Goal: Task Accomplishment & Management: Manage account settings

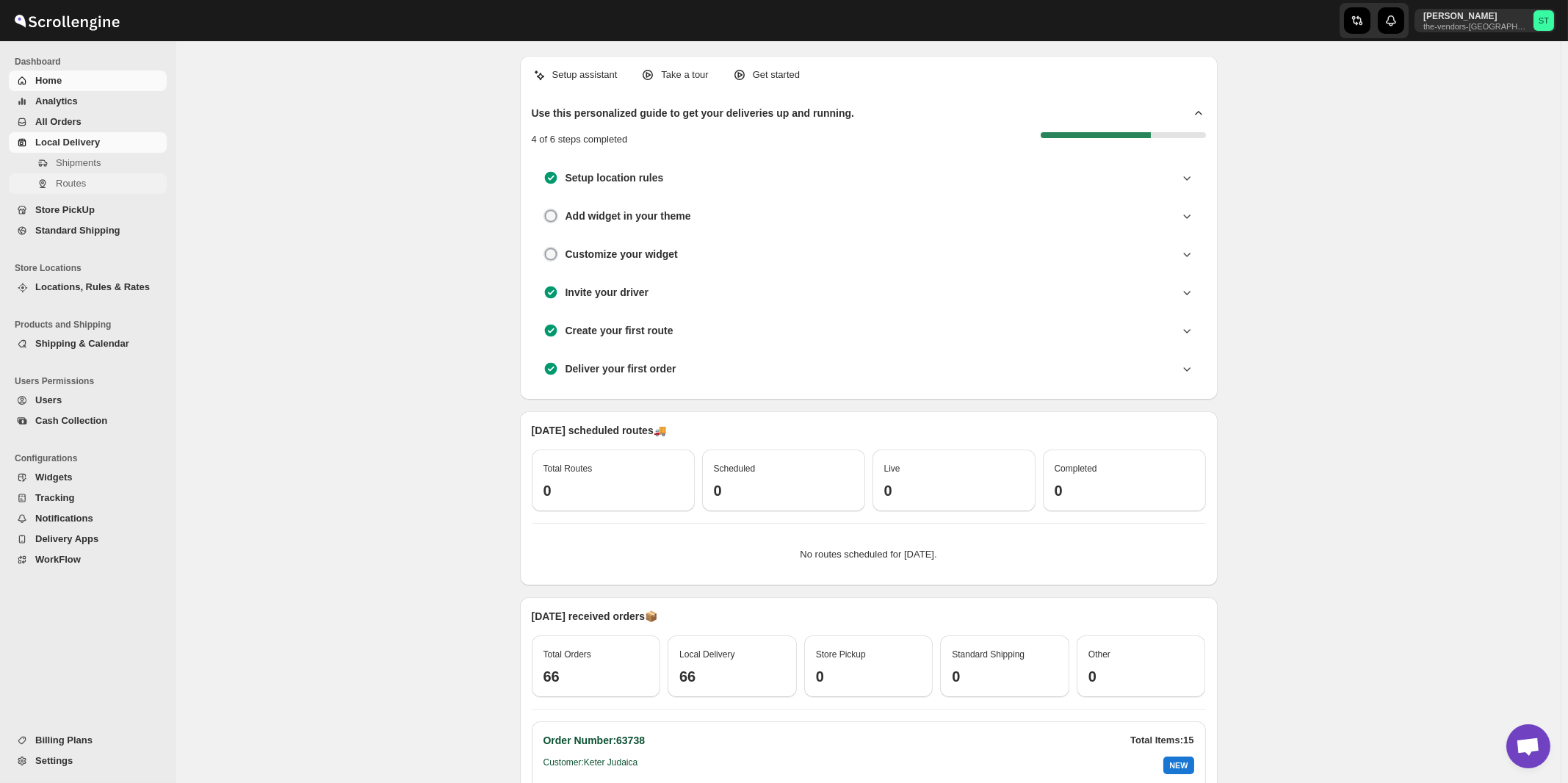
click at [76, 184] on span "Routes" at bounding box center [71, 183] width 30 height 11
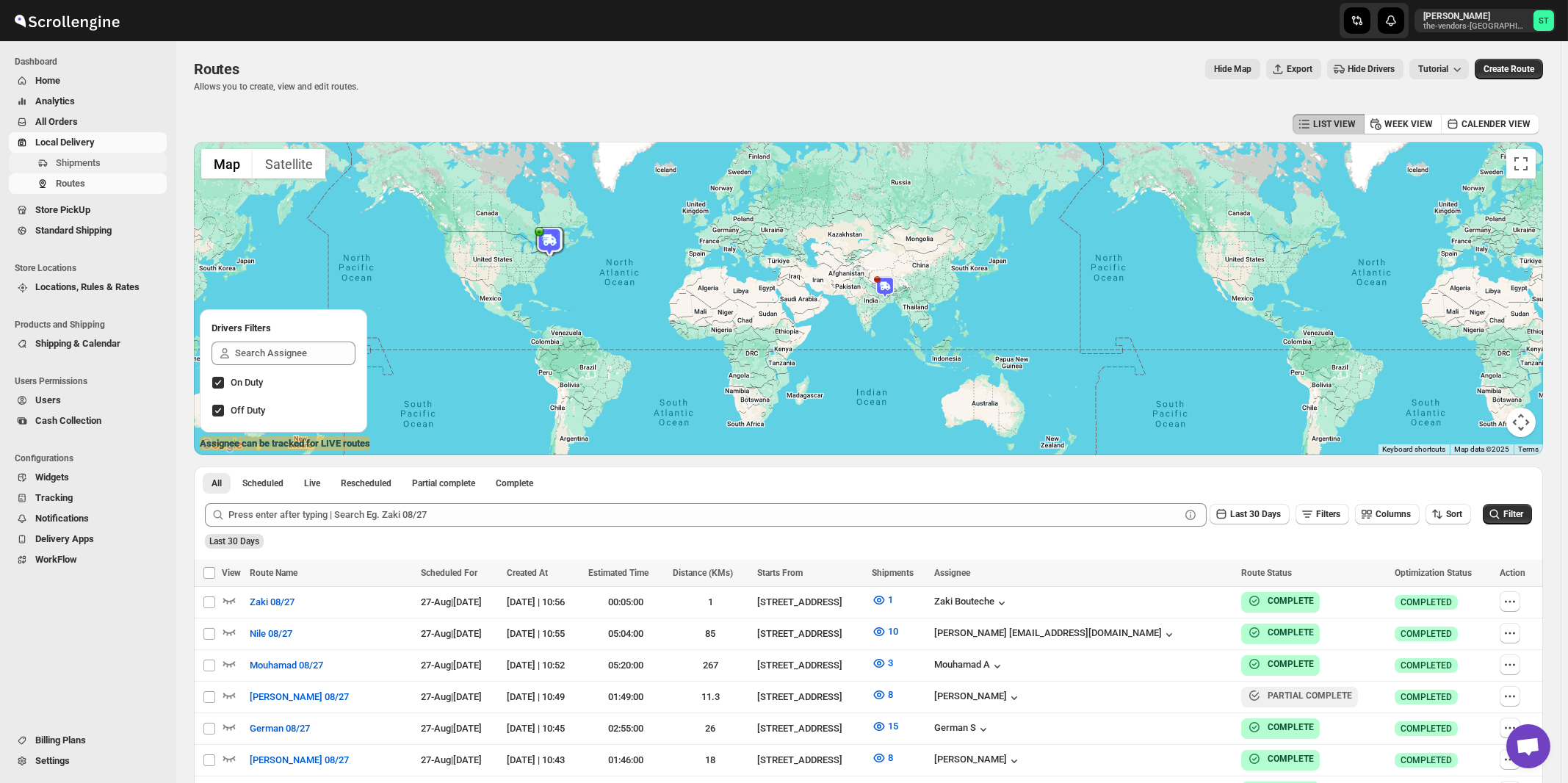
click at [76, 163] on span "Shipments" at bounding box center [78, 163] width 45 height 11
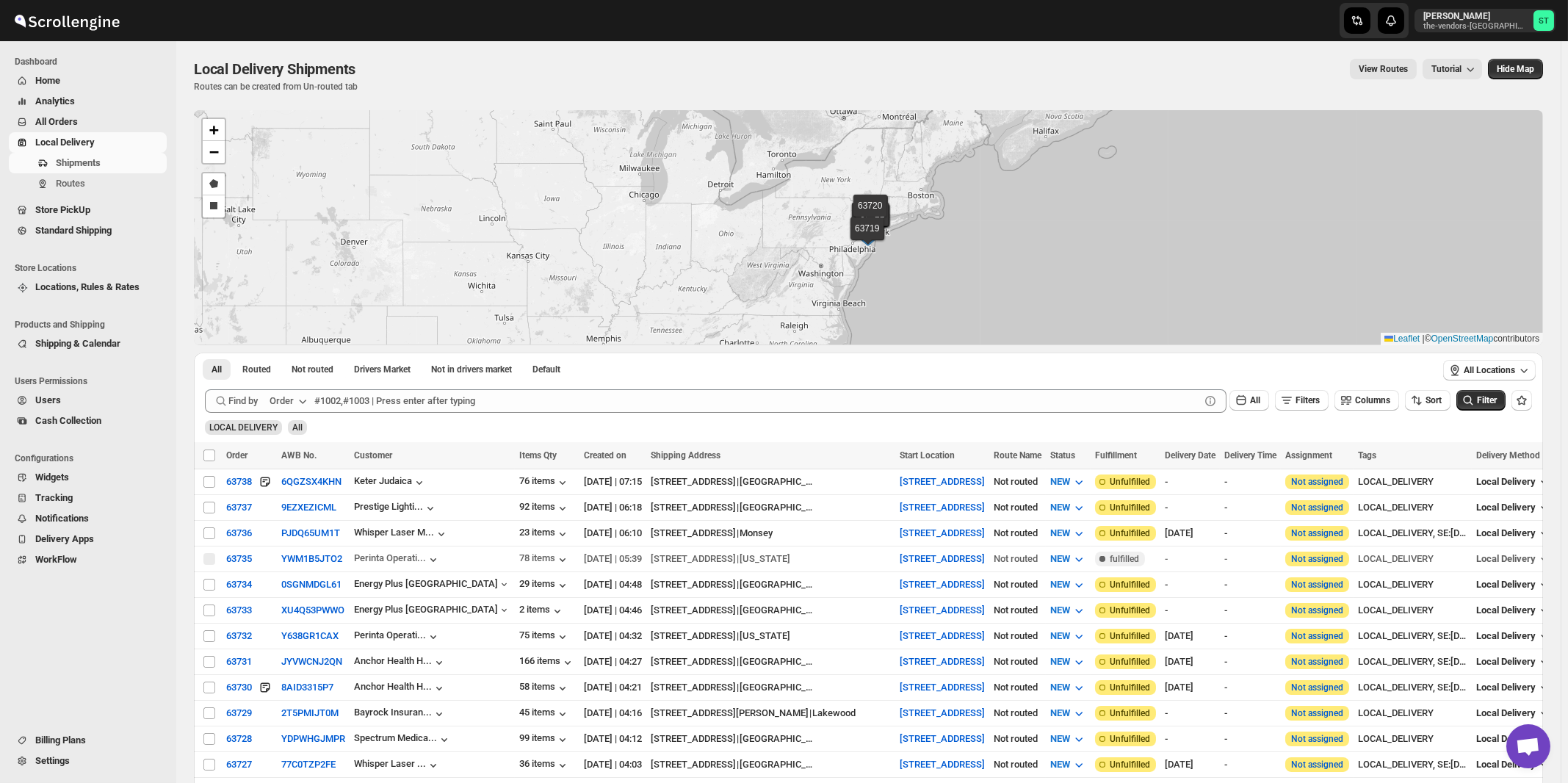
click at [297, 407] on icon "button" at bounding box center [302, 400] width 15 height 15
click at [288, 507] on div "Customer Name" at bounding box center [291, 510] width 68 height 15
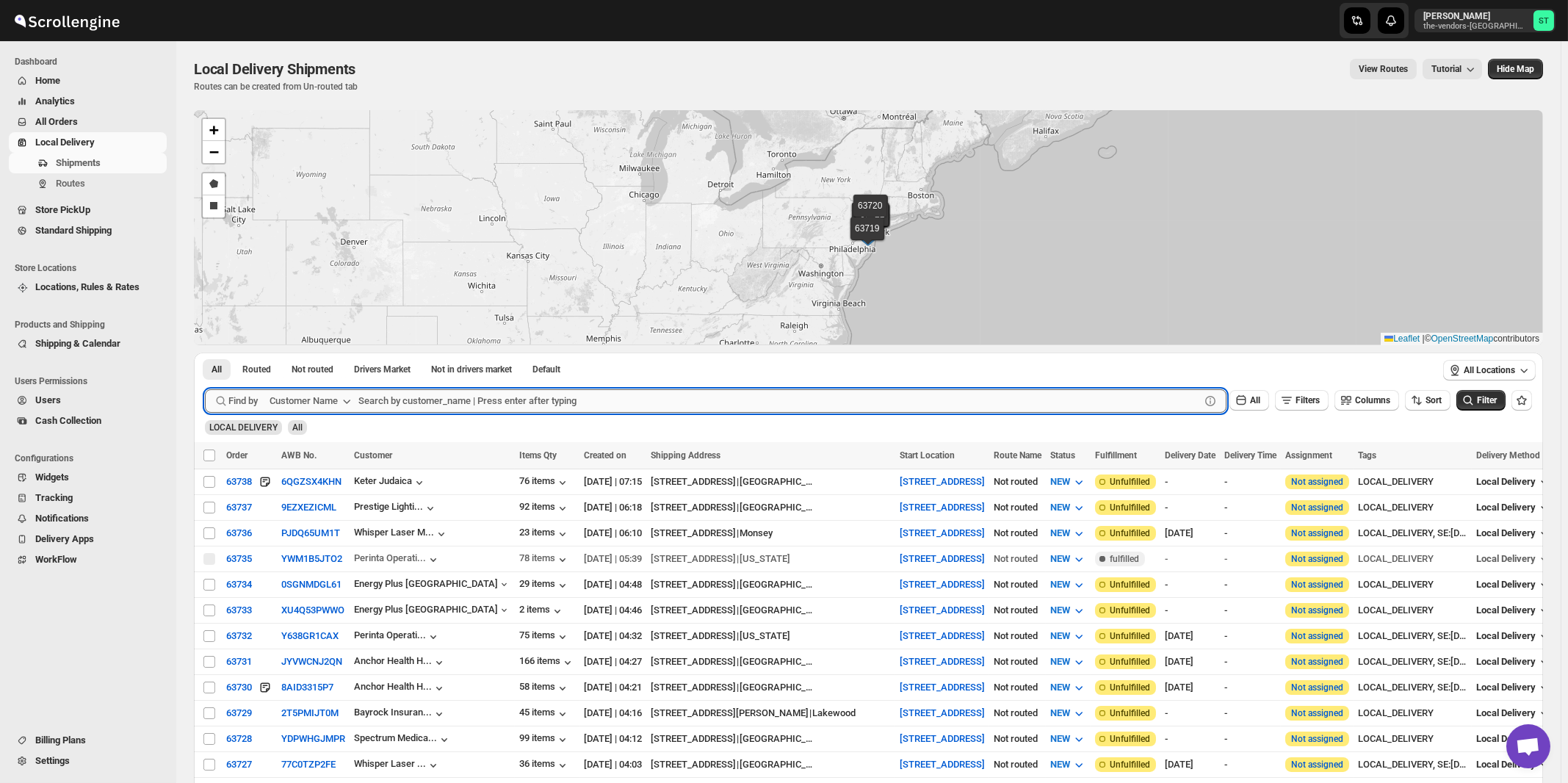
paste input "311 Wallabout LLC"
type input "311 Wallabout LLC"
click at [205, 353] on button "Submit" at bounding box center [226, 360] width 41 height 15
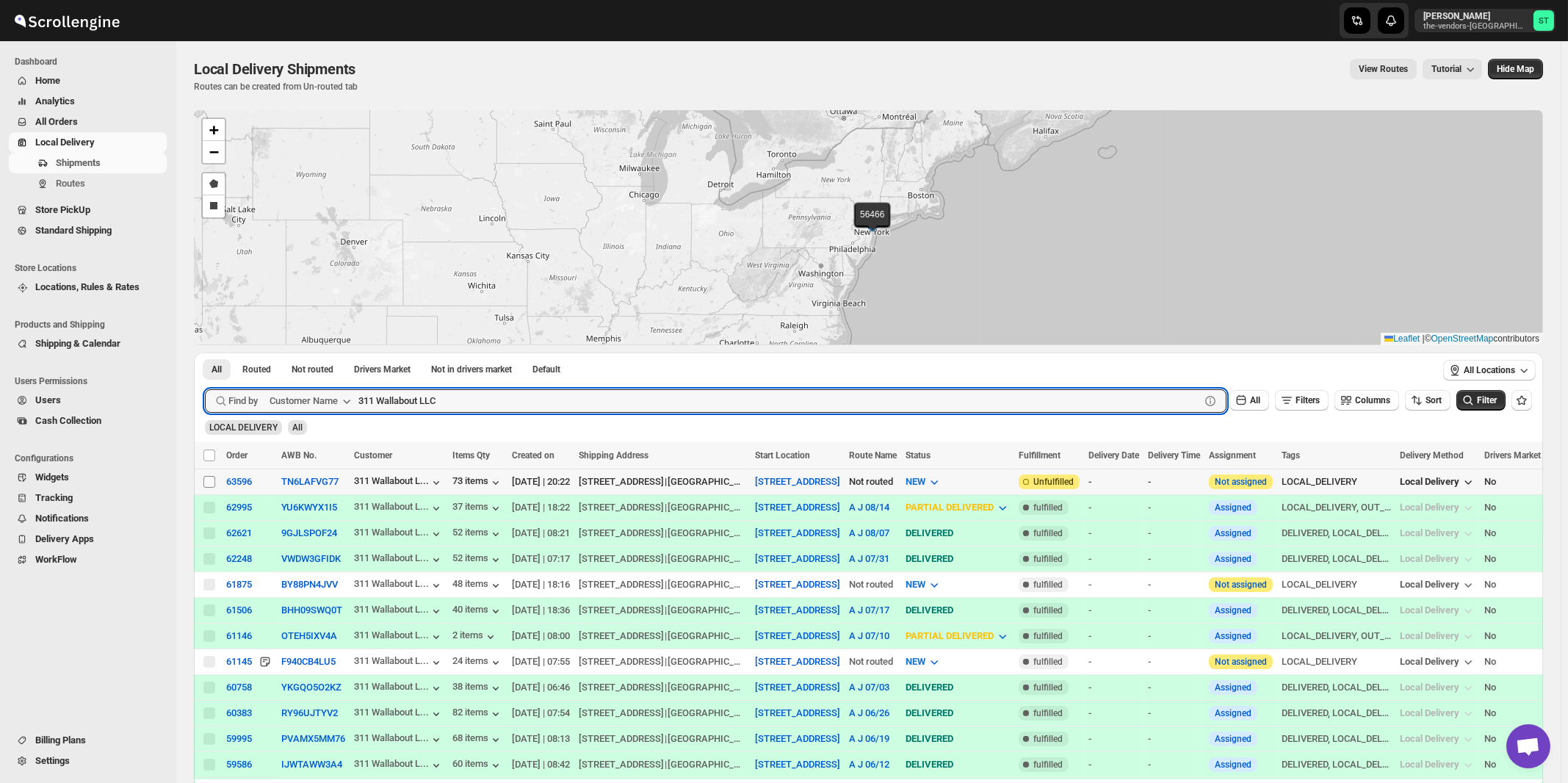
click at [209, 479] on input "Select shipment" at bounding box center [209, 481] width 12 height 12
checkbox input "true"
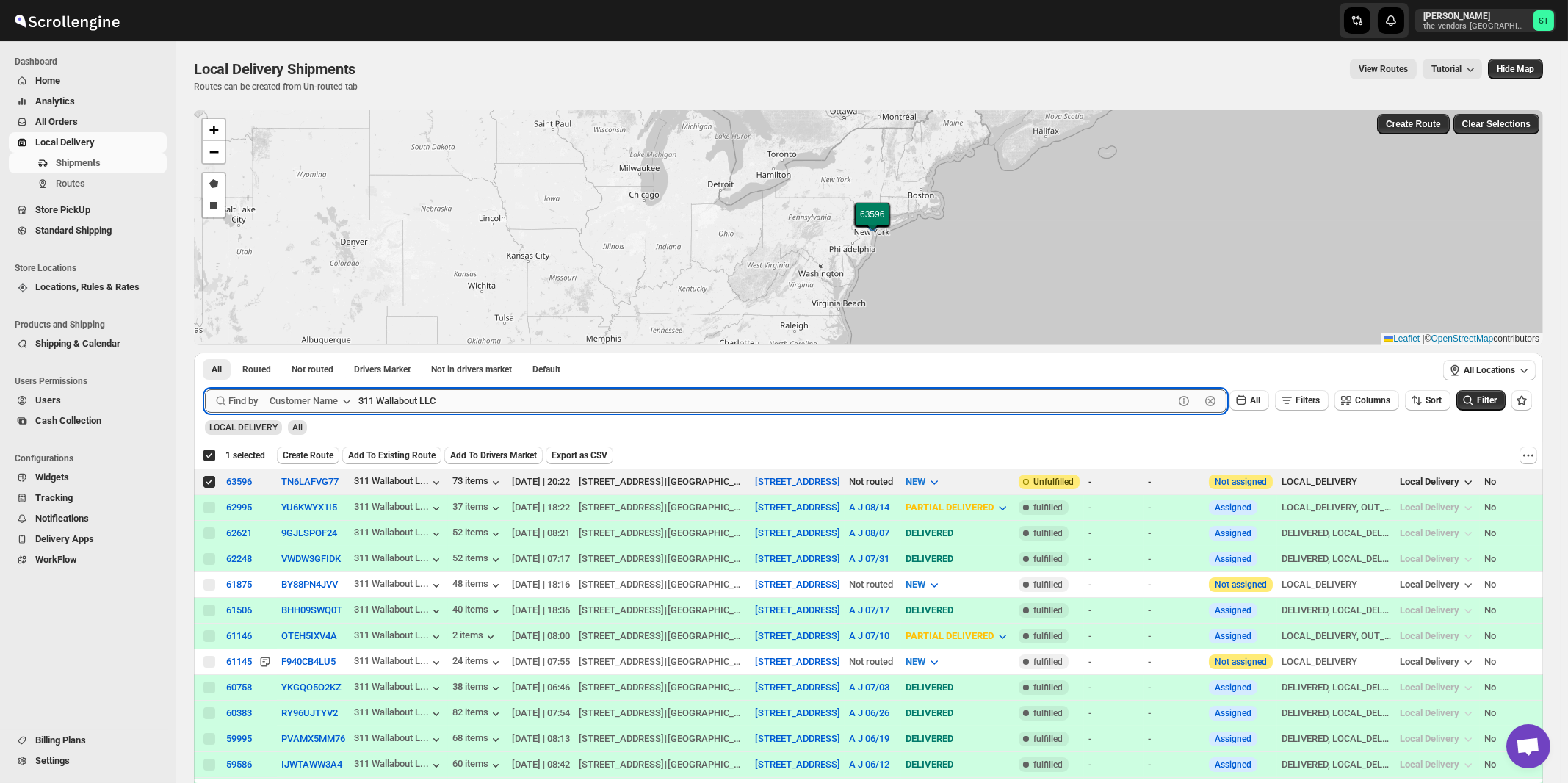
click at [462, 407] on input "311 Wallabout LLC" at bounding box center [765, 401] width 815 height 24
paste input "Spectrum Medical Management Ground Floor"
type input "Spectrum Medical Management Ground Floor"
click at [205, 353] on button "Submit" at bounding box center [226, 360] width 41 height 15
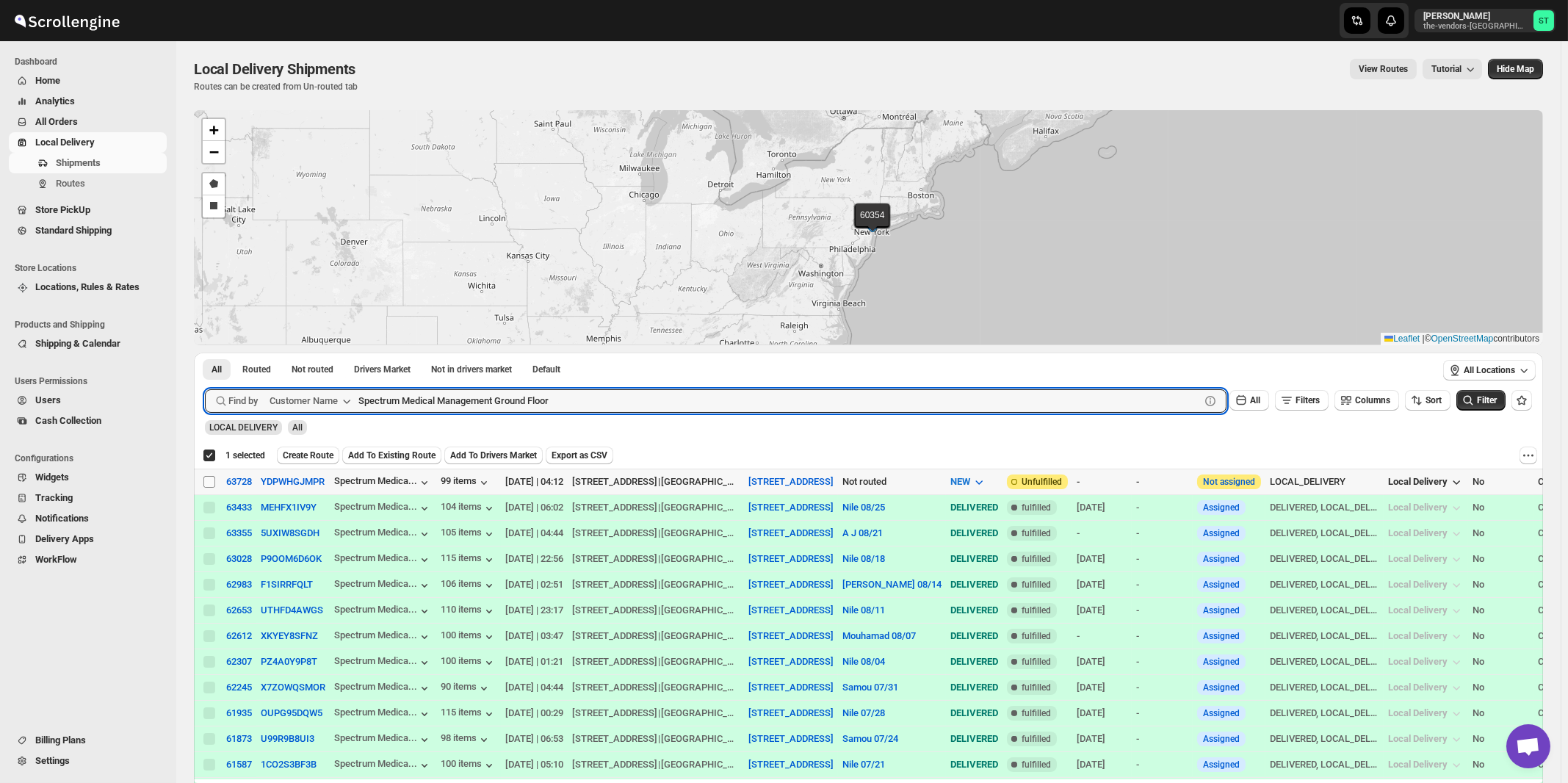
click at [209, 483] on input "Select shipment" at bounding box center [209, 481] width 12 height 12
checkbox input "true"
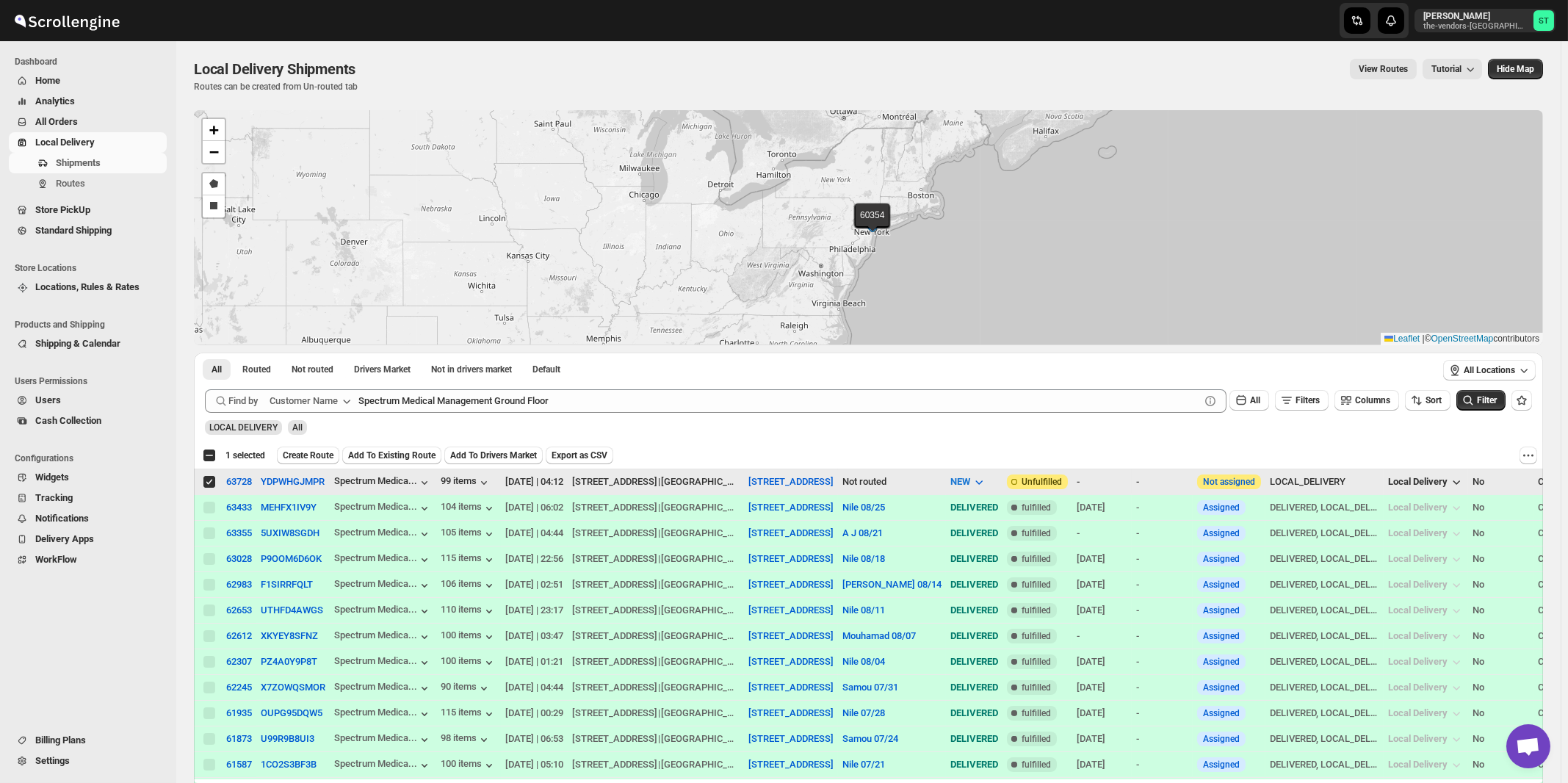
checkbox input "false"
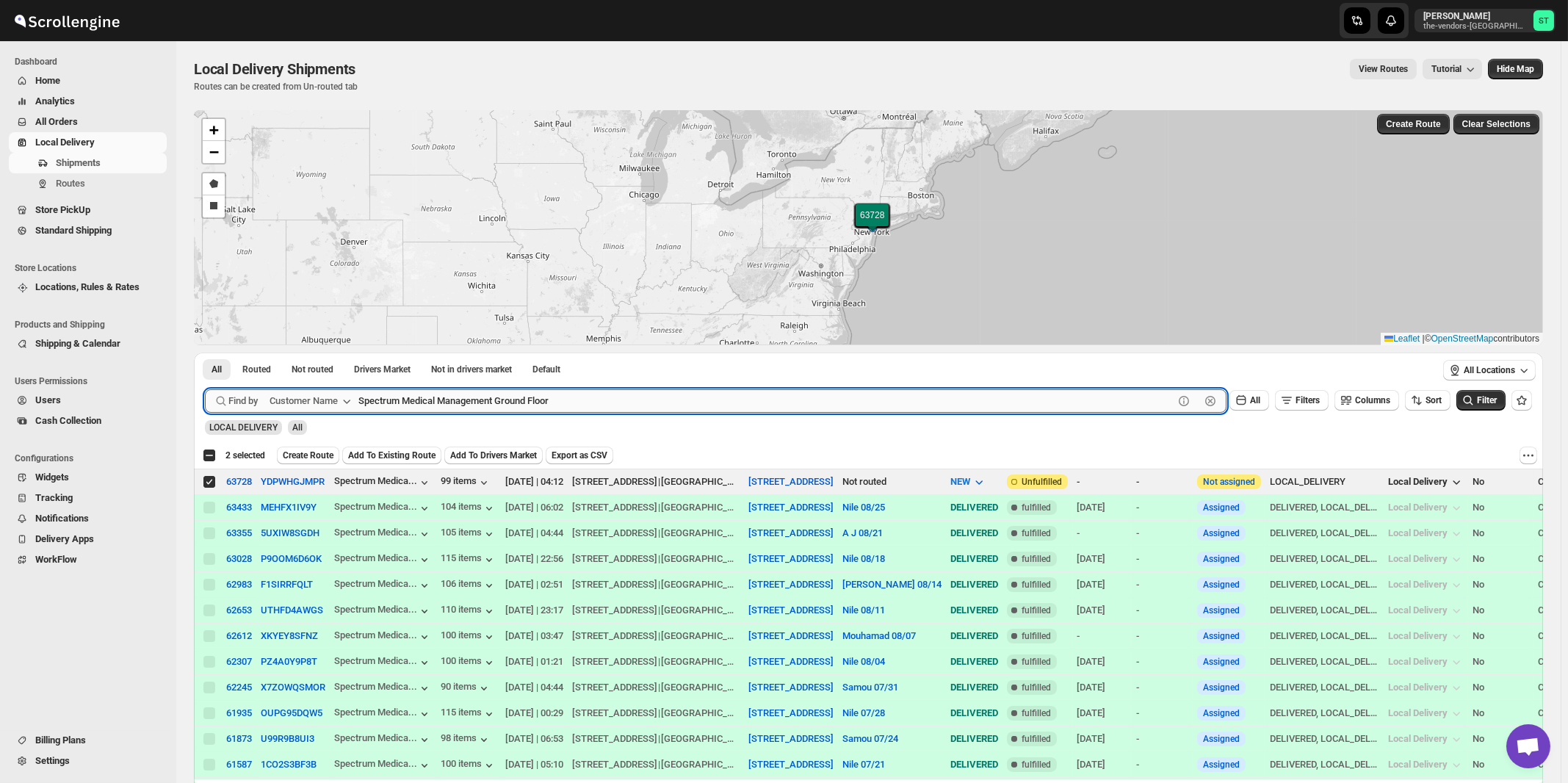
click at [610, 400] on input "Spectrum Medical Management Ground Floor" at bounding box center [765, 401] width 815 height 24
paste input "Artistic Framers Inc"
type input "Artistic Framers Inc"
click at [205, 353] on button "Submit" at bounding box center [226, 360] width 41 height 15
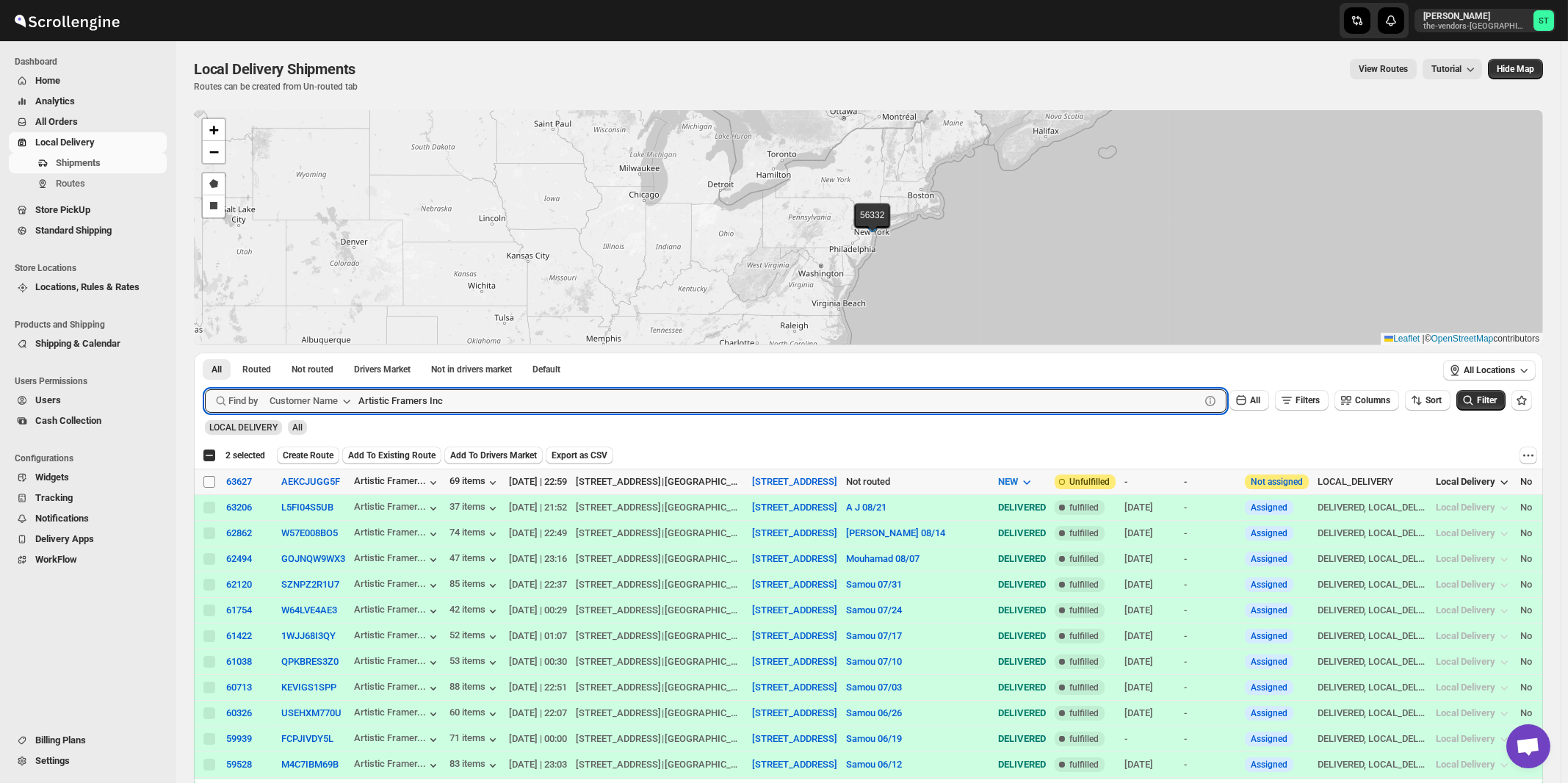
click at [211, 477] on input "Select shipment" at bounding box center [209, 481] width 12 height 12
checkbox input "true"
click at [515, 396] on input "Artistic Framers Inc" at bounding box center [765, 401] width 815 height 24
paste input "Energy Plus [GEOGRAPHIC_DATA]"
type input "Energy Plus [GEOGRAPHIC_DATA]"
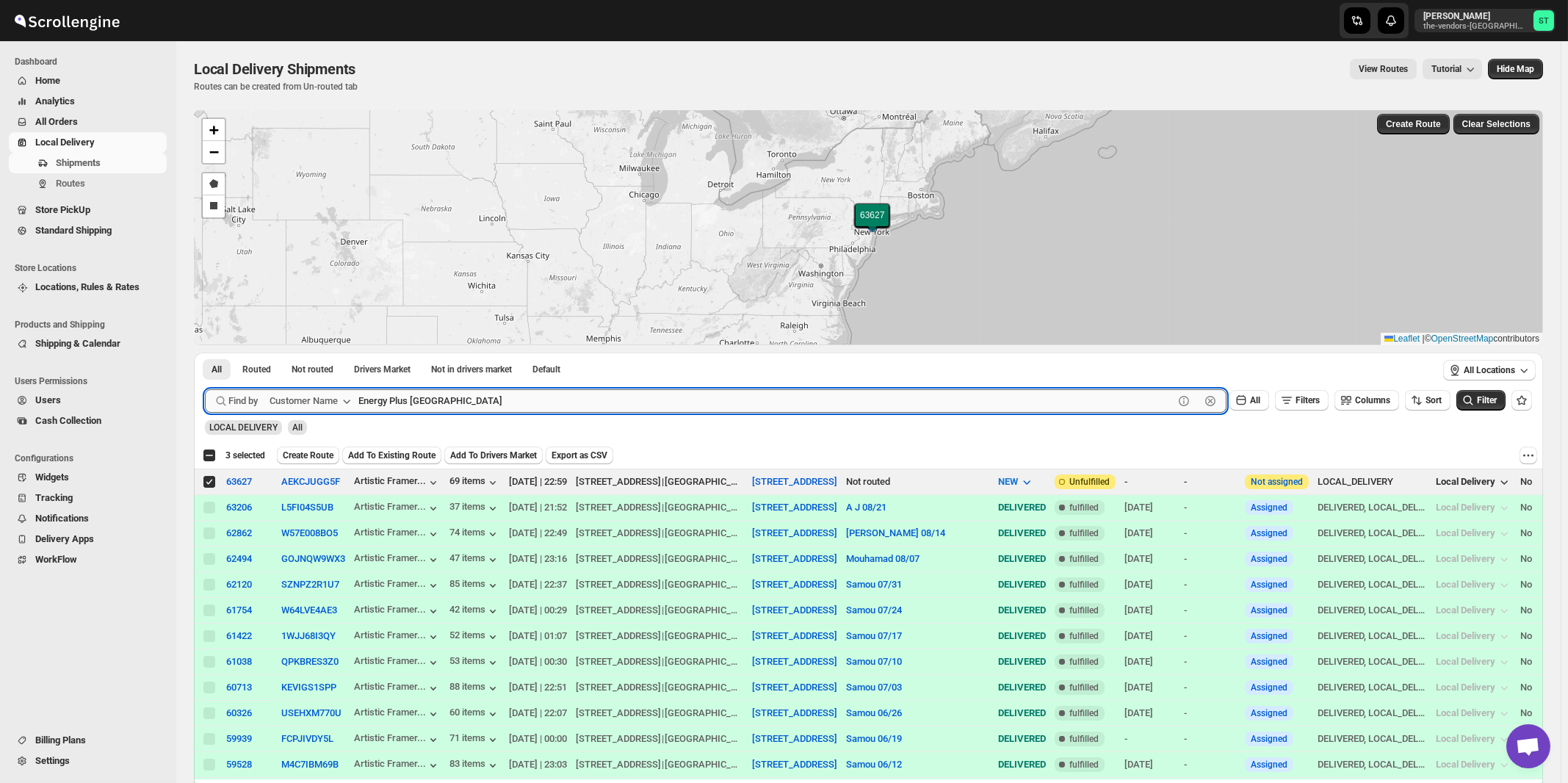
click at [205, 353] on button "Submit" at bounding box center [226, 360] width 41 height 15
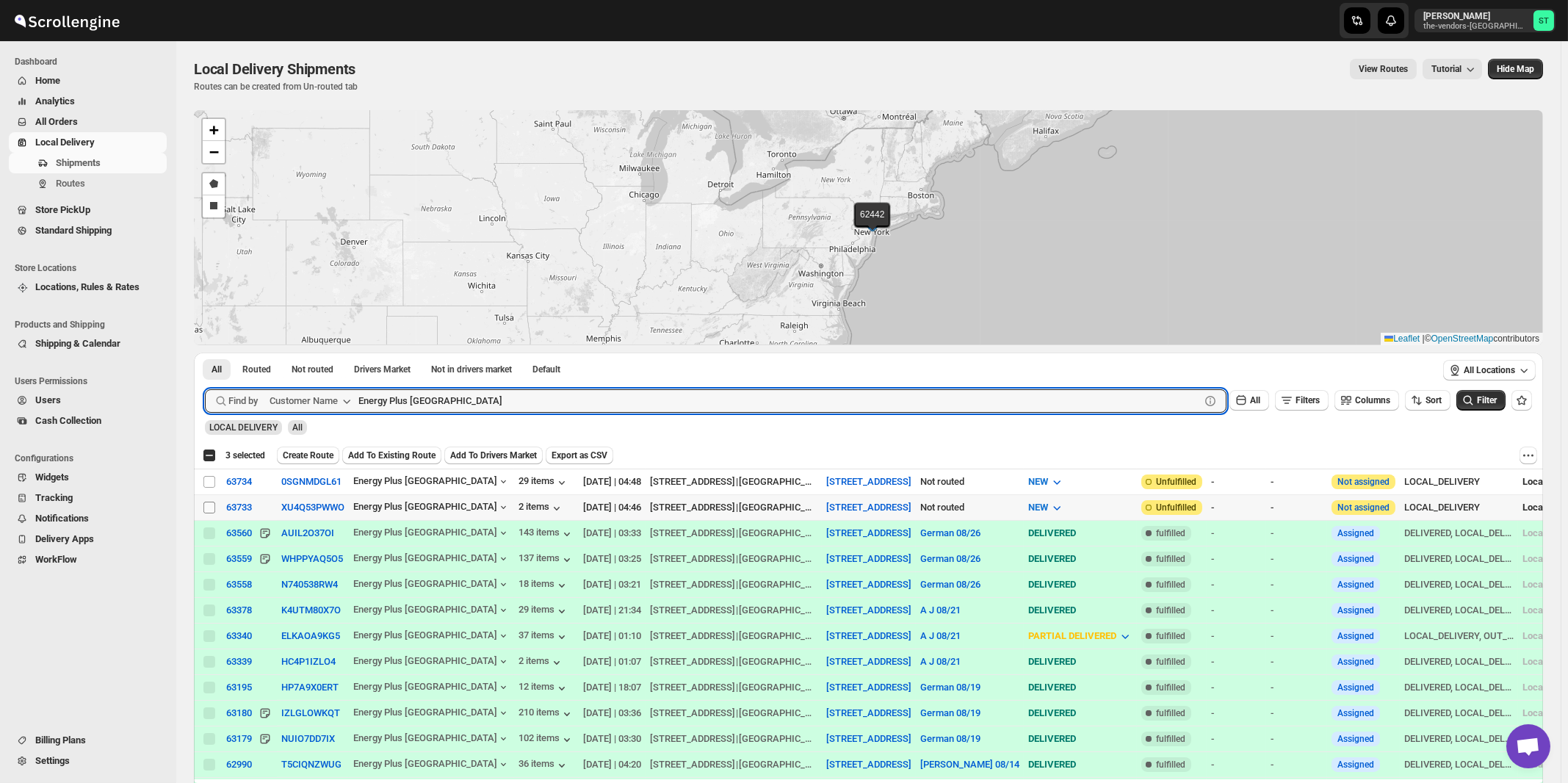
click at [210, 508] on input "Select shipment" at bounding box center [209, 507] width 12 height 12
checkbox input "true"
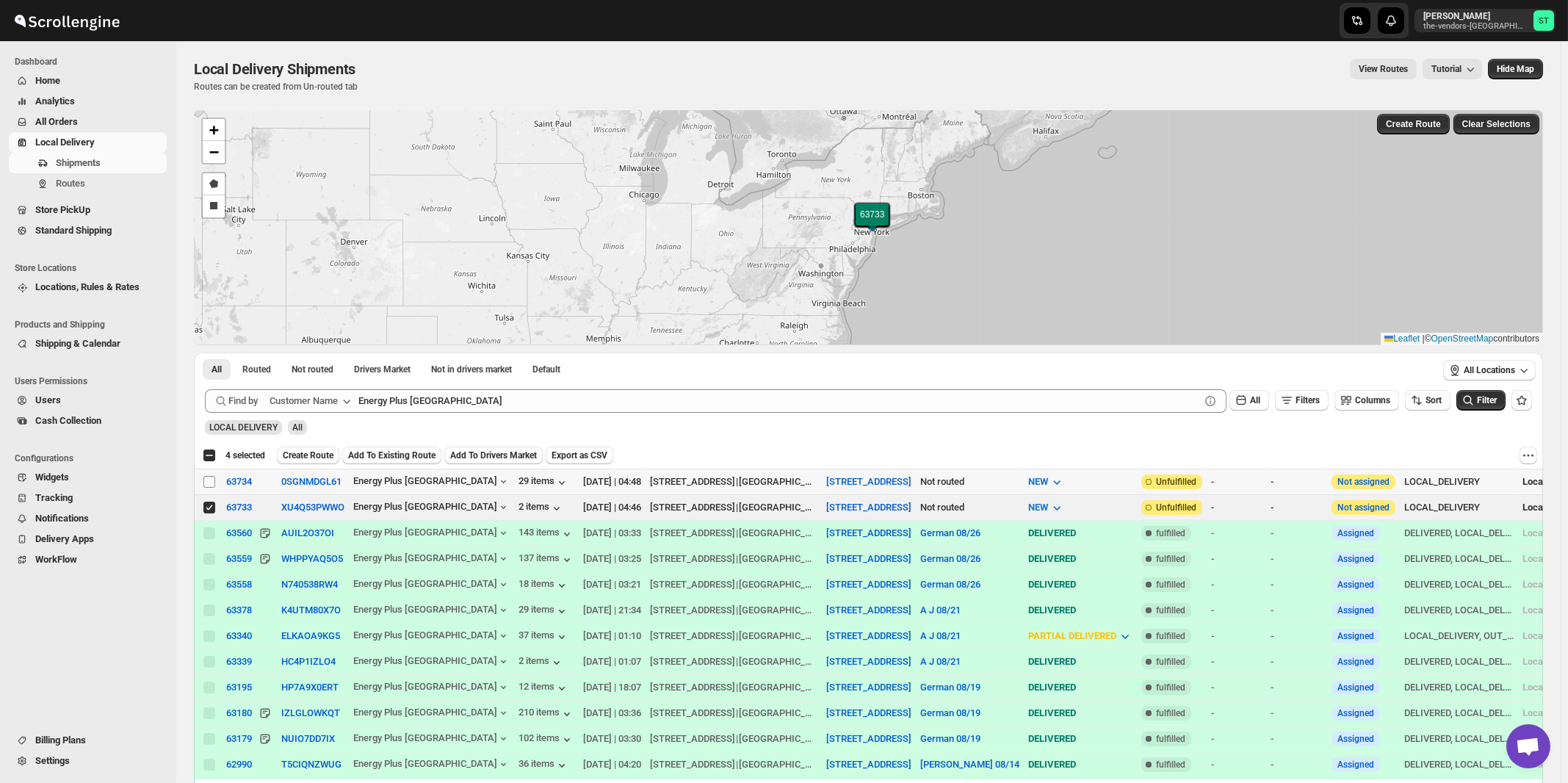
click at [211, 480] on input "Select shipment" at bounding box center [209, 481] width 12 height 12
checkbox input "true"
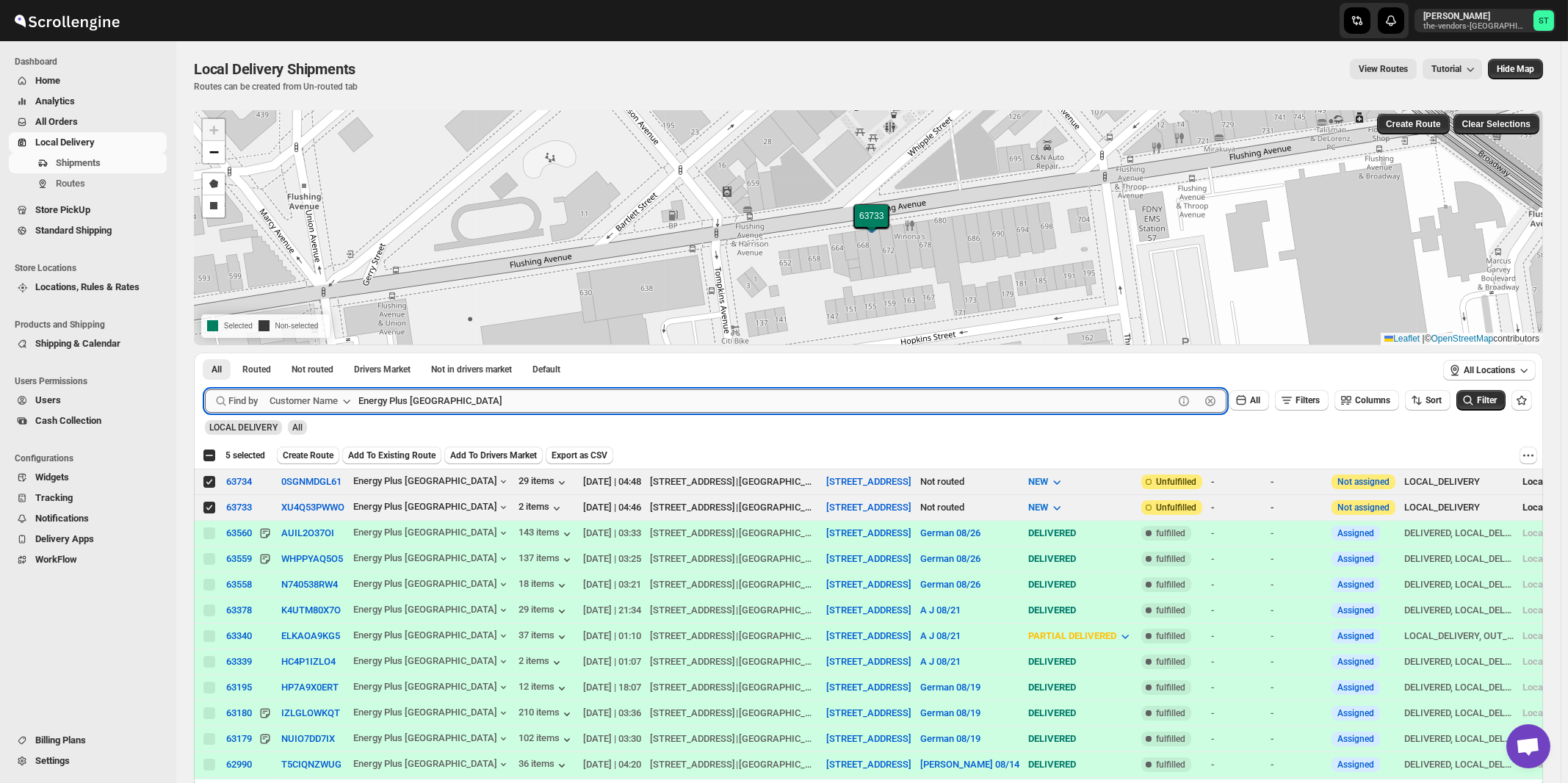
click at [451, 395] on input "Energy Plus [GEOGRAPHIC_DATA]" at bounding box center [765, 401] width 815 height 24
paste input "The Yid"
type input "The Yid"
click at [205, 353] on button "Submit" at bounding box center [226, 360] width 41 height 15
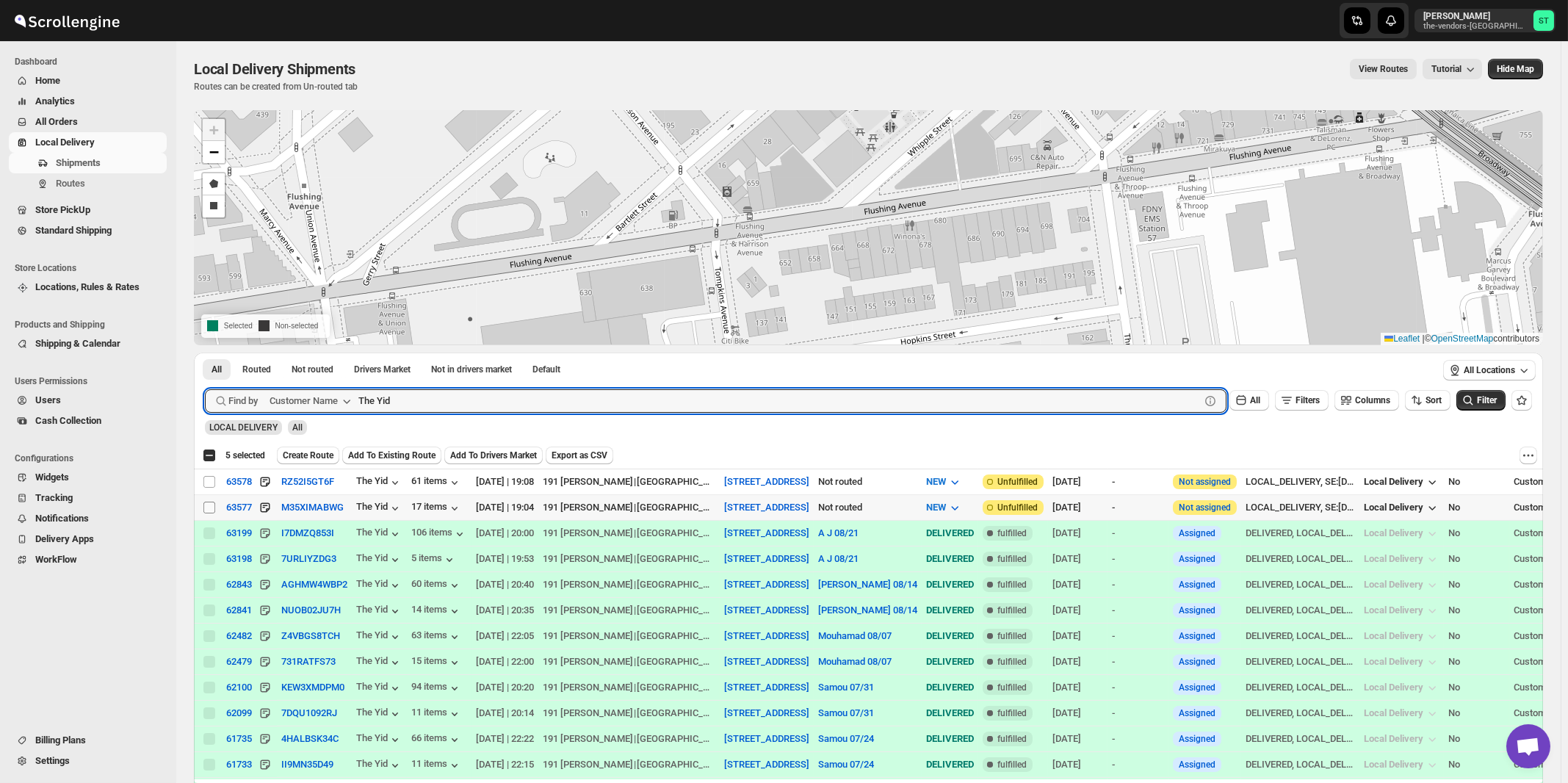
click at [208, 506] on input "Select shipment" at bounding box center [209, 507] width 12 height 12
checkbox input "true"
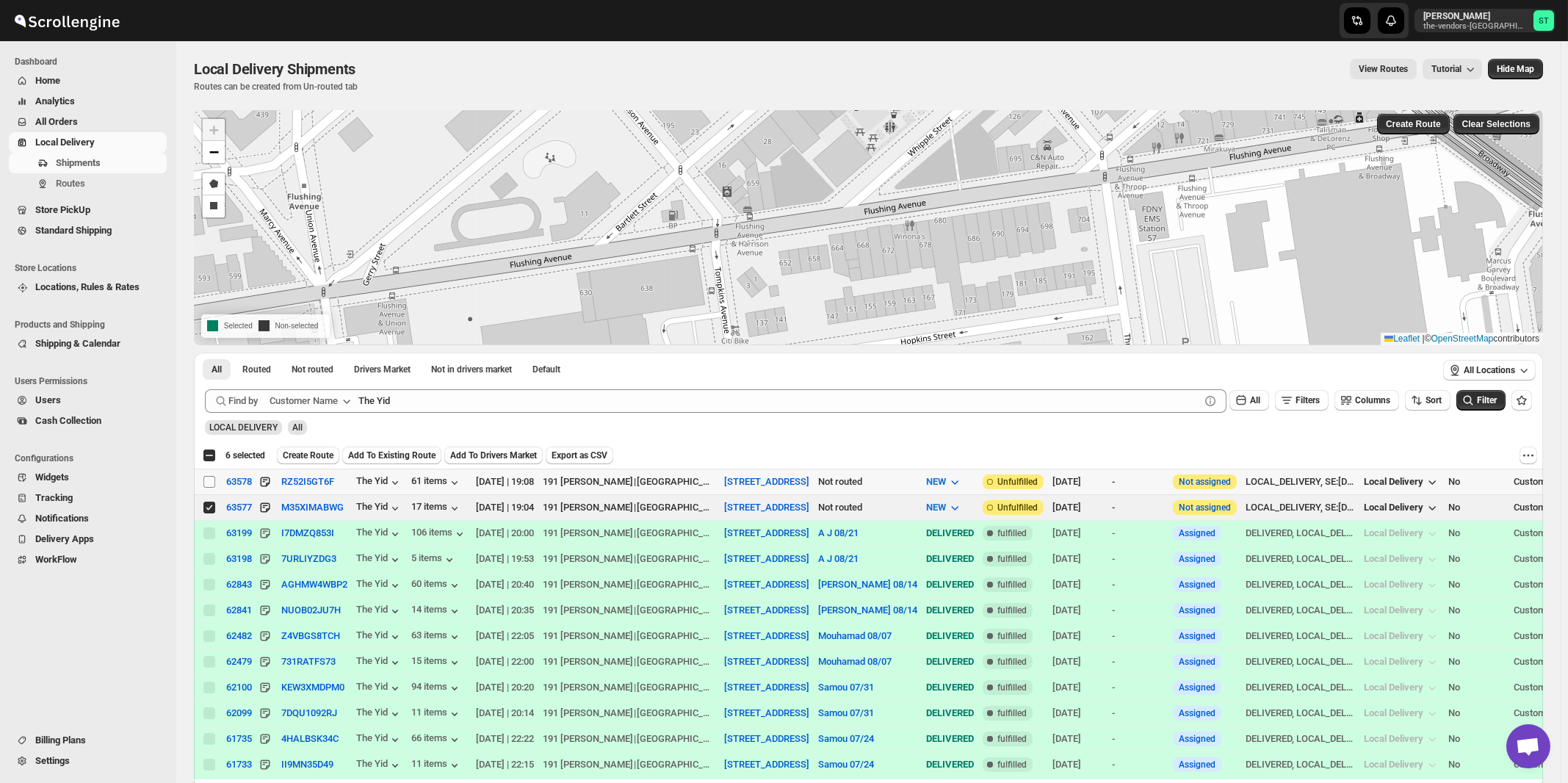
click at [209, 477] on input "Select shipment" at bounding box center [209, 481] width 12 height 12
checkbox input "true"
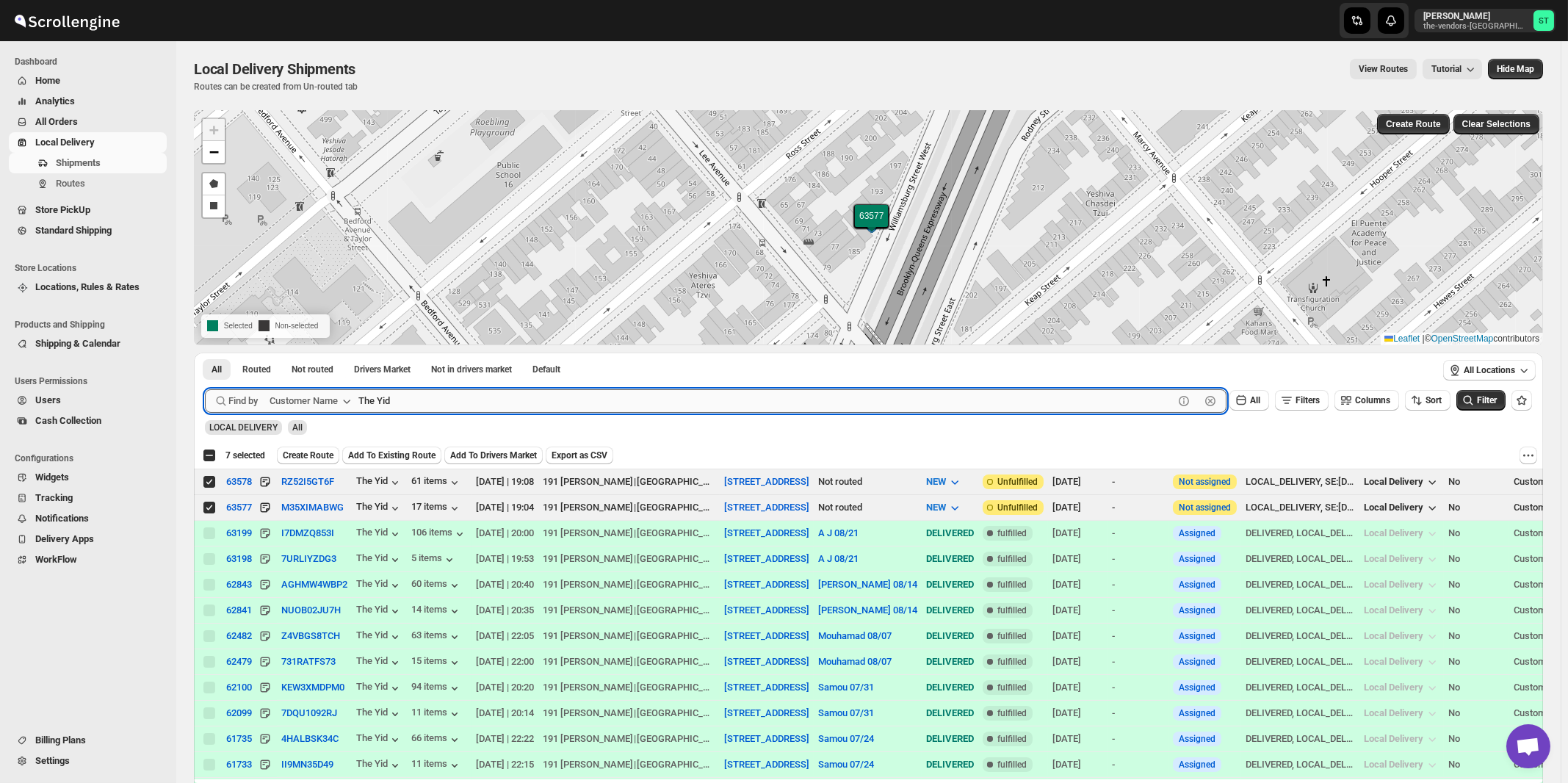
click at [549, 396] on input "The Yid" at bounding box center [765, 401] width 815 height 24
paste input "Baron Hospital Supplies"
type input "Baron Hospital Supplies"
click at [205, 353] on button "Submit" at bounding box center [226, 360] width 41 height 15
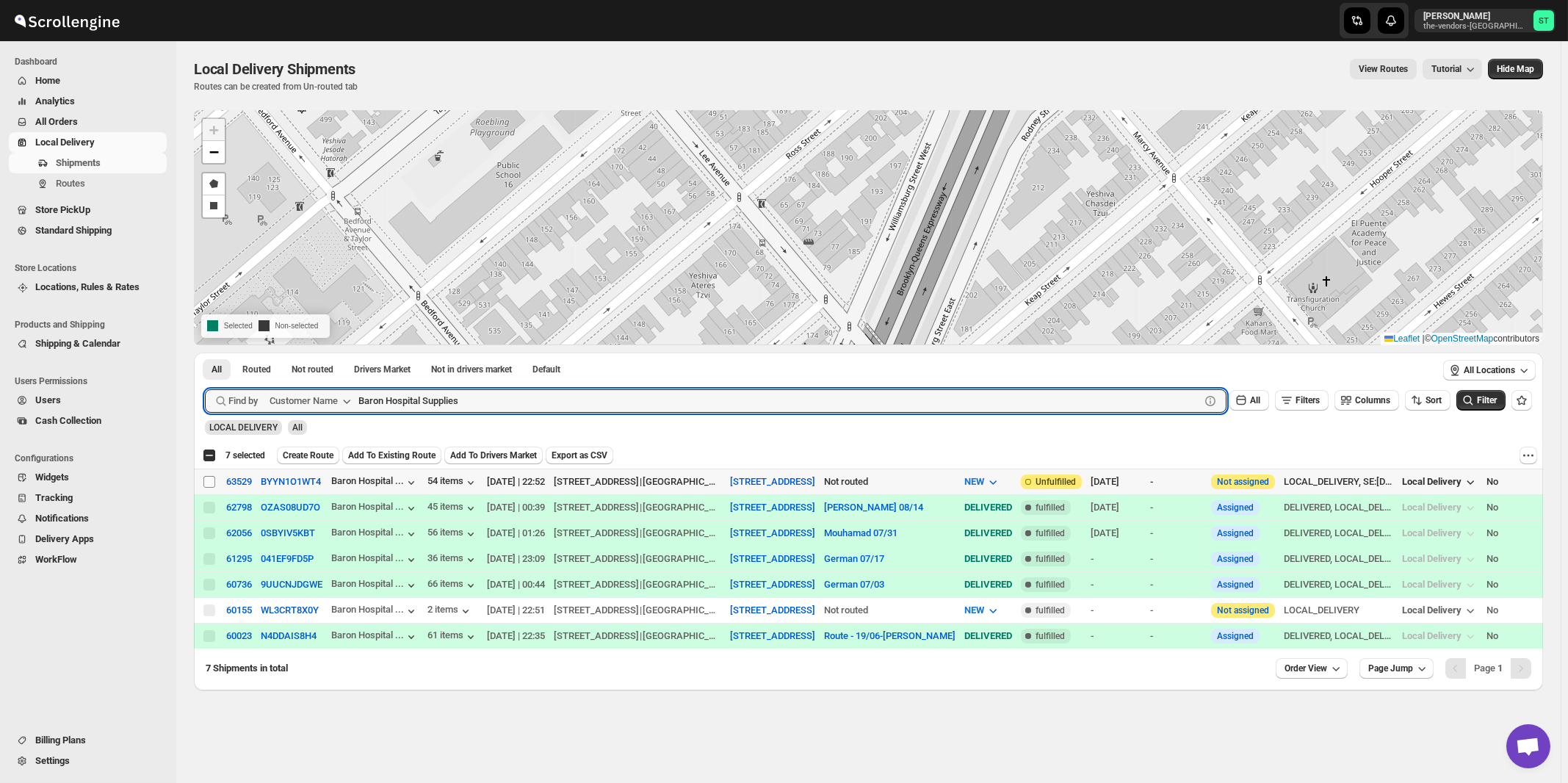
click at [209, 481] on input "Select shipment" at bounding box center [209, 481] width 12 height 12
checkbox input "true"
click at [442, 394] on input "Baron Hospital Supplies" at bounding box center [765, 401] width 815 height 24
paste input "Global Risk Servic"
type input "Global Risk Services"
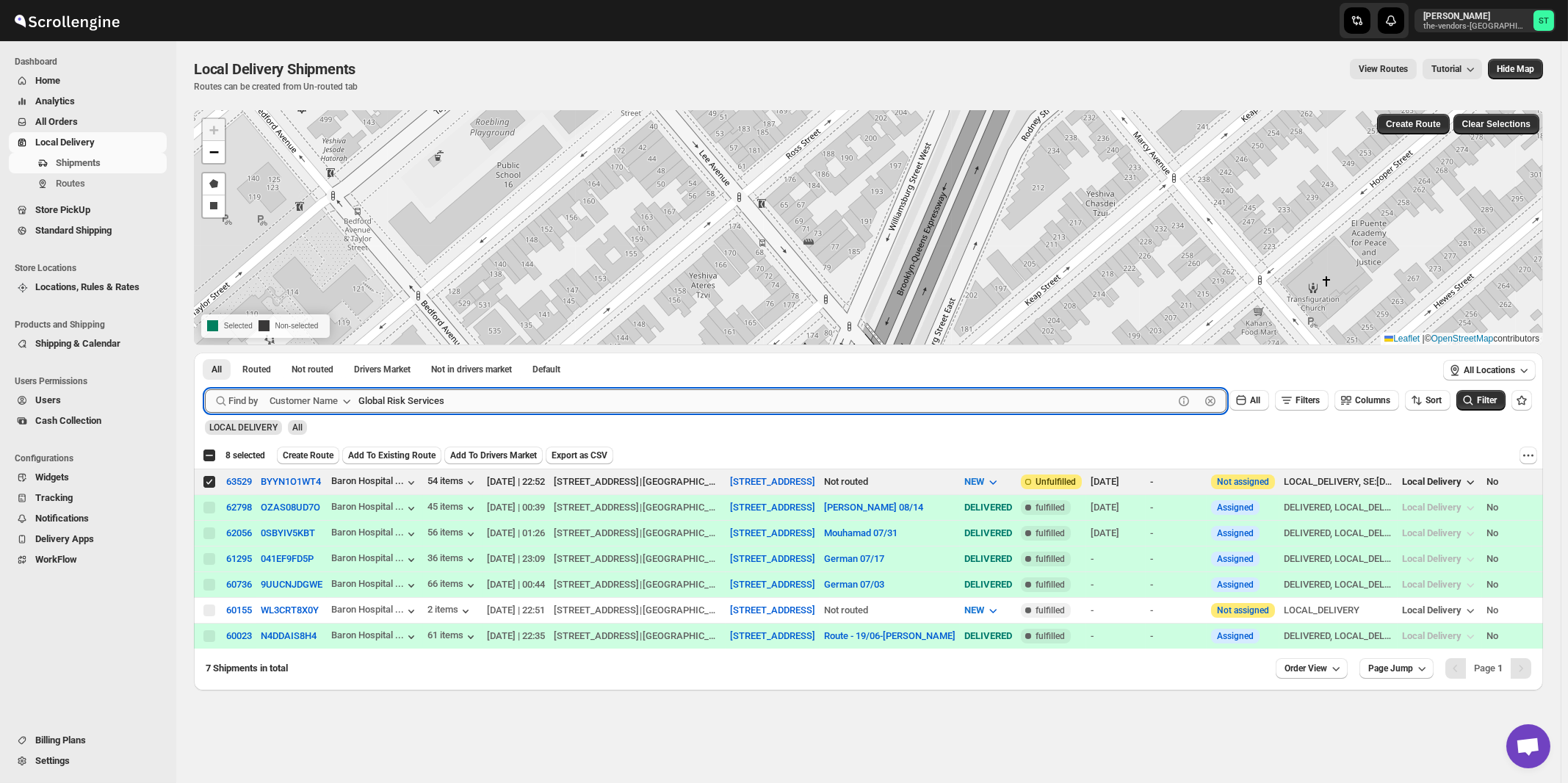
click at [205, 353] on button "Submit" at bounding box center [226, 360] width 41 height 15
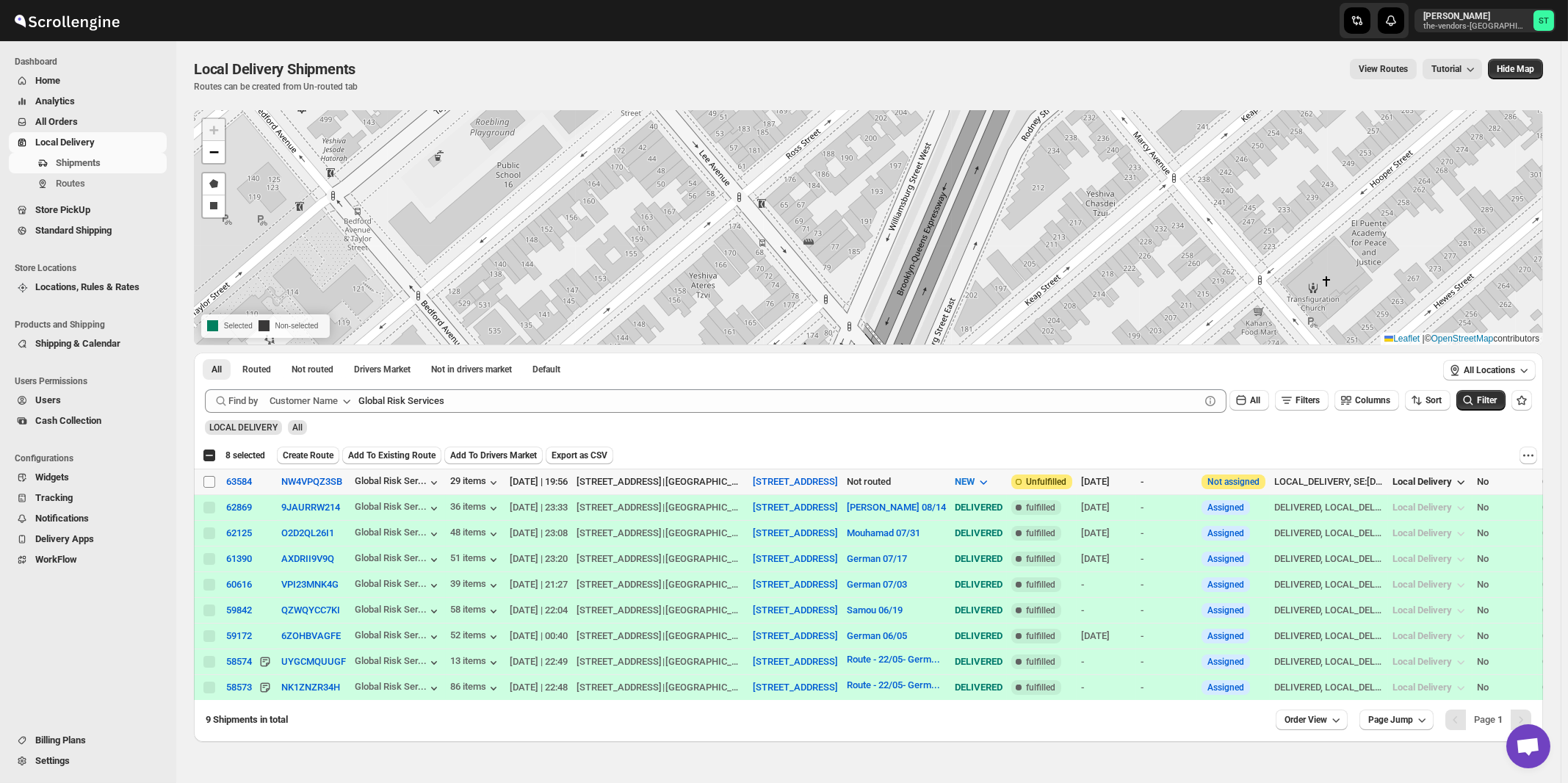
click at [211, 479] on input "Select shipment" at bounding box center [209, 481] width 12 height 12
checkbox input "true"
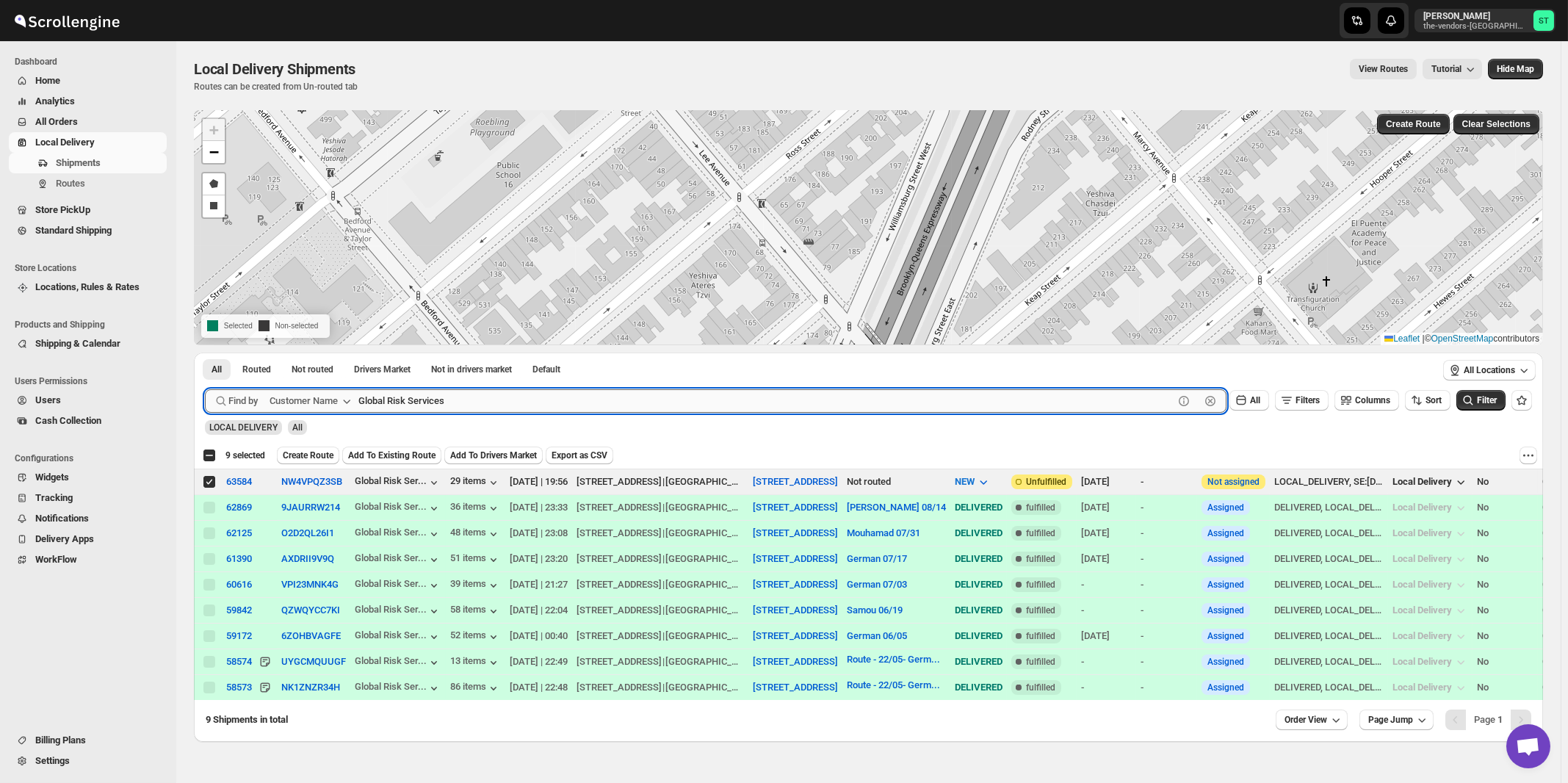
click at [433, 403] on input "Global Risk Services" at bounding box center [765, 401] width 815 height 24
paste input "Lead It Builders LLC"
type input "Lead It Builders LLC"
click at [205, 353] on button "Submit" at bounding box center [226, 360] width 41 height 15
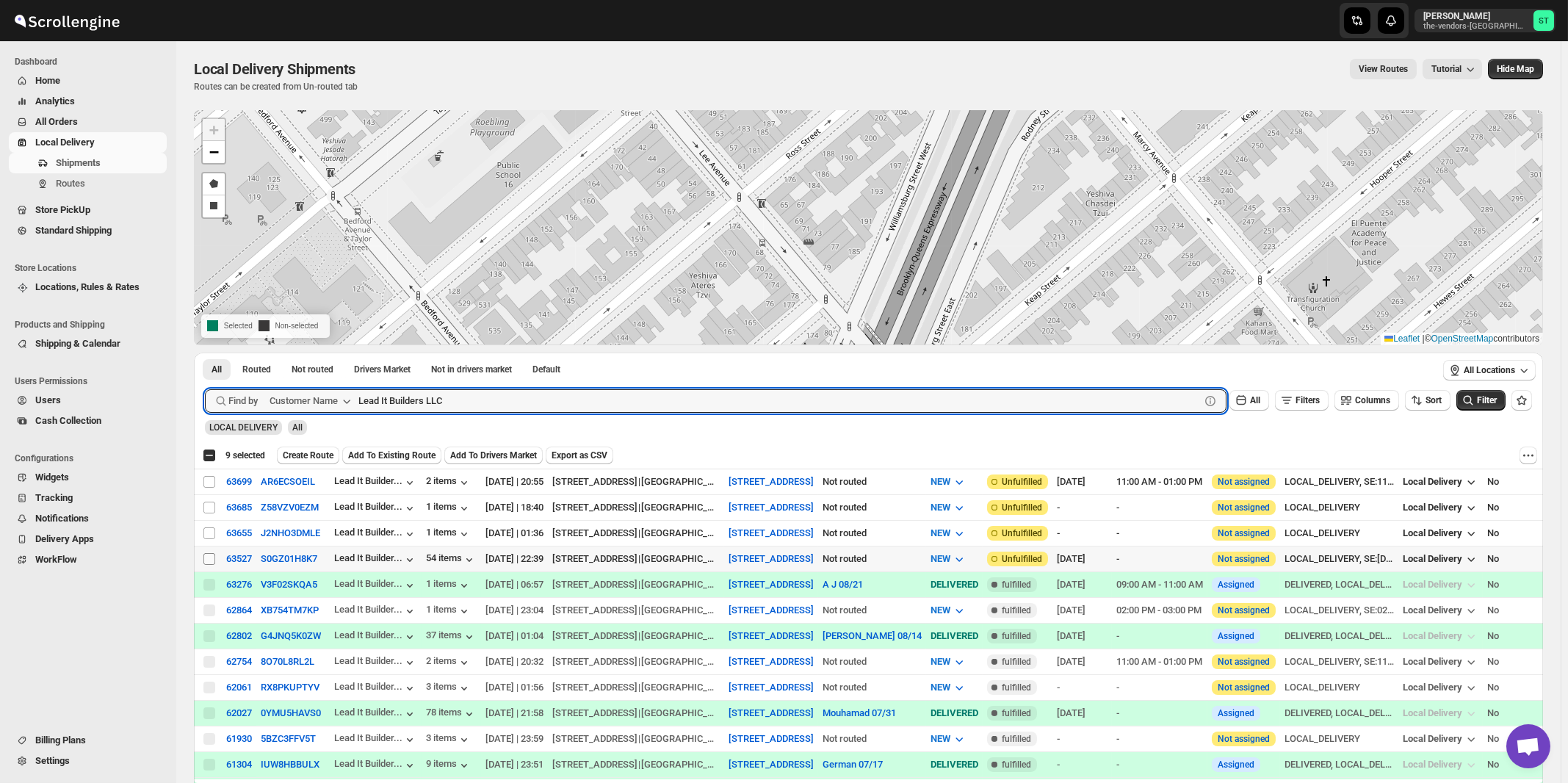
click at [208, 558] on input "Select shipment" at bounding box center [209, 559] width 12 height 12
checkbox input "true"
click at [627, 405] on input "Lead It Builders LLC" at bounding box center [765, 401] width 815 height 24
paste input "S Wieder architect P"
type input "S Wieder architect PC"
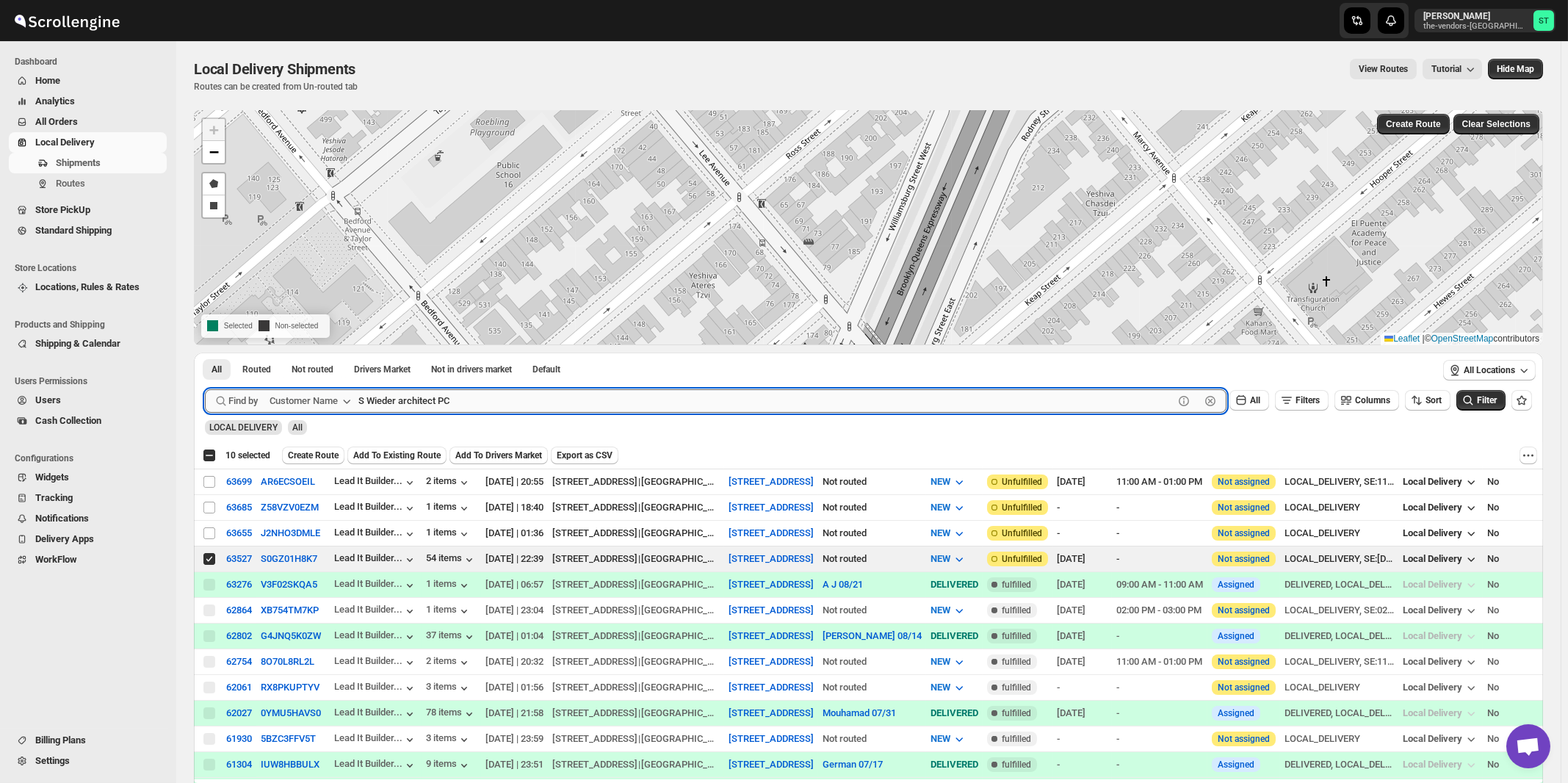
click at [205, 353] on button "Submit" at bounding box center [226, 360] width 41 height 15
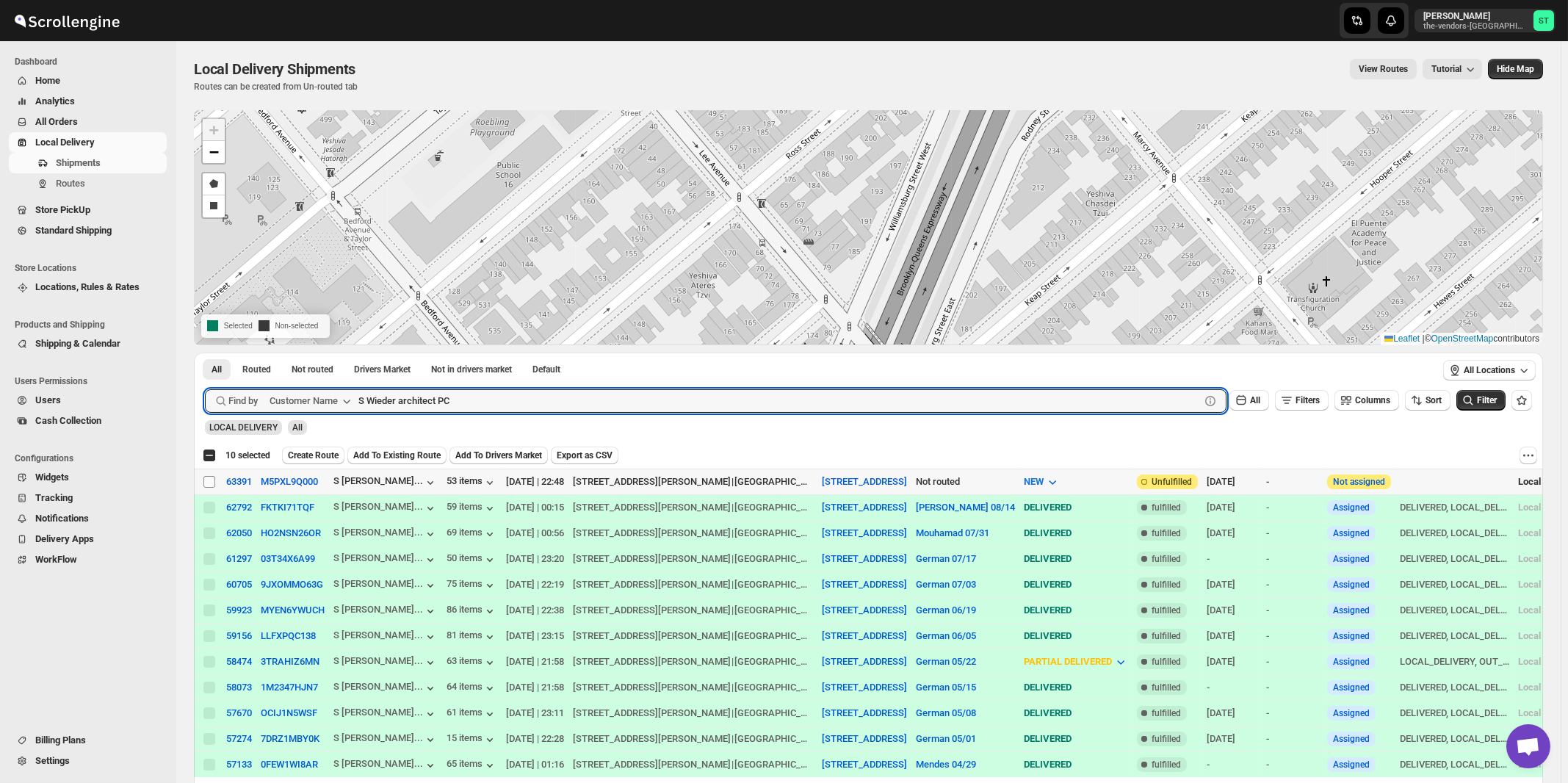
click at [207, 480] on input "Select shipment" at bounding box center [209, 481] width 12 height 12
checkbox input "true"
click at [471, 396] on input "S Wieder architect PC" at bounding box center [765, 401] width 815 height 24
paste input "Capital Plus [GEOGRAPHIC_DATA]"
type input "Capital Plus [GEOGRAPHIC_DATA]"
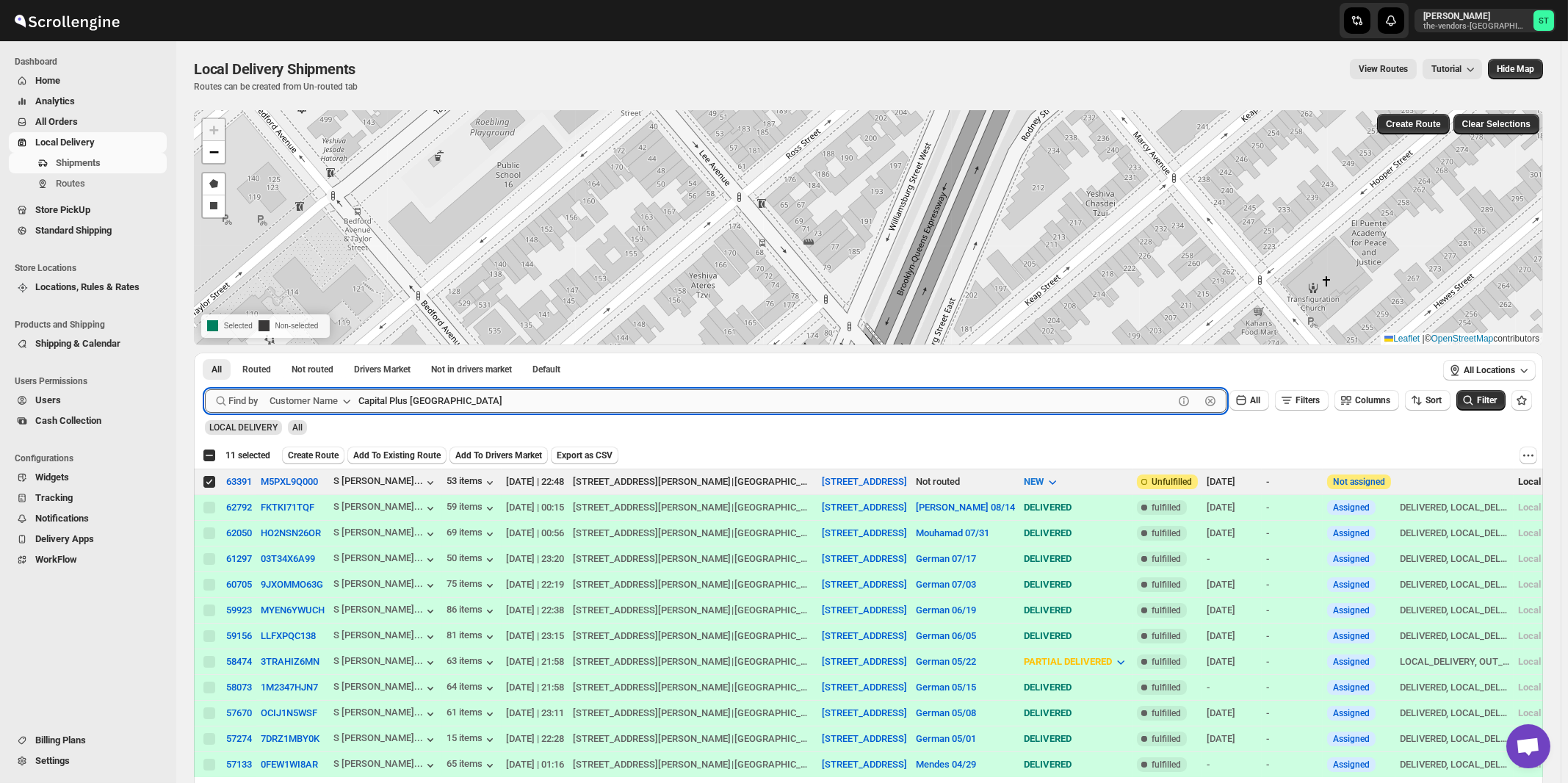
click at [205, 353] on button "Submit" at bounding box center [226, 360] width 41 height 15
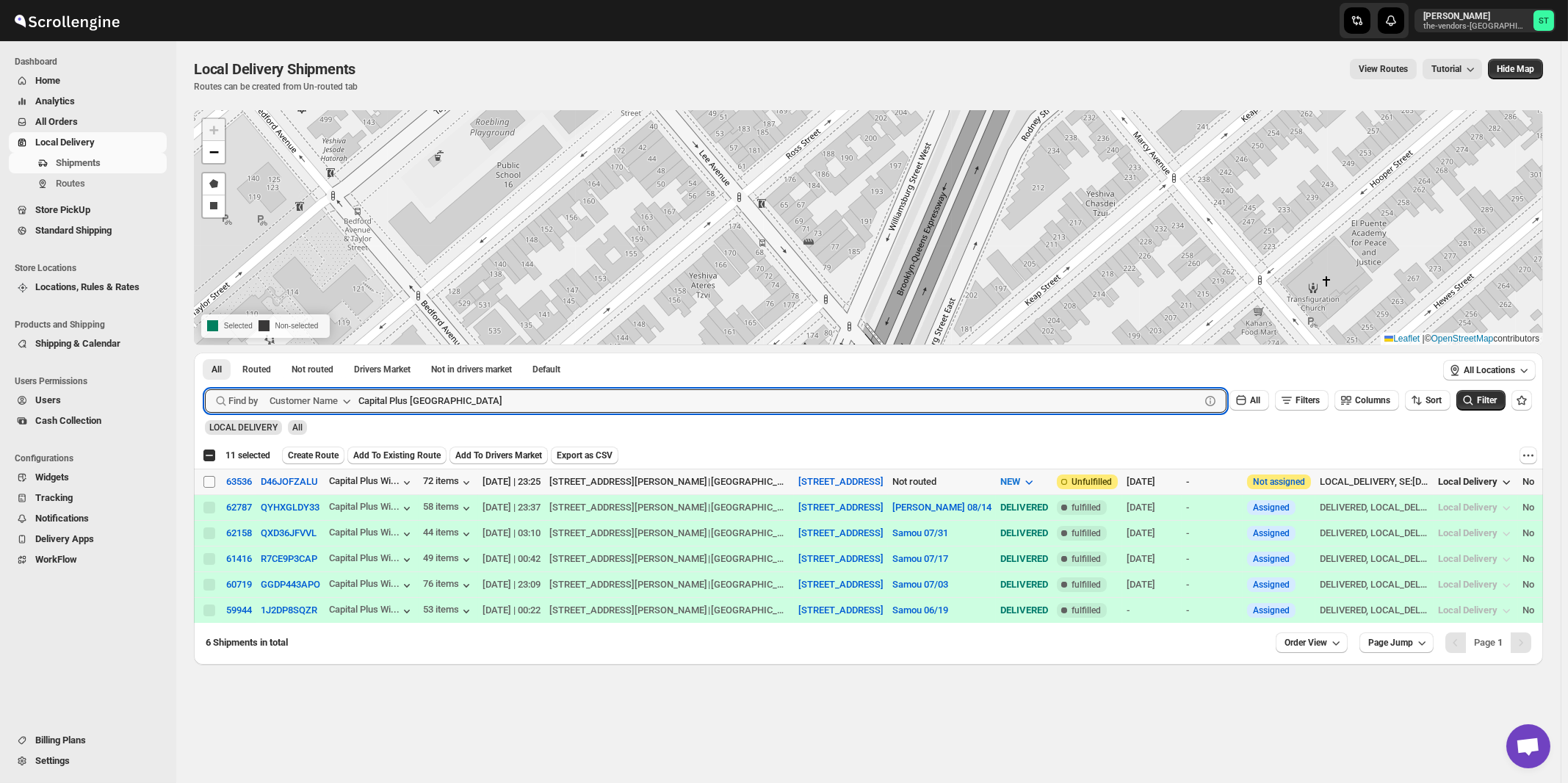
click at [209, 479] on input "Select shipment" at bounding box center [209, 481] width 12 height 12
checkbox input "true"
click at [477, 405] on input "Capital Plus [GEOGRAPHIC_DATA]" at bounding box center [765, 401] width 815 height 24
paste input "Lead It Builders LLC"
click at [205, 353] on button "Submit" at bounding box center [226, 360] width 41 height 15
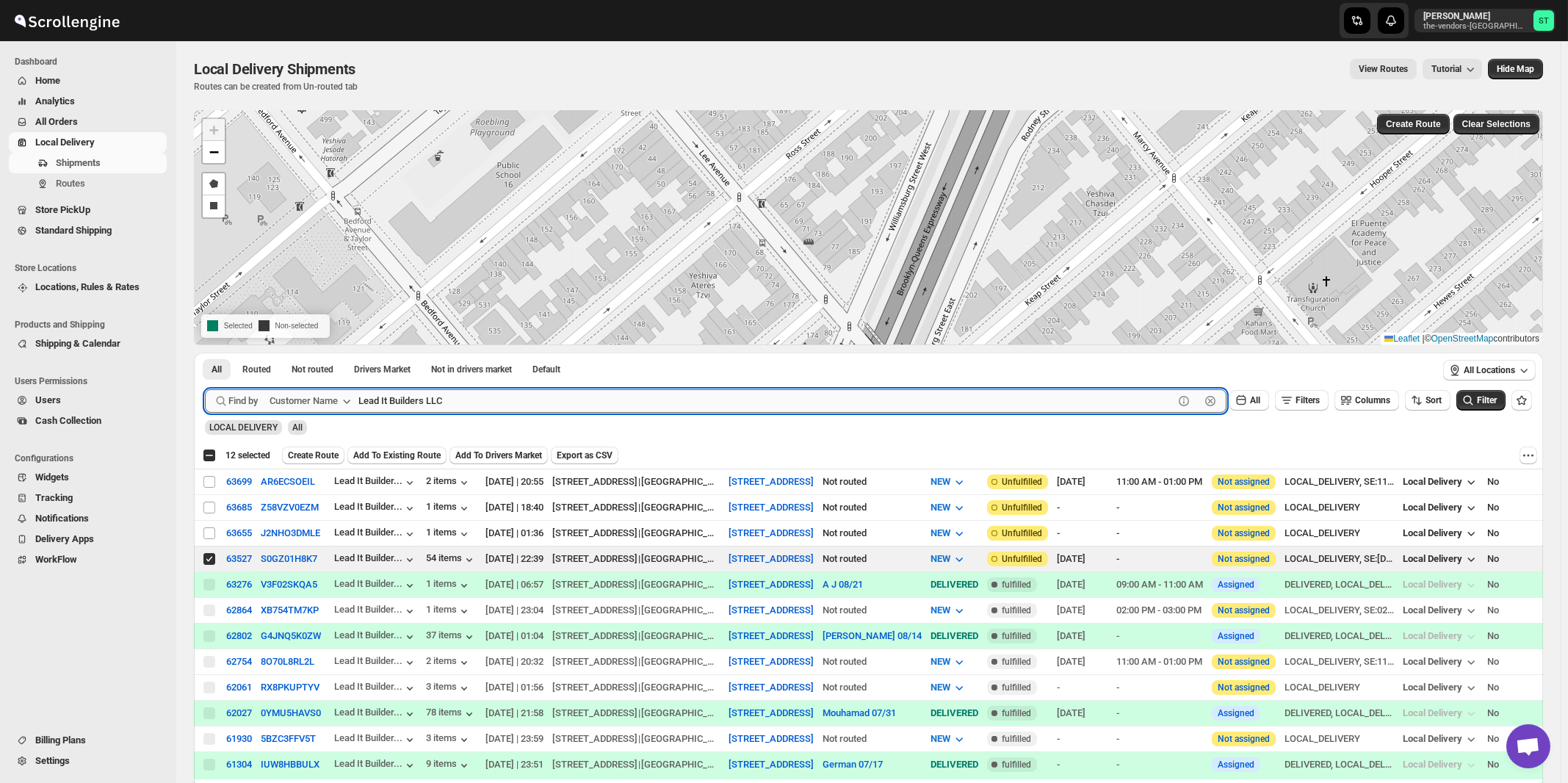
paste input "Capital Plus [GEOGRAPHIC_DATA]"
click at [205, 353] on button "Submit" at bounding box center [226, 360] width 41 height 15
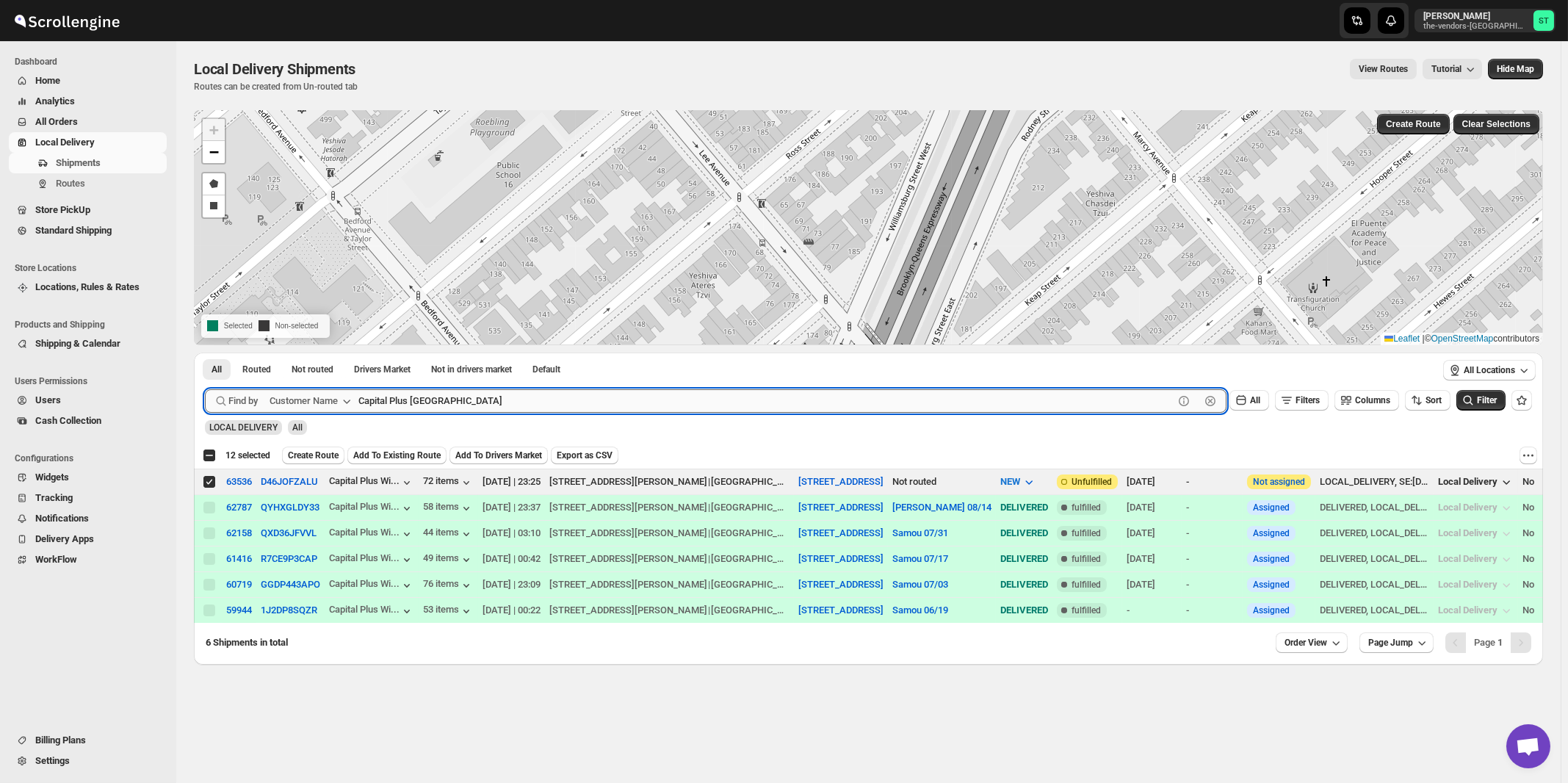
paste input "Excellent interior Inc"
click at [205, 353] on button "Submit" at bounding box center [226, 360] width 41 height 15
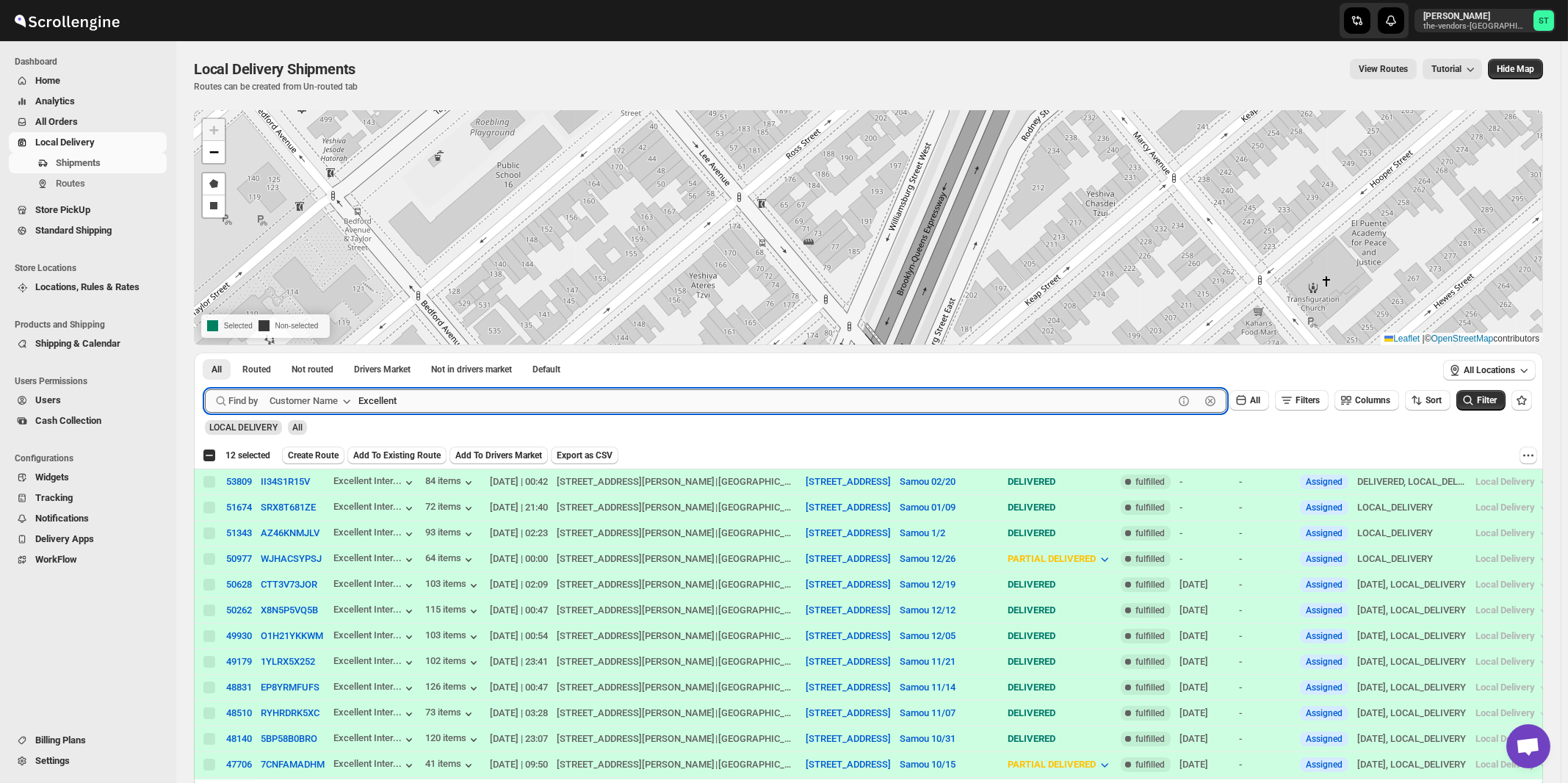
type input "Excellent"
click at [205, 353] on button "Submit" at bounding box center [226, 360] width 41 height 15
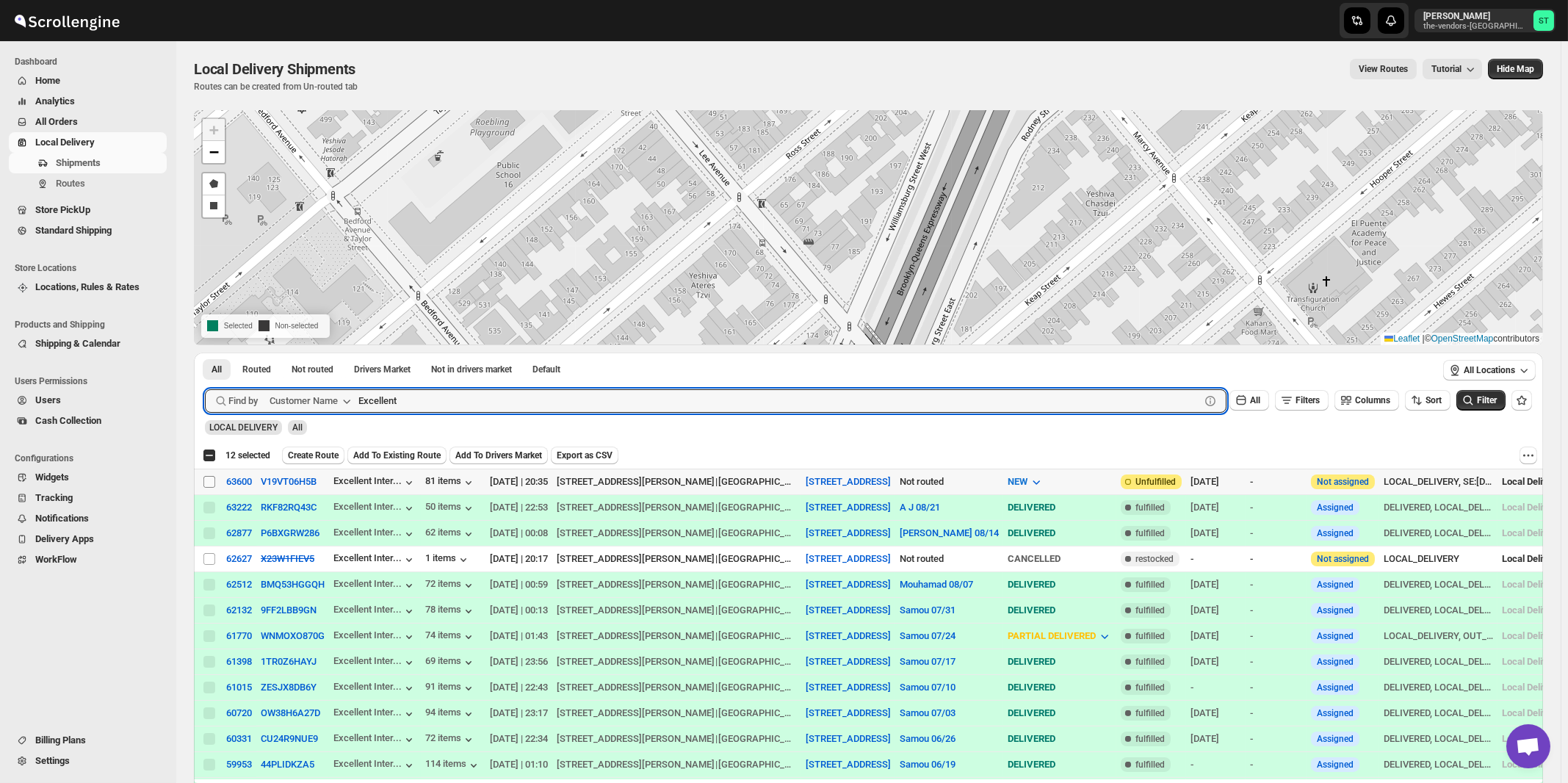
click at [208, 478] on input "Select shipment" at bounding box center [209, 481] width 12 height 12
checkbox input "true"
click at [457, 400] on input "Excellent" at bounding box center [765, 401] width 815 height 24
paste input "press Filing"
type input "Express Filing"
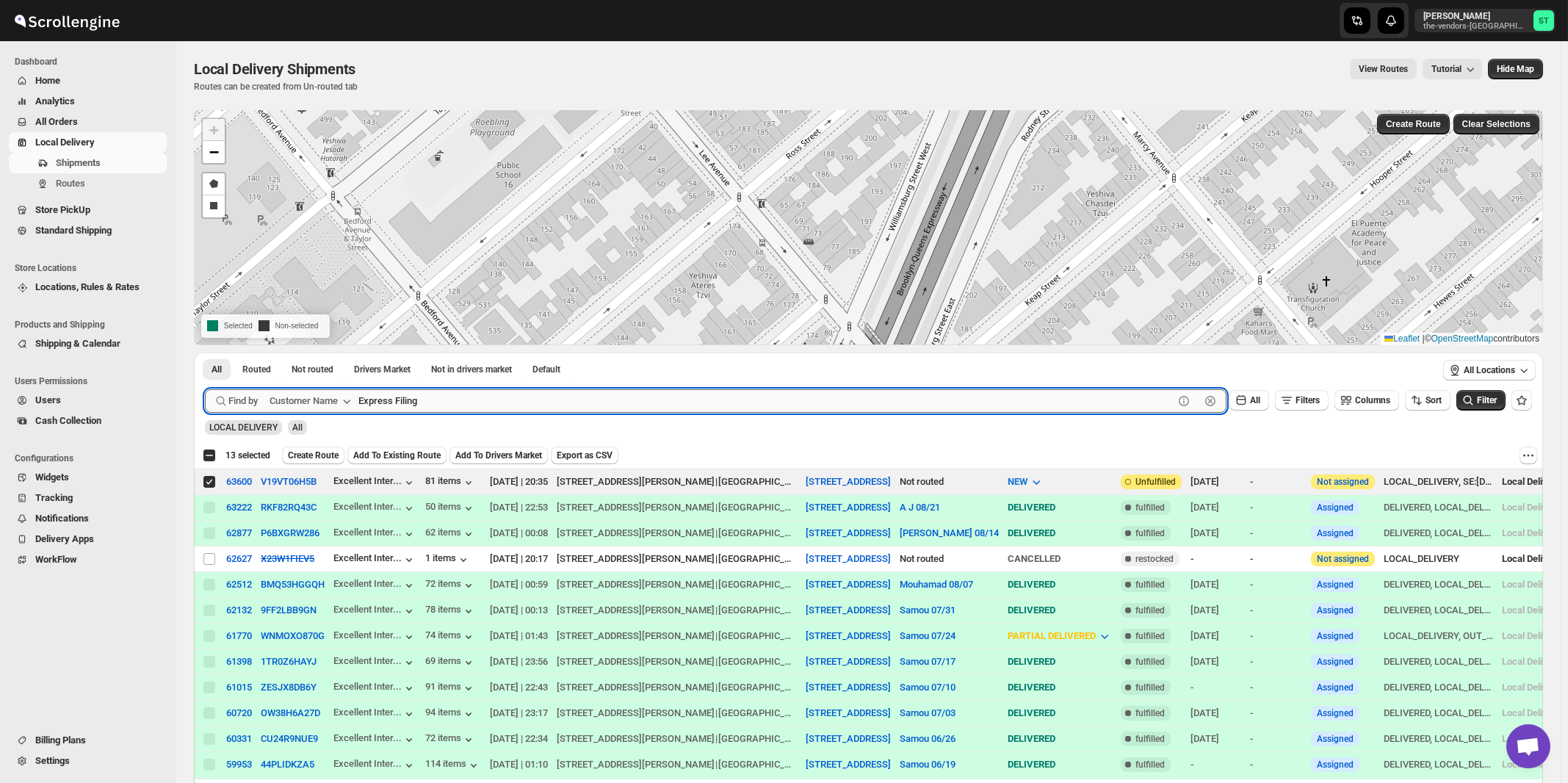
click at [205, 353] on button "Submit" at bounding box center [226, 360] width 41 height 15
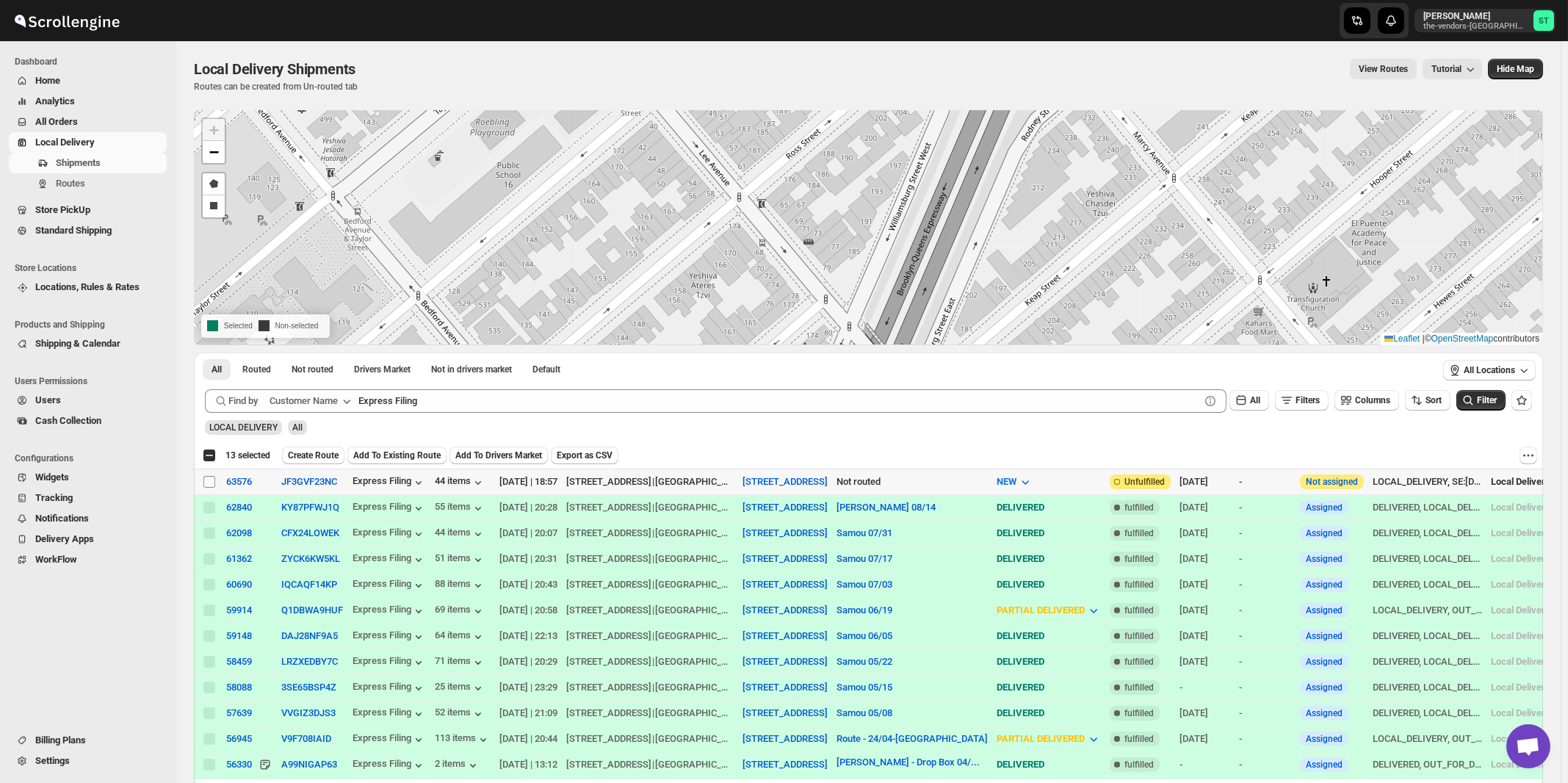
click at [208, 483] on input "Select shipment" at bounding box center [209, 481] width 12 height 12
checkbox input "true"
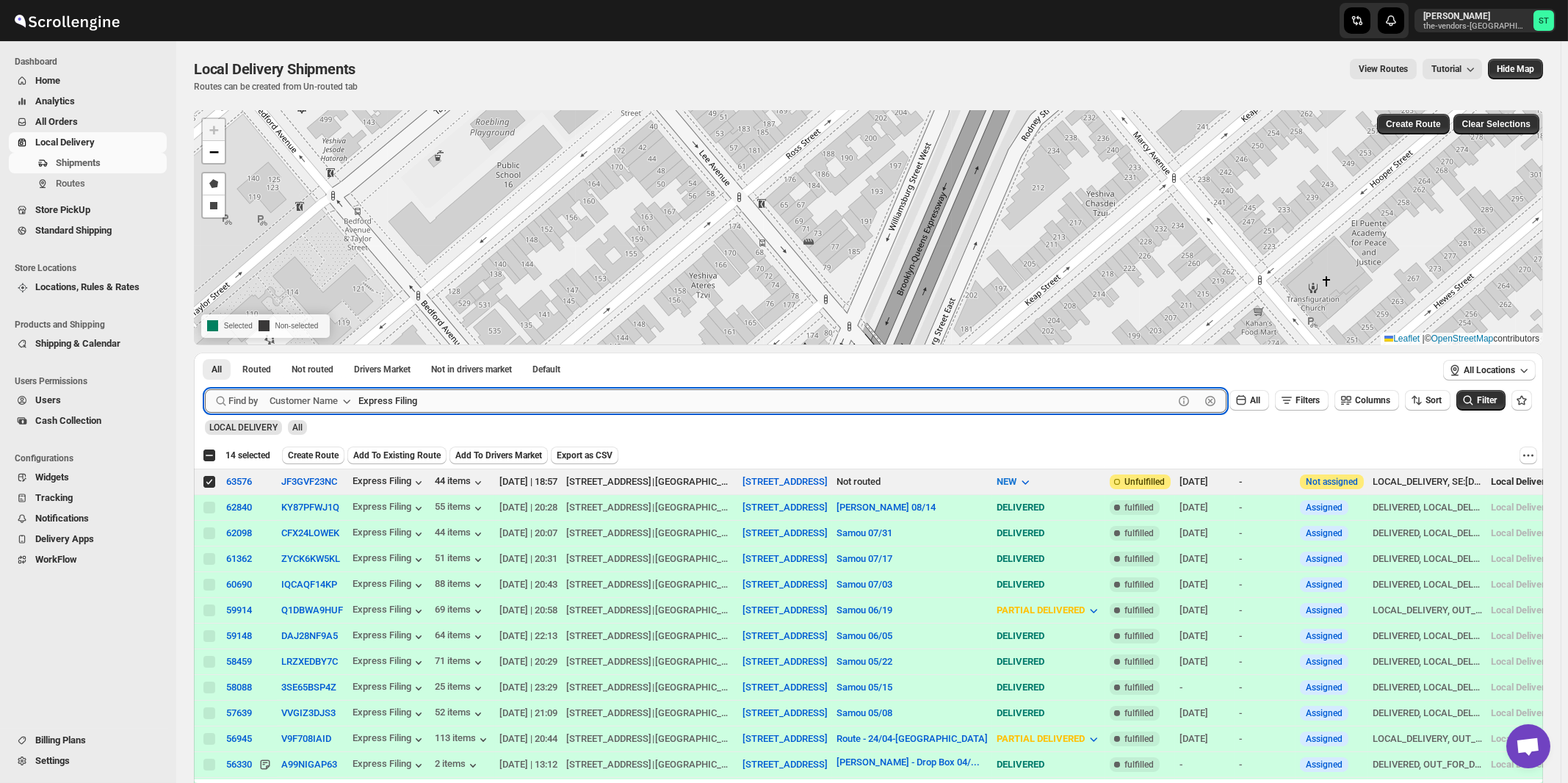
click at [534, 401] on input "Express Filing" at bounding box center [765, 401] width 815 height 24
paste input "GM Insurance"
click at [205, 353] on button "Submit" at bounding box center [226, 360] width 41 height 15
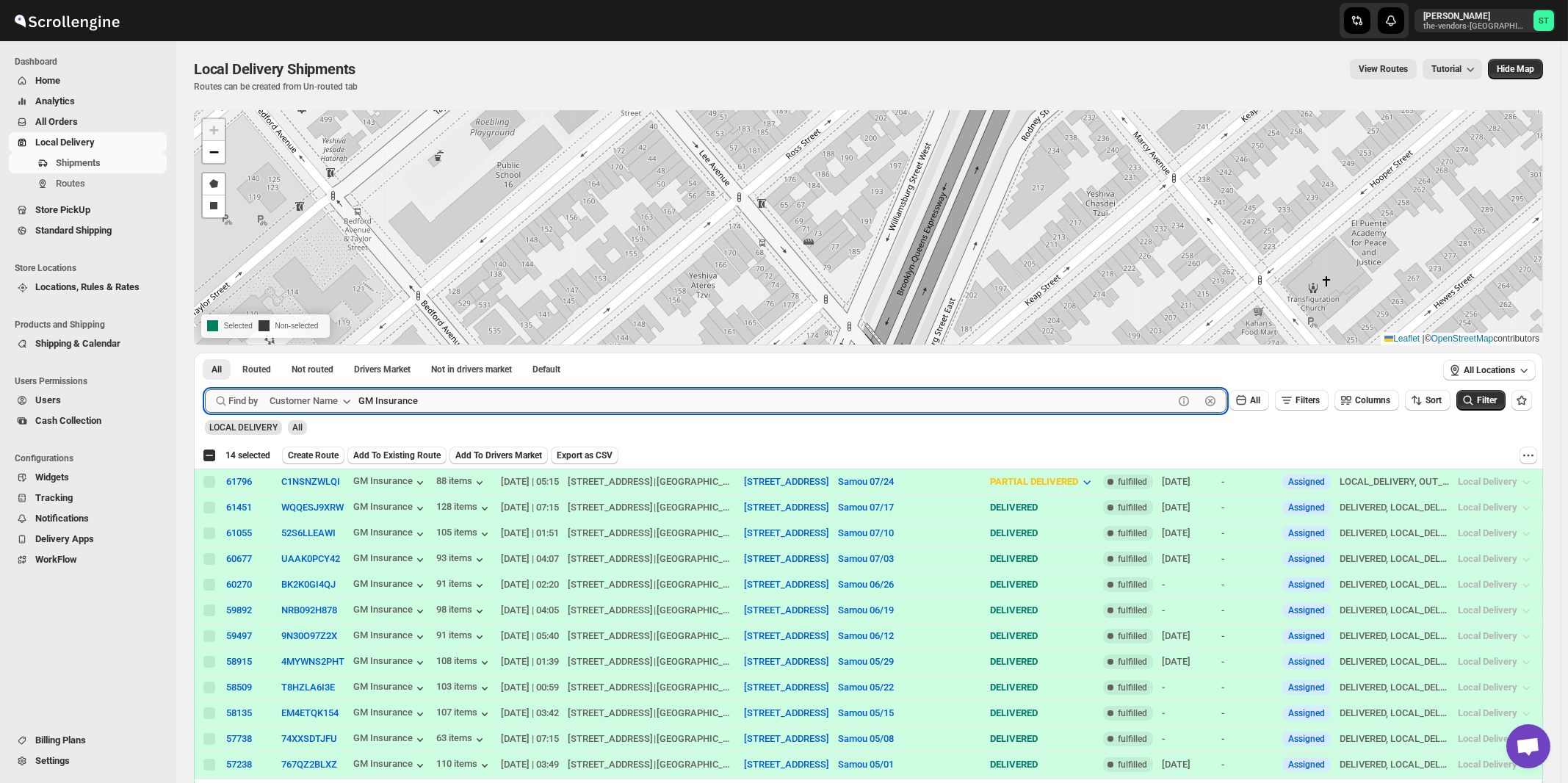
paste input "Xpdite Group LLC"
type input "Xpdite Group LLC"
click at [205, 353] on button "Submit" at bounding box center [226, 360] width 41 height 15
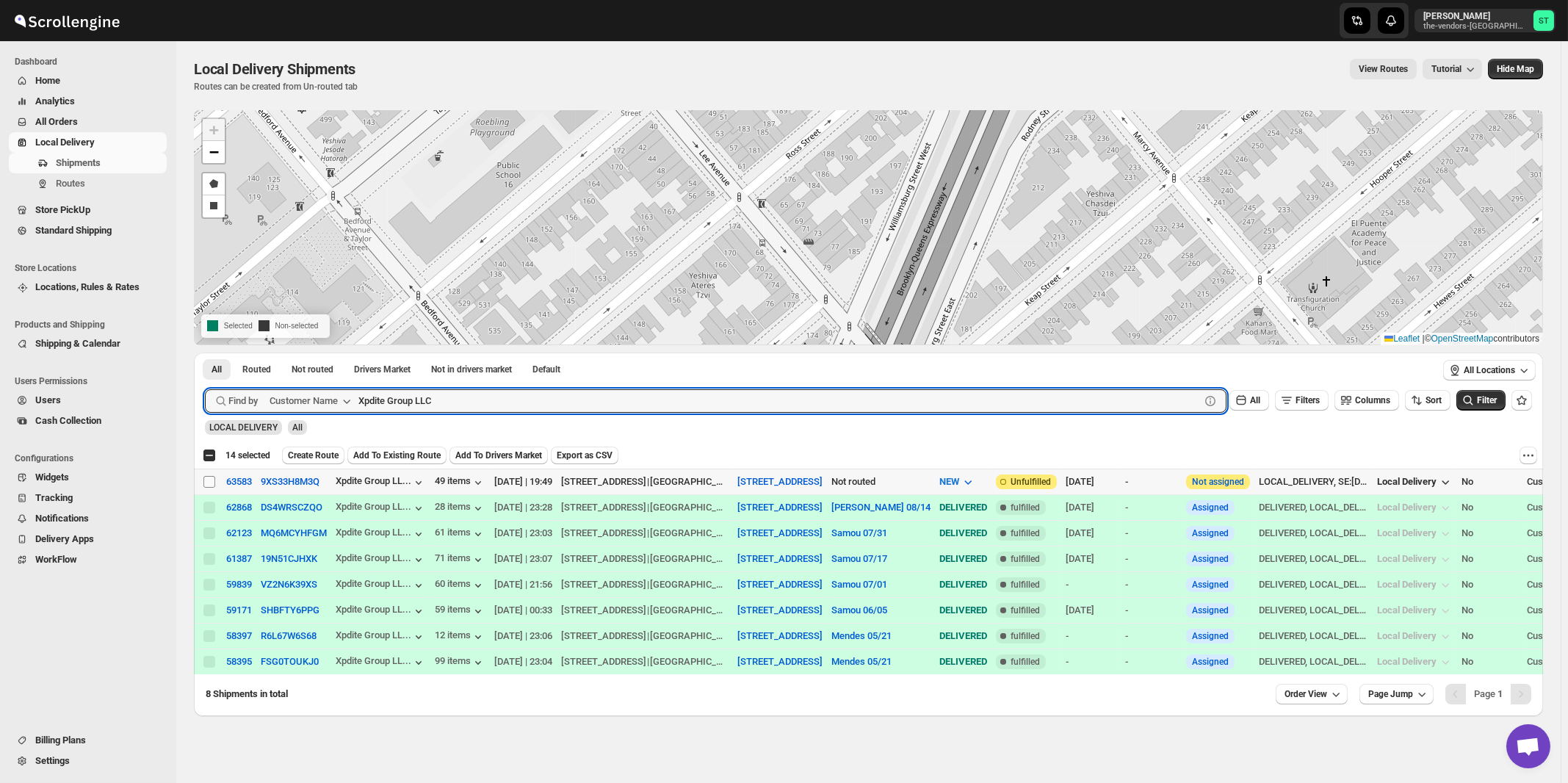
click at [205, 481] on input "Select shipment" at bounding box center [209, 481] width 12 height 12
checkbox input "true"
click at [443, 399] on input "Xpdite Group LLC" at bounding box center [765, 401] width 815 height 24
paste input "Kiddieland"
type input "Kiddieland"
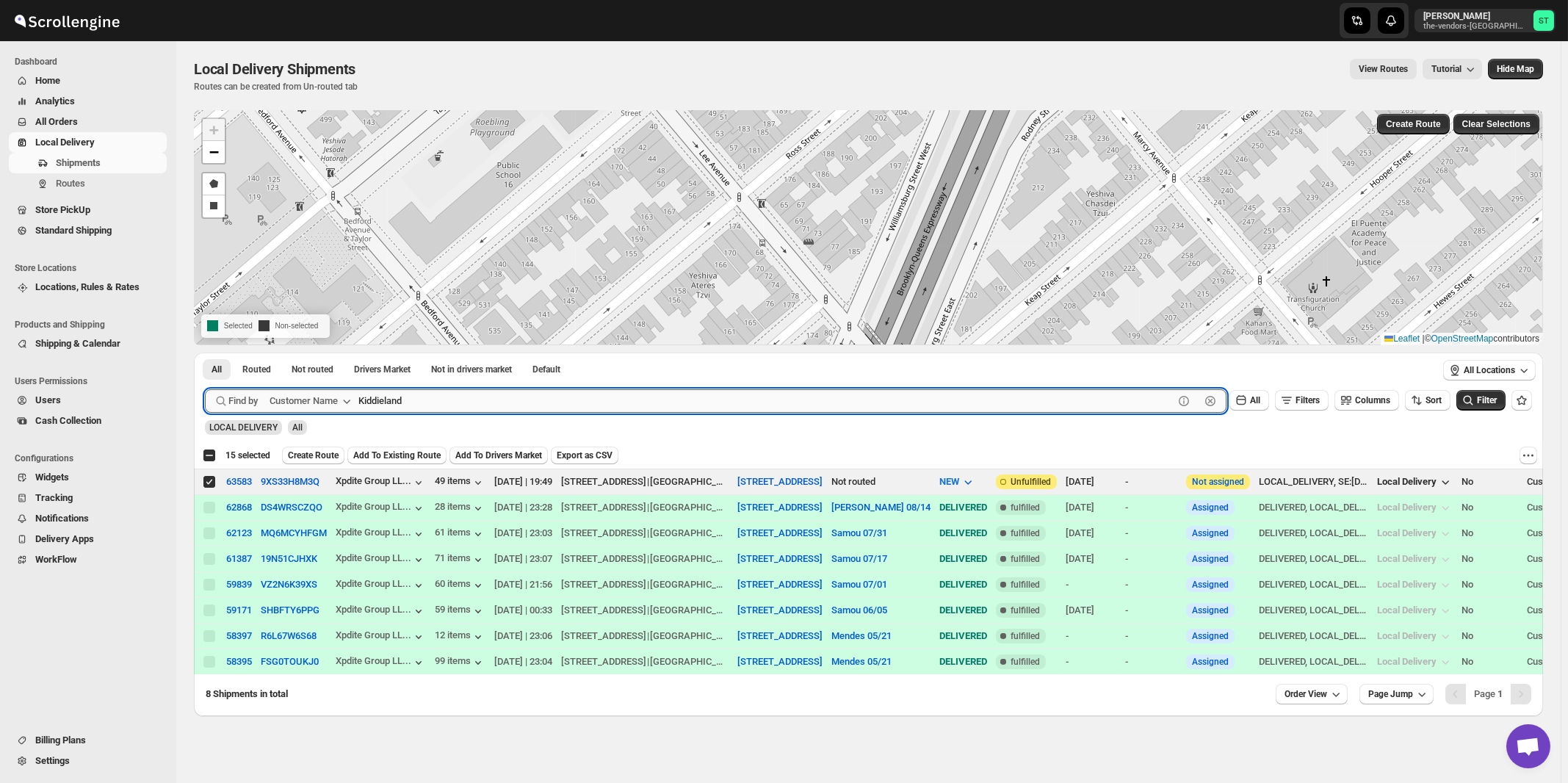
click at [205, 353] on button "Submit" at bounding box center [226, 360] width 41 height 15
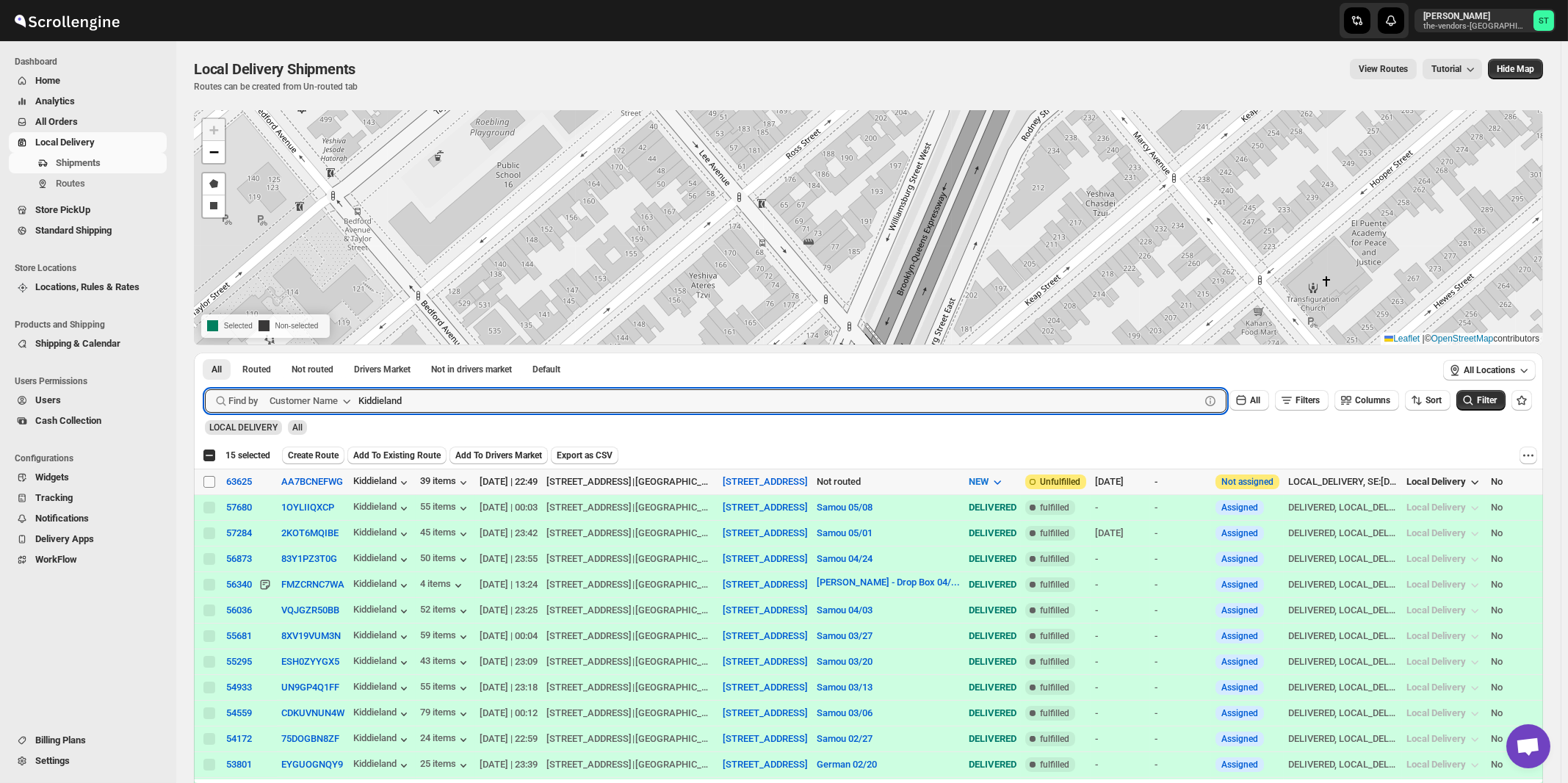
click at [205, 480] on input "Select shipment" at bounding box center [209, 481] width 12 height 12
checkbox input "true"
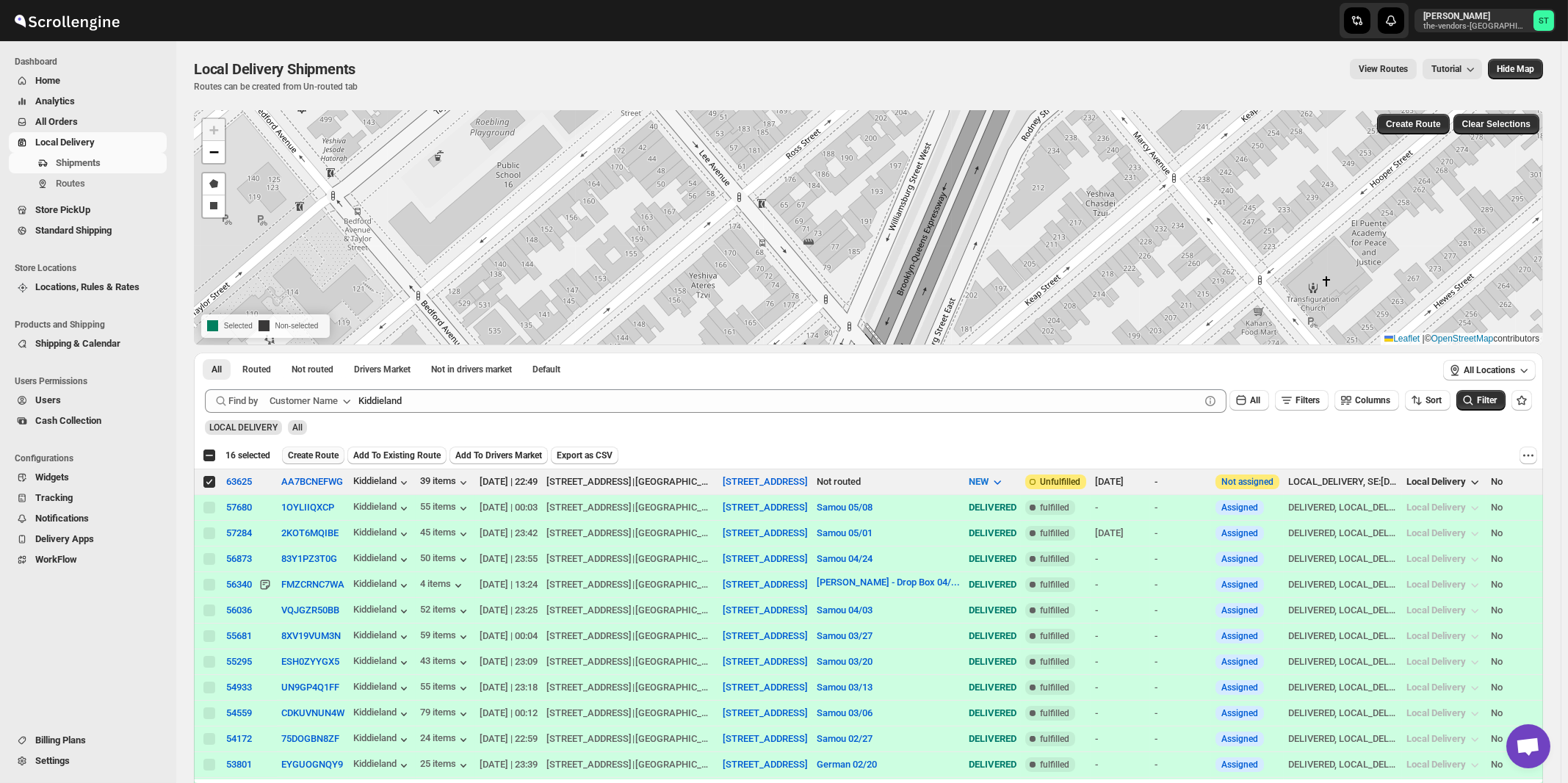
click at [316, 456] on span "Create Route" at bounding box center [313, 455] width 51 height 12
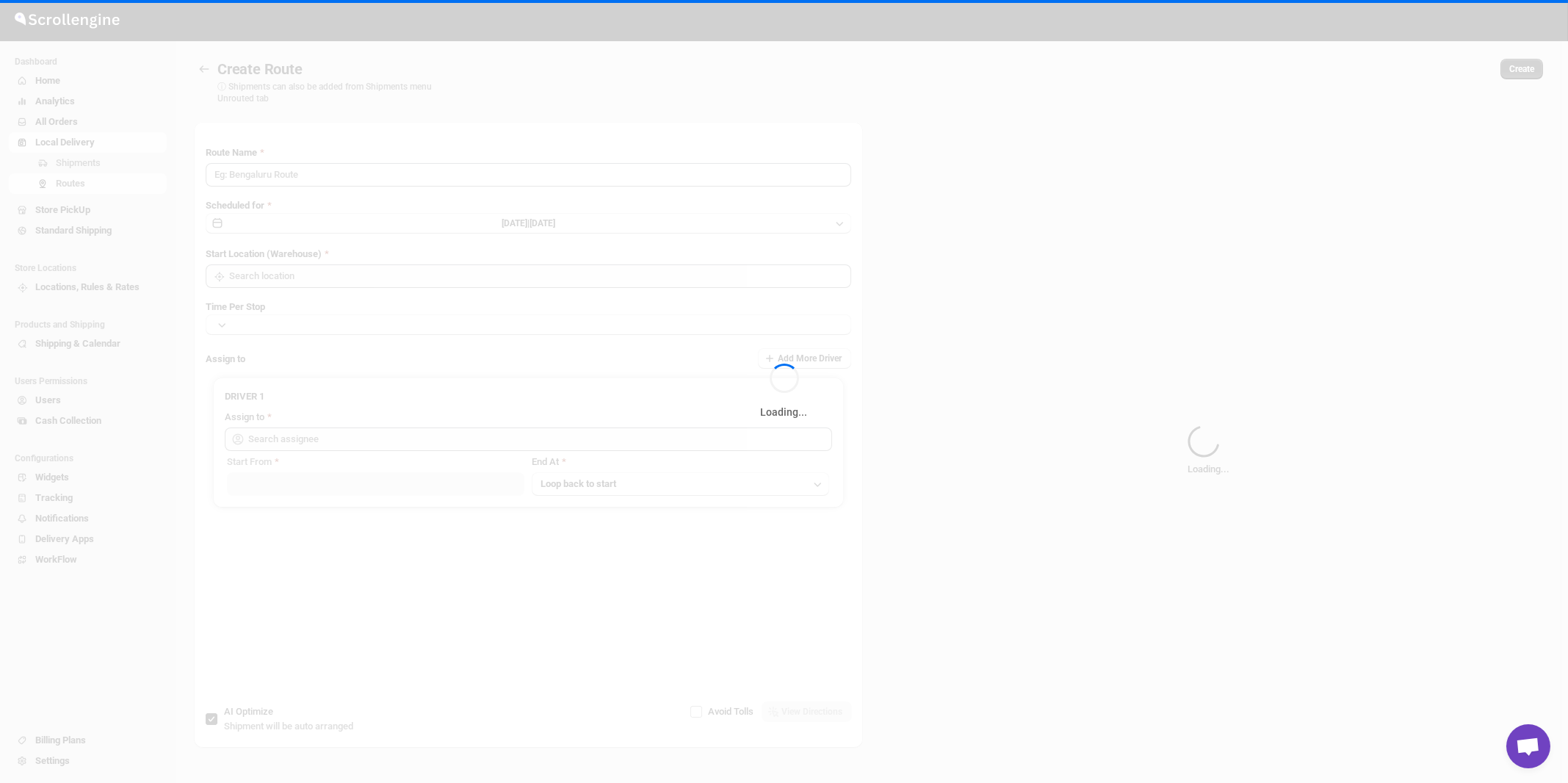
type input "Route - 28/08-1054"
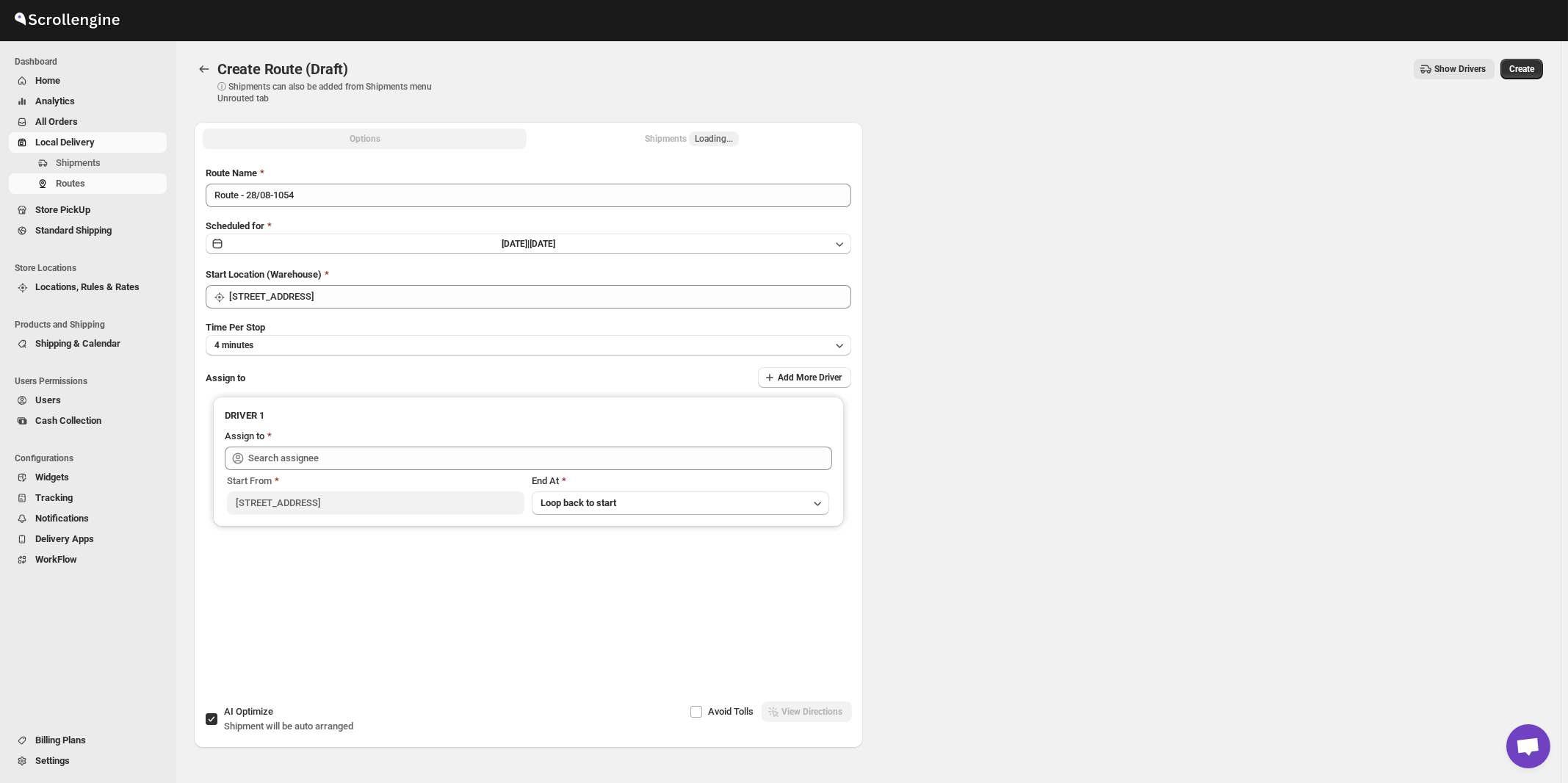
type input "[STREET_ADDRESS]"
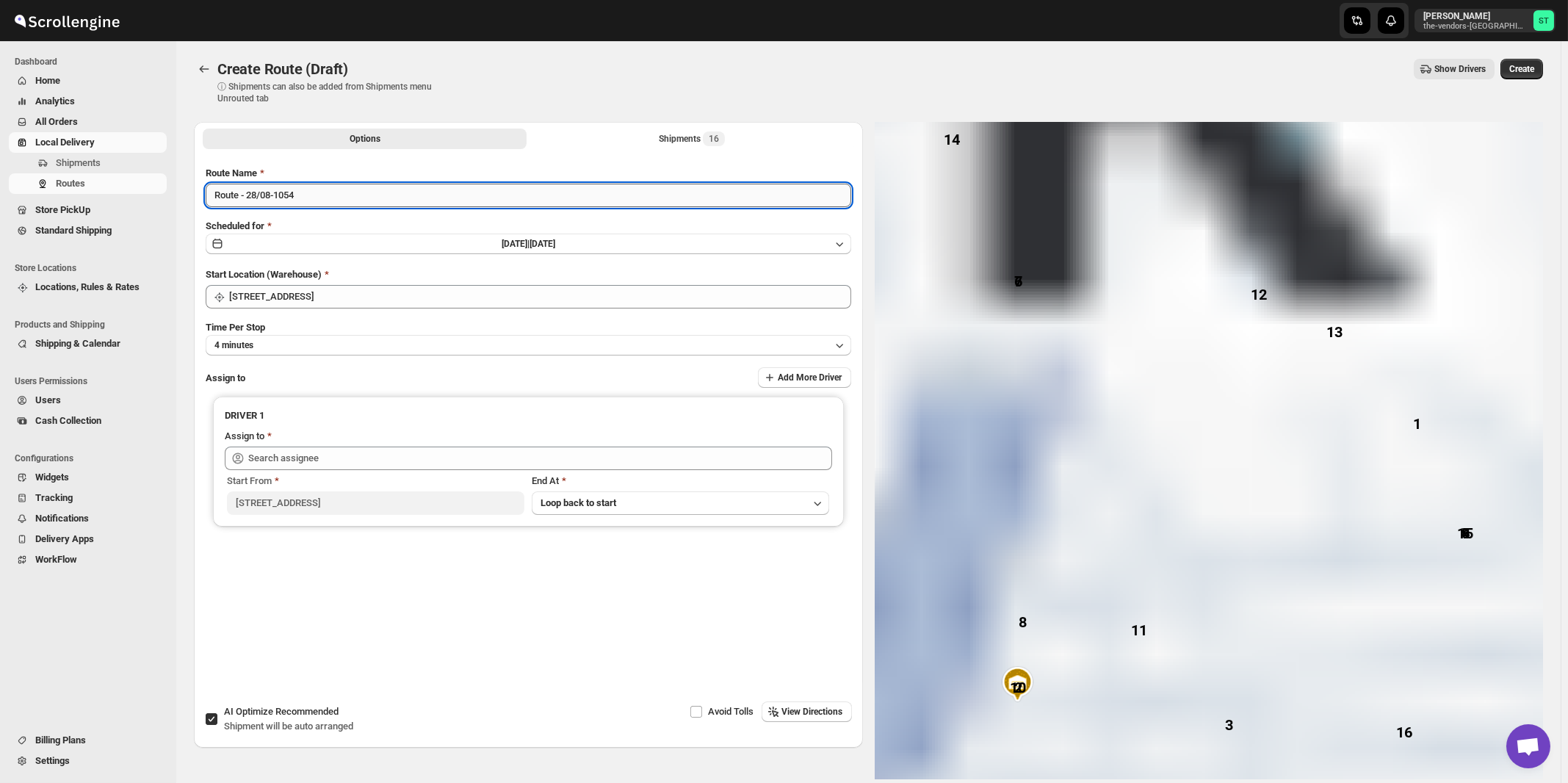
click at [499, 195] on input "Route - 28/08-1054" at bounding box center [529, 195] width 645 height 24
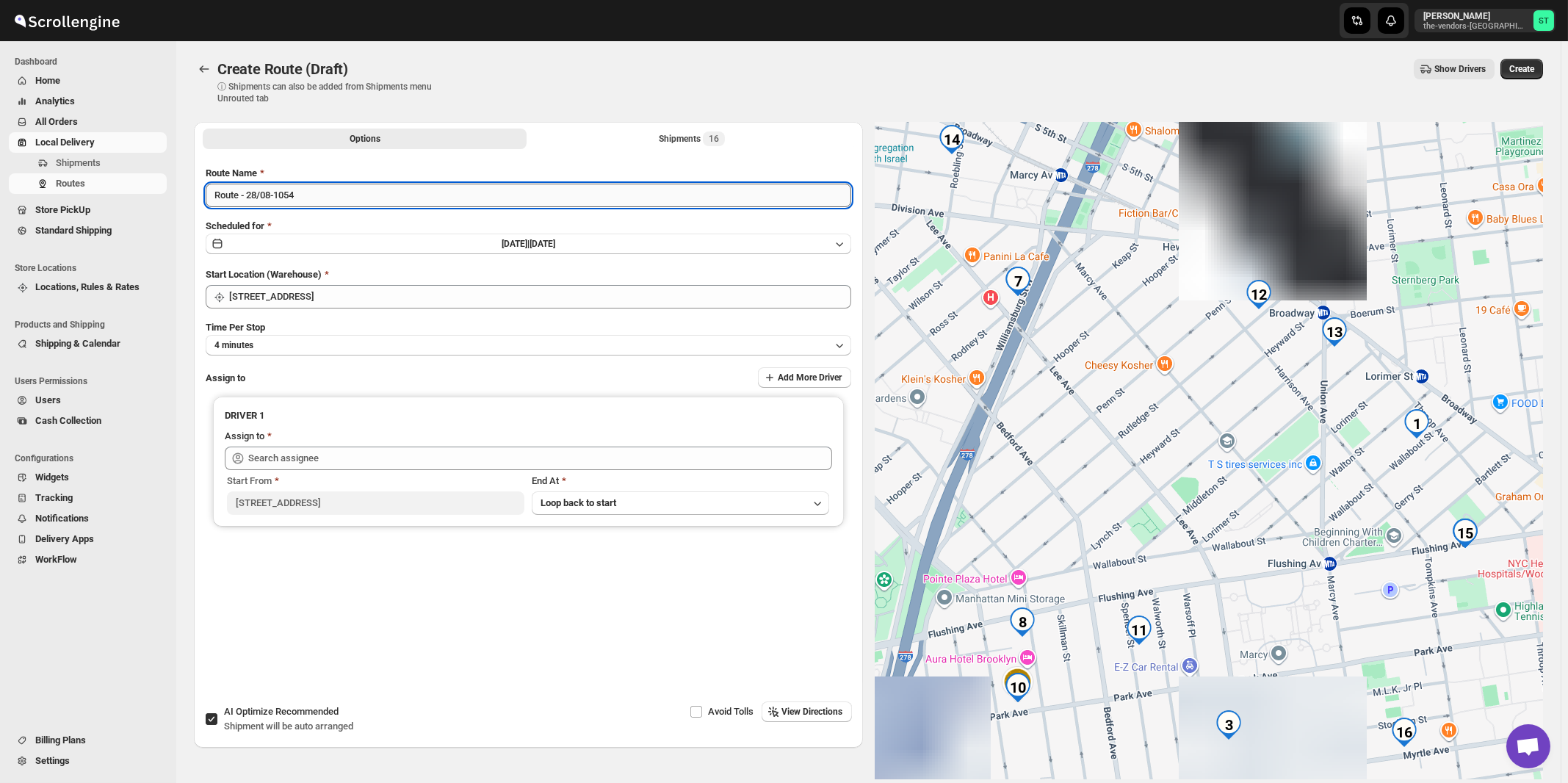
paste input "A J"
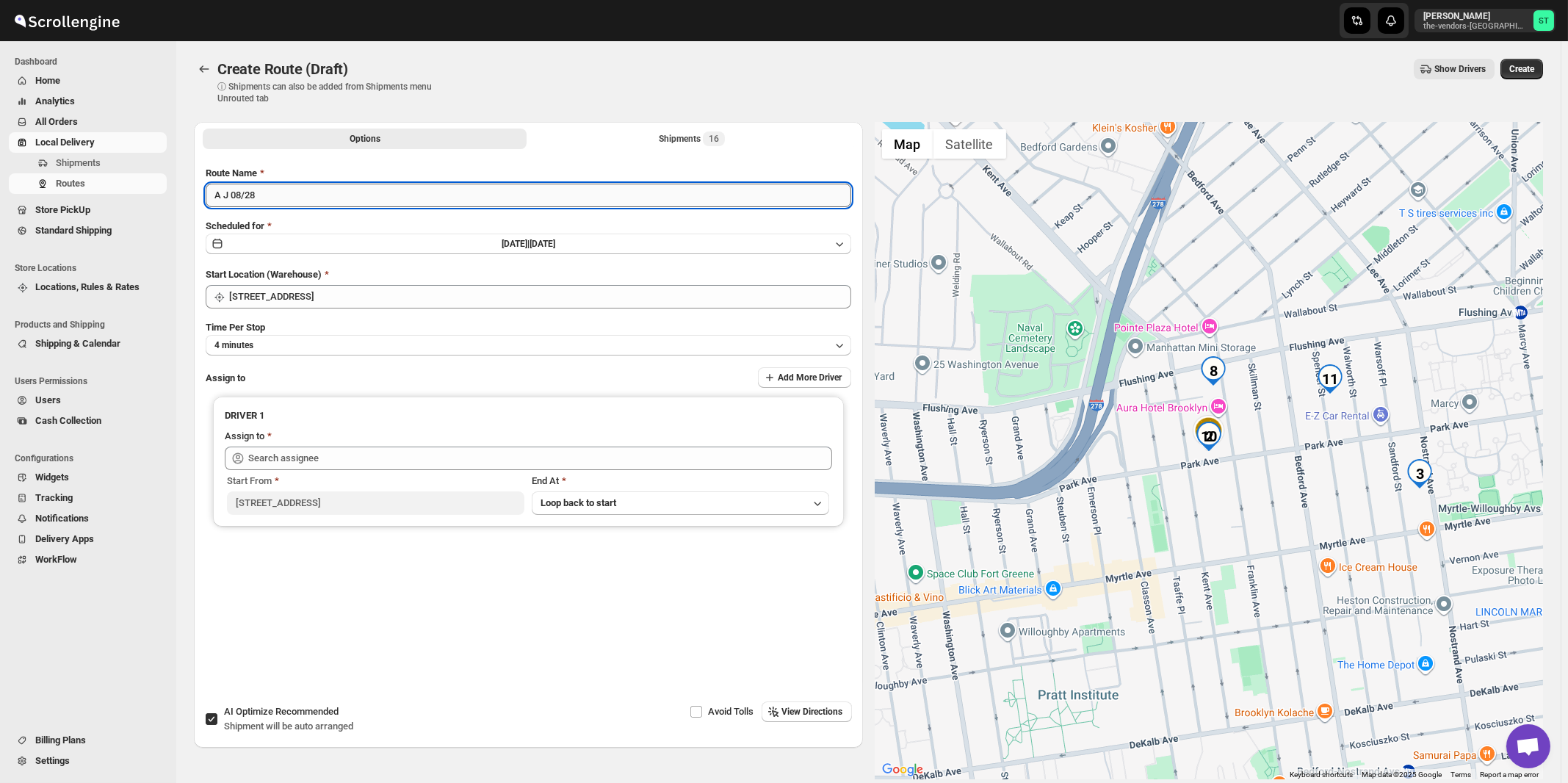
type input "A J 08/28"
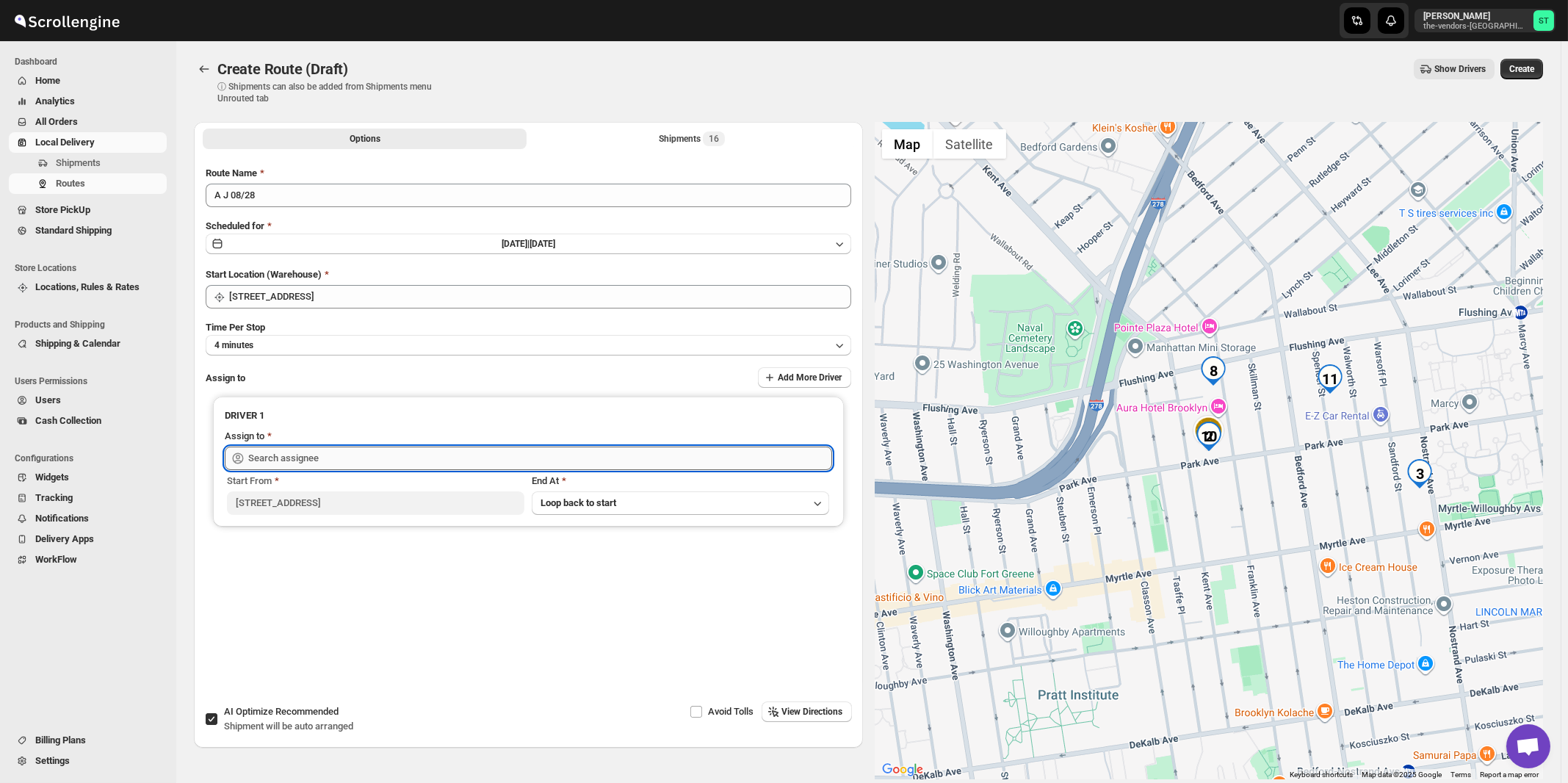
click at [406, 464] on input "text" at bounding box center [540, 458] width 584 height 24
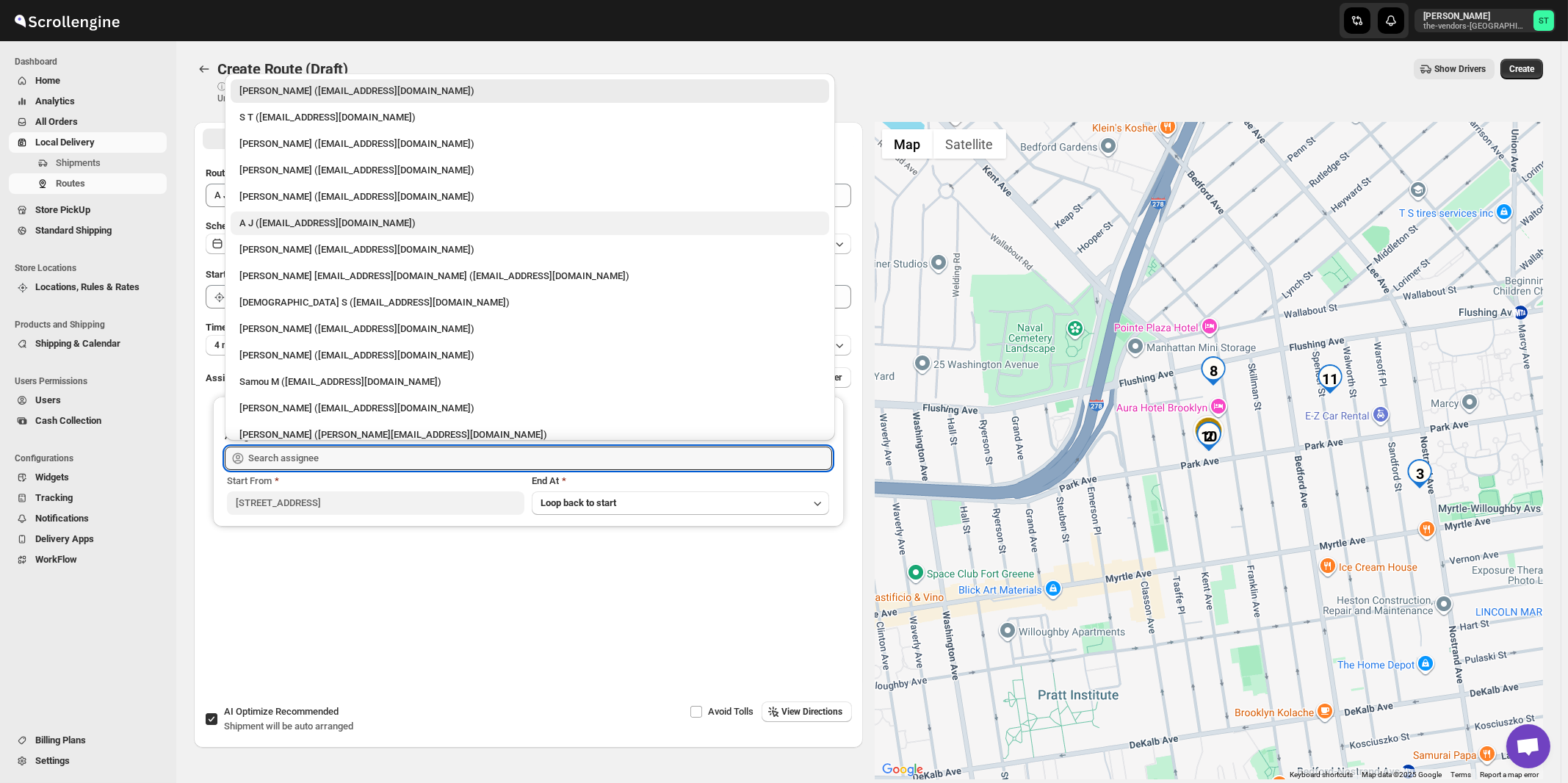
click at [280, 224] on div "A J ([EMAIL_ADDRESS][DOMAIN_NAME])" at bounding box center [530, 223] width 581 height 15
type input "A J ([EMAIL_ADDRESS][DOMAIN_NAME])"
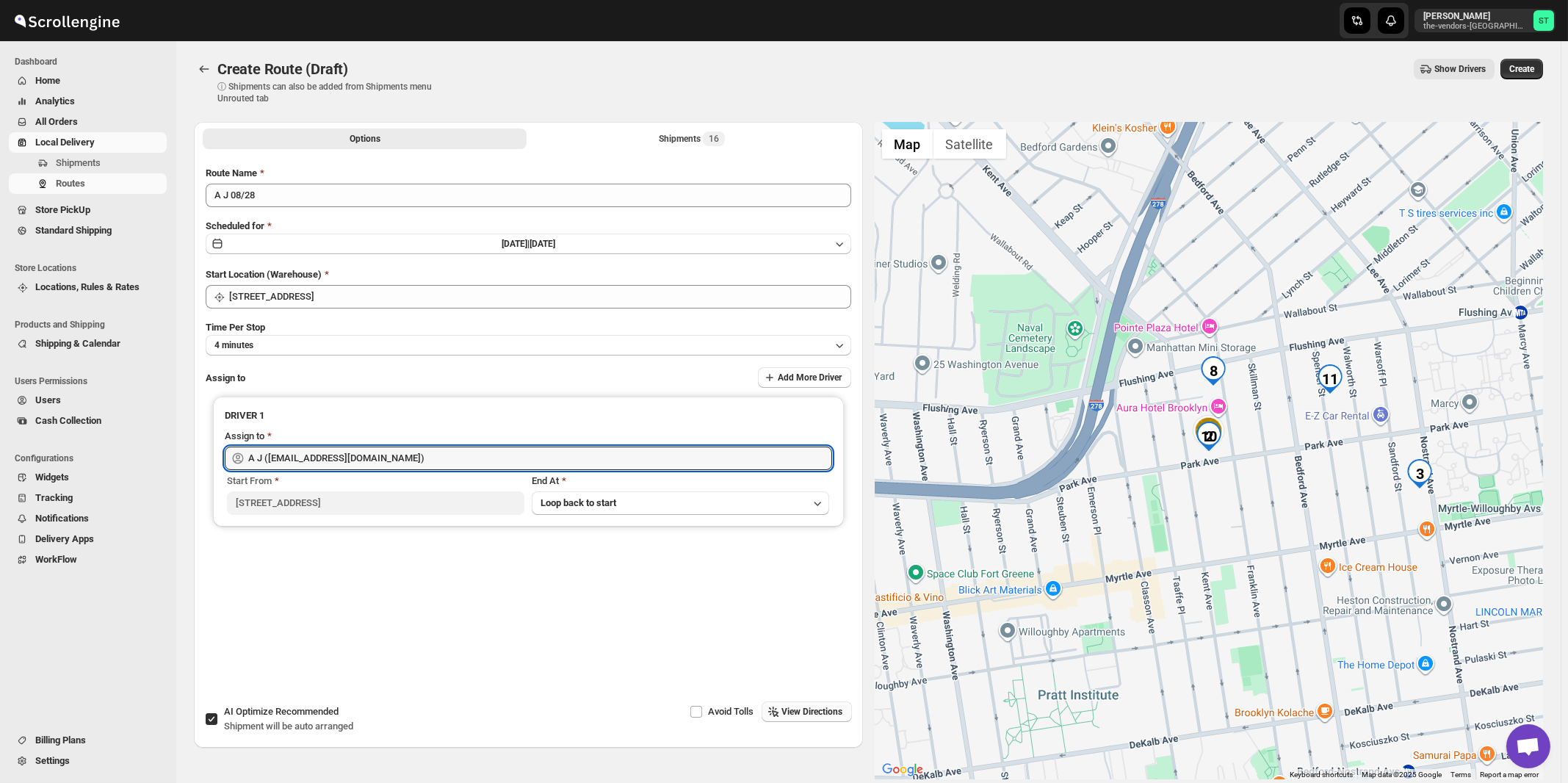
click at [810, 708] on span "View Directions" at bounding box center [812, 712] width 61 height 12
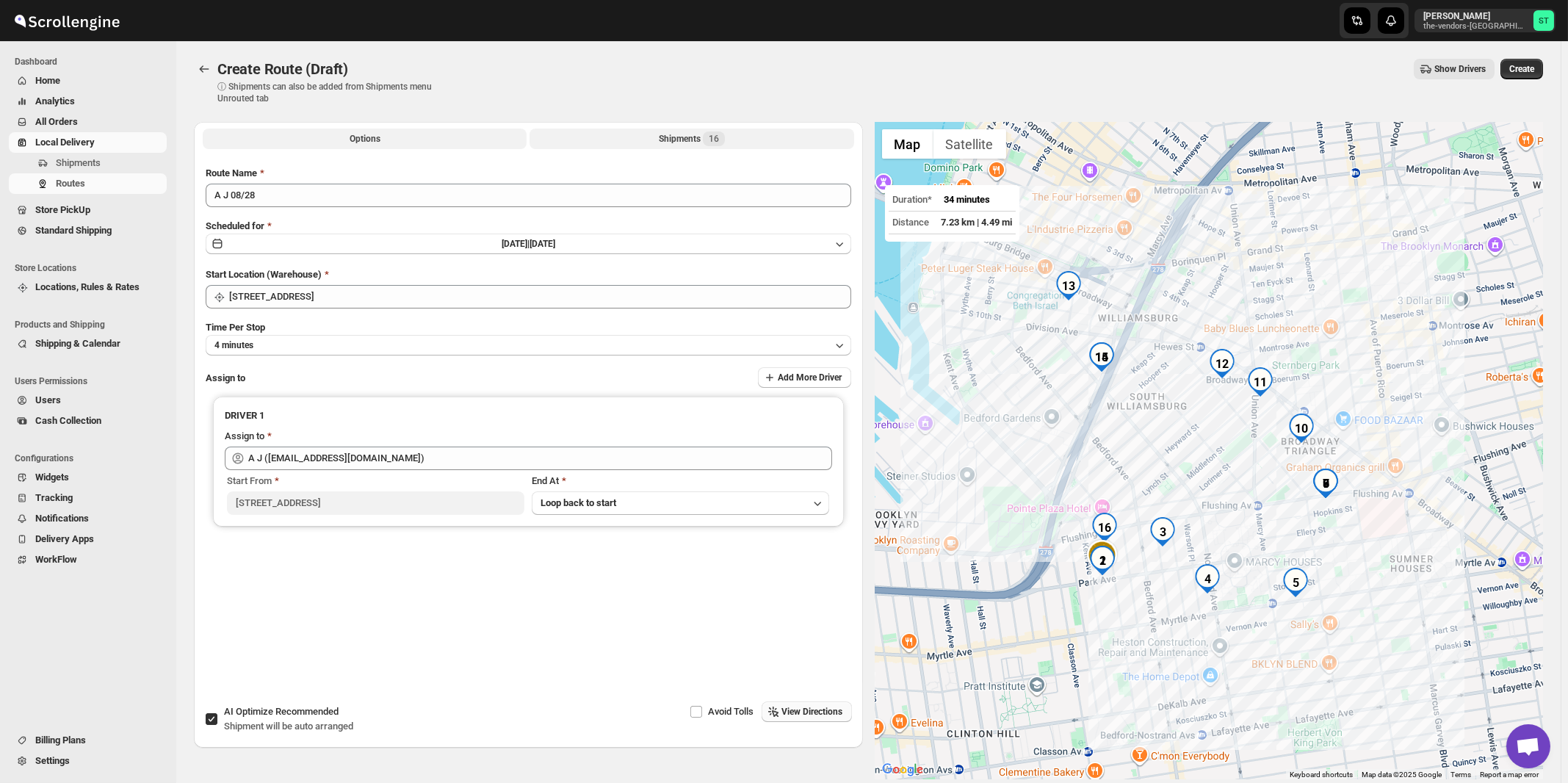
click at [669, 141] on div "Shipments 16" at bounding box center [691, 138] width 66 height 15
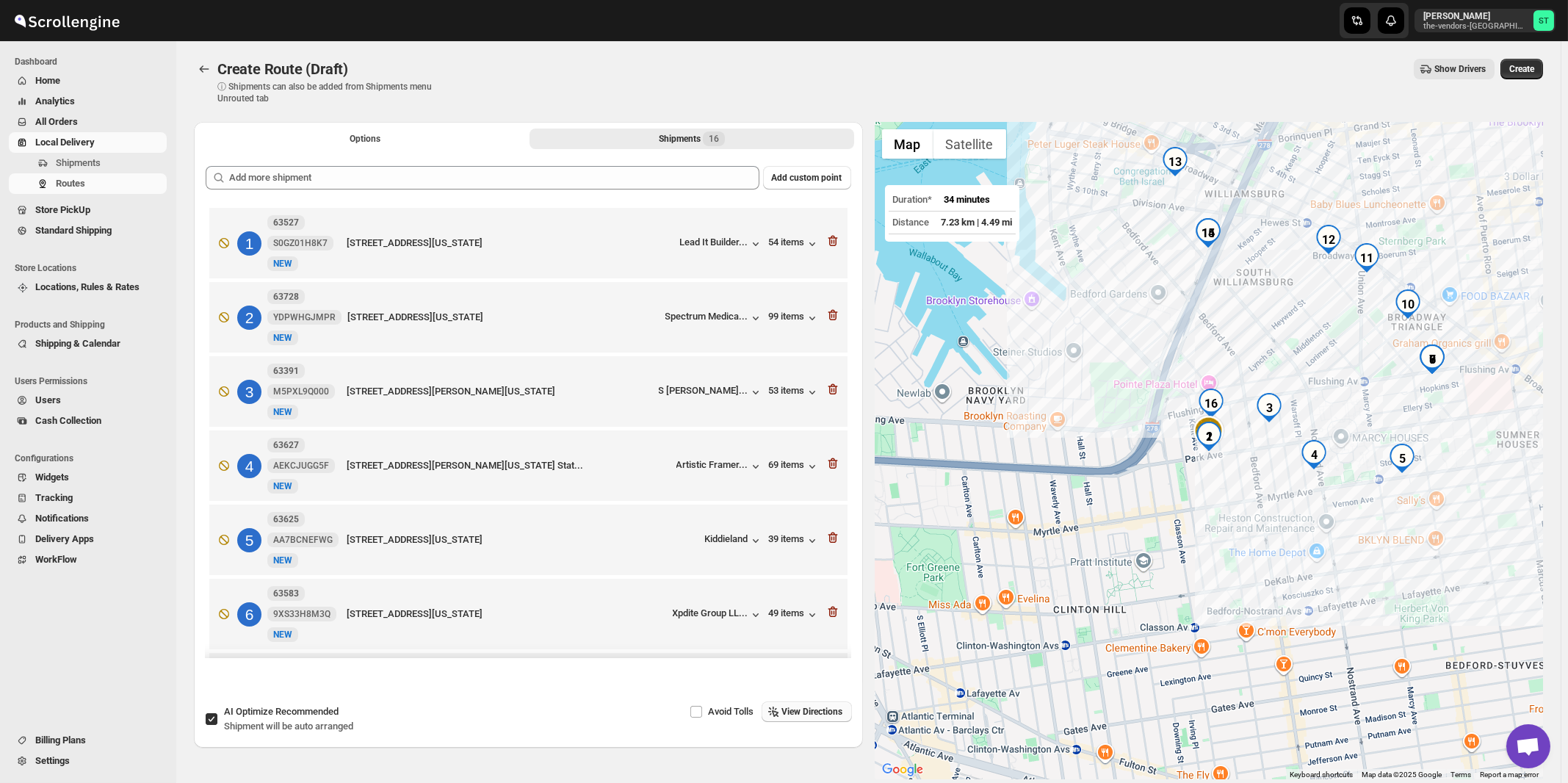
click at [293, 719] on div "AI Optimize Recommended Shipment will be auto arranged" at bounding box center [289, 719] width 129 height 29
click at [217, 719] on input "AI Optimize Recommended Shipment will be auto arranged" at bounding box center [211, 718] width 12 height 12
checkbox input "false"
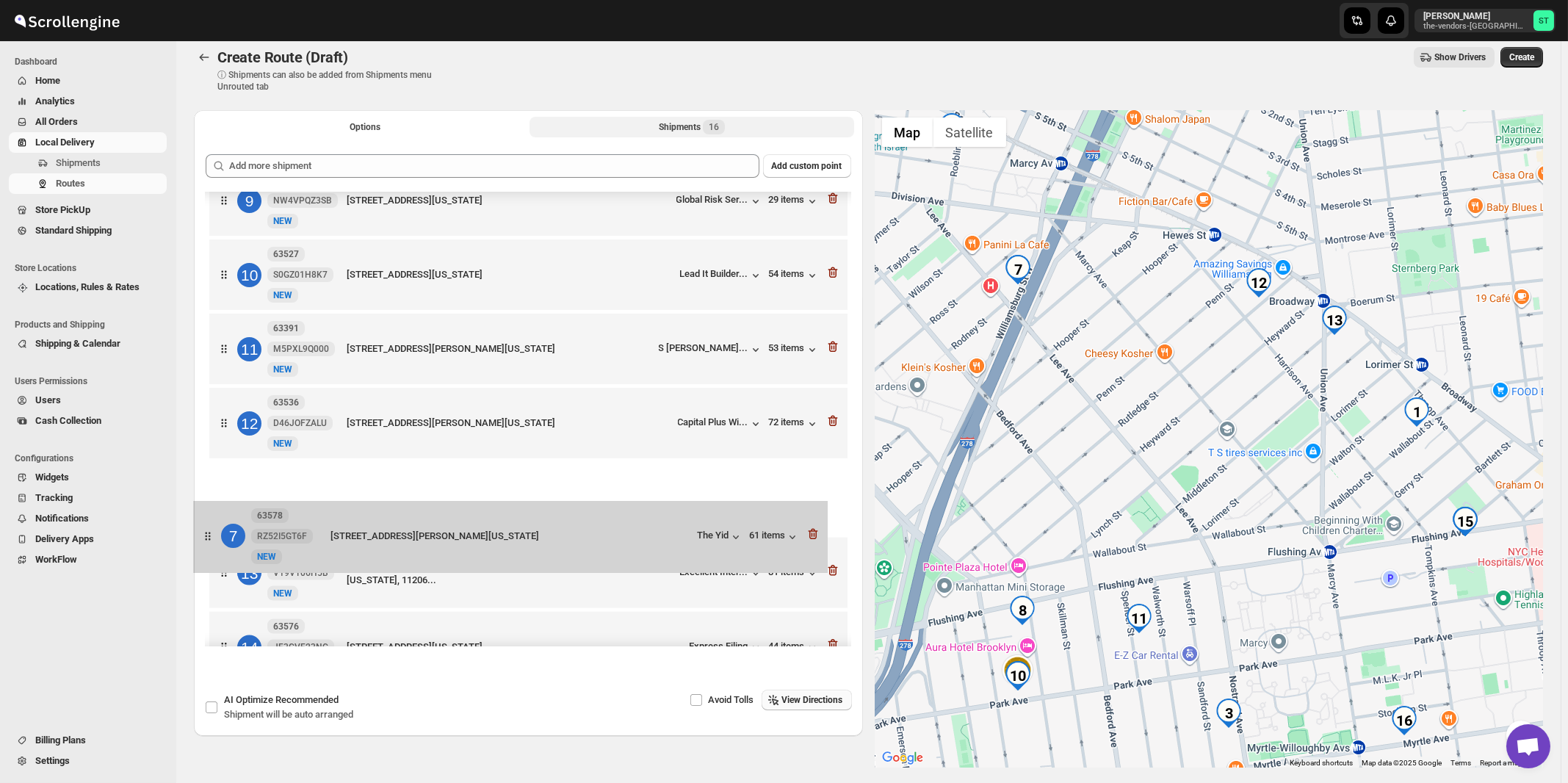
scroll to position [553, 0]
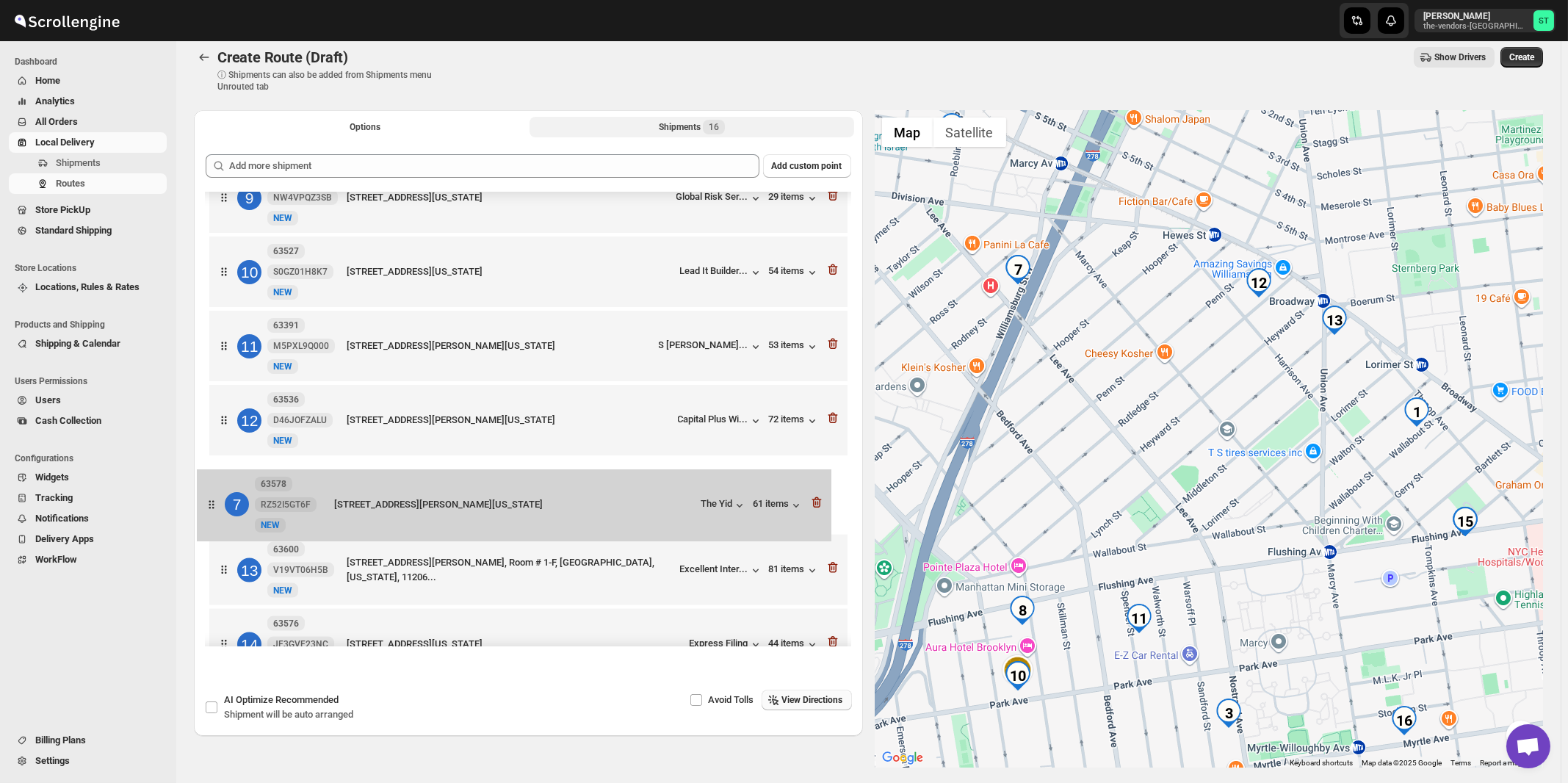
drag, startPoint x: 696, startPoint y: 400, endPoint x: 675, endPoint y: 517, distance: 118.9
click at [675, 517] on div "1 63596 TN6LAFVG77 New [GEOGRAPHIC_DATA][STREET_ADDRESS][US_STATE]... 73 items …" at bounding box center [529, 237] width 645 height 1196
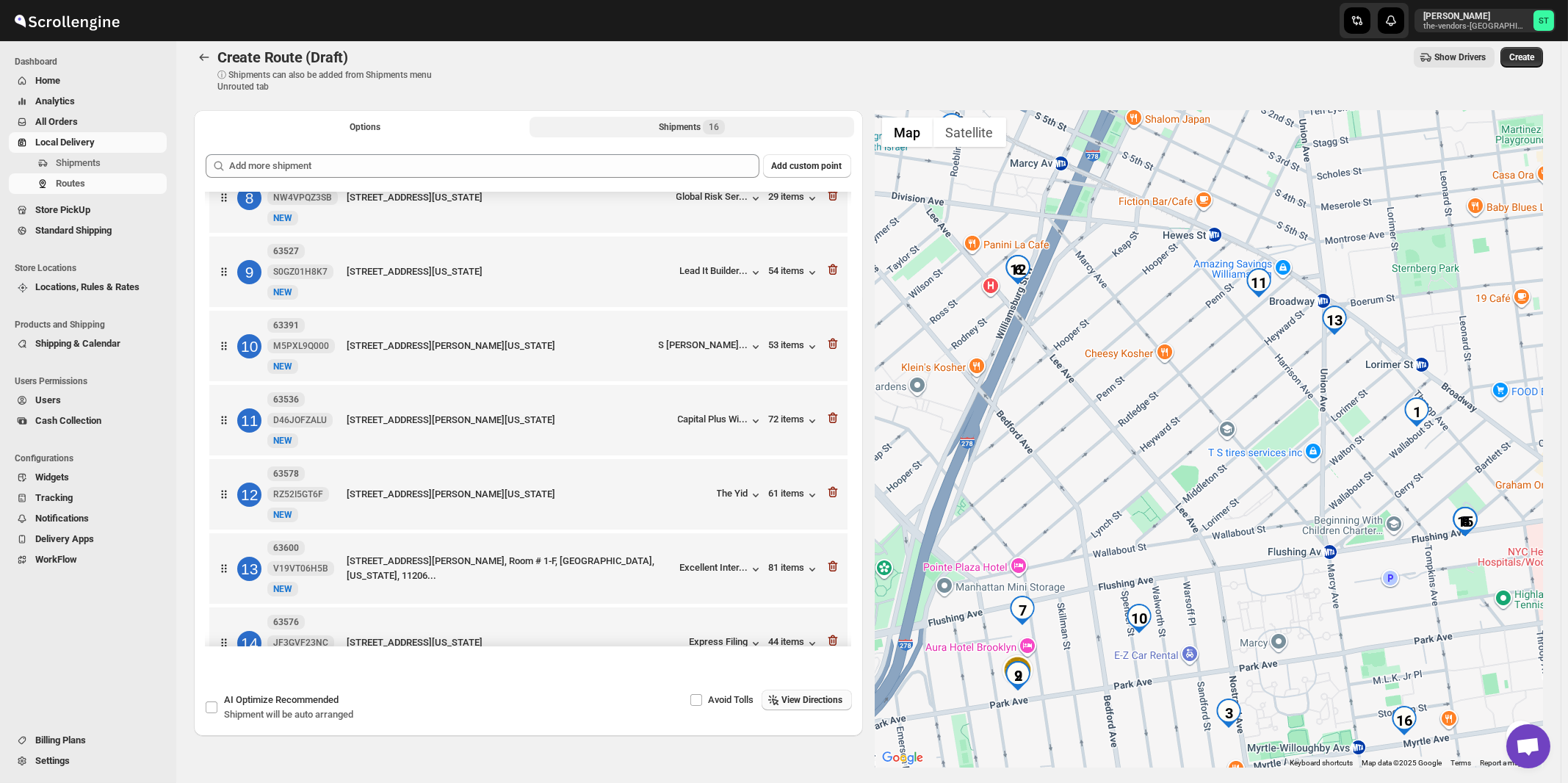
scroll to position [759, 0]
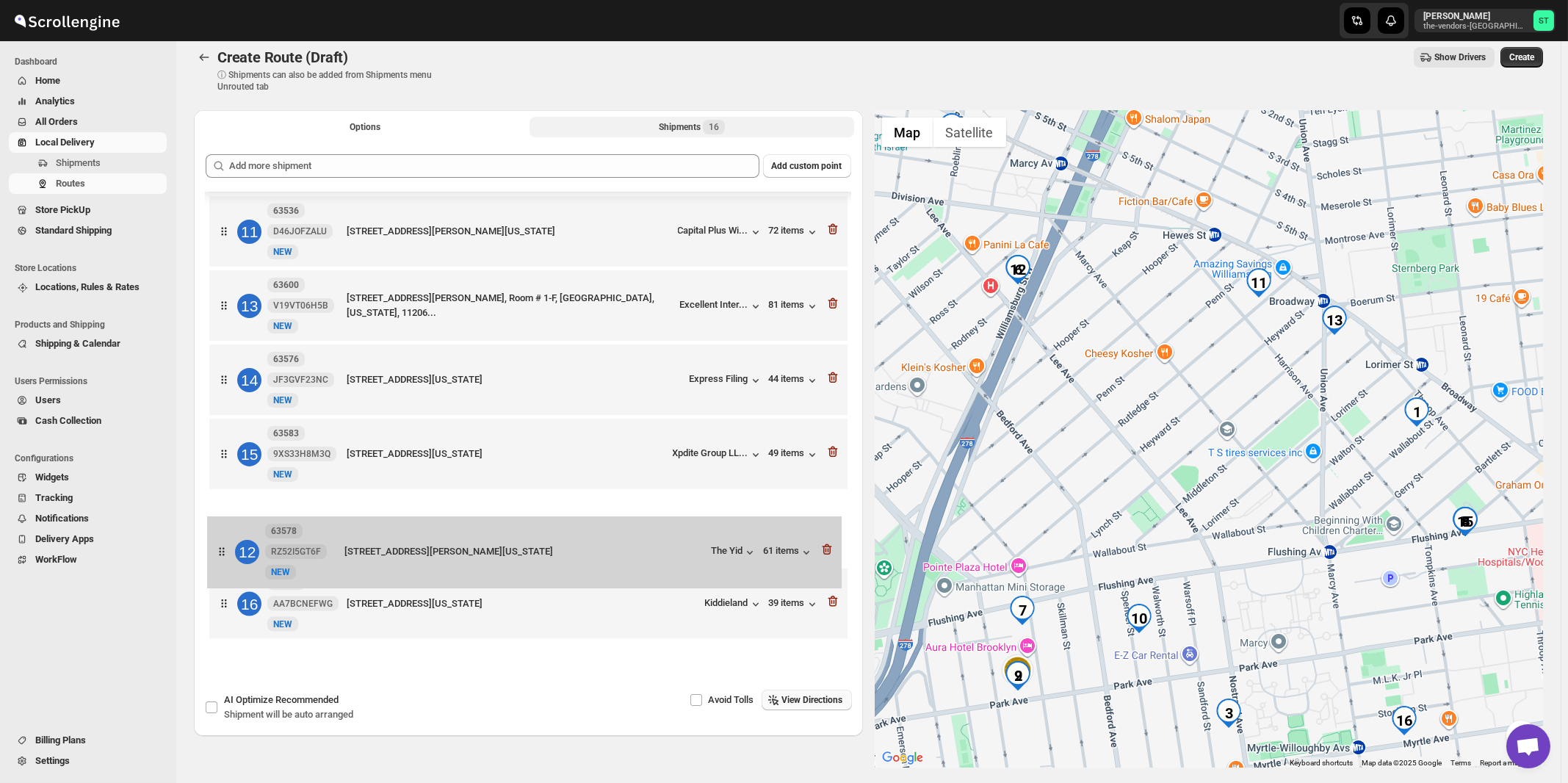
drag, startPoint x: 674, startPoint y: 310, endPoint x: 674, endPoint y: 566, distance: 256.0
click at [674, 566] on div "1 63596 TN6LAFVG77 New [GEOGRAPHIC_DATA][STREET_ADDRESS][US_STATE]... 73 items …" at bounding box center [529, 48] width 645 height 1196
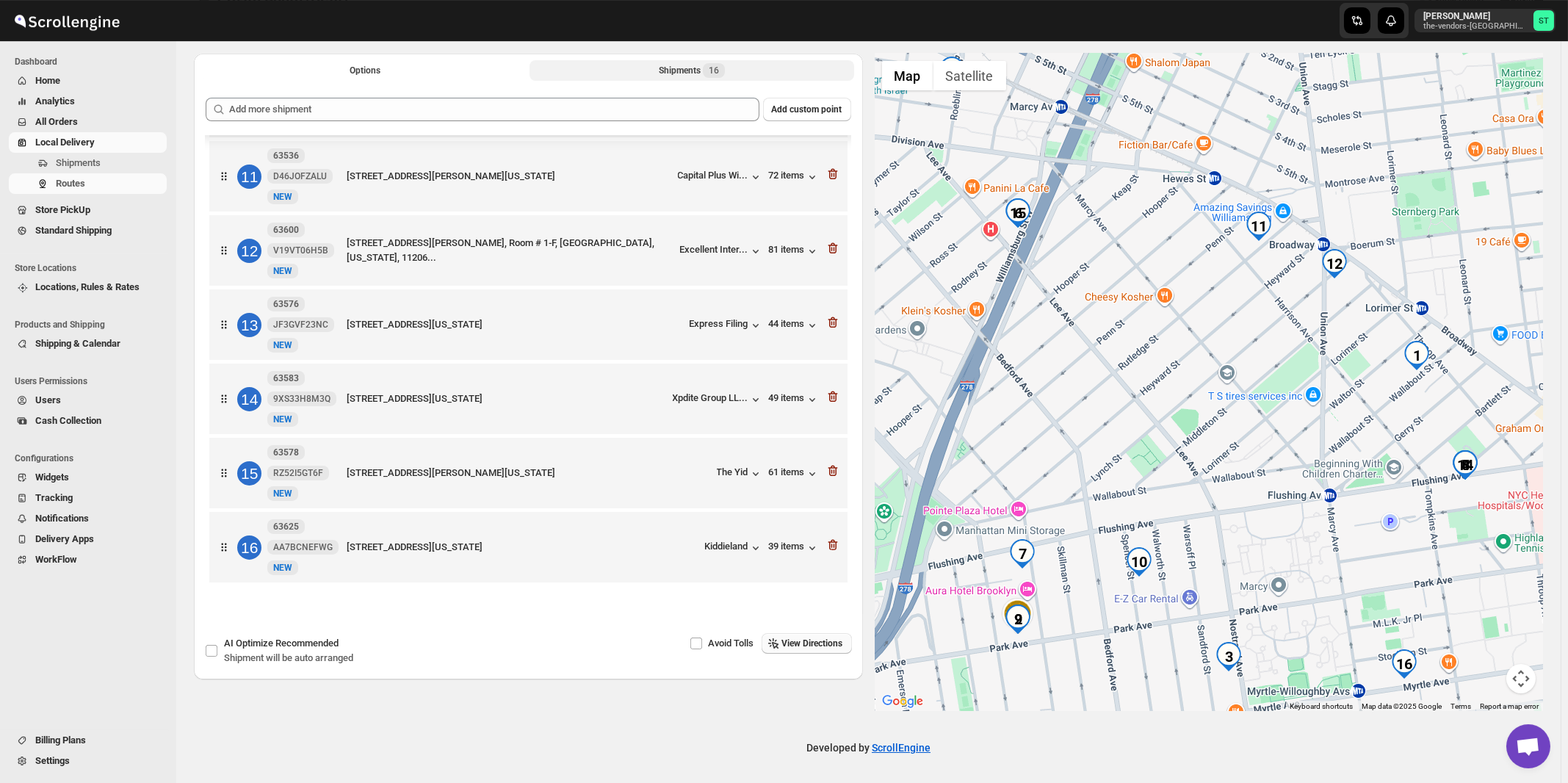
scroll to position [69, 0]
click at [813, 656] on div "Avoid Tolls View Directions" at bounding box center [687, 650] width 330 height 35
click at [817, 652] on button "View Directions" at bounding box center [807, 642] width 91 height 21
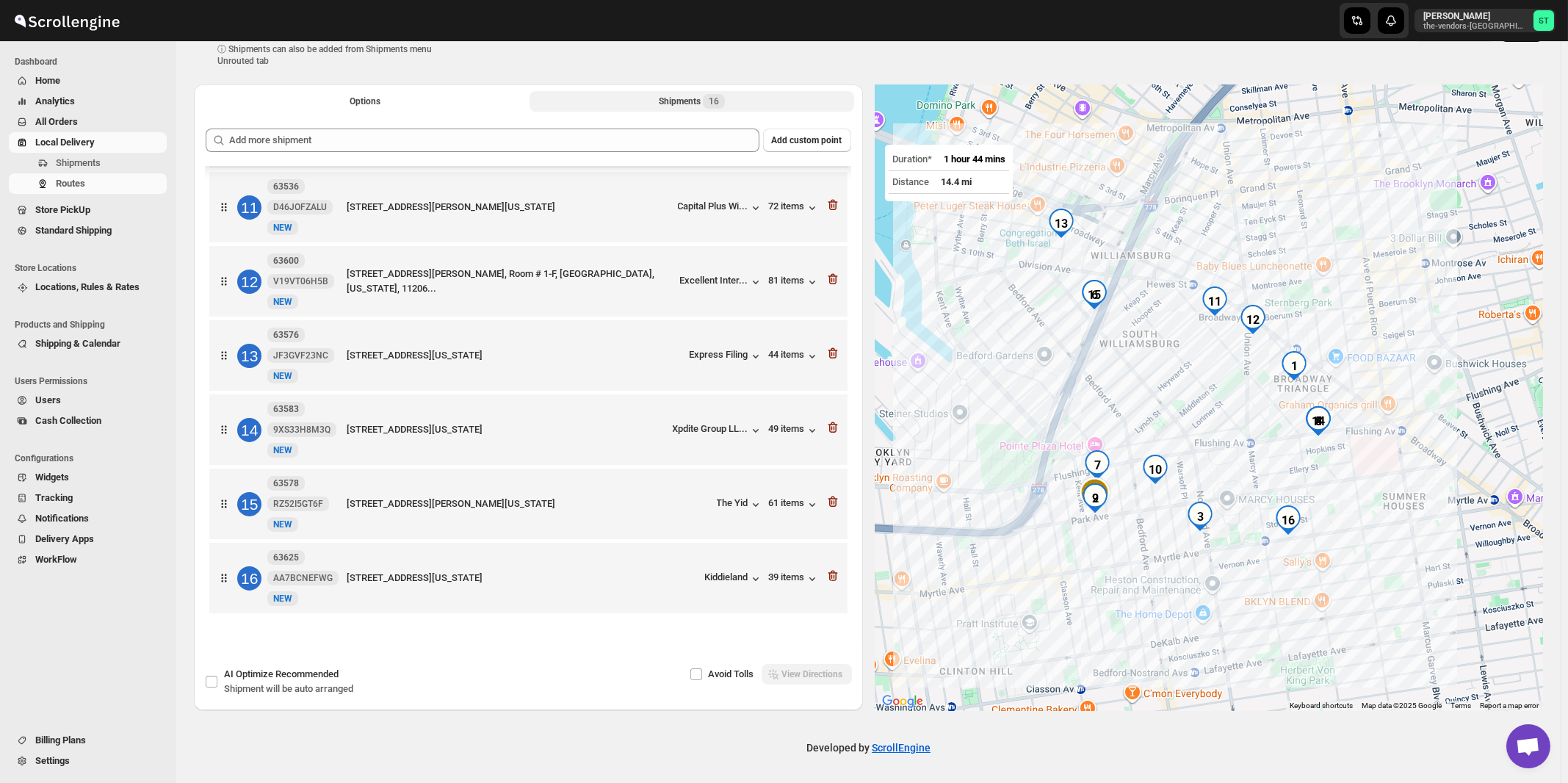
scroll to position [0, 0]
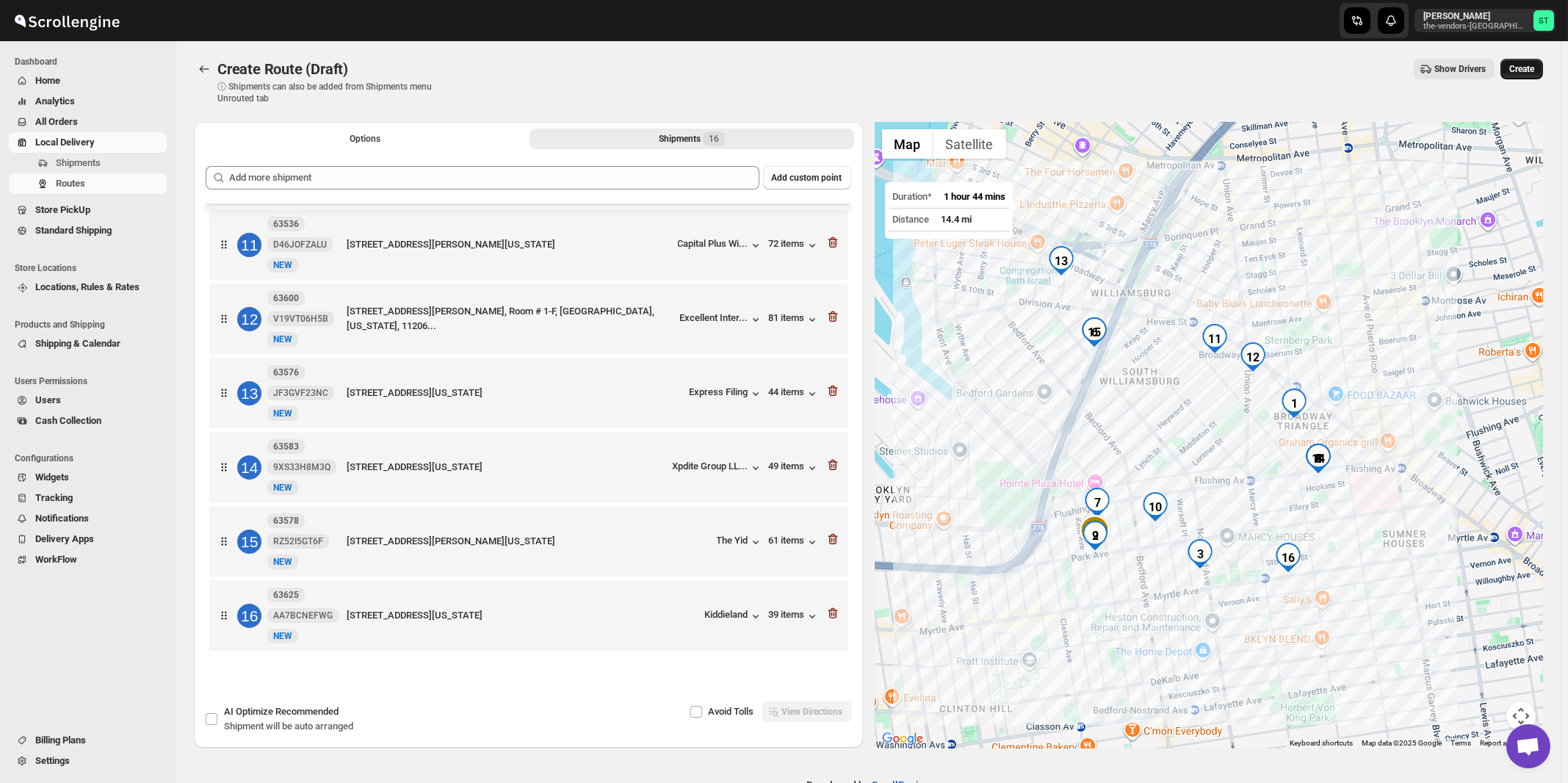
click at [1532, 71] on span "Create" at bounding box center [1521, 68] width 25 height 12
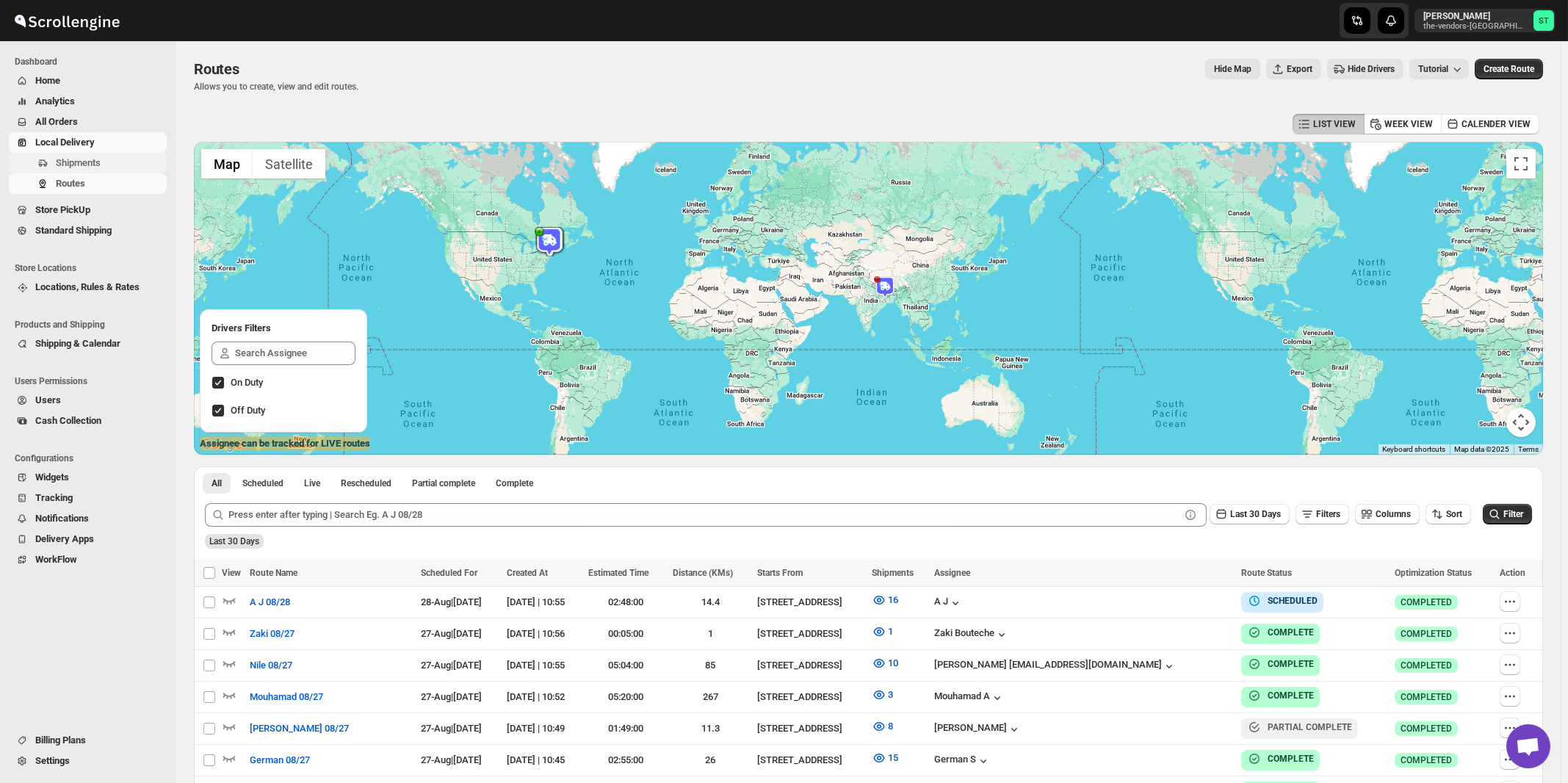
click at [83, 161] on span "Shipments" at bounding box center [78, 163] width 45 height 11
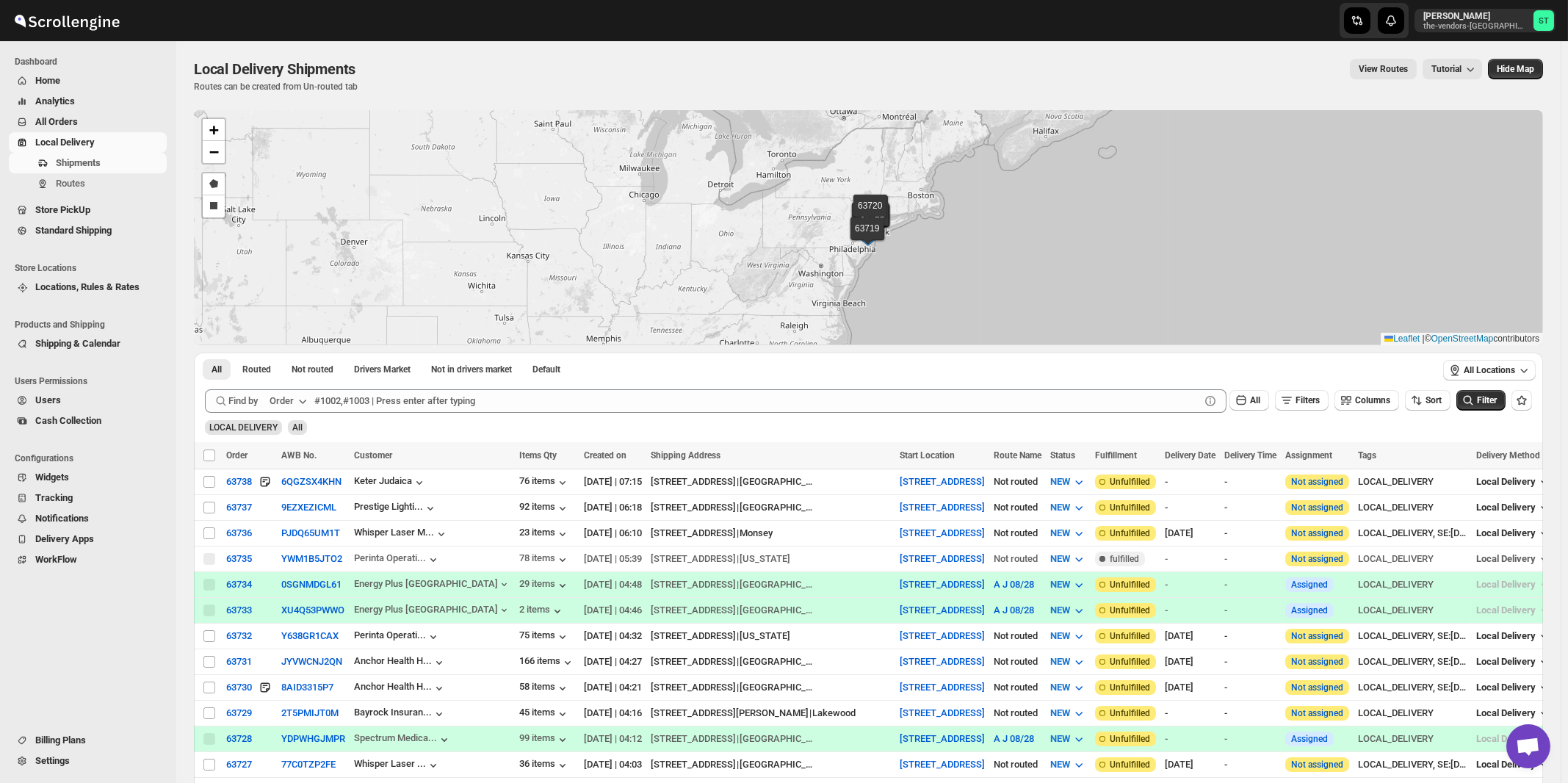
click at [297, 402] on button "Order" at bounding box center [290, 401] width 58 height 24
click at [293, 505] on div "Customer Name" at bounding box center [291, 510] width 68 height 15
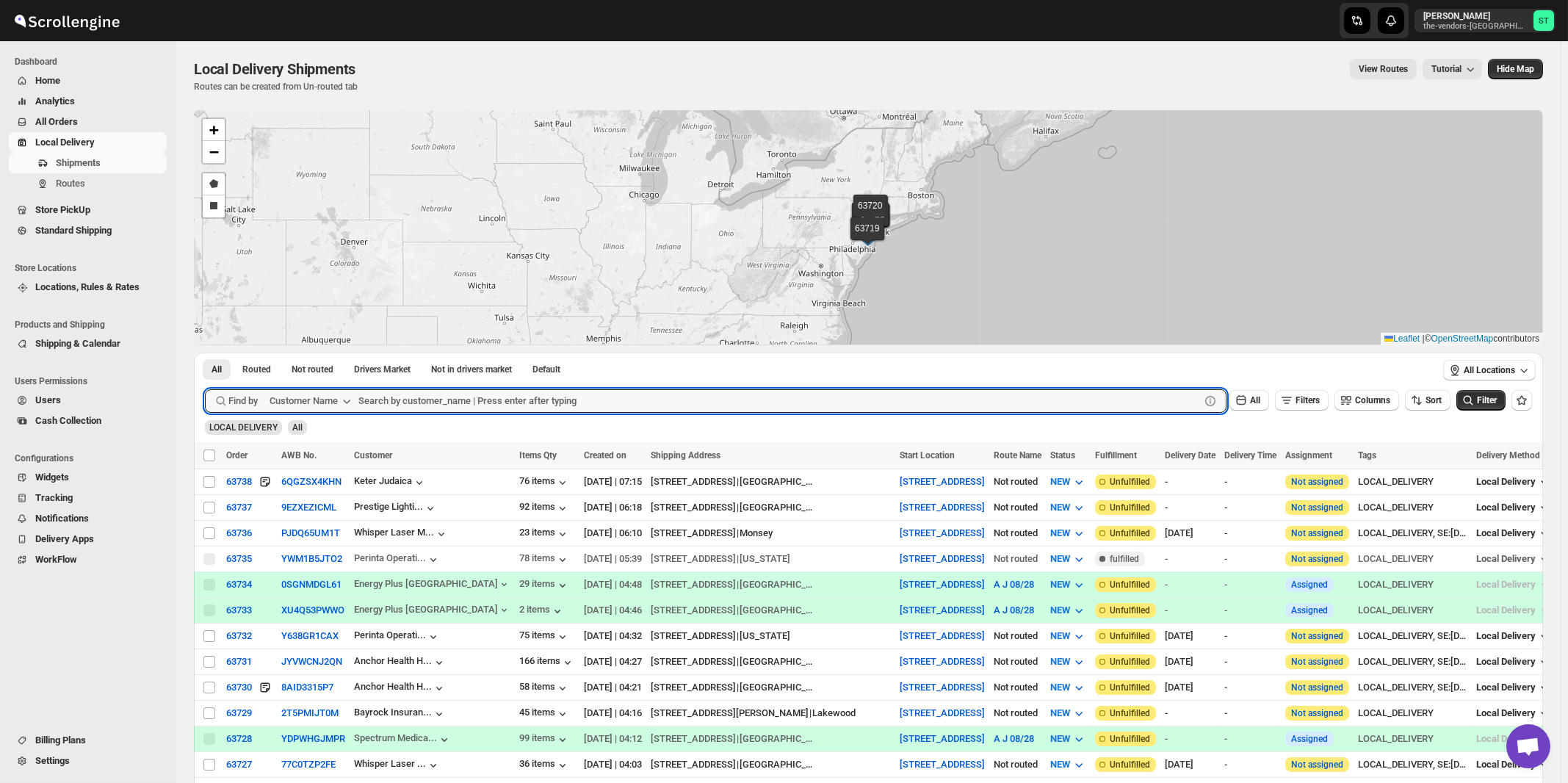
paste input "Bikur Cholim 101"
type input "Bikur"
click at [205, 353] on button "Submit" at bounding box center [226, 360] width 41 height 15
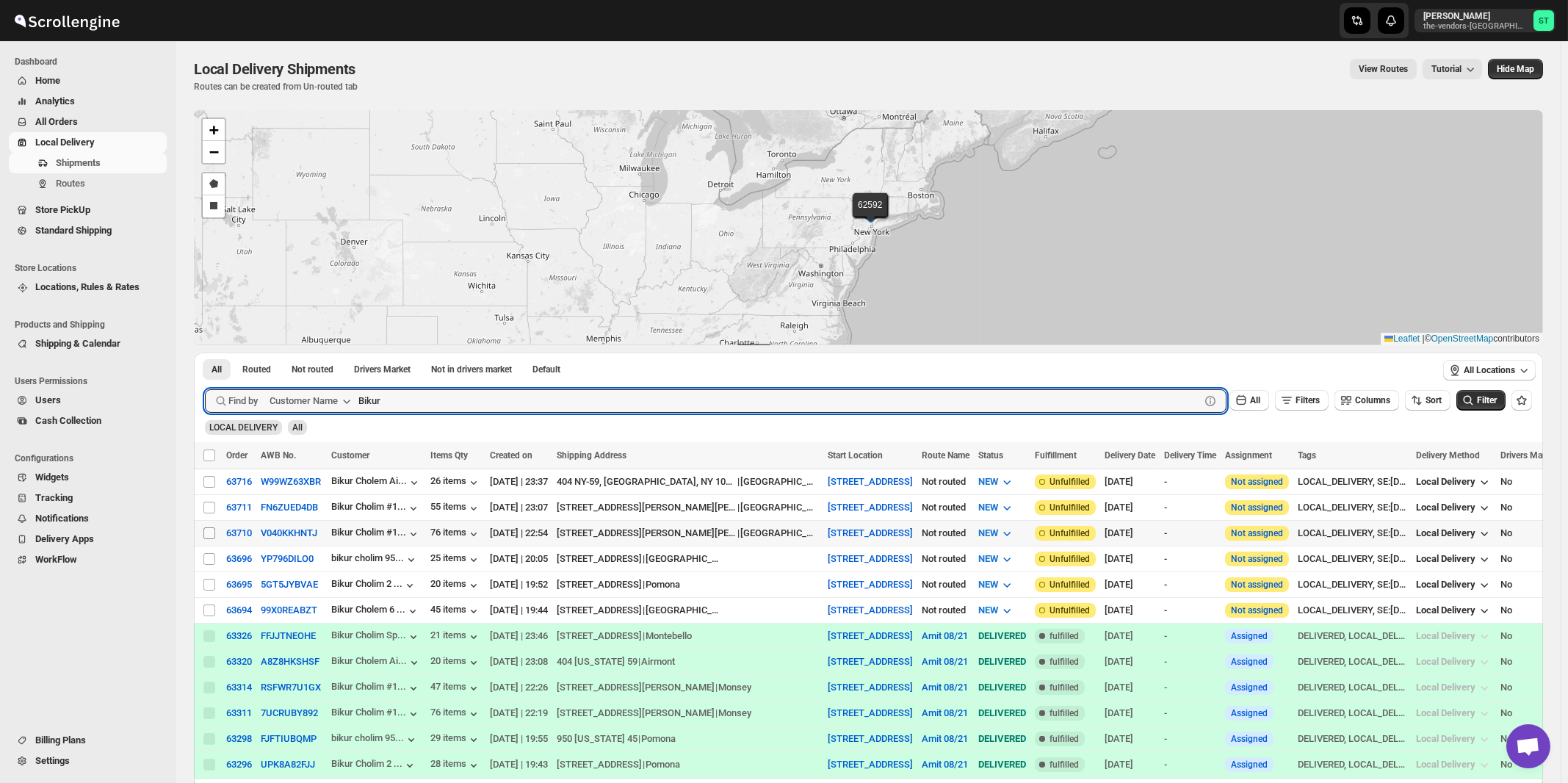
click at [211, 532] on input "Select shipment" at bounding box center [209, 533] width 12 height 12
checkbox input "true"
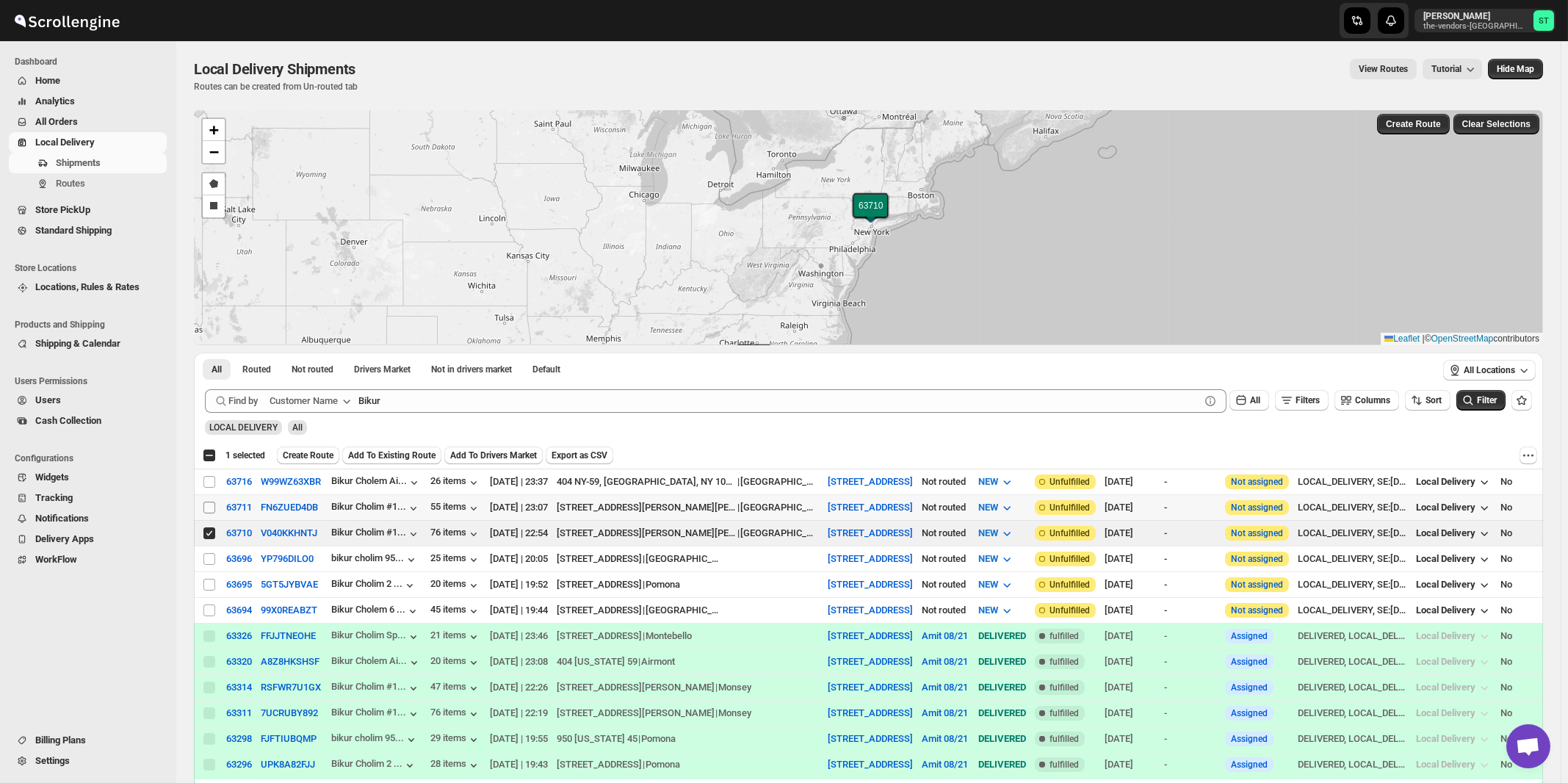
click at [210, 508] on input "Select shipment" at bounding box center [209, 507] width 12 height 12
checkbox input "true"
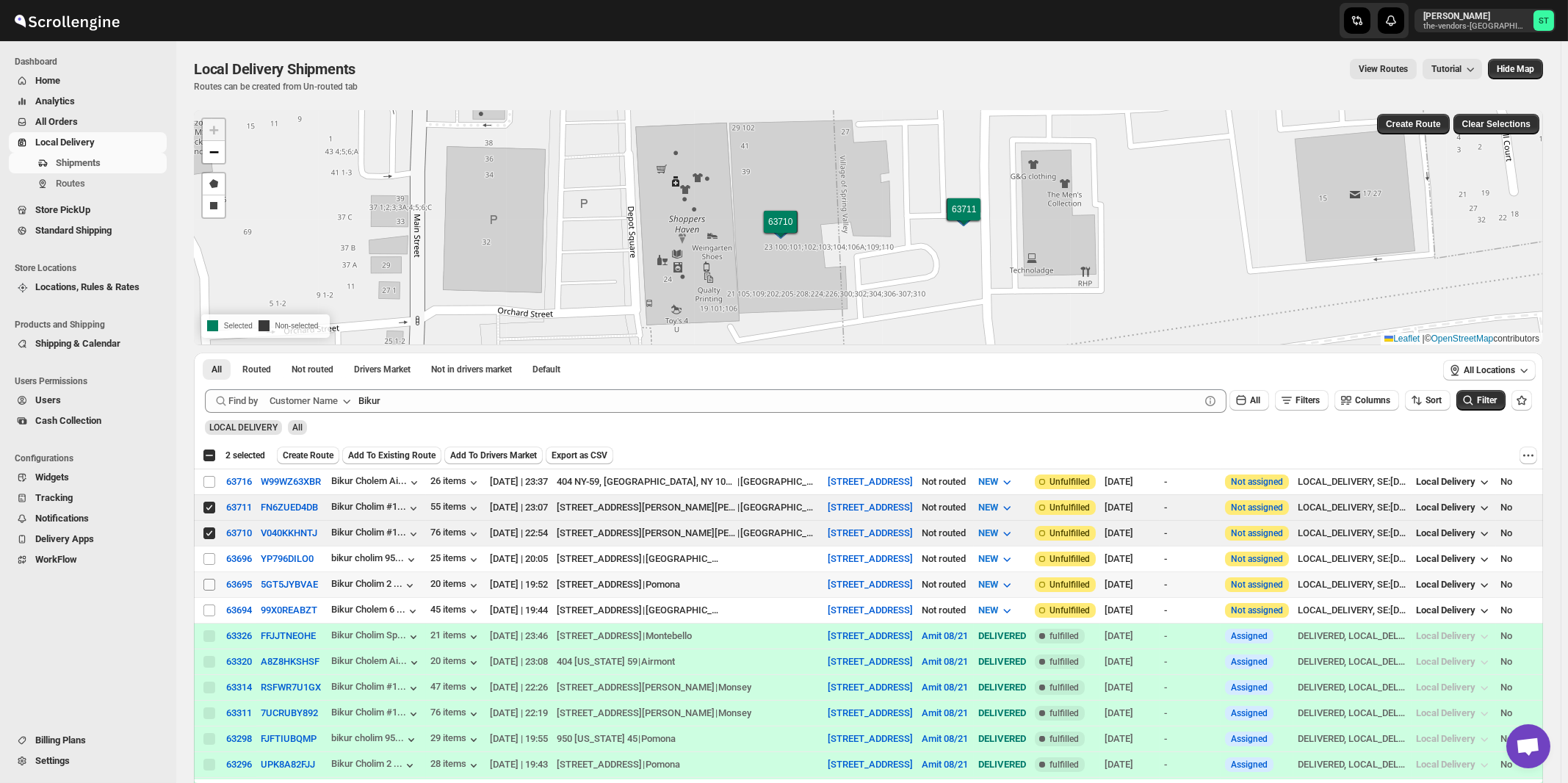
click at [208, 582] on input "Select shipment" at bounding box center [209, 584] width 12 height 12
checkbox input "true"
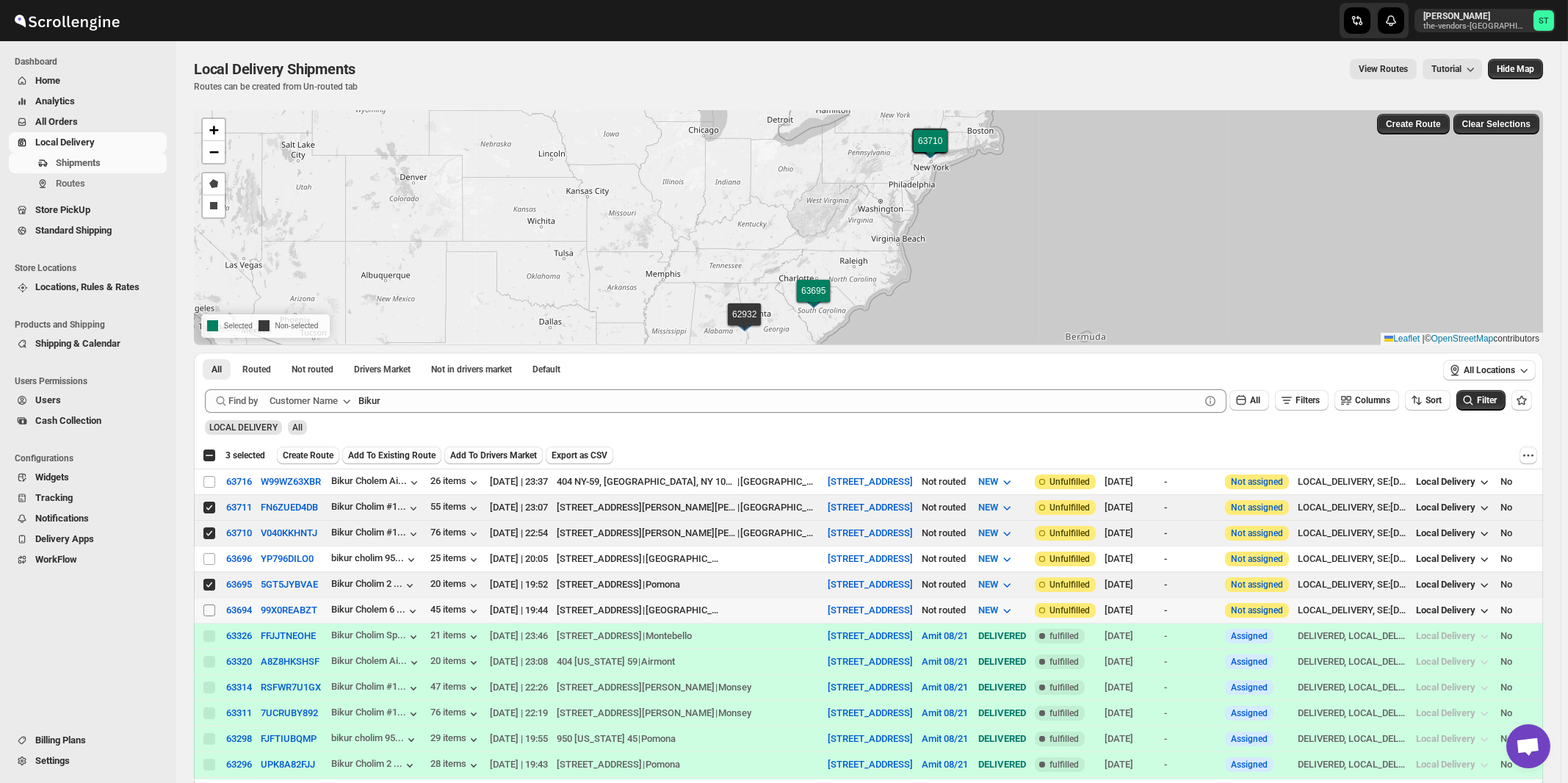
click at [208, 605] on input "Select shipment" at bounding box center [209, 610] width 12 height 12
checkbox input "true"
click at [210, 556] on input "Select shipment" at bounding box center [209, 559] width 12 height 12
checkbox input "true"
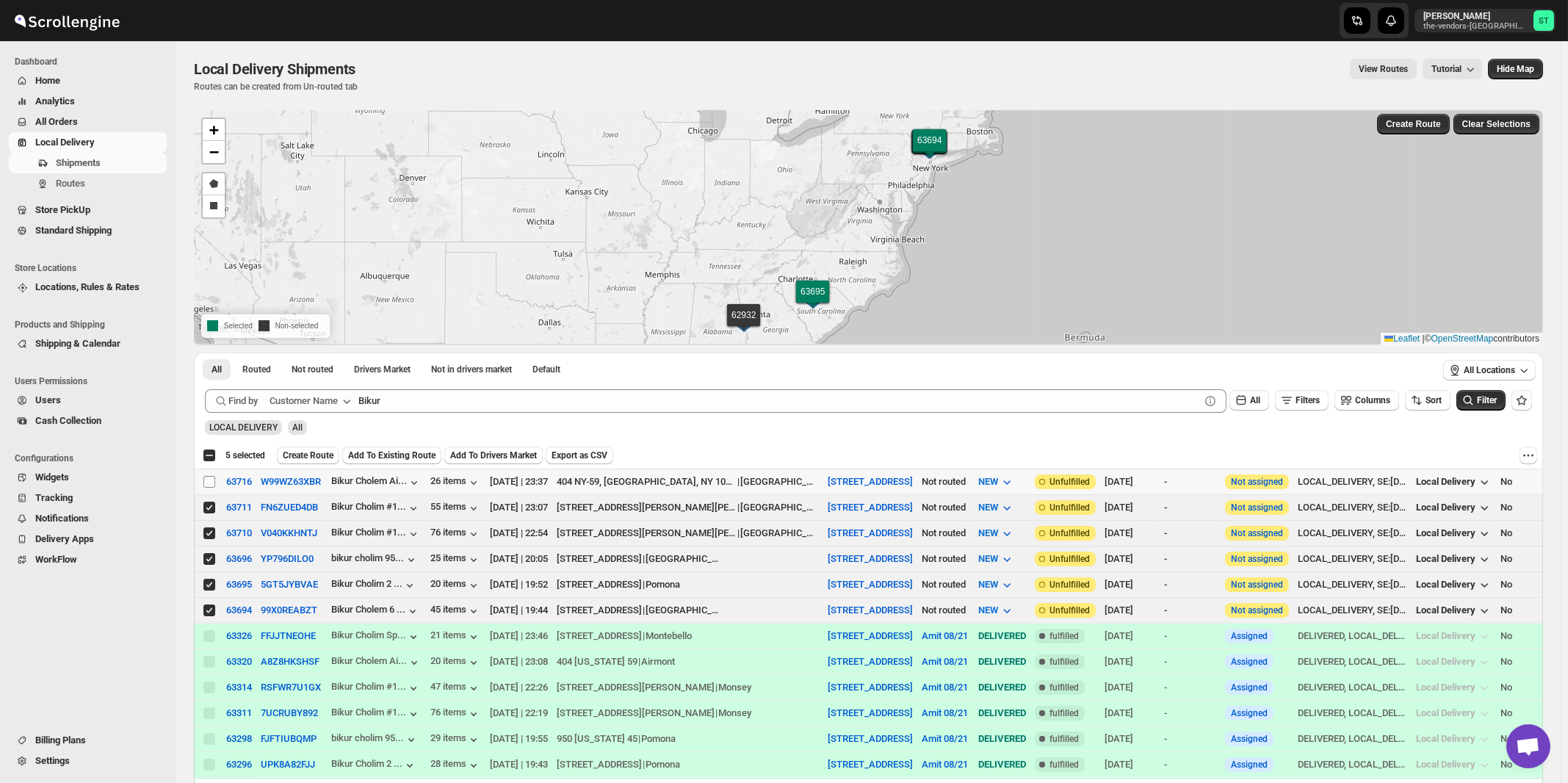
click at [209, 479] on input "Select shipment" at bounding box center [209, 481] width 12 height 12
checkbox input "true"
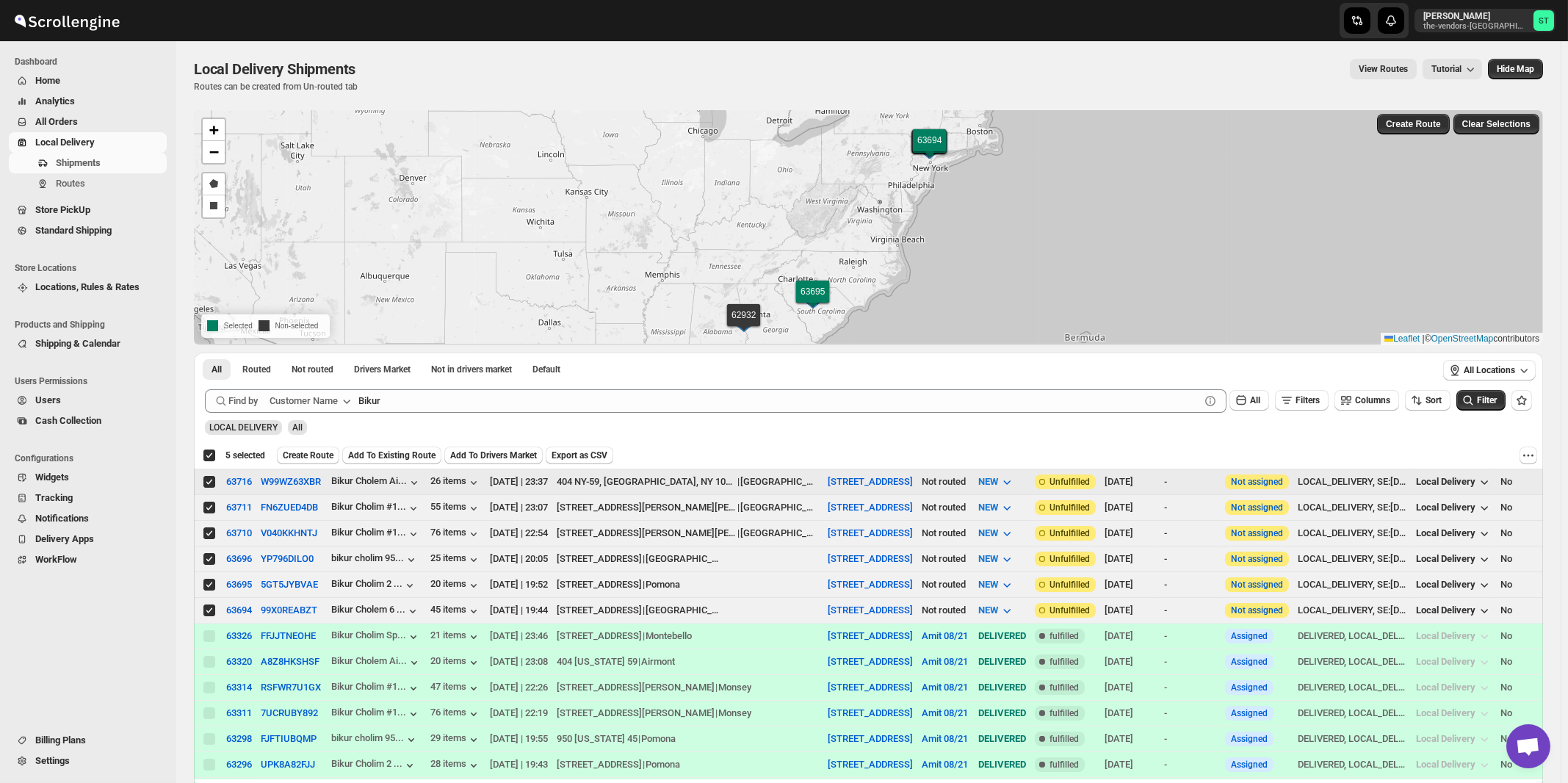
checkbox input "true"
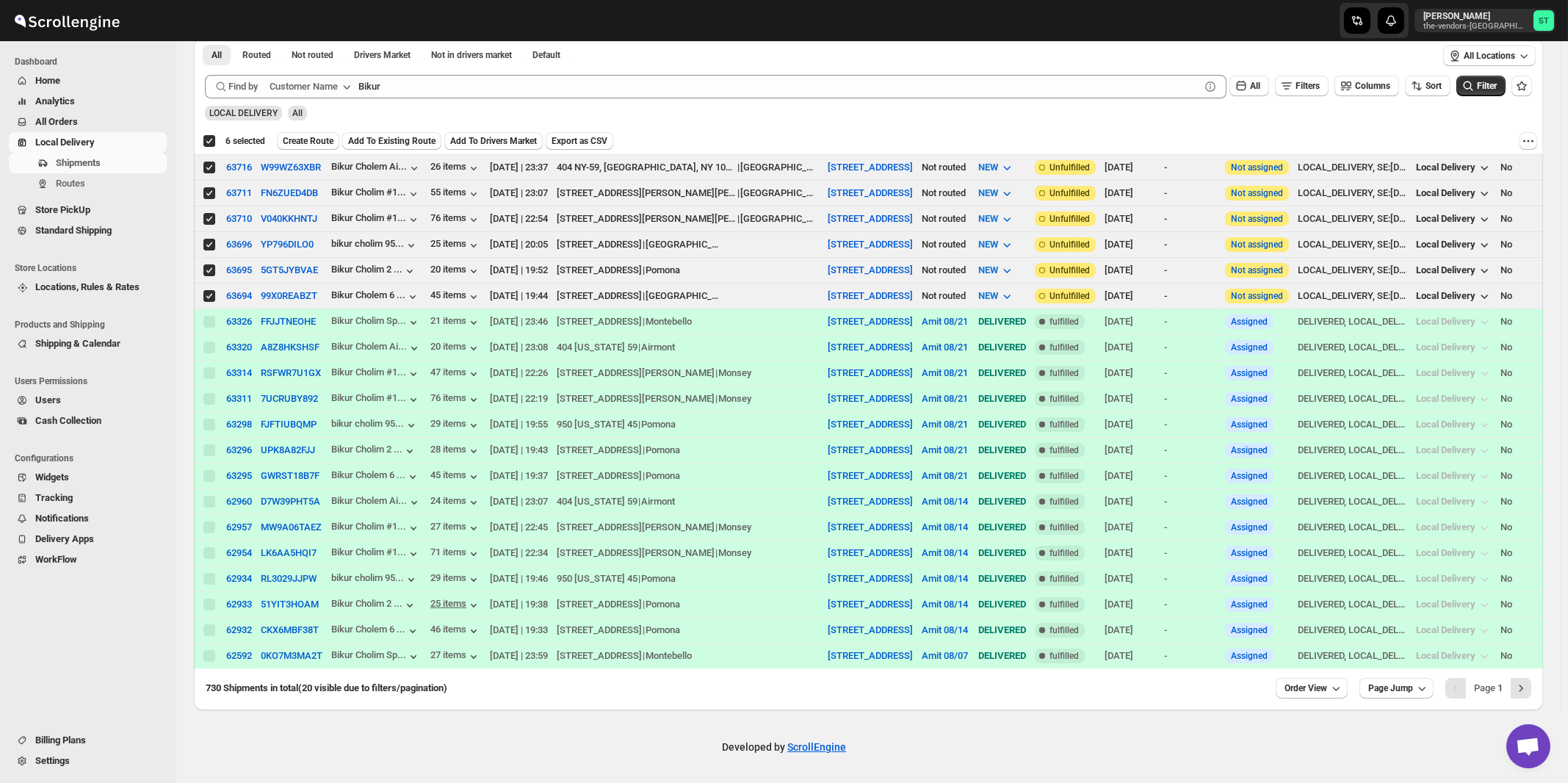
scroll to position [236, 0]
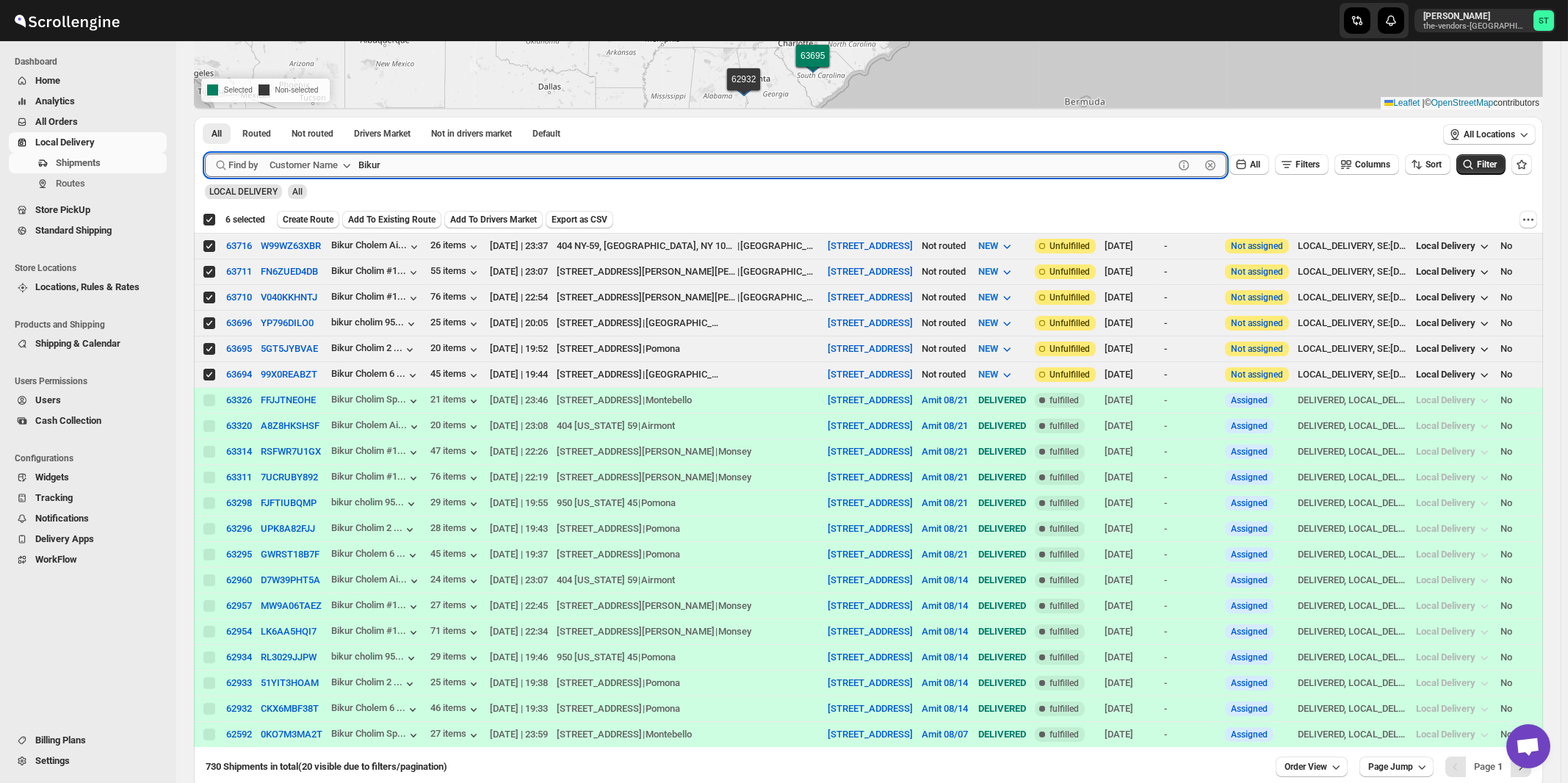
click at [403, 167] on input "Bikur" at bounding box center [765, 165] width 815 height 24
paste input "Cholim Spook Rock Rd"
type input "Bikur Cholim Spook Rock Rd"
click at [205, 117] on button "Submit" at bounding box center [226, 124] width 41 height 15
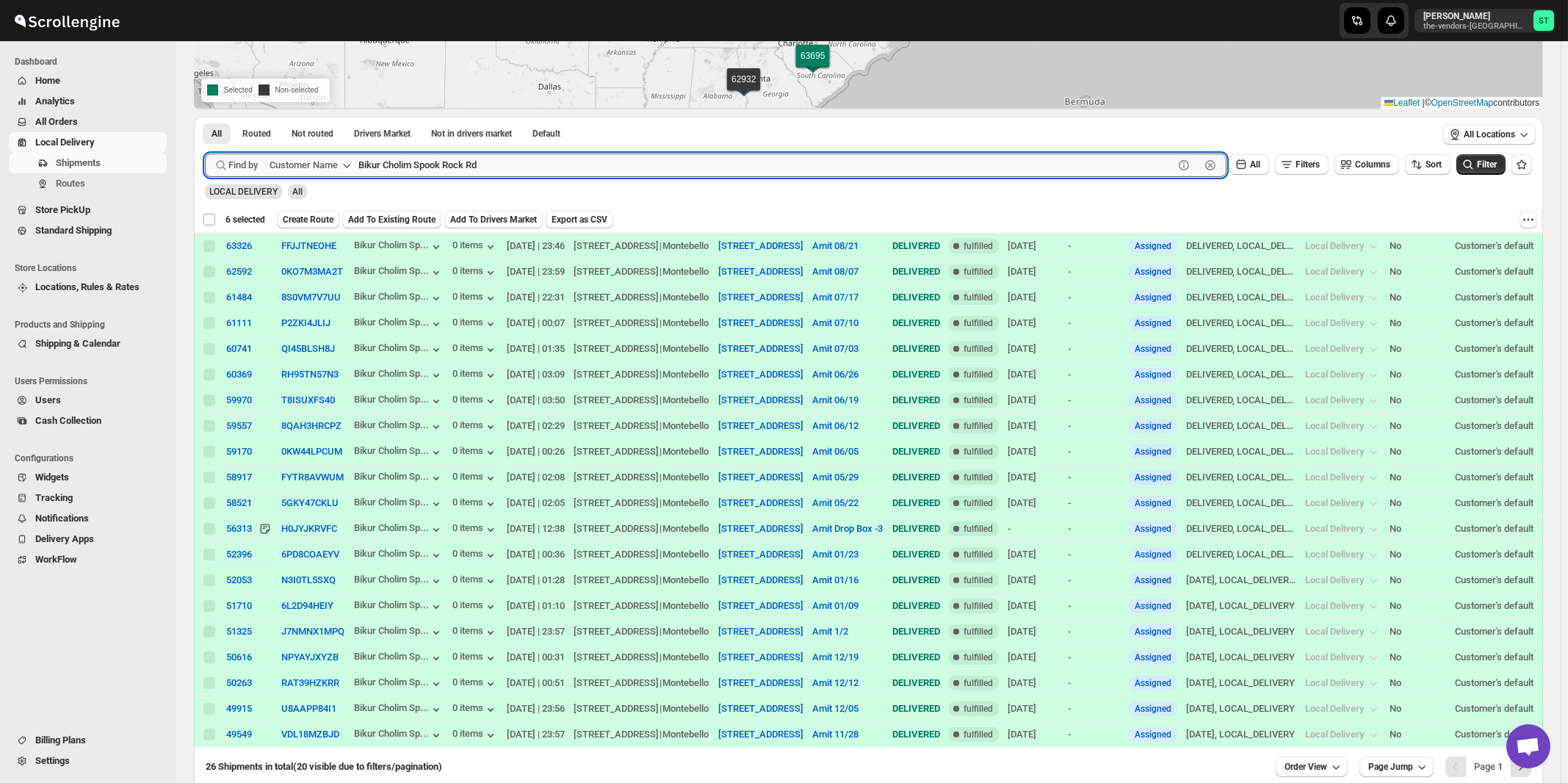
checkbox input "false"
paste input "HCS 160"
click at [205, 117] on button "Submit" at bounding box center [226, 124] width 41 height 15
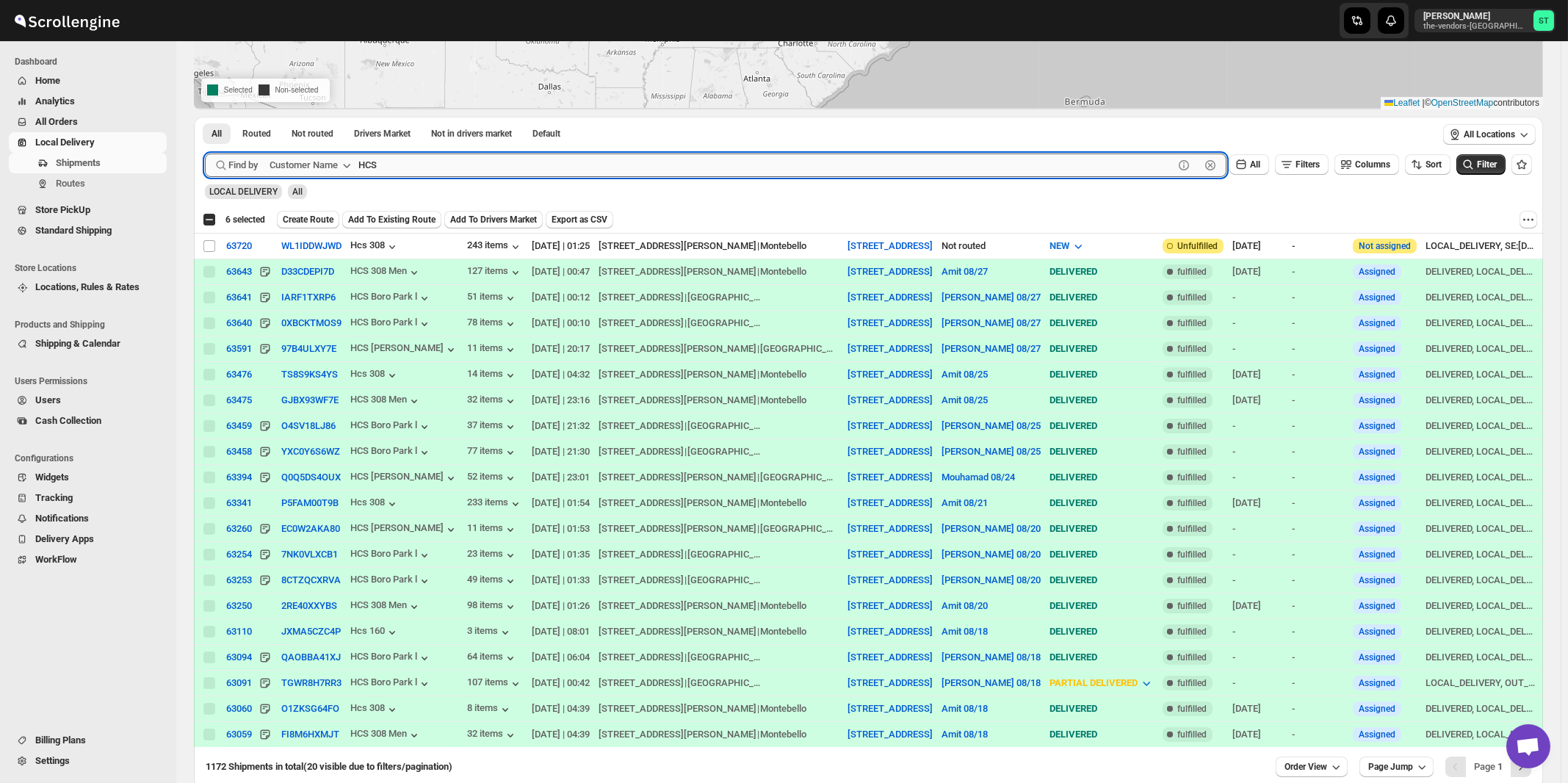
scroll to position [0, 0]
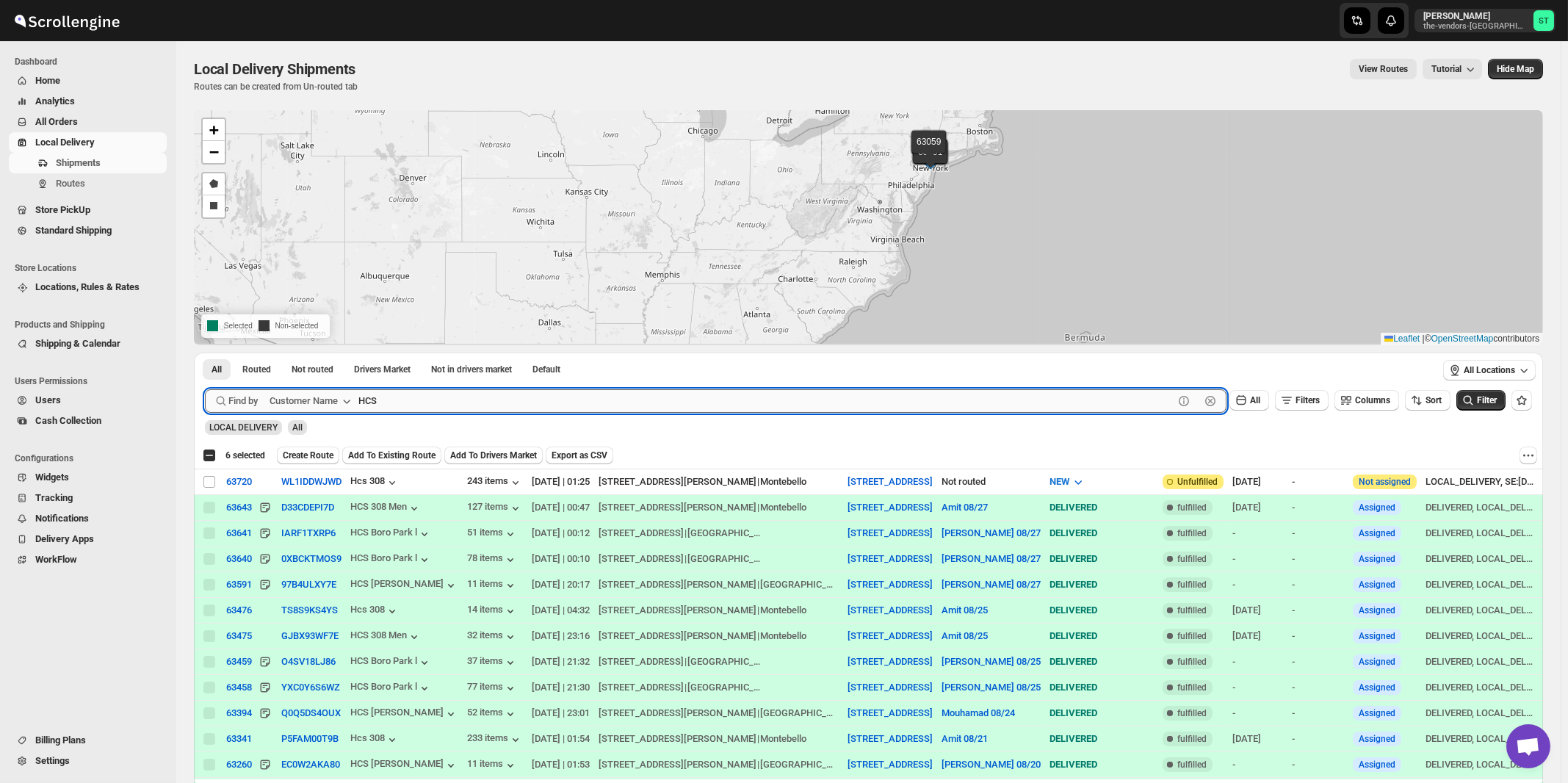
paste input "160"
click at [205, 353] on button "Submit" at bounding box center [226, 360] width 41 height 15
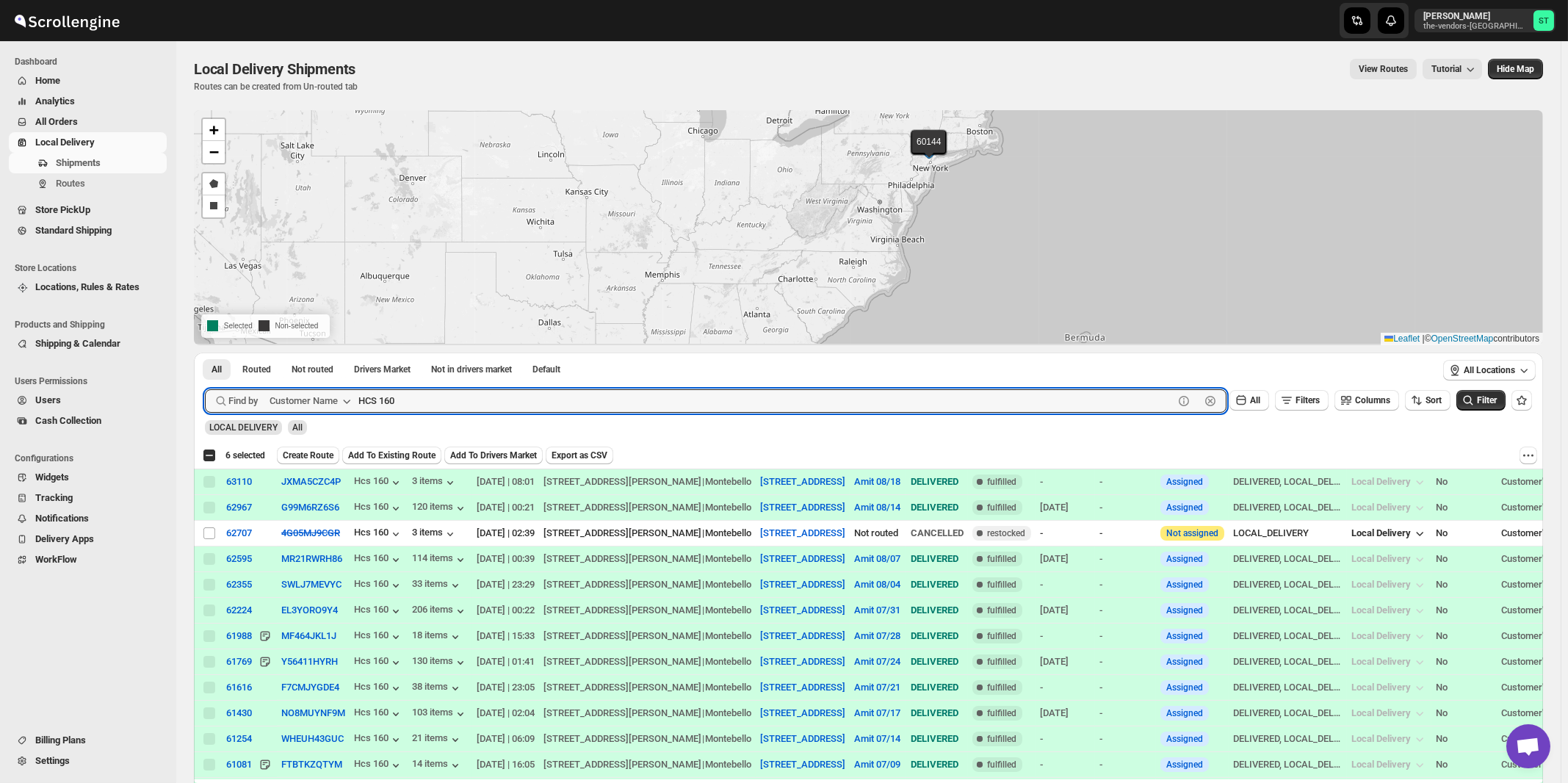
paste input "308"
type input "HCS 308"
click at [205, 353] on button "Submit" at bounding box center [226, 360] width 41 height 15
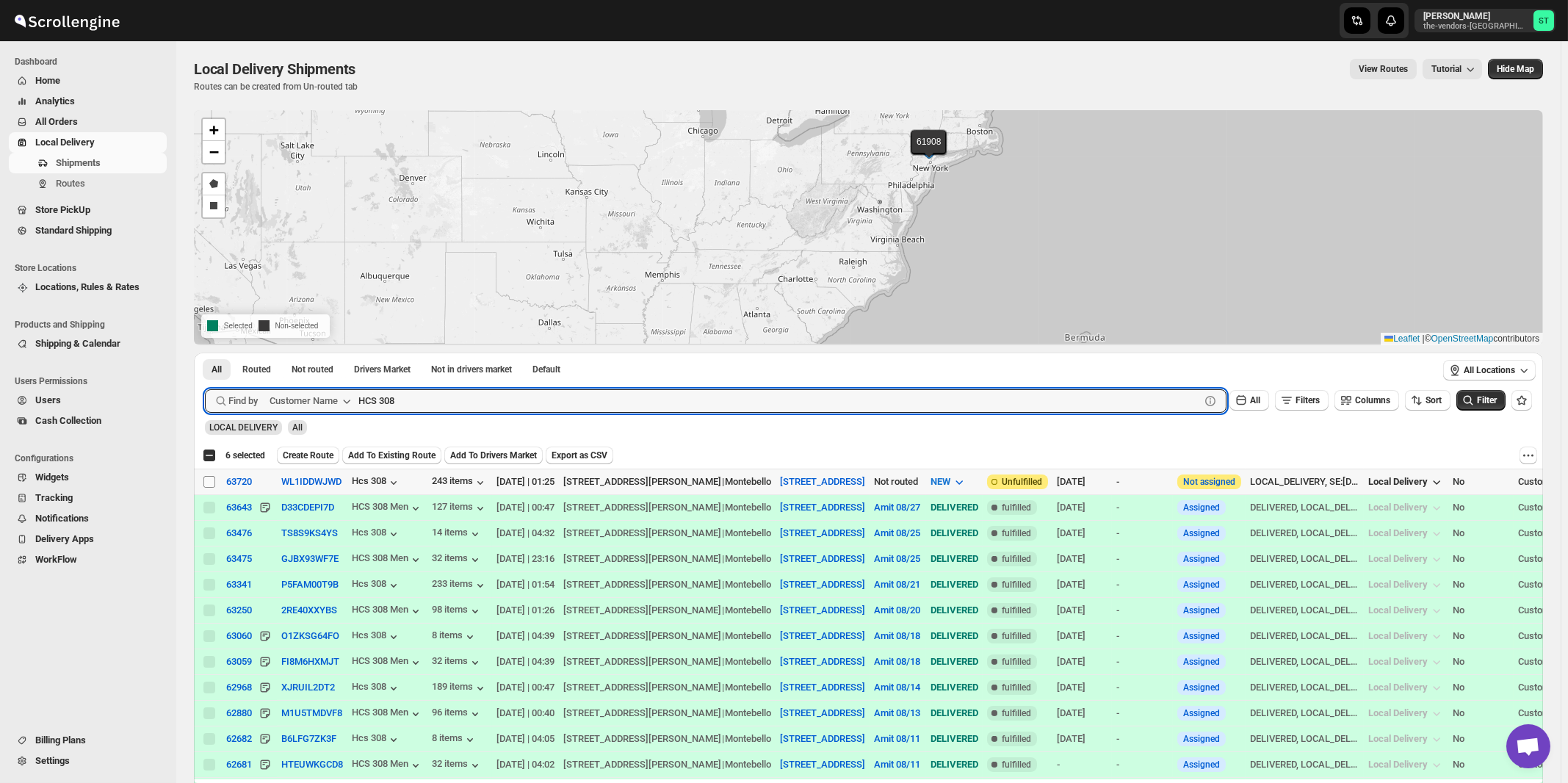
click at [208, 481] on input "Select shipment" at bounding box center [209, 481] width 12 height 12
checkbox input "true"
click at [434, 406] on input "HCS 308" at bounding box center [765, 401] width 815 height 24
paste input "Okg Tech"
type input "Okg Tech"
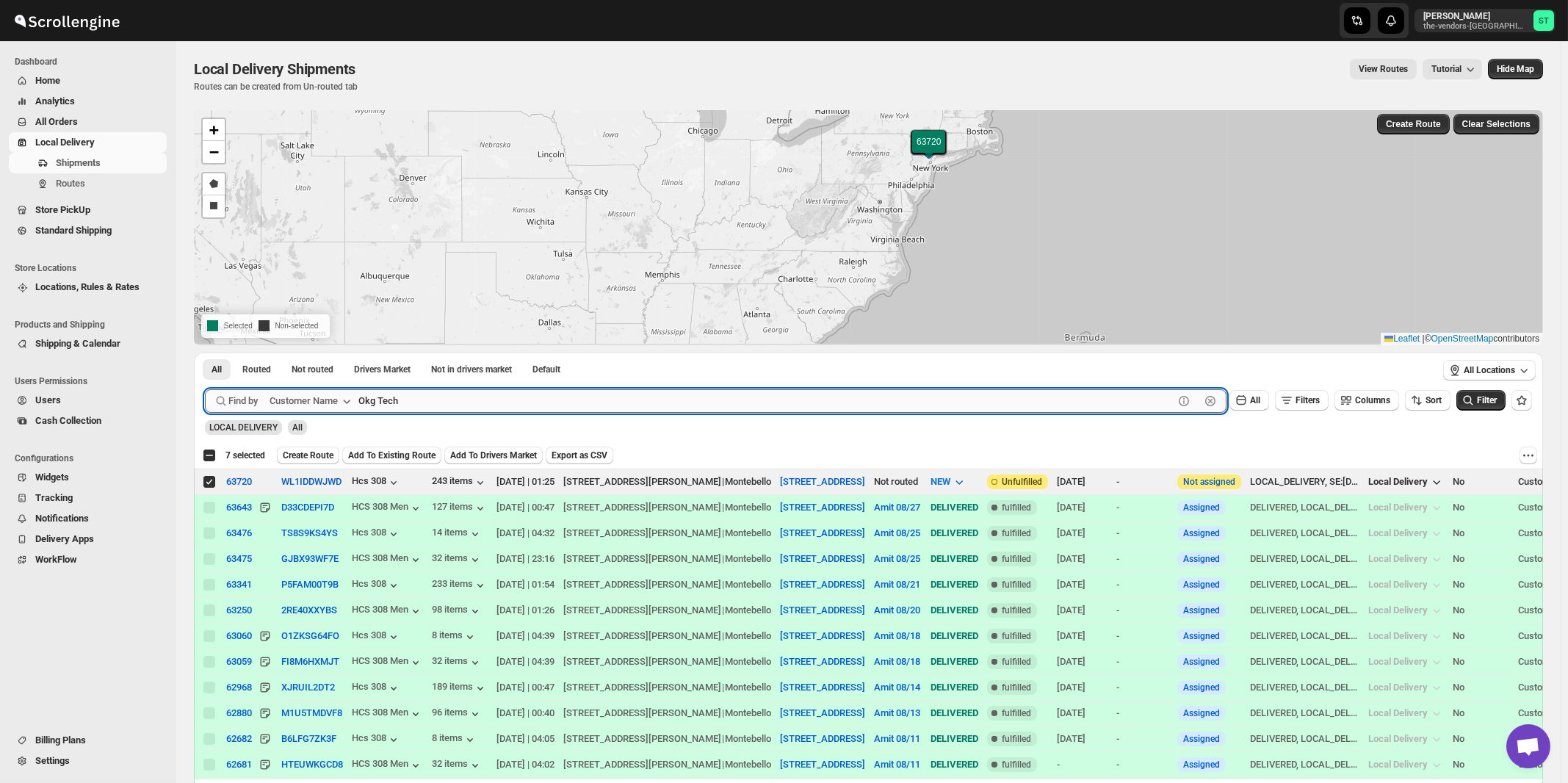
click at [205, 353] on button "Submit" at bounding box center [226, 360] width 41 height 15
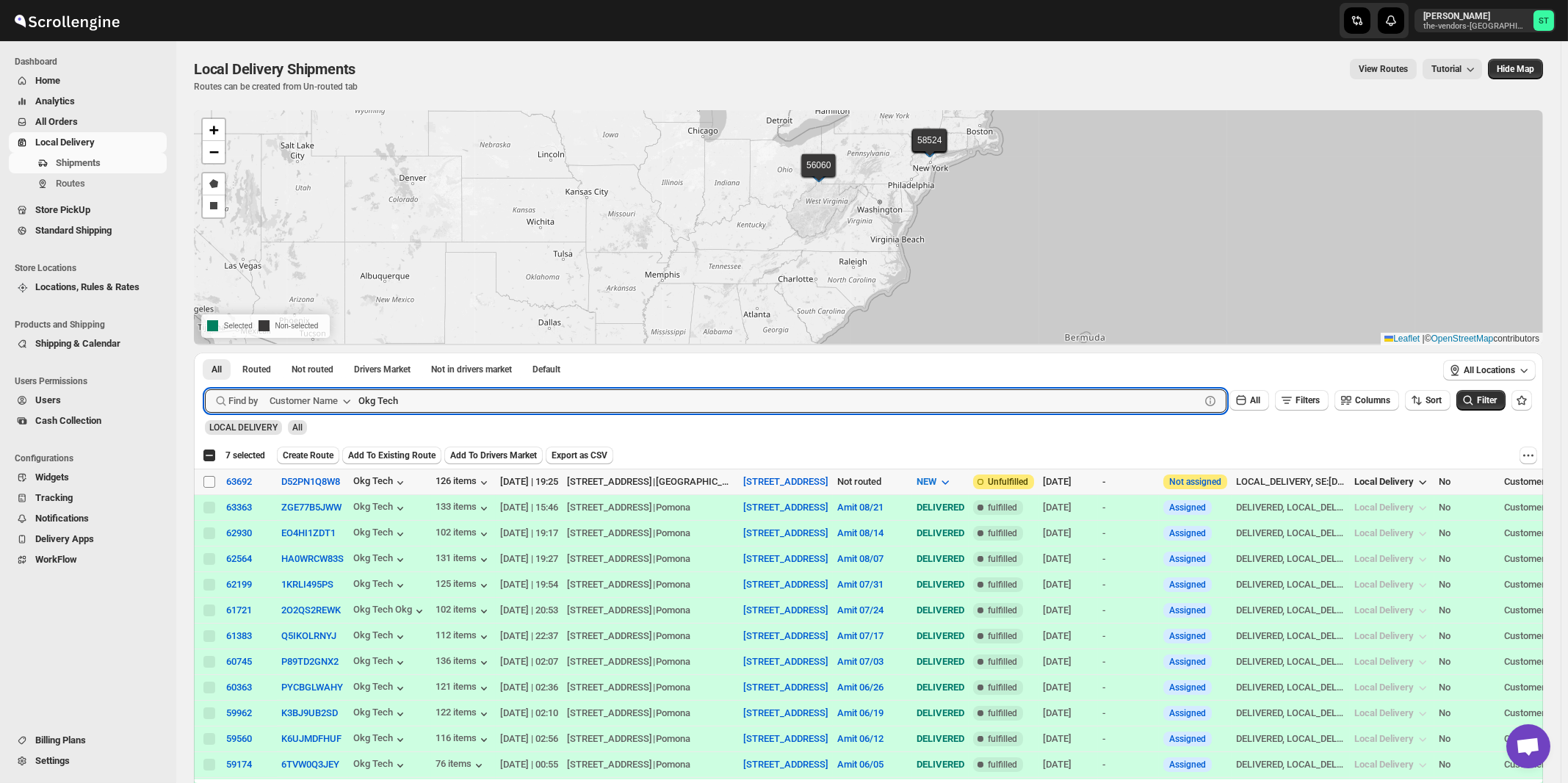
click at [208, 483] on input "Select shipment" at bounding box center [209, 481] width 12 height 12
checkbox input "true"
click at [442, 391] on input "Okg Tech" at bounding box center [765, 401] width 815 height 24
paste input "[PERSON_NAME]"
type input "[PERSON_NAME]"
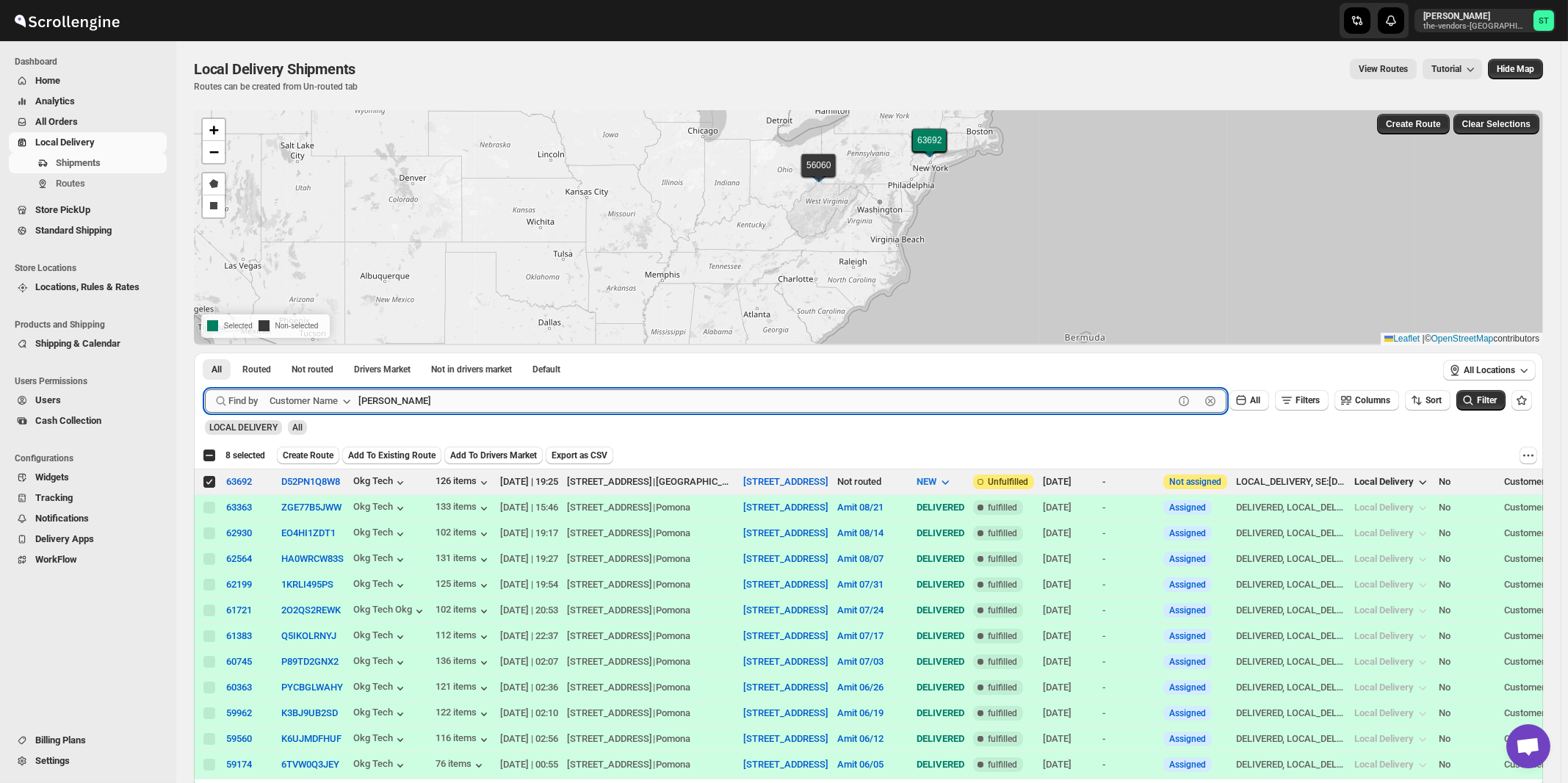
click at [205, 353] on button "Submit" at bounding box center [226, 360] width 41 height 15
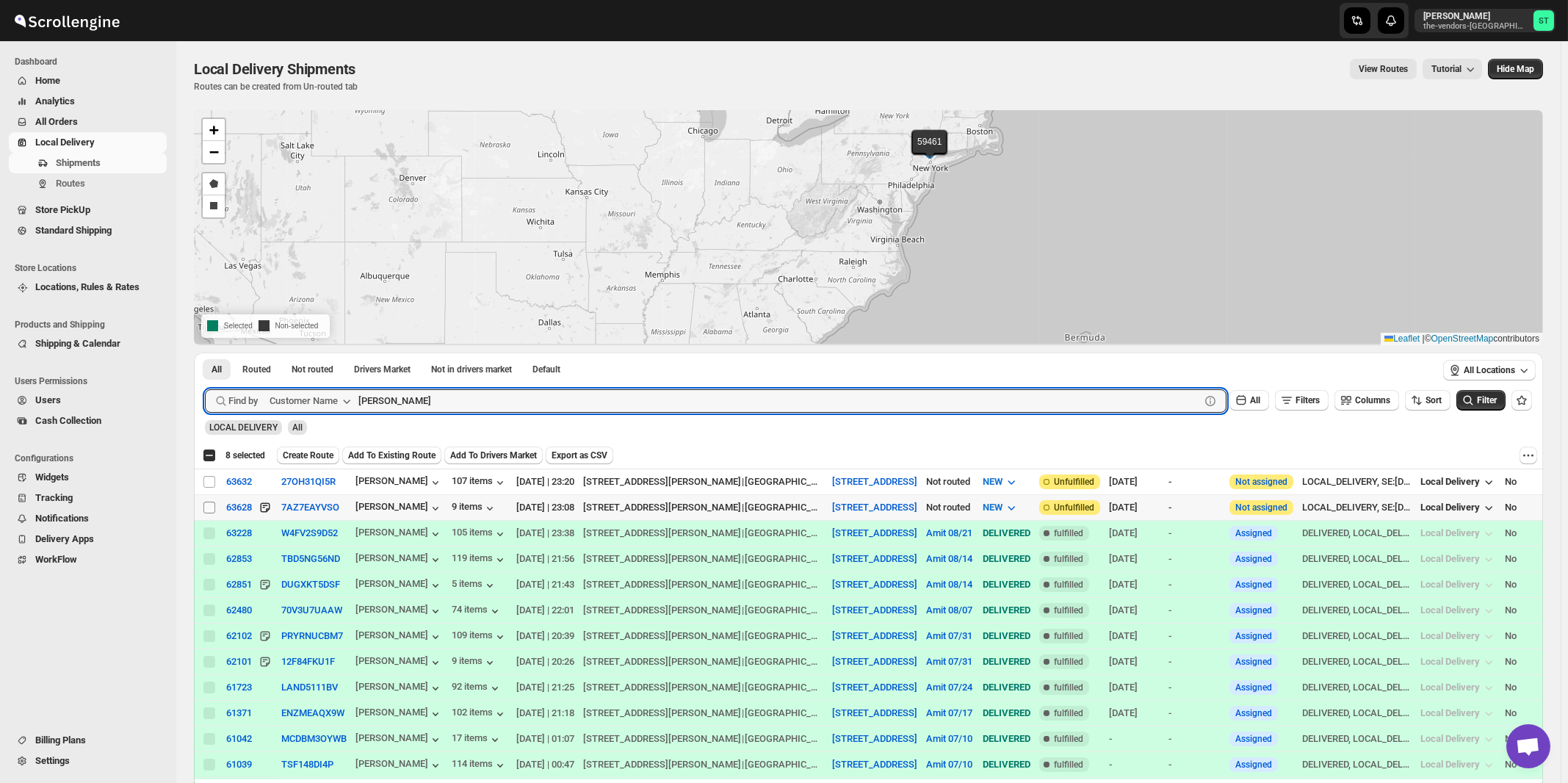
click at [210, 504] on input "Select shipment" at bounding box center [209, 507] width 12 height 12
checkbox input "true"
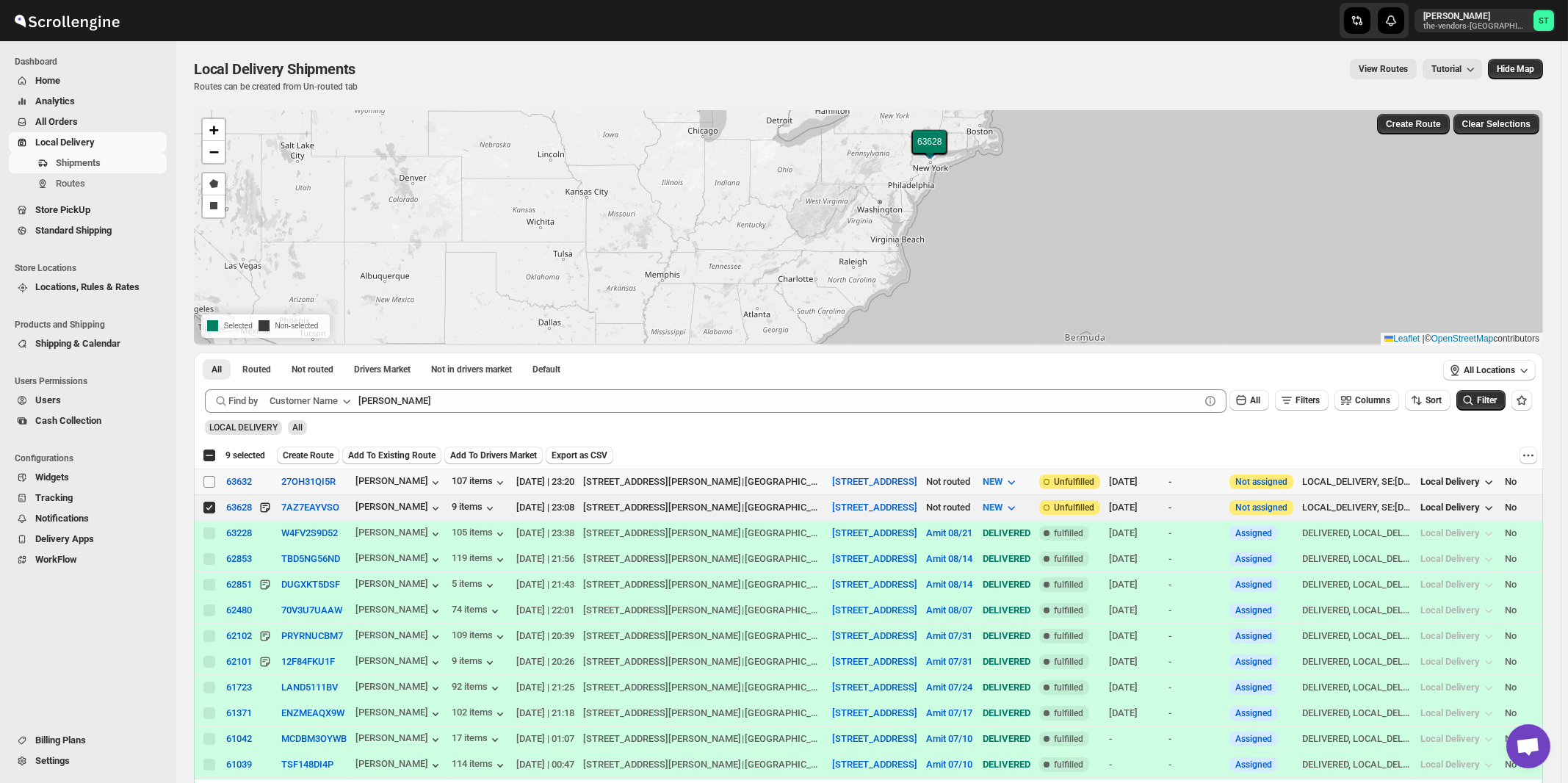
click at [208, 483] on input "Select shipment" at bounding box center [209, 481] width 12 height 12
checkbox input "true"
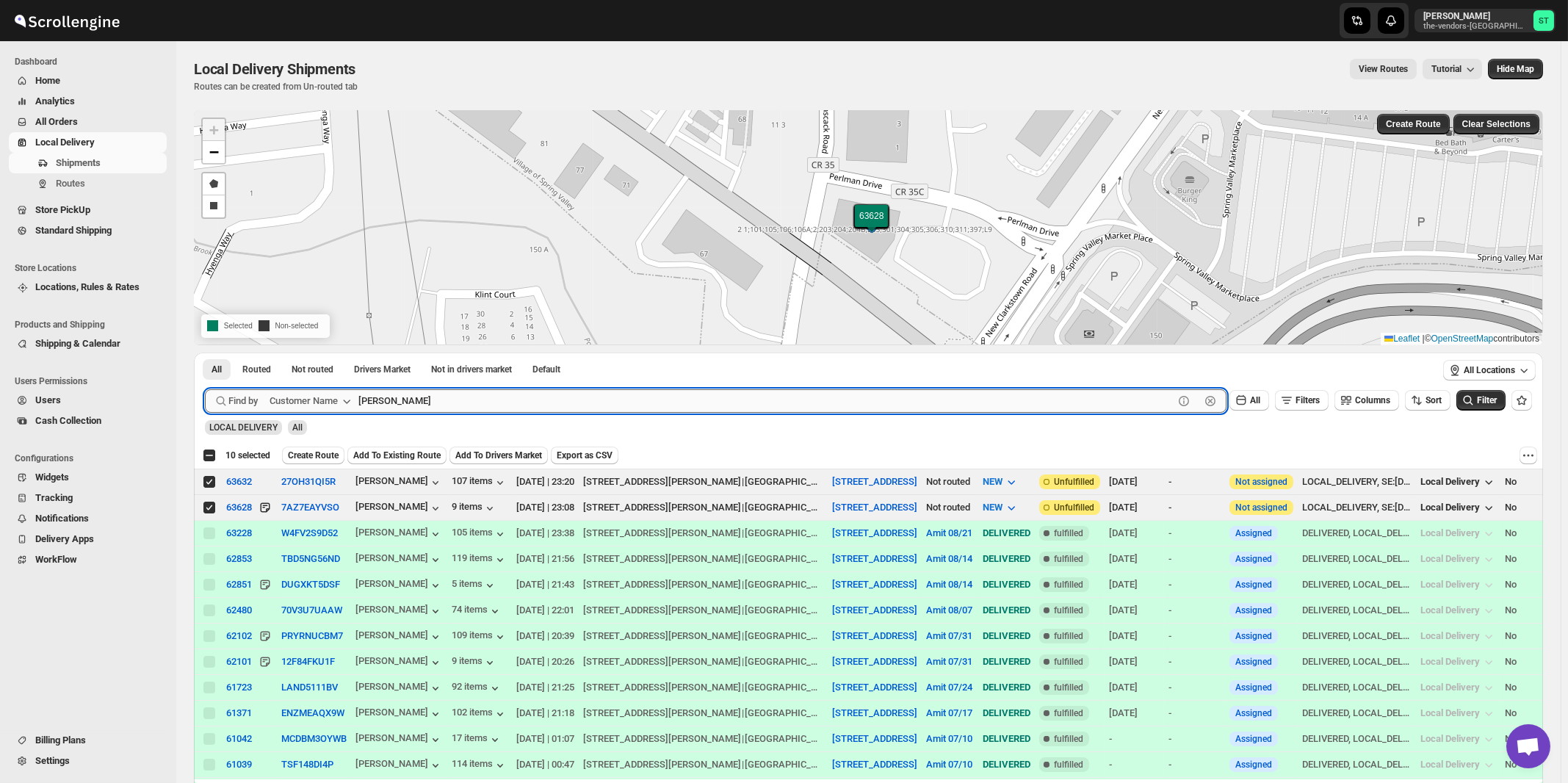
click at [430, 394] on input "[PERSON_NAME]" at bounding box center [765, 401] width 815 height 24
paste input "Leaders Title agency"
click at [205, 353] on button "Submit" at bounding box center [226, 360] width 41 height 15
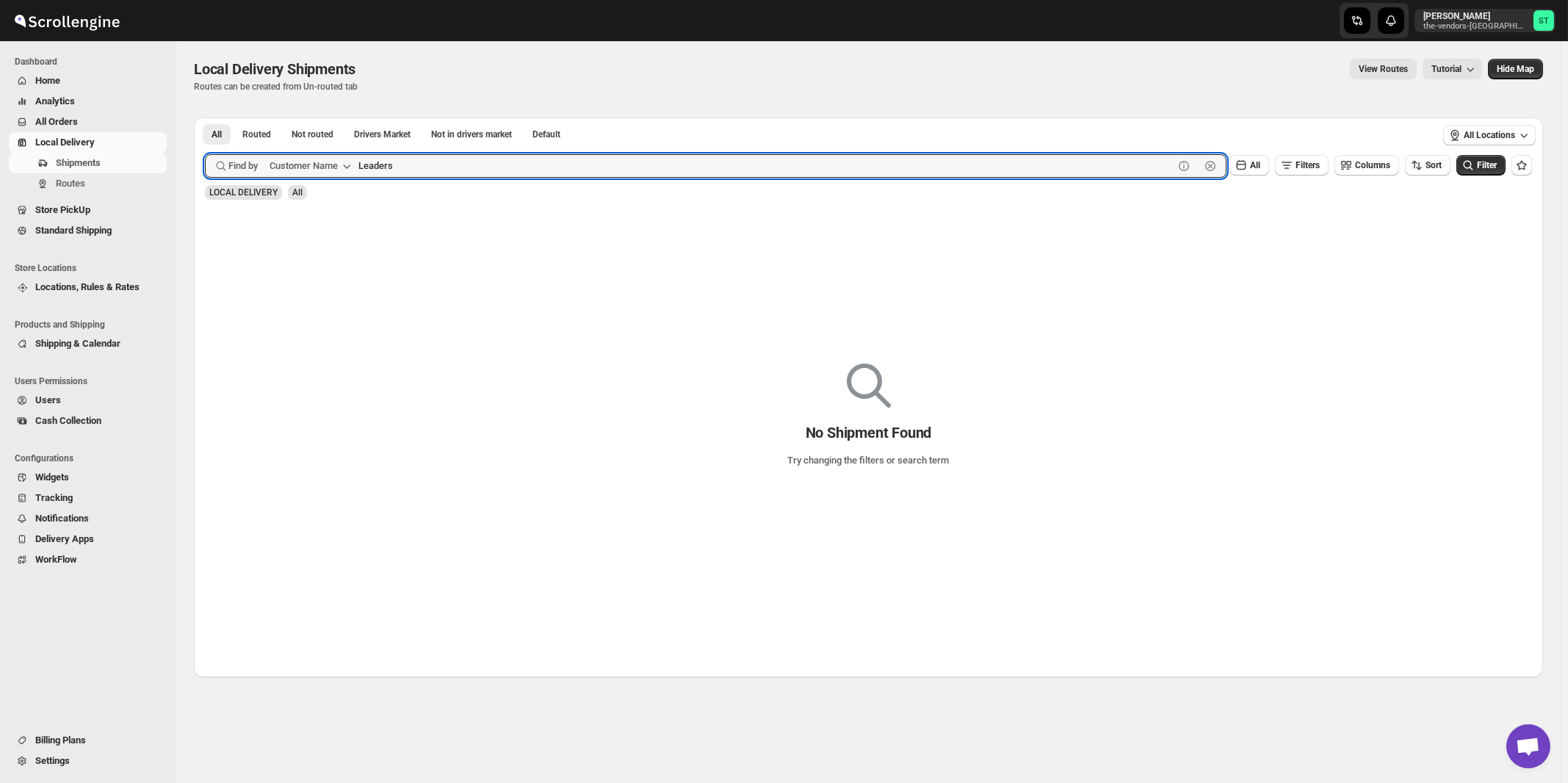
click at [205, 118] on button "Submit" at bounding box center [226, 125] width 41 height 15
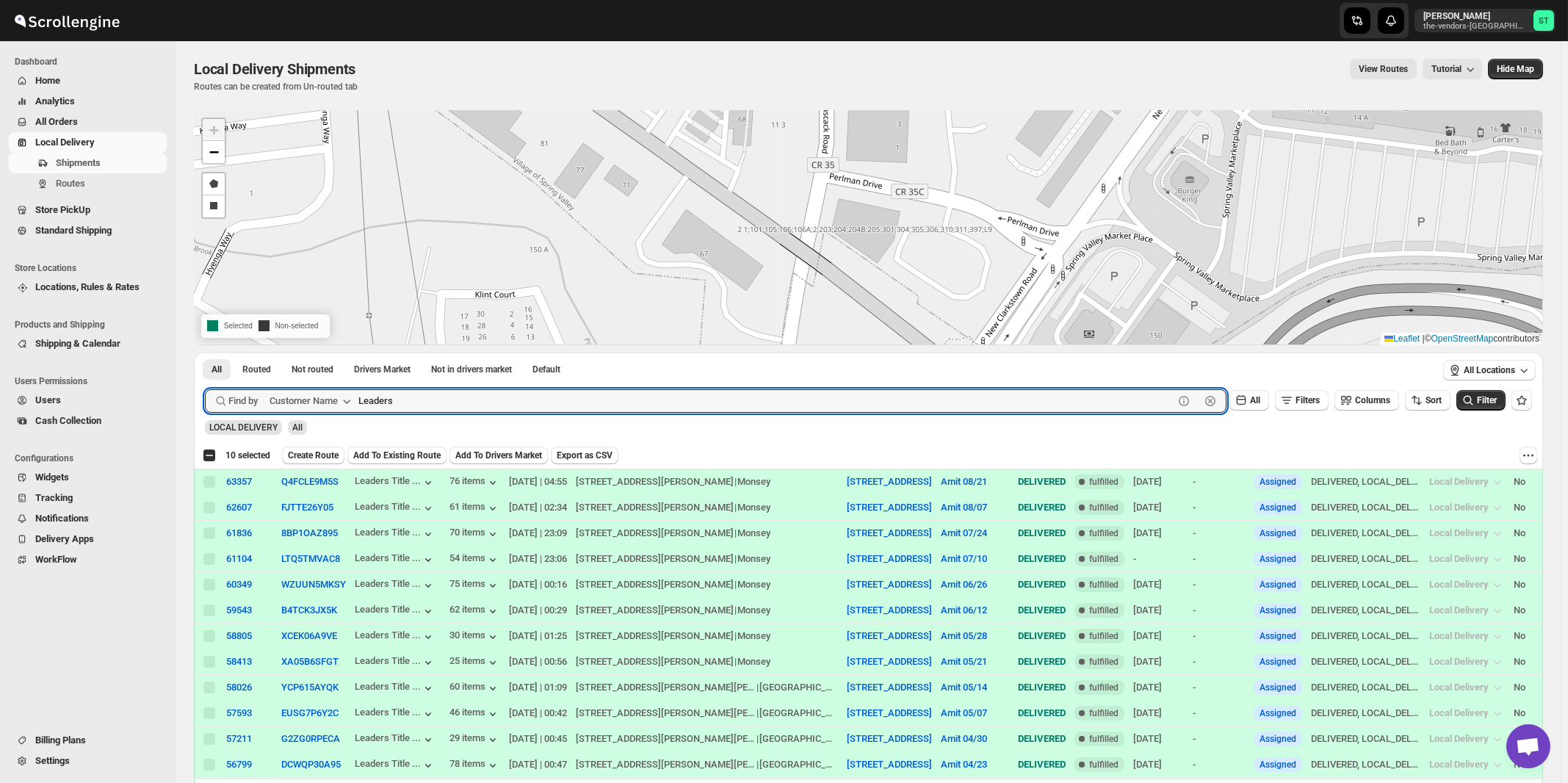
paste input "Flow Mark plumbing supplies"
type input "Flow Mark plumbing supplies"
click at [205, 353] on button "Submit" at bounding box center [226, 360] width 41 height 15
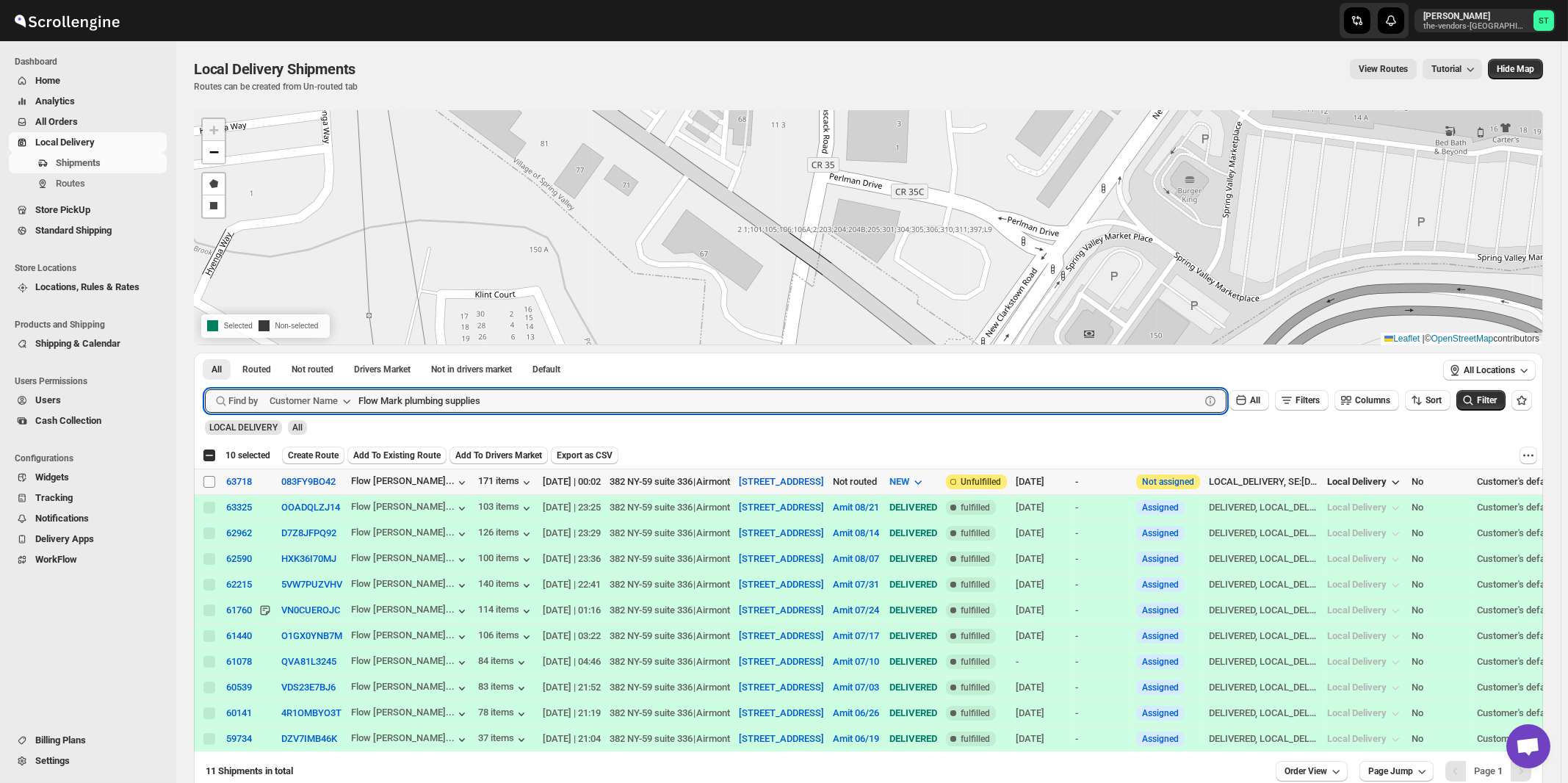
click at [209, 483] on input "Select shipment" at bounding box center [209, 481] width 12 height 12
checkbox input "true"
click at [409, 399] on input "Flow Mark plumbing supplies" at bounding box center [765, 401] width 815 height 24
paste input "Airco"
type input "Airco"
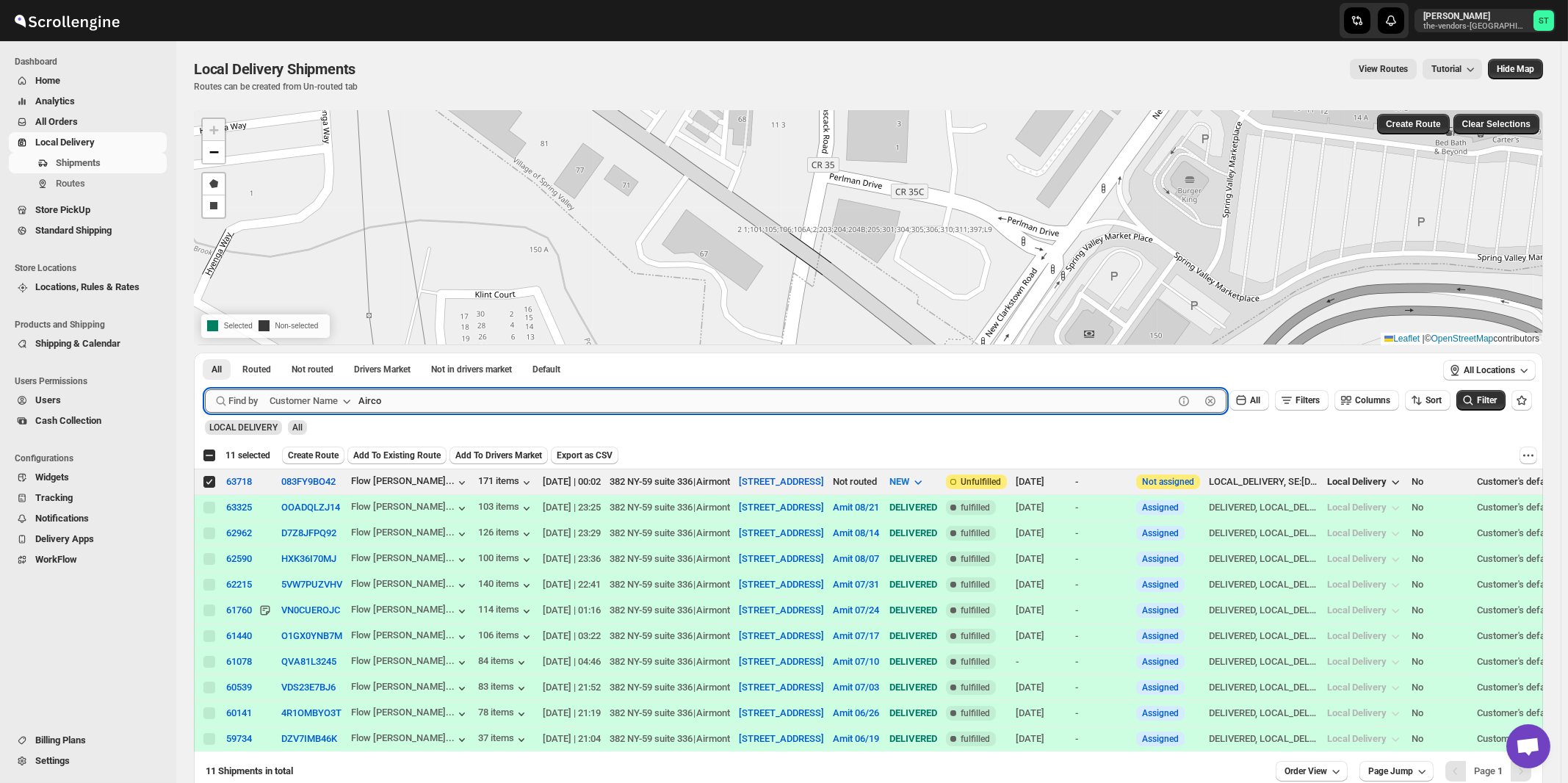
click at [205, 353] on button "Submit" at bounding box center [226, 360] width 41 height 15
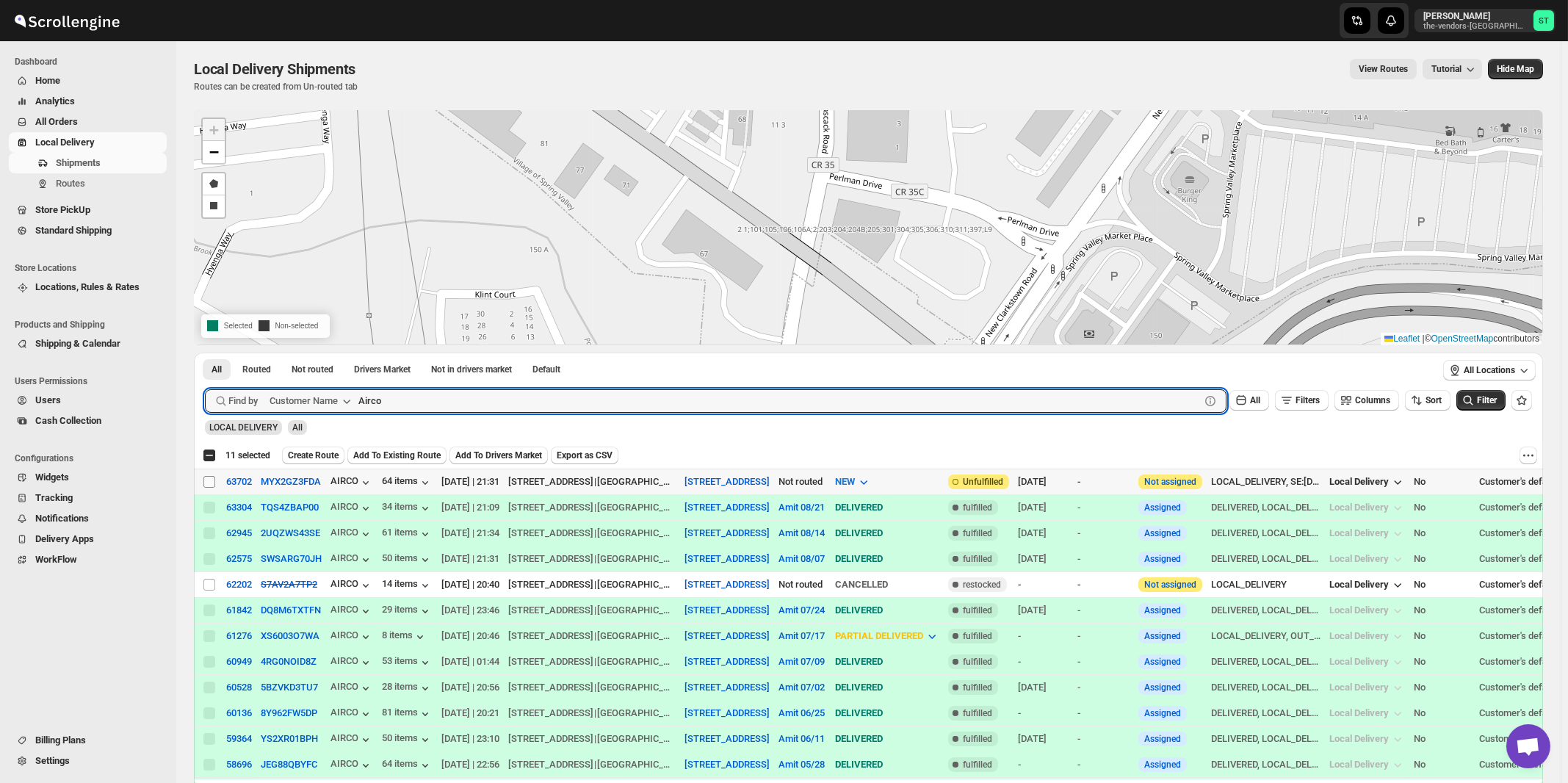
click at [208, 480] on input "Select shipment" at bounding box center [209, 481] width 12 height 12
checkbox input "true"
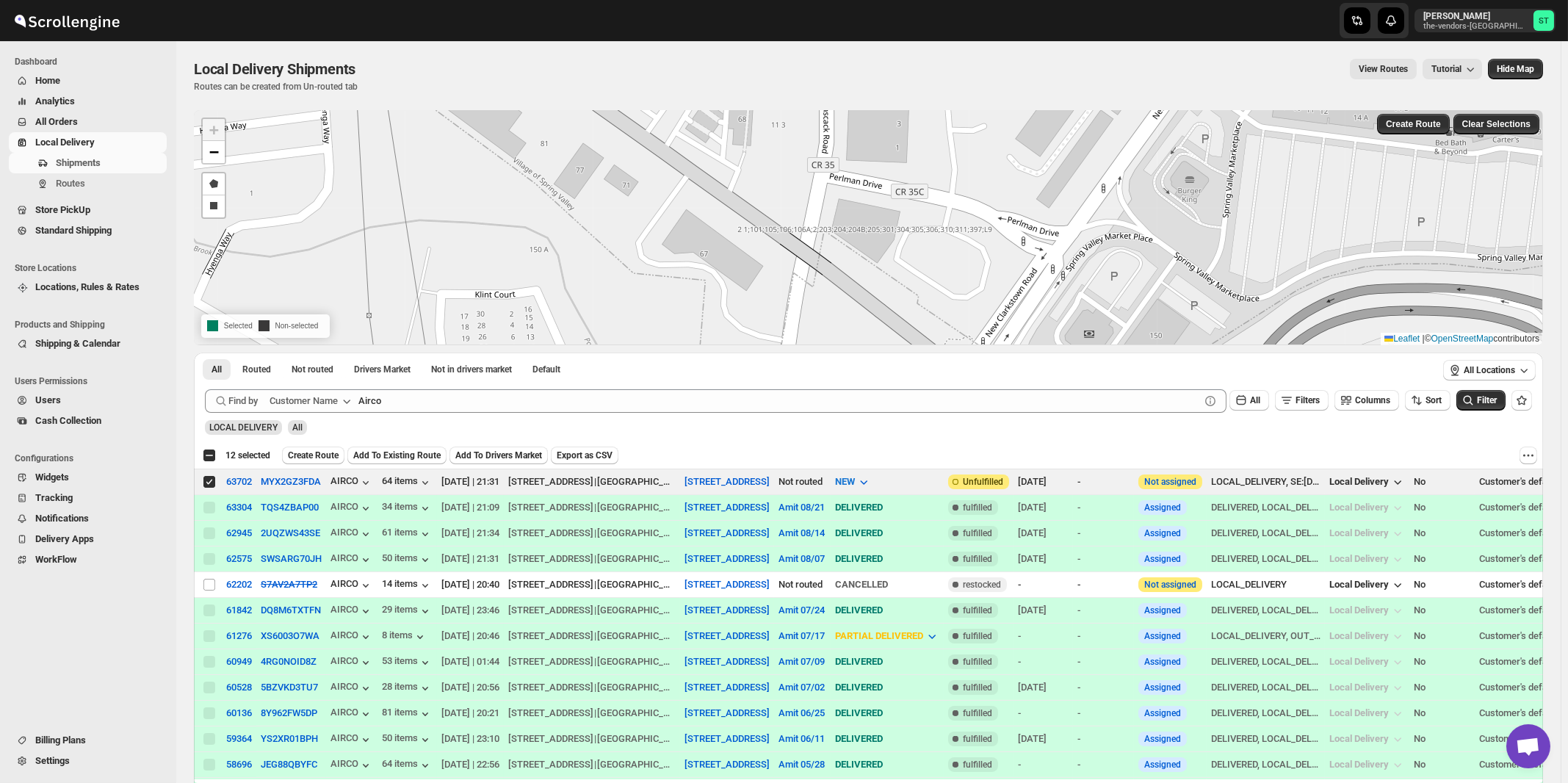
click at [513, 387] on div "All Routed Not routed Drivers Market Not in drivers market Default More Filters…" at bounding box center [814, 371] width 1241 height 37
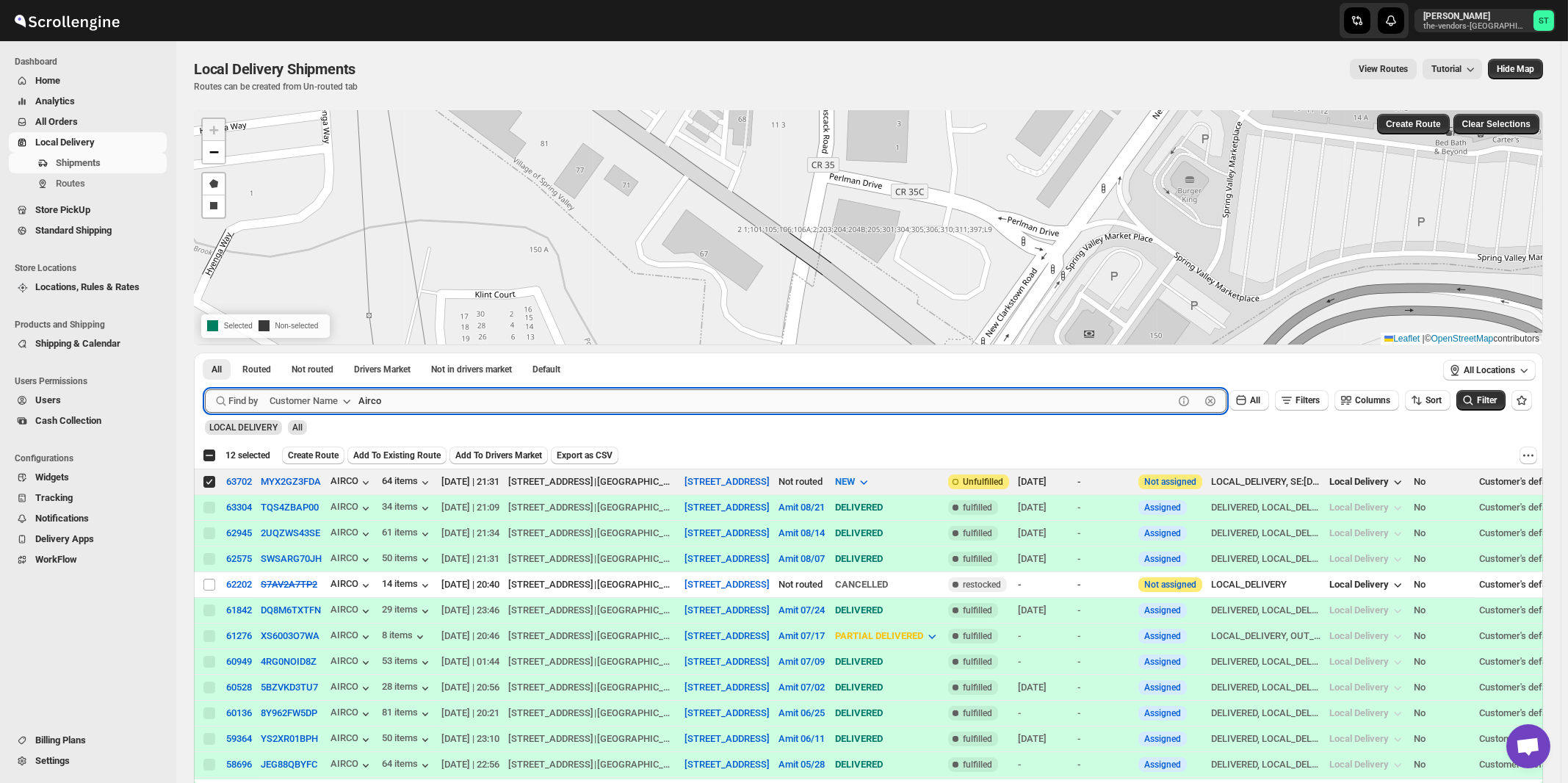
click at [501, 406] on input "Airco" at bounding box center [765, 401] width 815 height 24
paste input "Onyx Equity"
type input "Onyx Equity"
click at [205, 353] on button "Submit" at bounding box center [226, 360] width 41 height 15
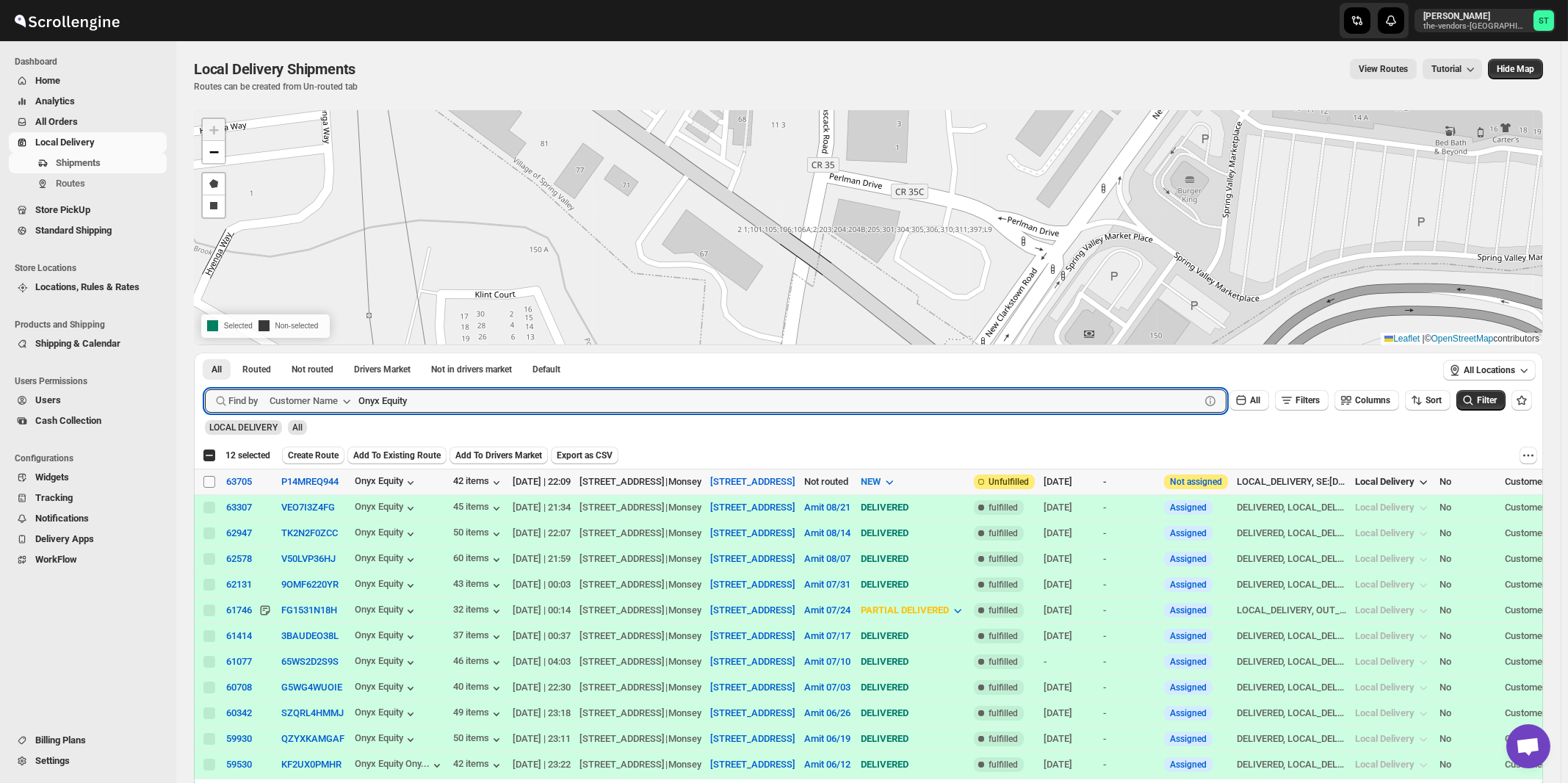
click at [210, 480] on input "Select shipment" at bounding box center [209, 481] width 12 height 12
checkbox input "true"
click at [513, 398] on input "Onyx Equity" at bounding box center [765, 401] width 815 height 24
paste input "IMS Transportation"
click at [205, 353] on button "Submit" at bounding box center [226, 360] width 41 height 15
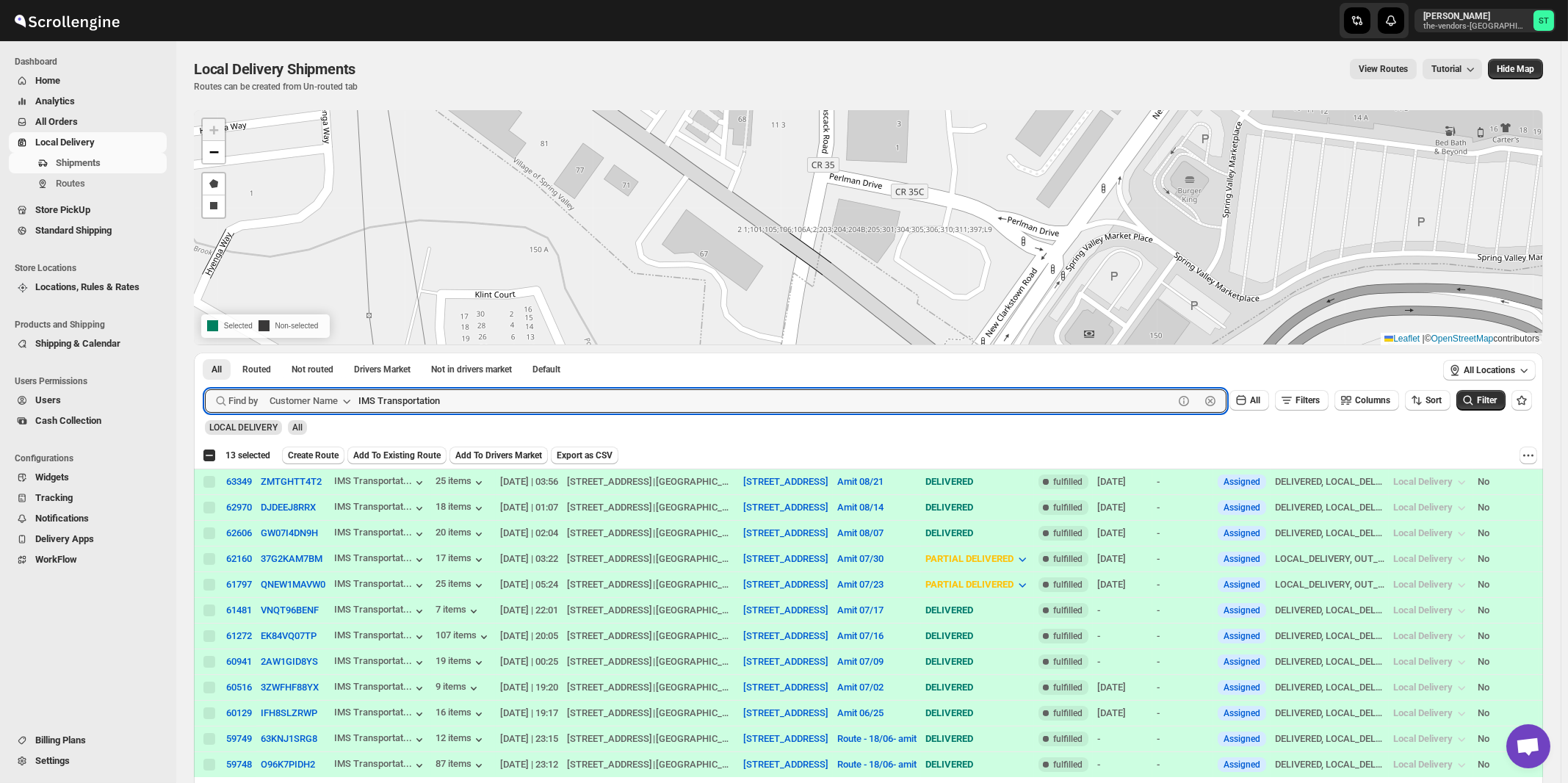
paste input "Thalwei Abstract"
type input "Thalwei Abstract"
click at [205, 353] on button "Submit" at bounding box center [226, 360] width 41 height 15
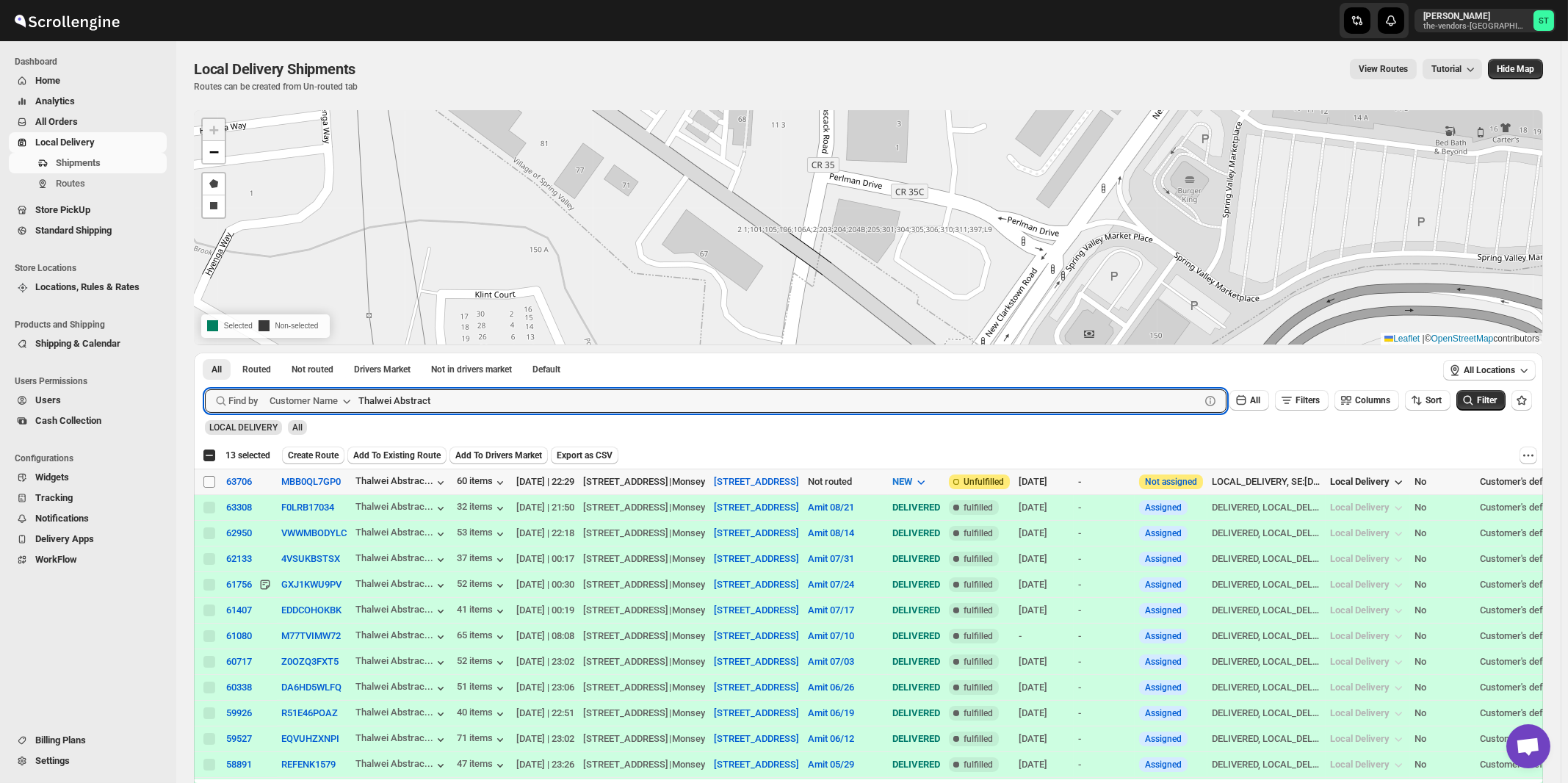
click at [211, 481] on input "Select shipment" at bounding box center [209, 481] width 12 height 12
checkbox input "true"
click at [448, 409] on input "Thalwei Abstract" at bounding box center [765, 401] width 815 height 24
paste input "Construction Expediting"
type input "Construction Expediting"
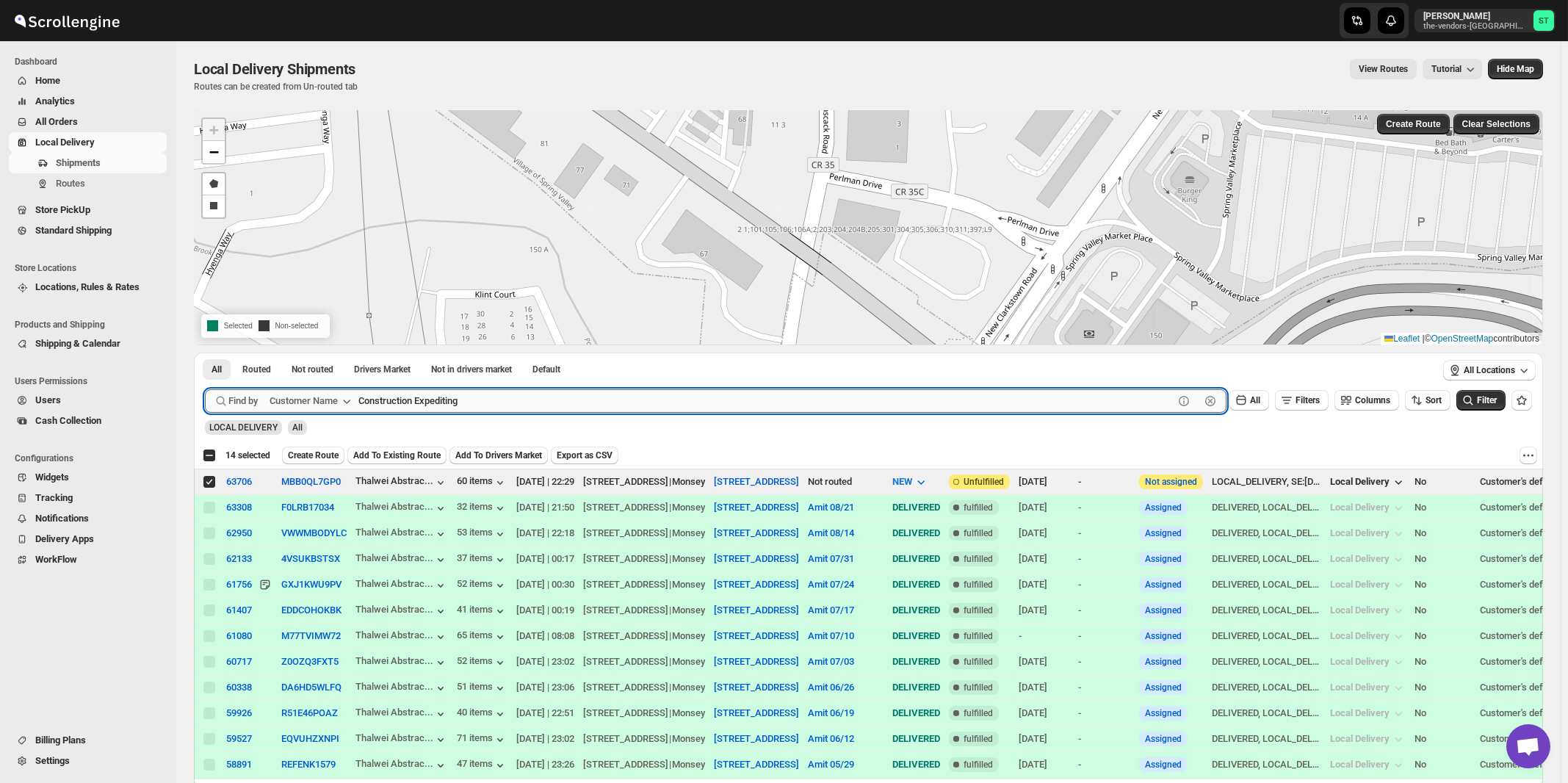
click at [205, 353] on button "Submit" at bounding box center [226, 360] width 41 height 15
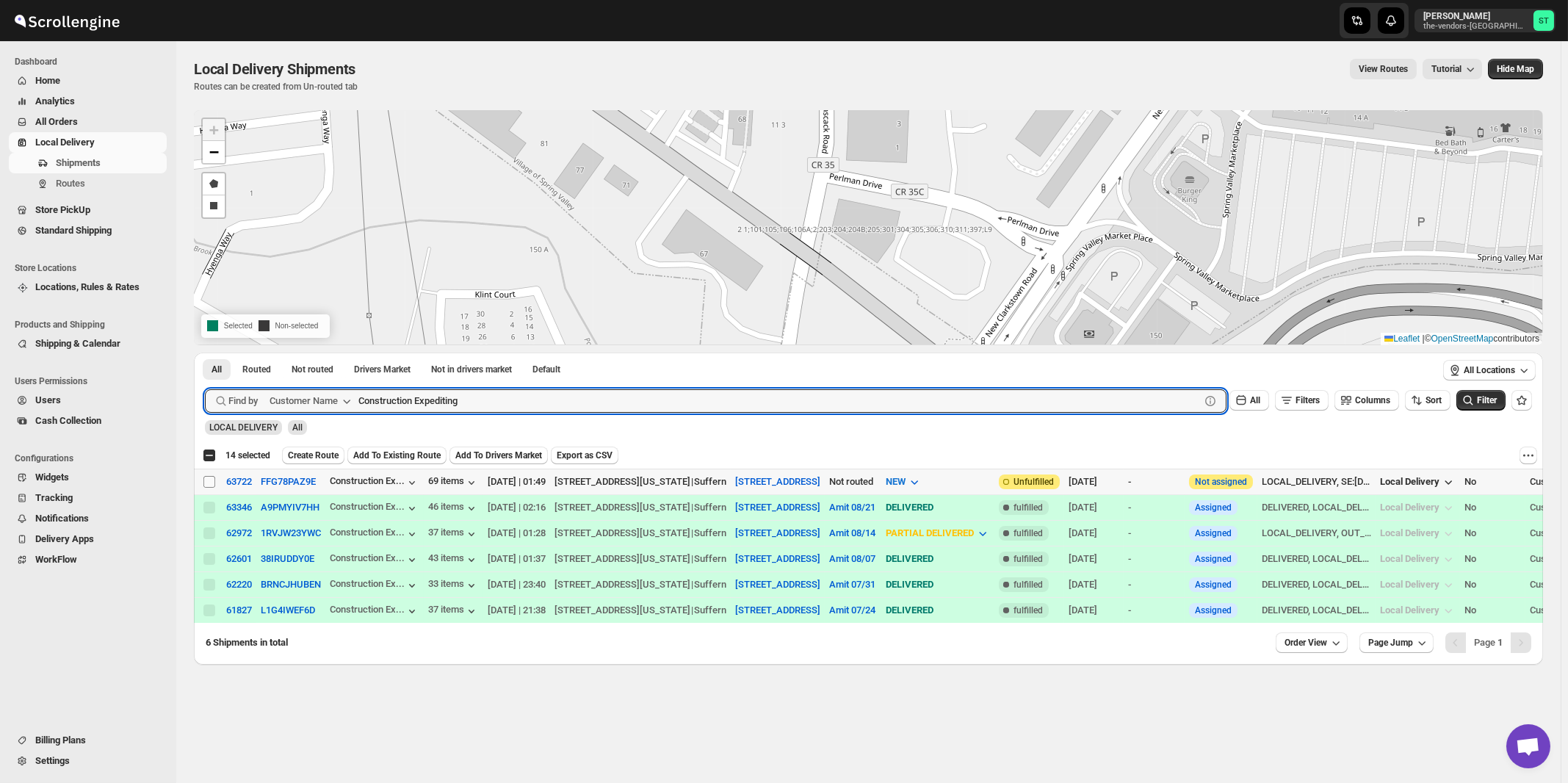
click at [208, 483] on input "Select shipment" at bounding box center [209, 481] width 12 height 12
checkbox input "true"
click at [426, 395] on input "Construction Expediting" at bounding box center [765, 401] width 815 height 24
paste input "rown Risk Services [GEOGRAPHIC_DATA]"
type input "Crown Risk Services [GEOGRAPHIC_DATA]"
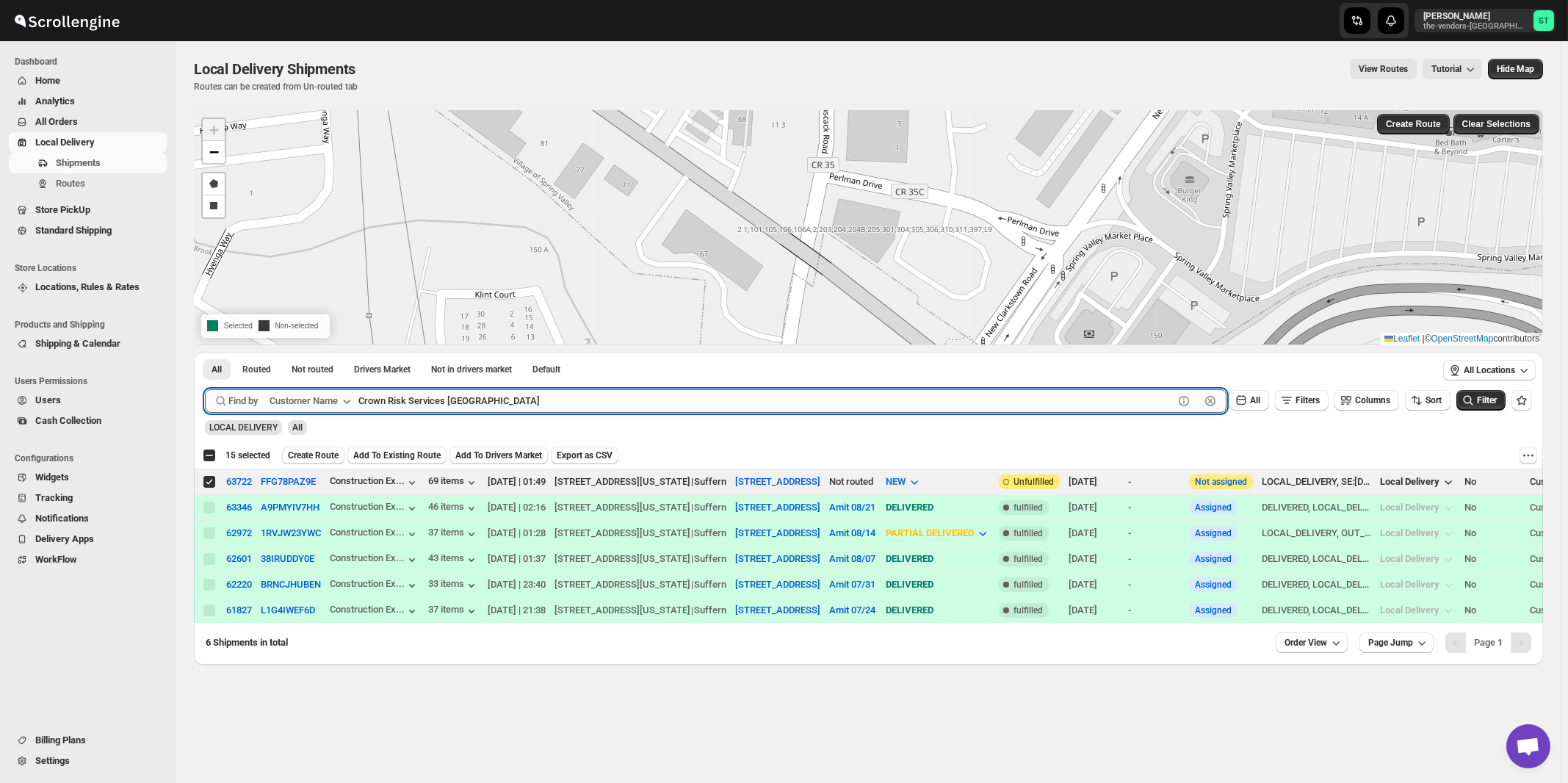
click at [205, 353] on button "Submit" at bounding box center [226, 360] width 41 height 15
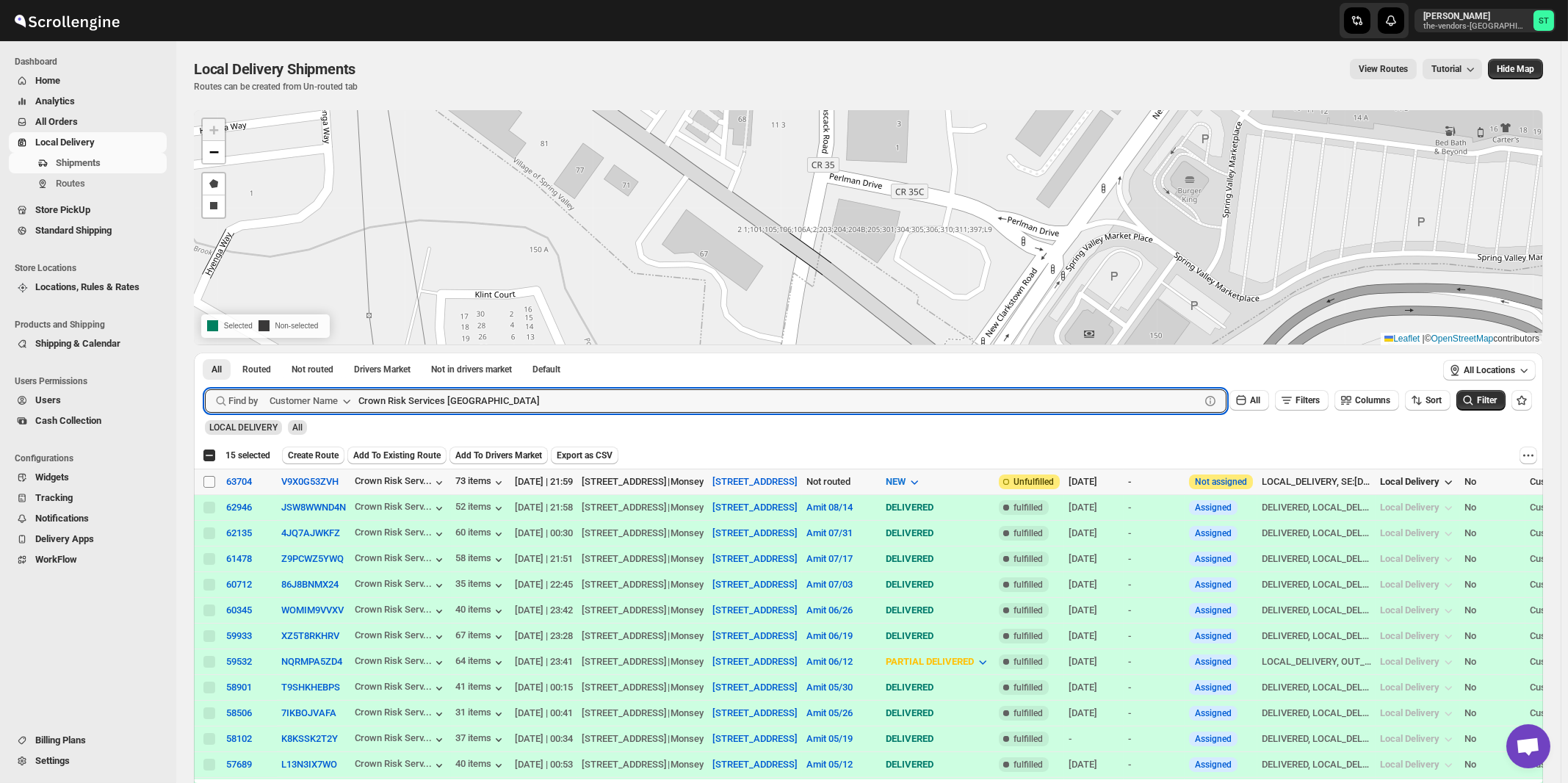
click at [207, 481] on input "Select shipment" at bounding box center [209, 481] width 12 height 12
checkbox input "true"
click at [491, 402] on input "Crown Risk Services [GEOGRAPHIC_DATA]" at bounding box center [765, 401] width 815 height 24
paste input "First Choice Property Management"
click at [205, 353] on button "Submit" at bounding box center [226, 360] width 41 height 15
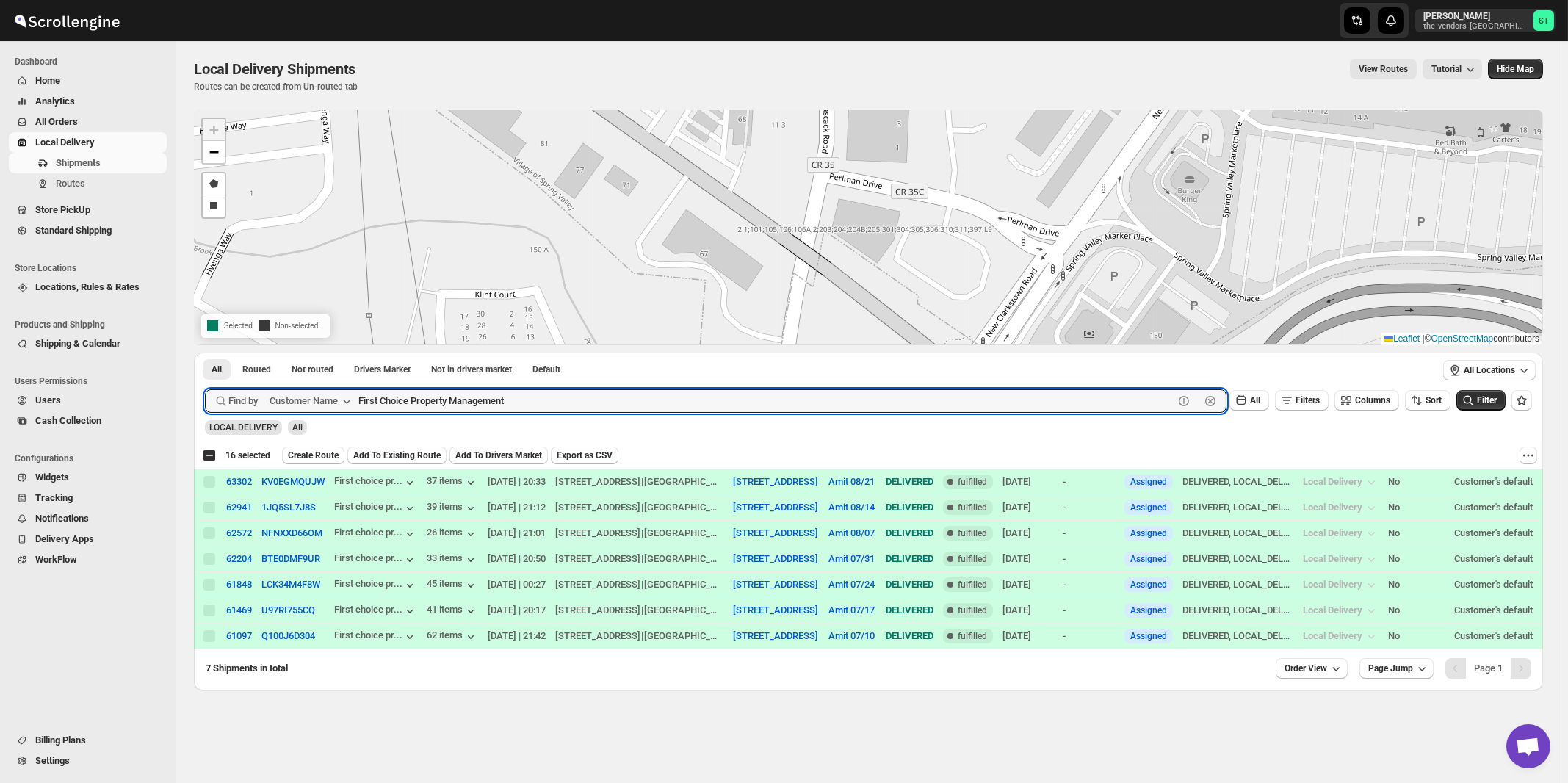
paste input "Whisper Laser MO LLC (Monsey)"
click at [205, 353] on button "Submit" at bounding box center [226, 360] width 41 height 15
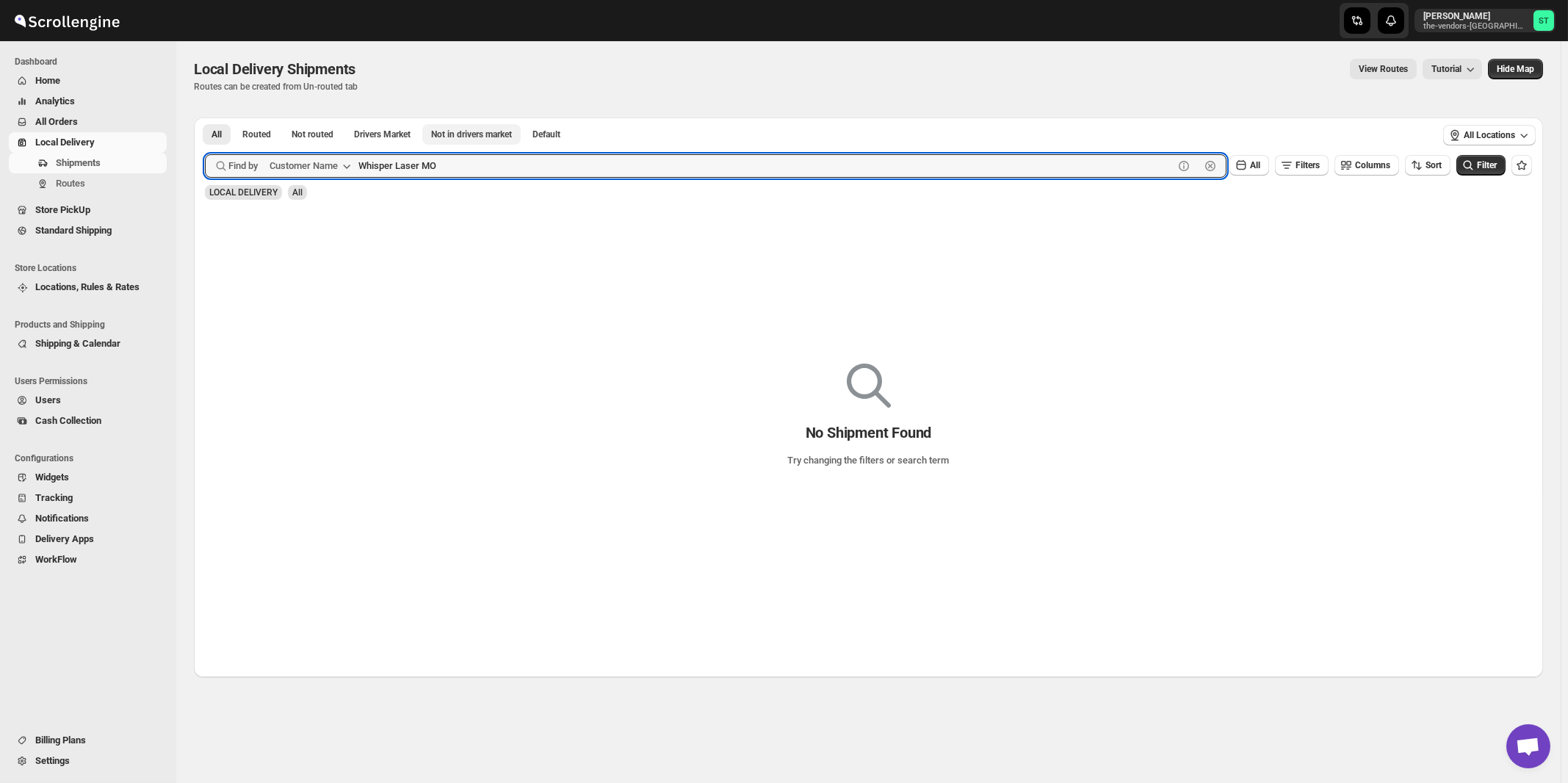
type input "Whisper Laser MO"
click at [205, 118] on button "Submit" at bounding box center [226, 125] width 41 height 15
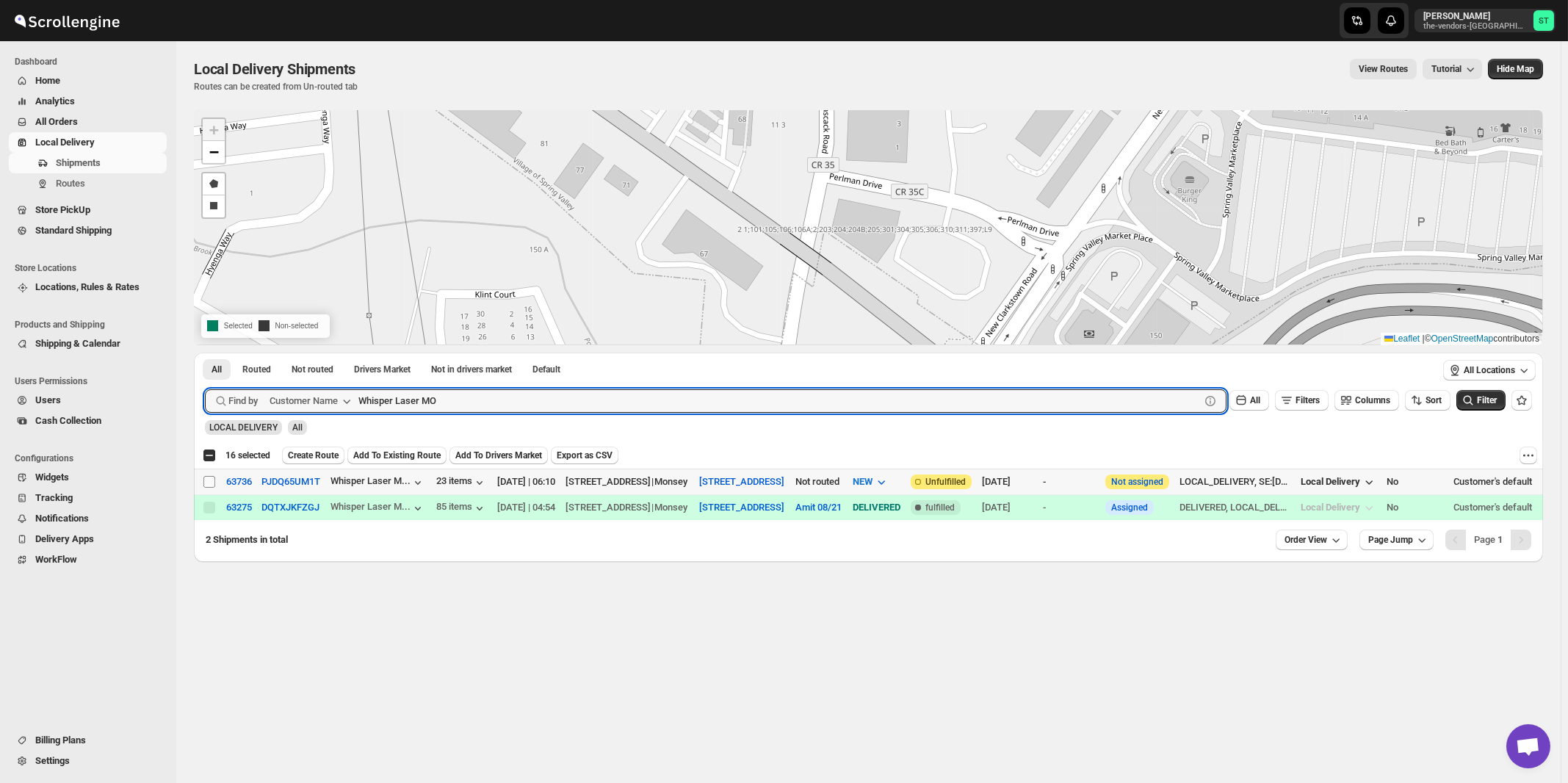
click at [212, 479] on input "Select shipment" at bounding box center [209, 481] width 12 height 12
checkbox input "true"
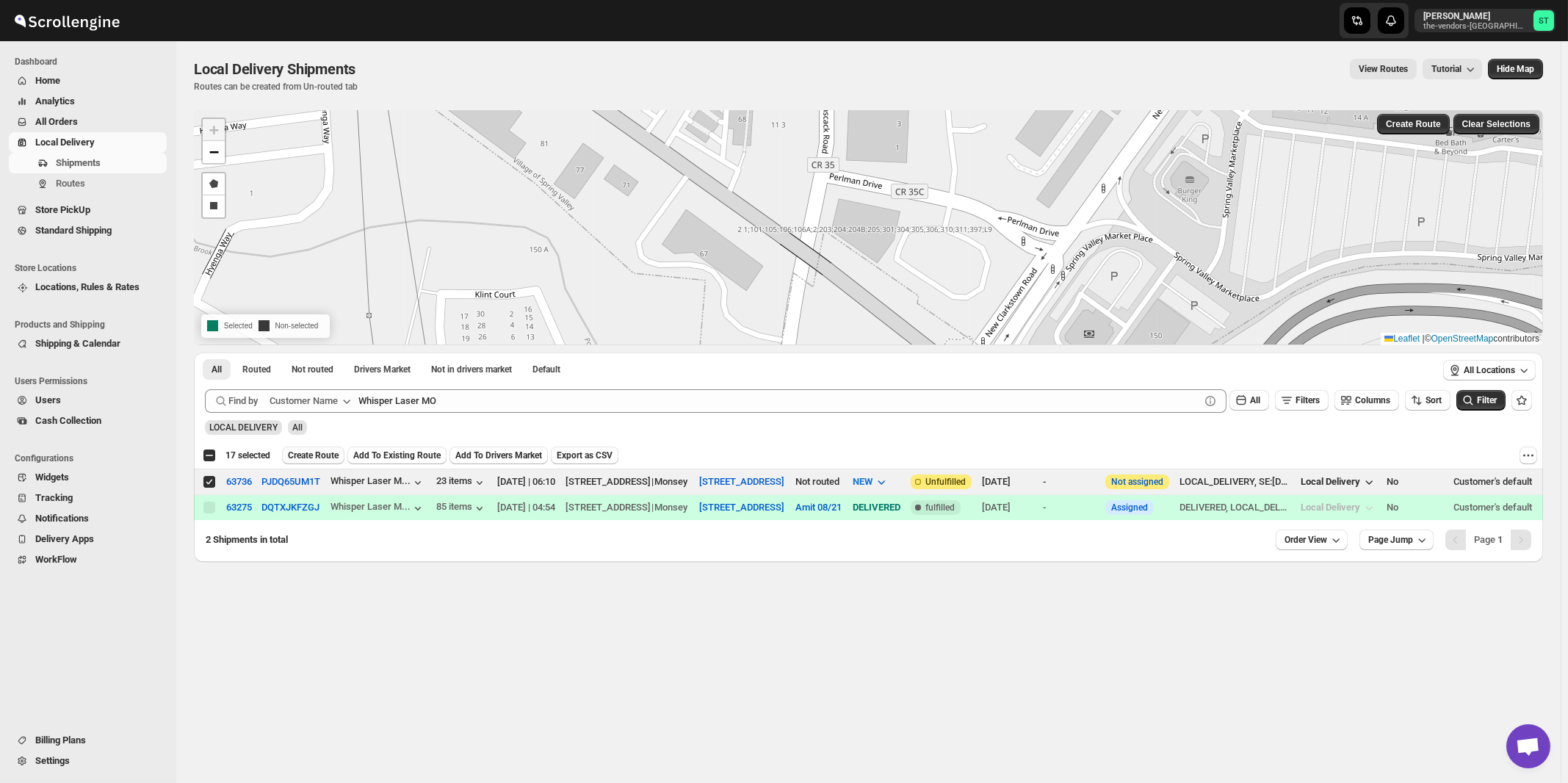
click at [314, 455] on span "Create Route" at bounding box center [313, 455] width 51 height 12
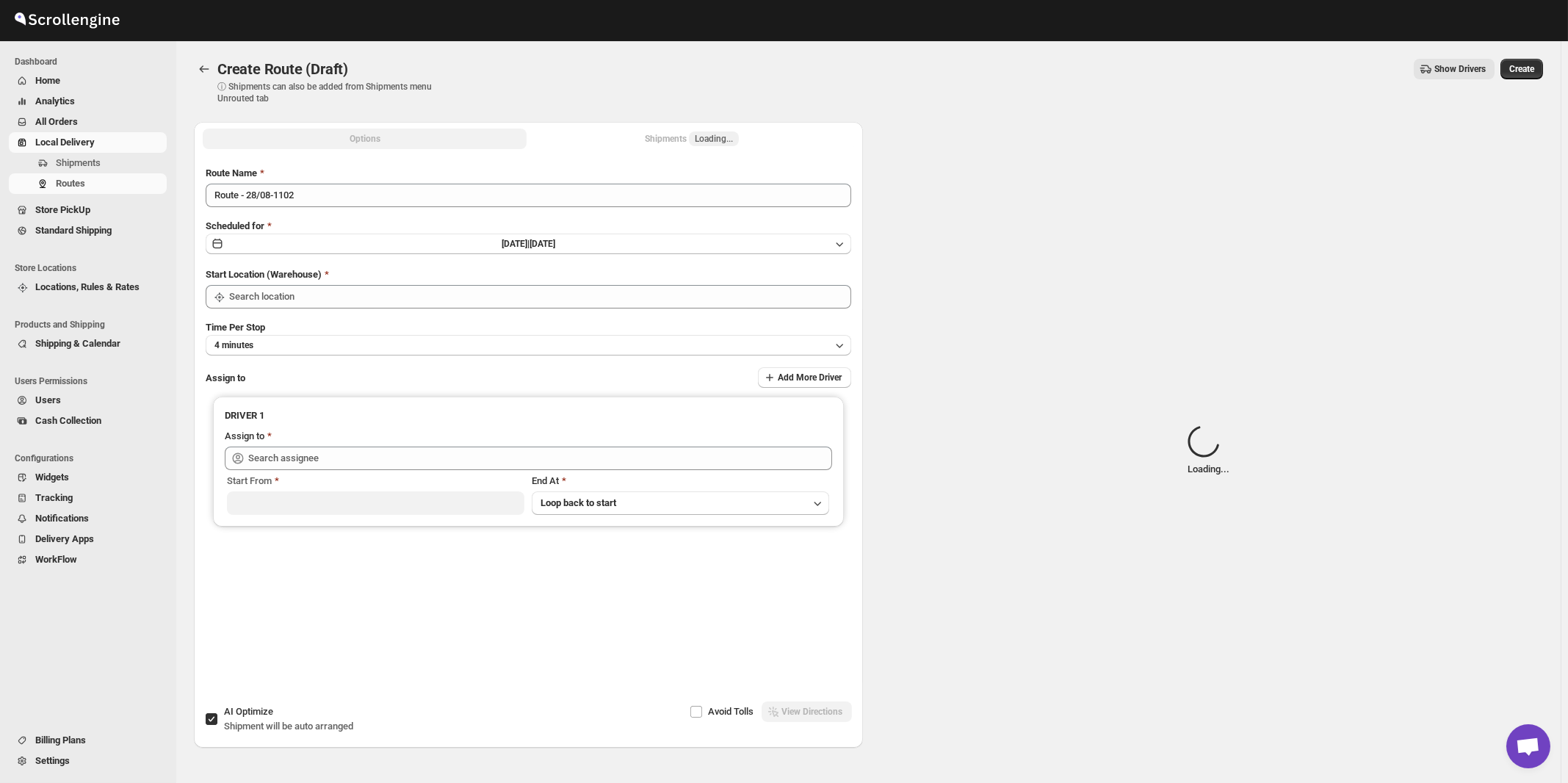
type input "[STREET_ADDRESS]"
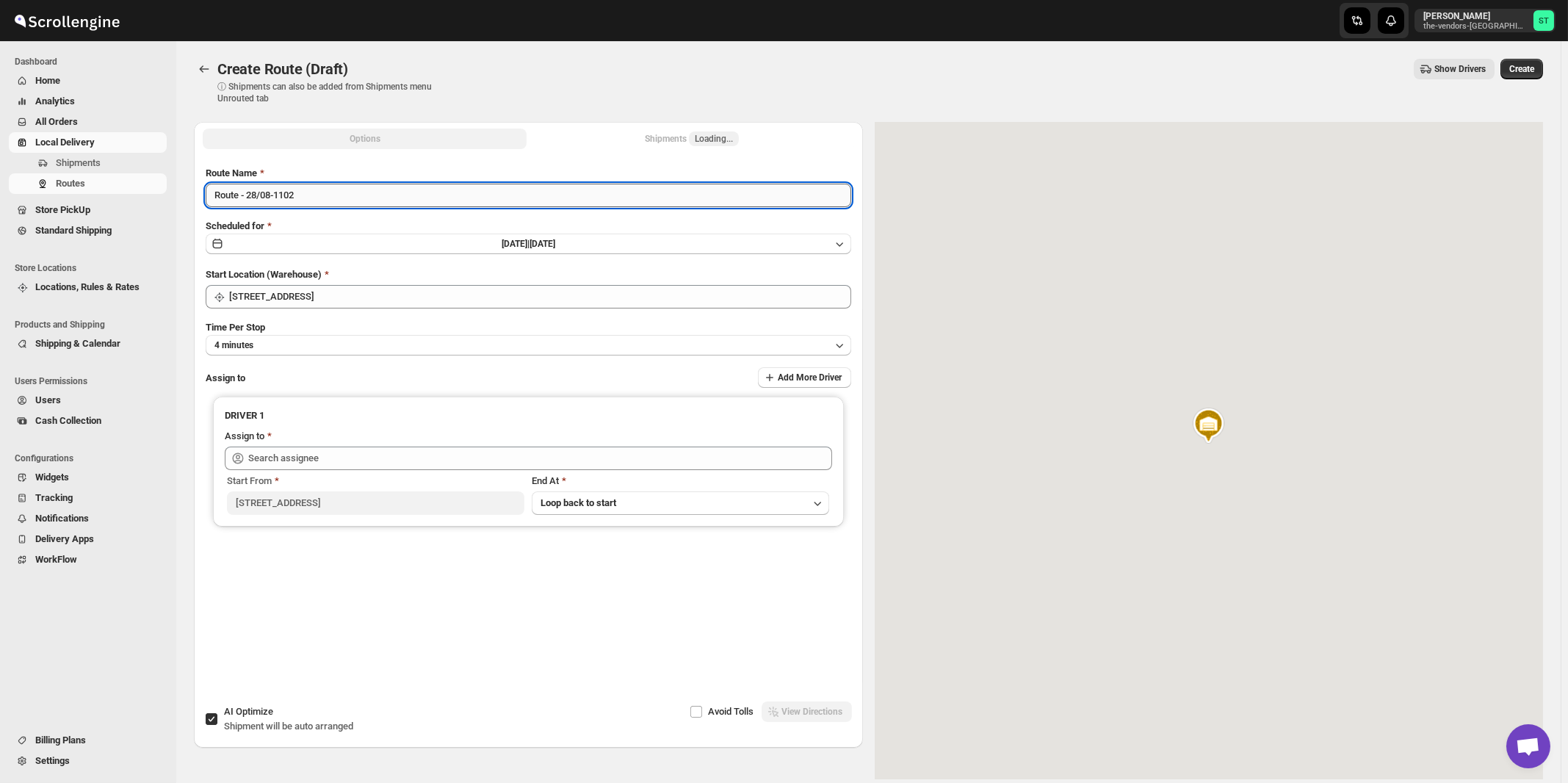
click at [457, 191] on input "Route - 28/08-1102" at bounding box center [529, 195] width 645 height 24
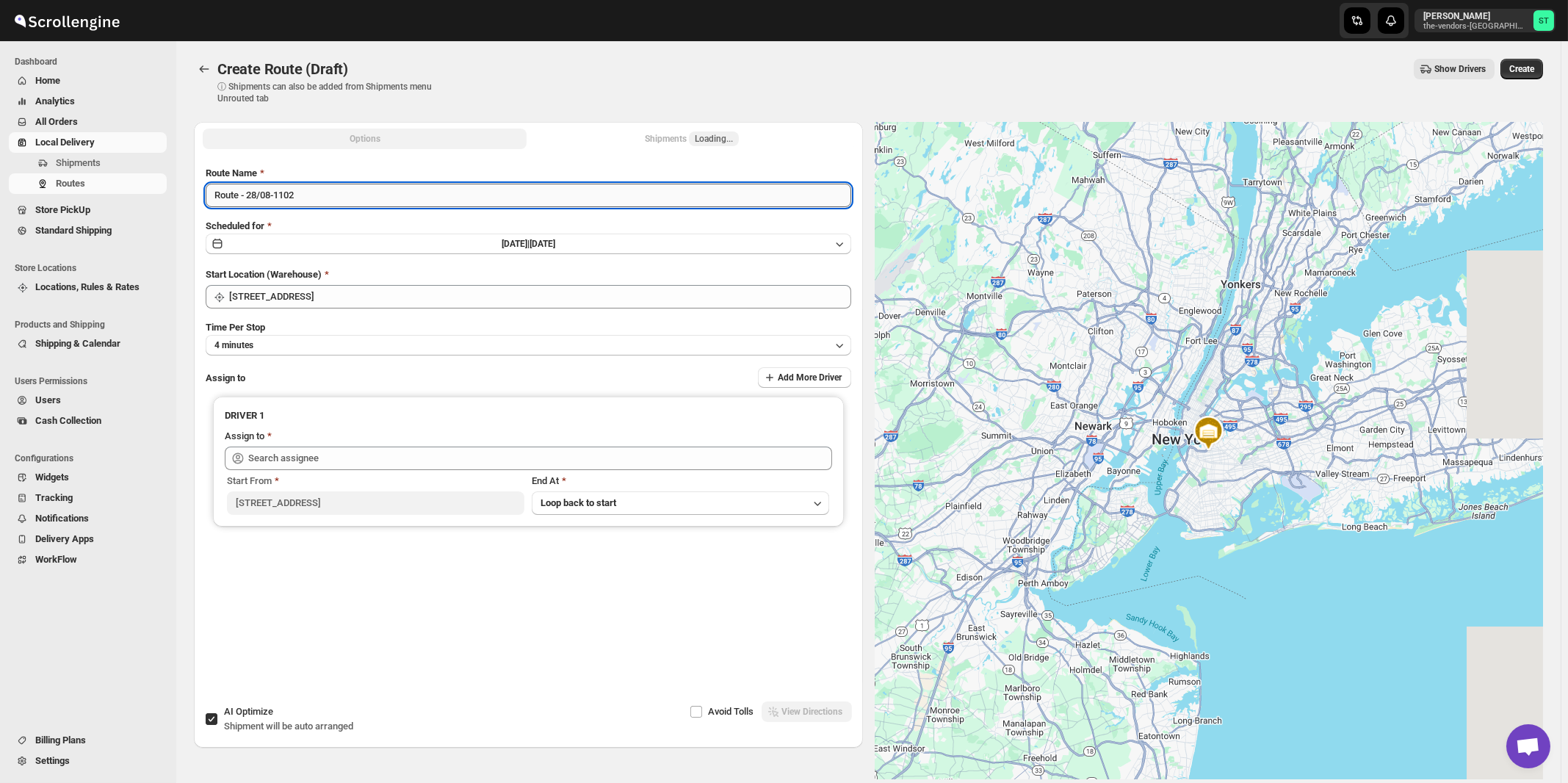
paste input "Amit"
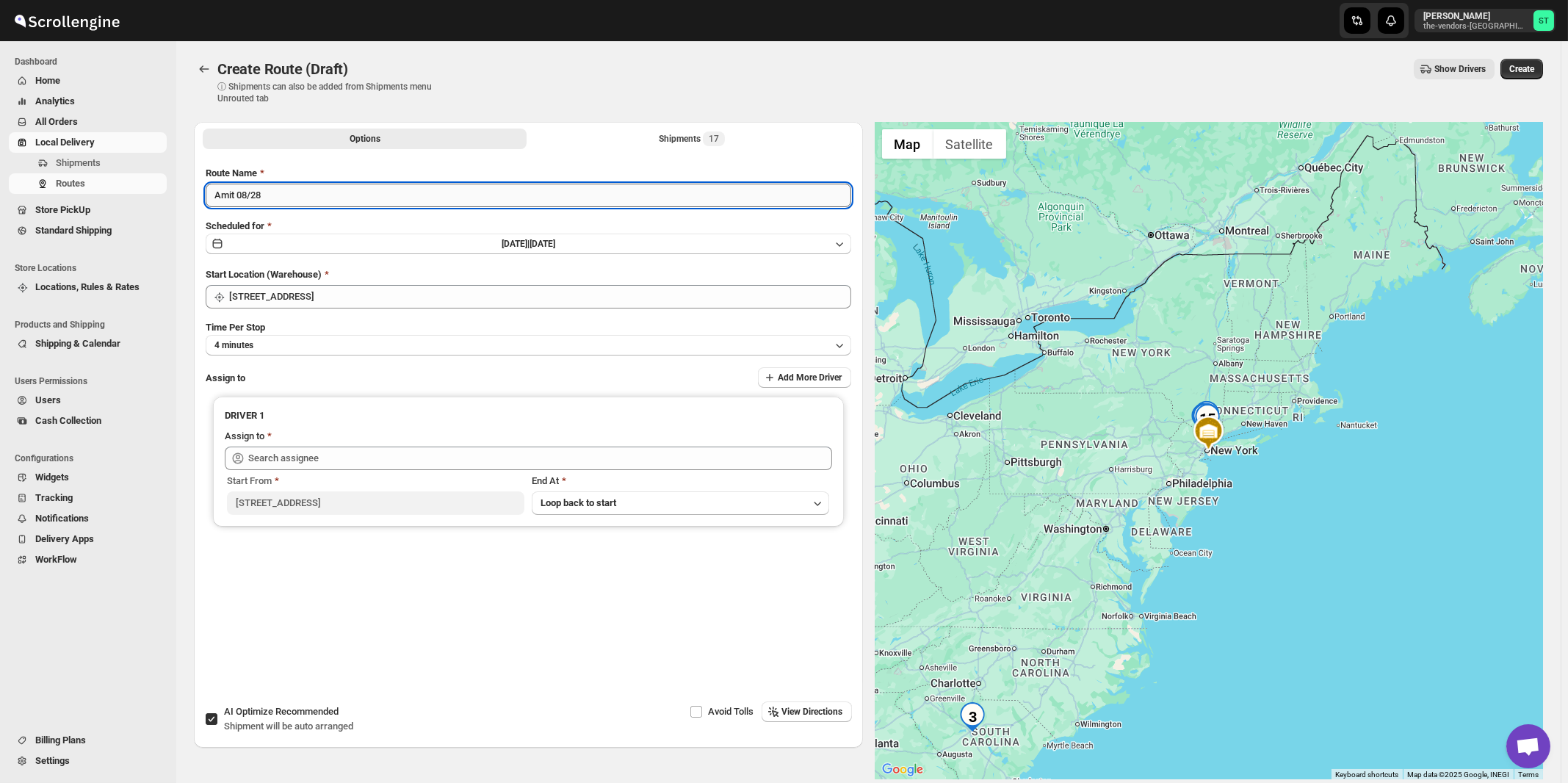
type input "Amit 08/28"
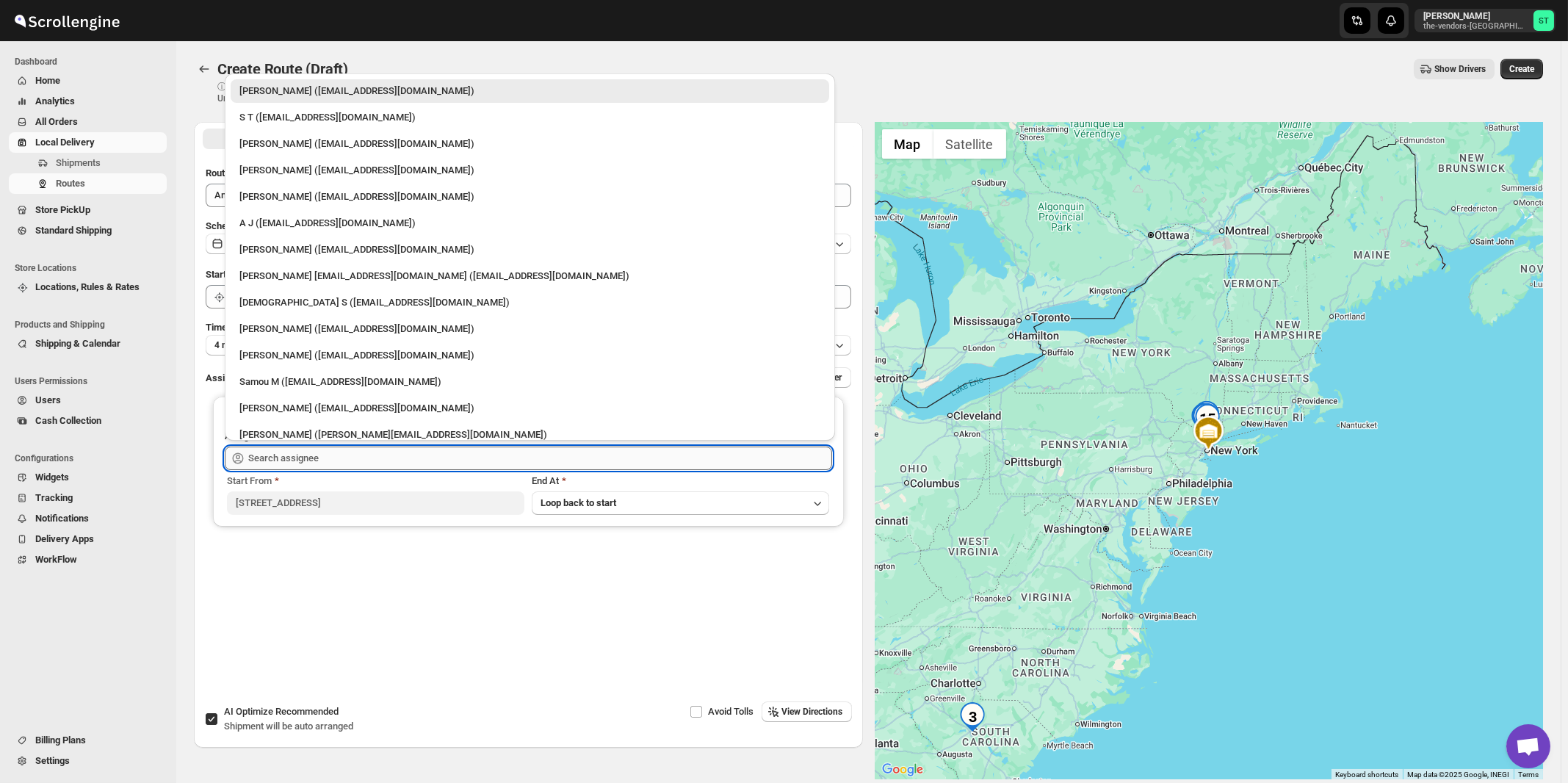
click at [395, 447] on input "text" at bounding box center [540, 458] width 584 height 24
click at [293, 252] on div "[PERSON_NAME] ([EMAIL_ADDRESS][DOMAIN_NAME])" at bounding box center [530, 249] width 581 height 15
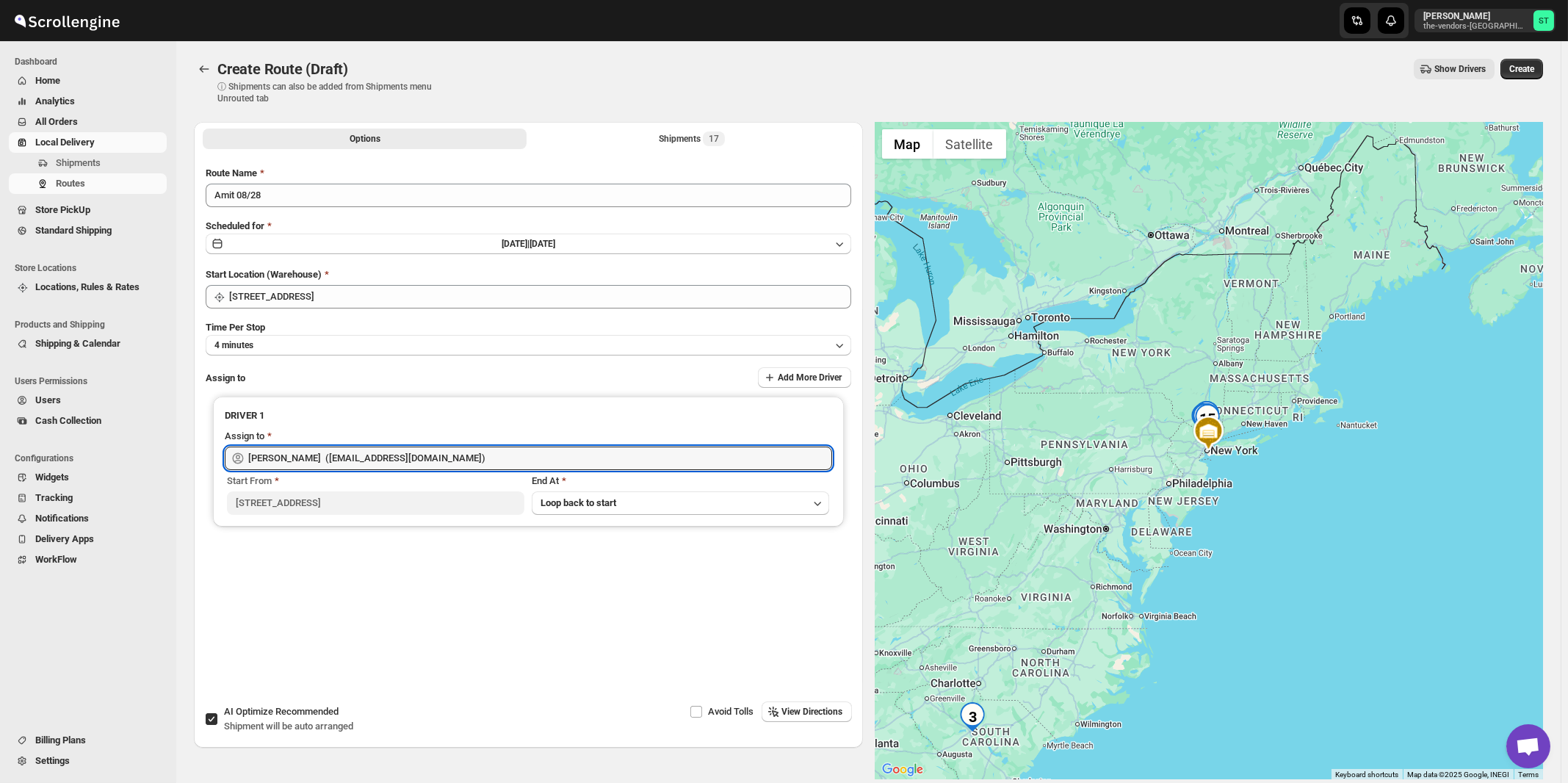
type input "[PERSON_NAME] ([EMAIL_ADDRESS][DOMAIN_NAME])"
click at [790, 714] on span "View Directions" at bounding box center [812, 712] width 61 height 12
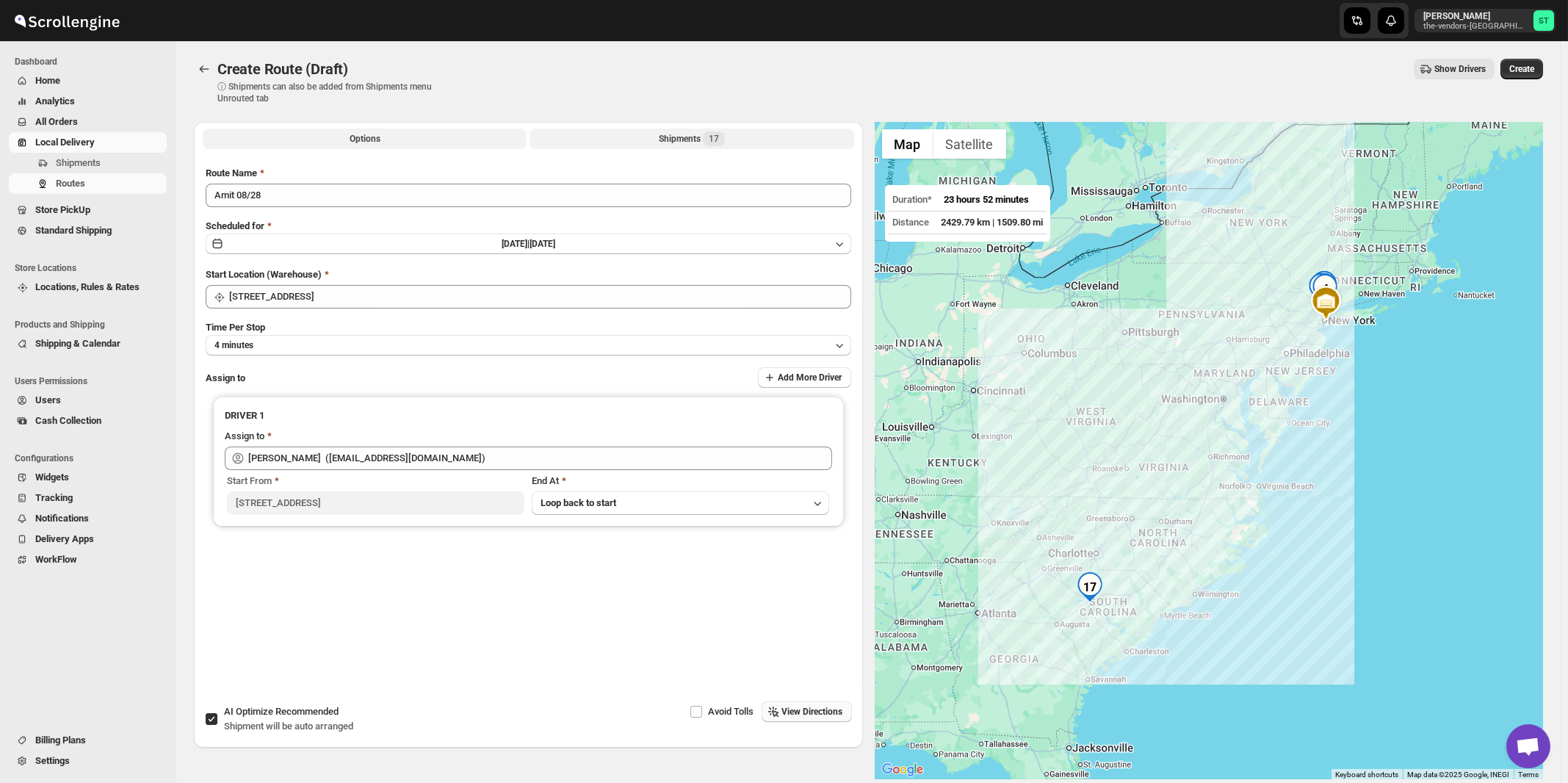
click at [661, 134] on div "Shipments 17" at bounding box center [691, 138] width 66 height 15
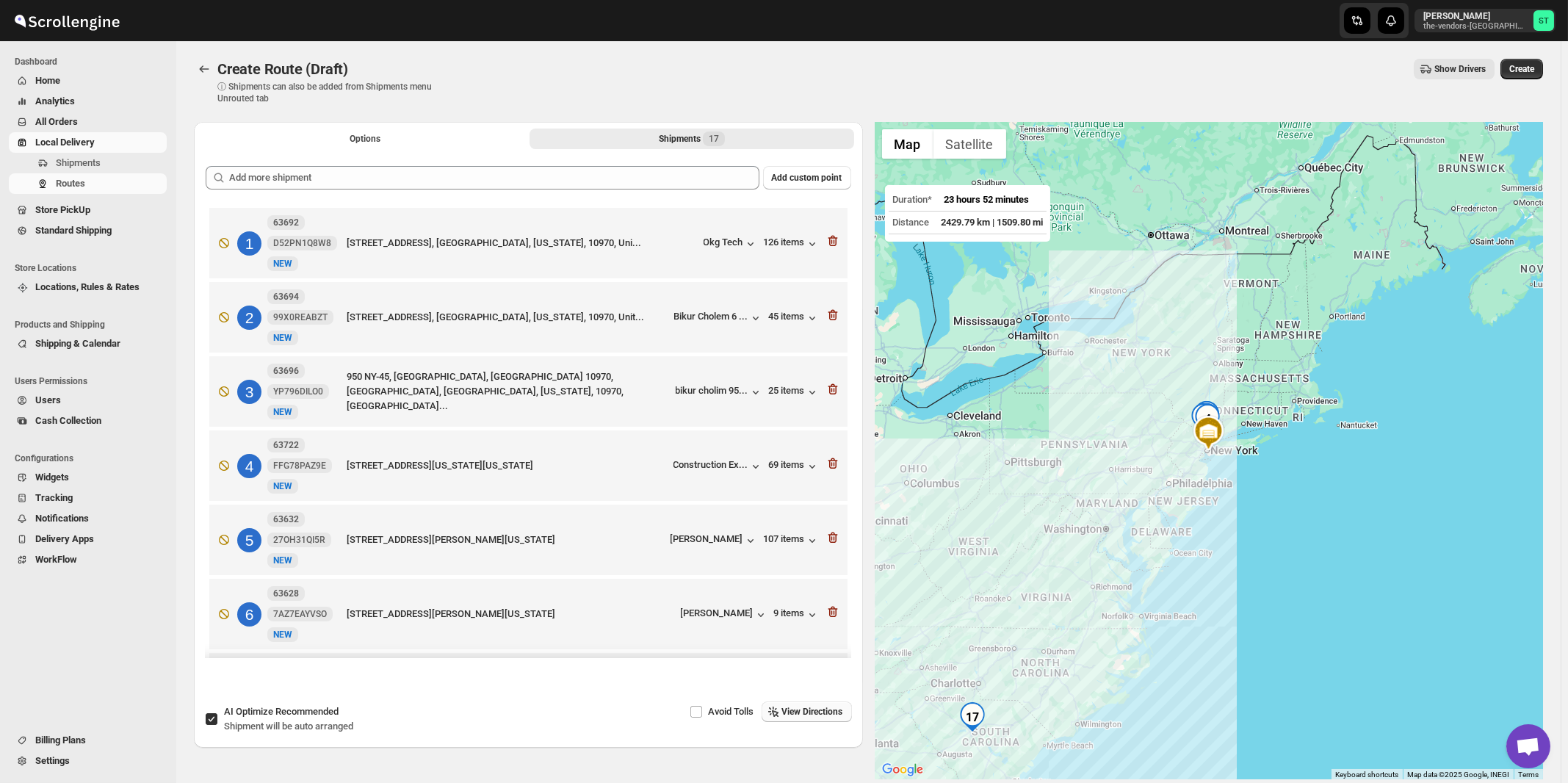
click at [301, 716] on span "Recommended" at bounding box center [307, 712] width 63 height 11
click at [217, 716] on input "AI Optimize Recommended Shipment will be auto arranged" at bounding box center [211, 718] width 12 height 12
checkbox input "false"
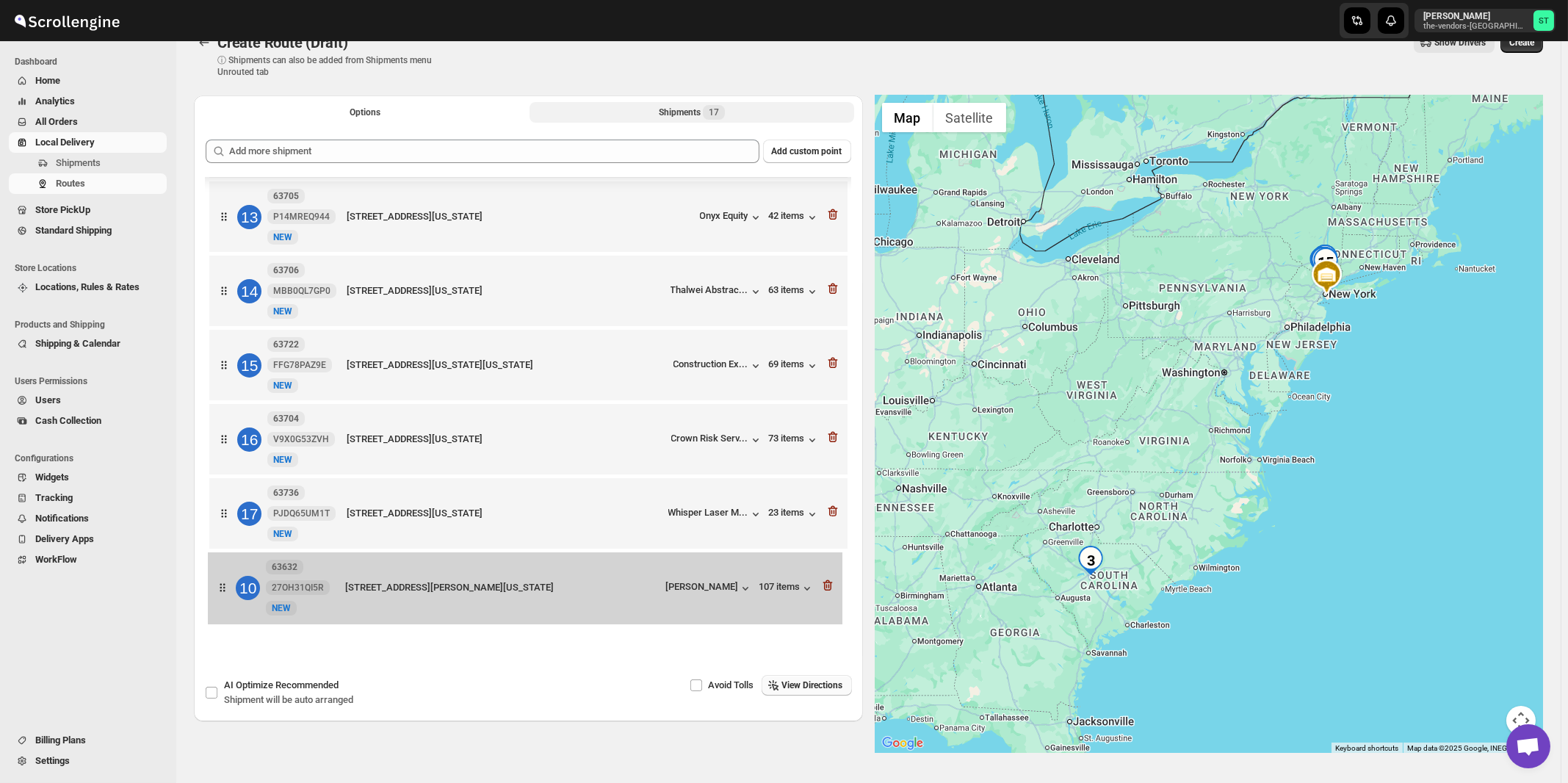
scroll to position [834, 0]
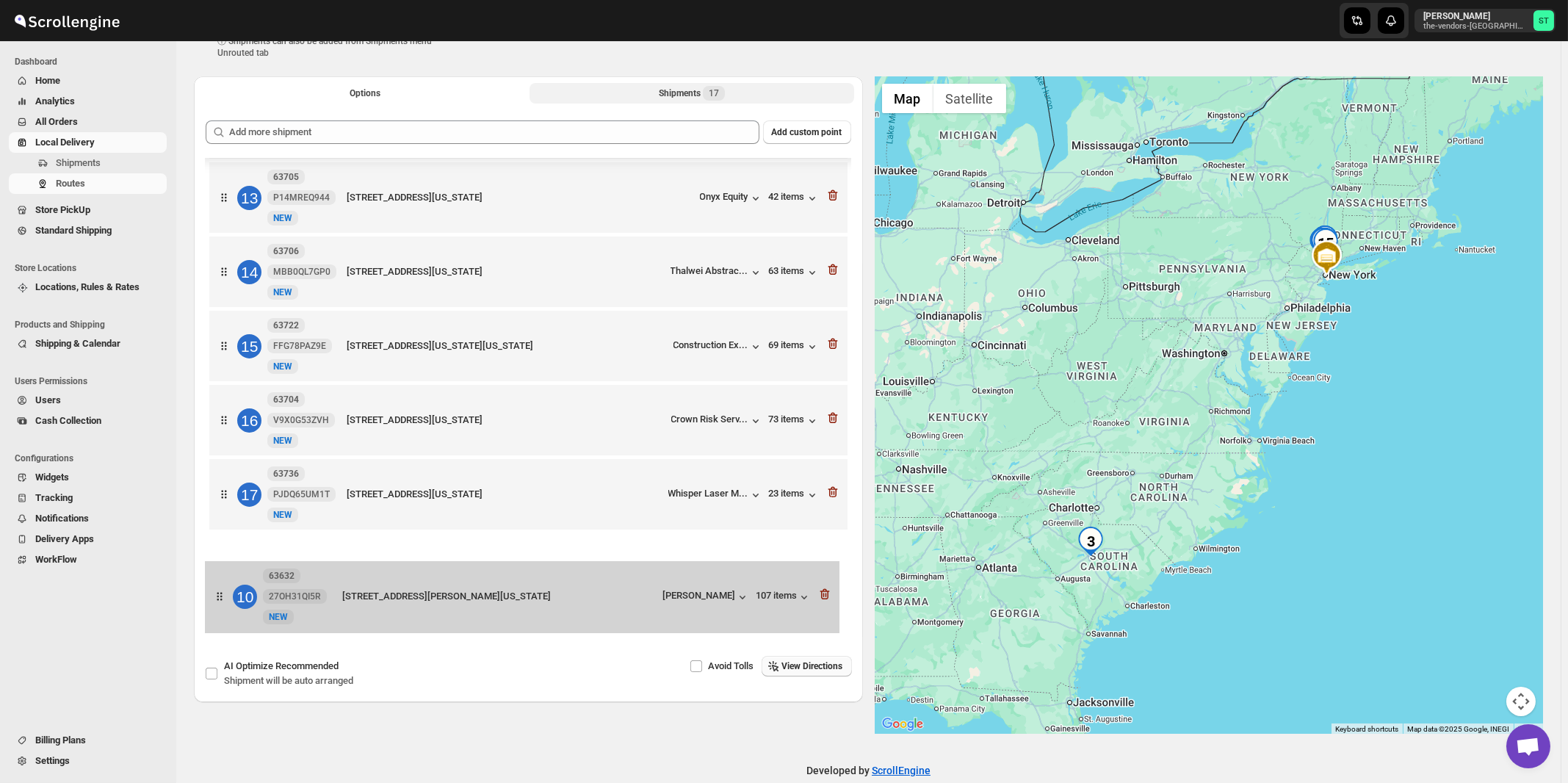
drag, startPoint x: 655, startPoint y: 377, endPoint x: 651, endPoint y: 605, distance: 228.0
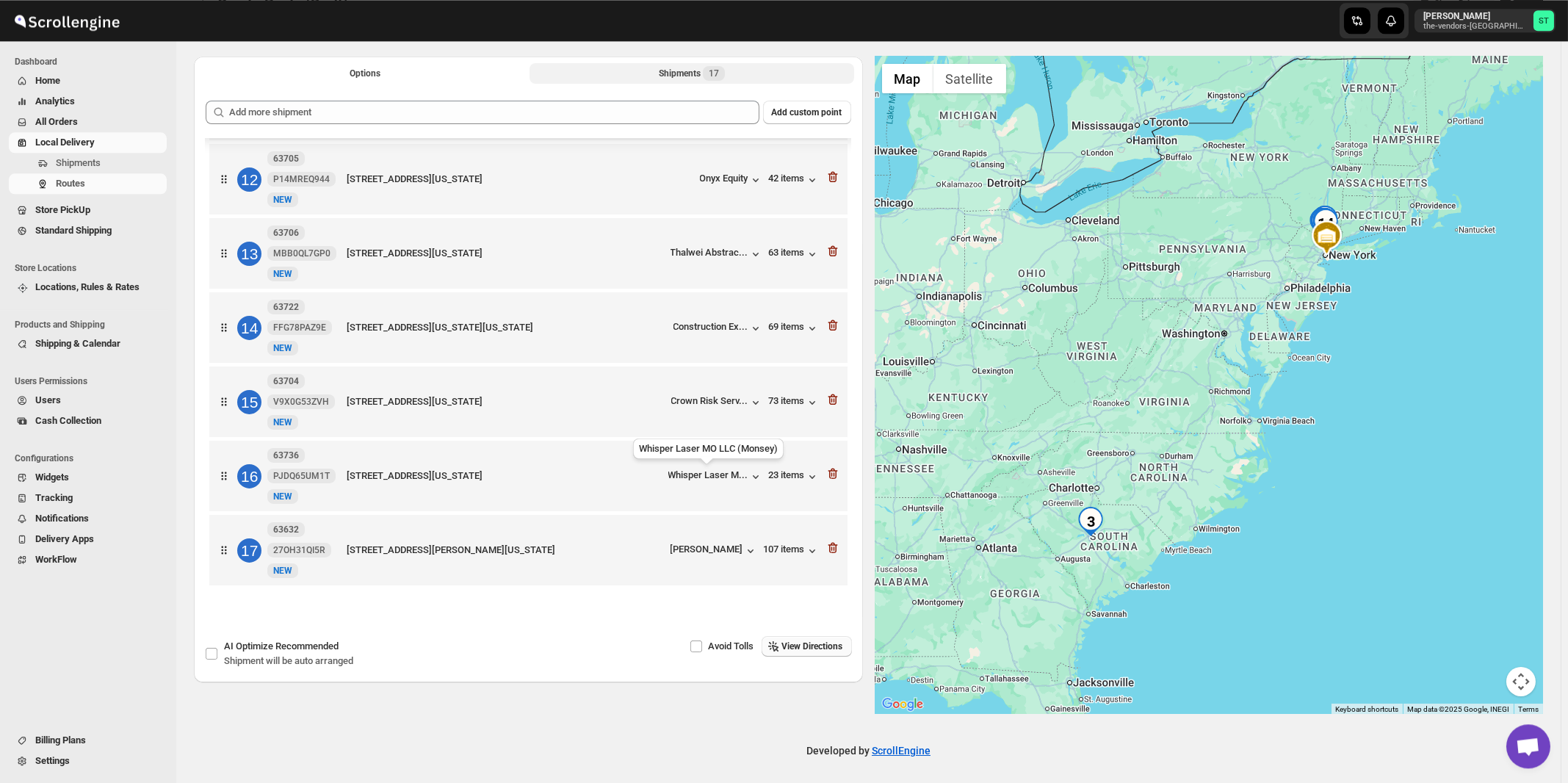
scroll to position [69, 0]
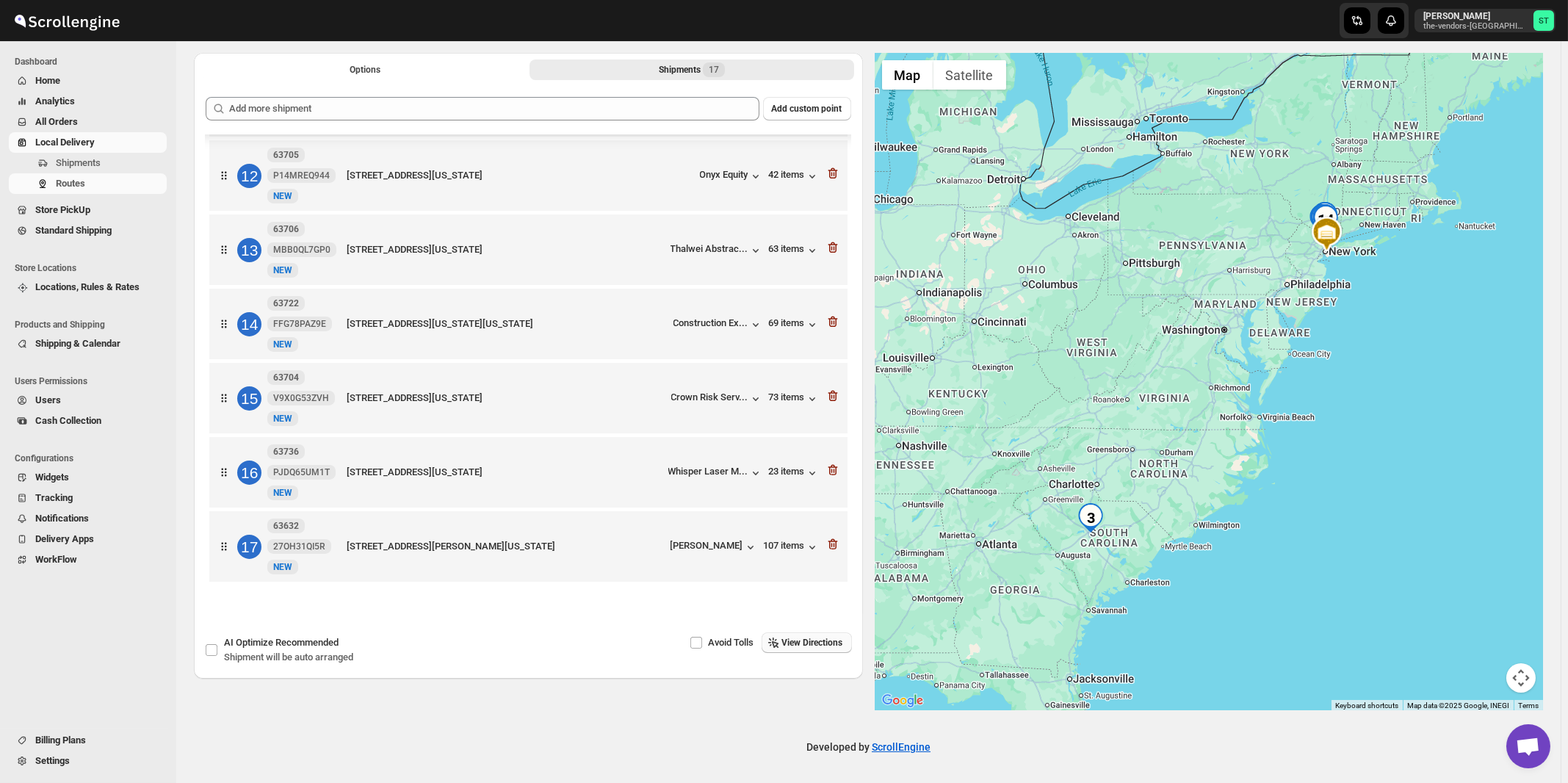
click at [835, 645] on span "View Directions" at bounding box center [812, 642] width 61 height 12
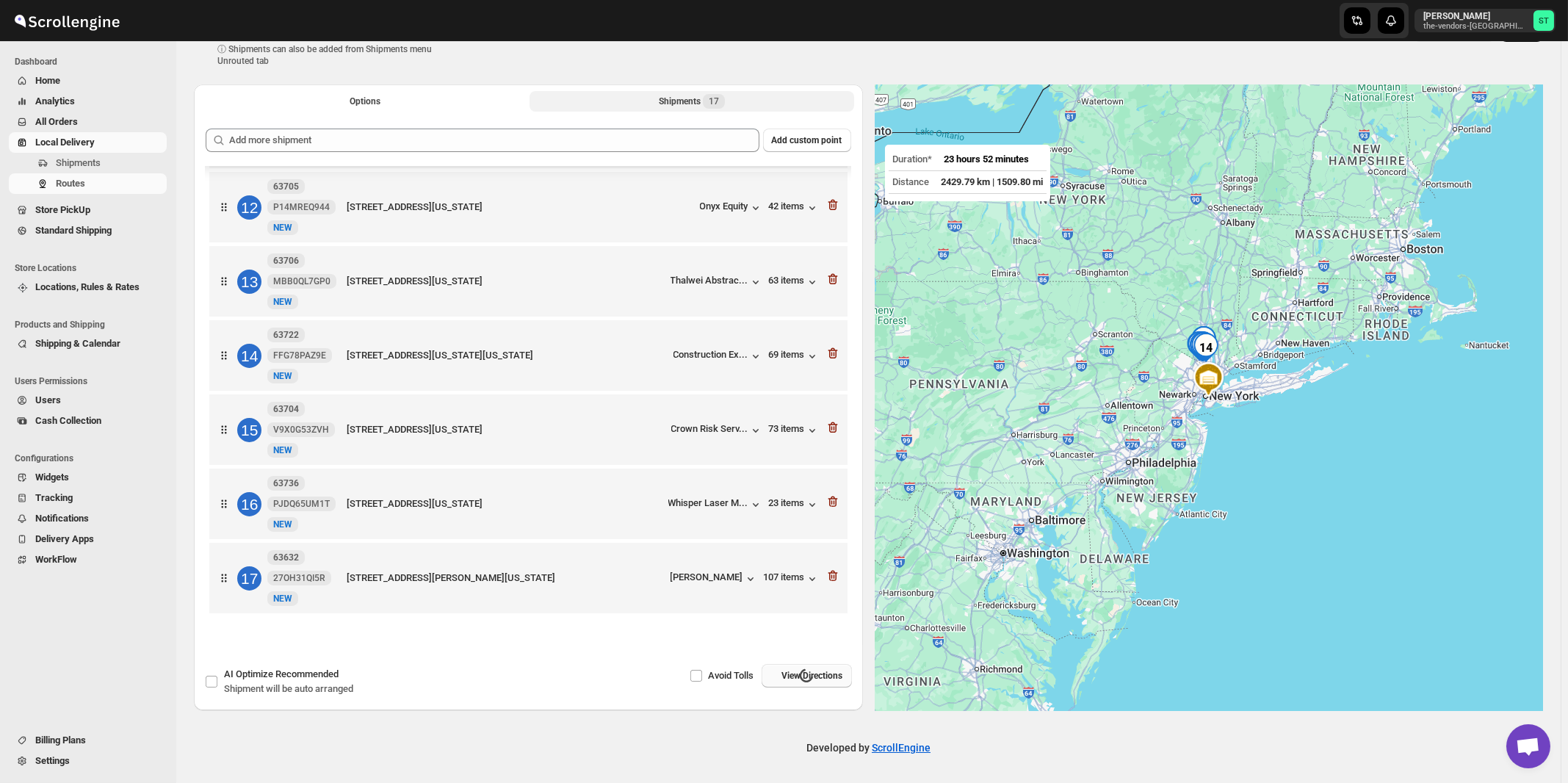
scroll to position [0, 0]
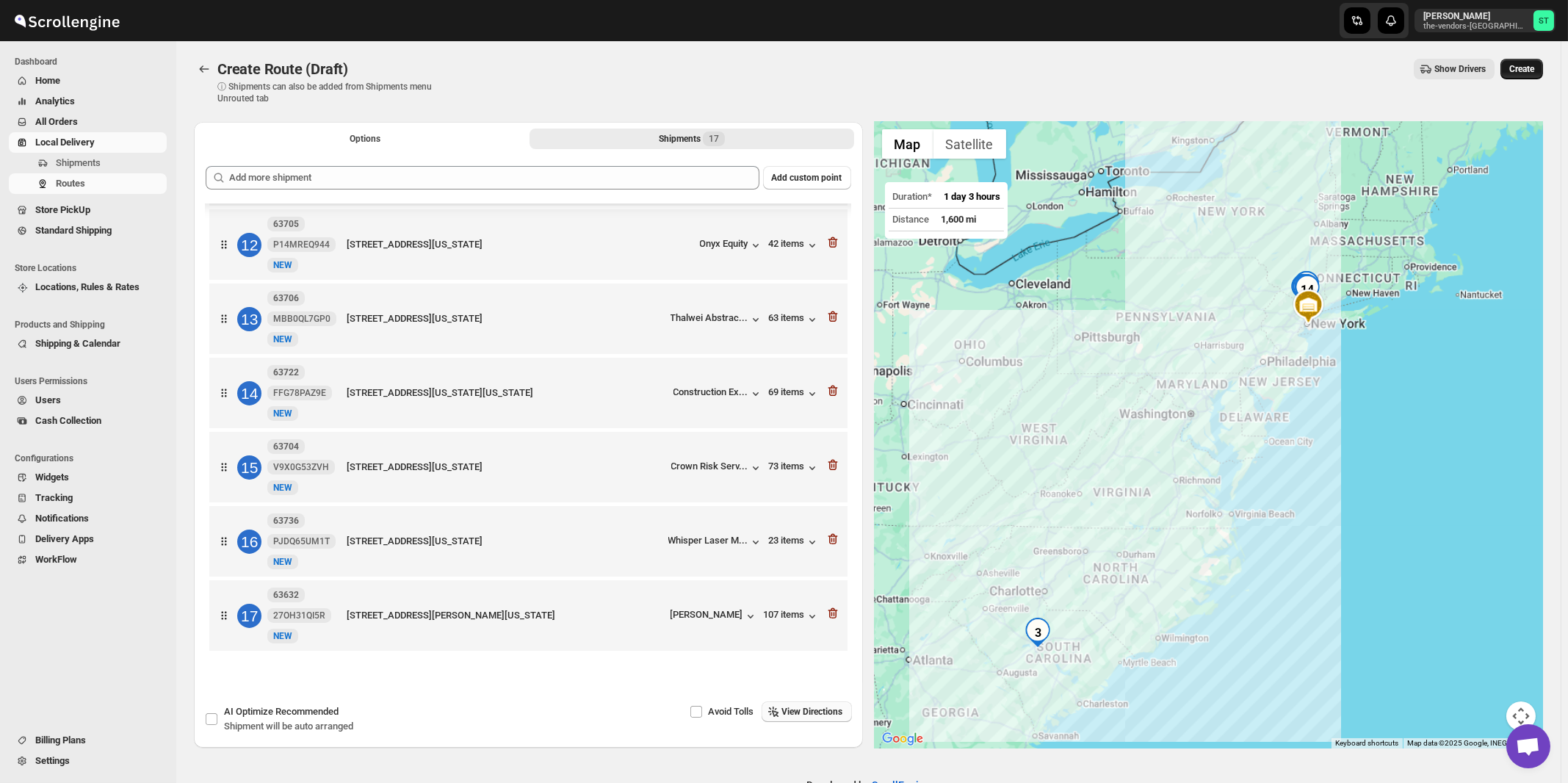
click at [1531, 75] on span "Create" at bounding box center [1521, 68] width 25 height 12
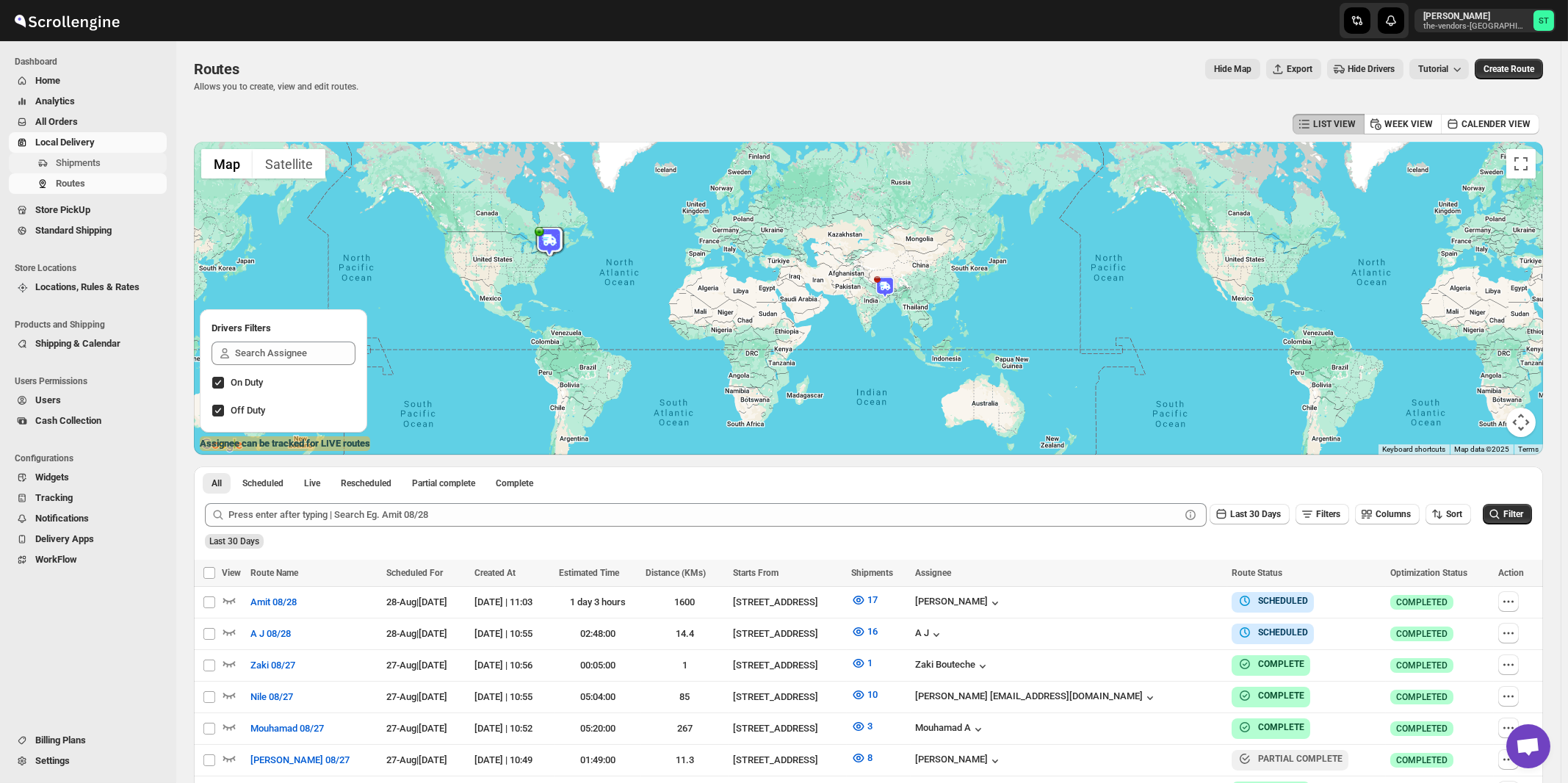
click at [77, 160] on span "Shipments" at bounding box center [78, 163] width 45 height 11
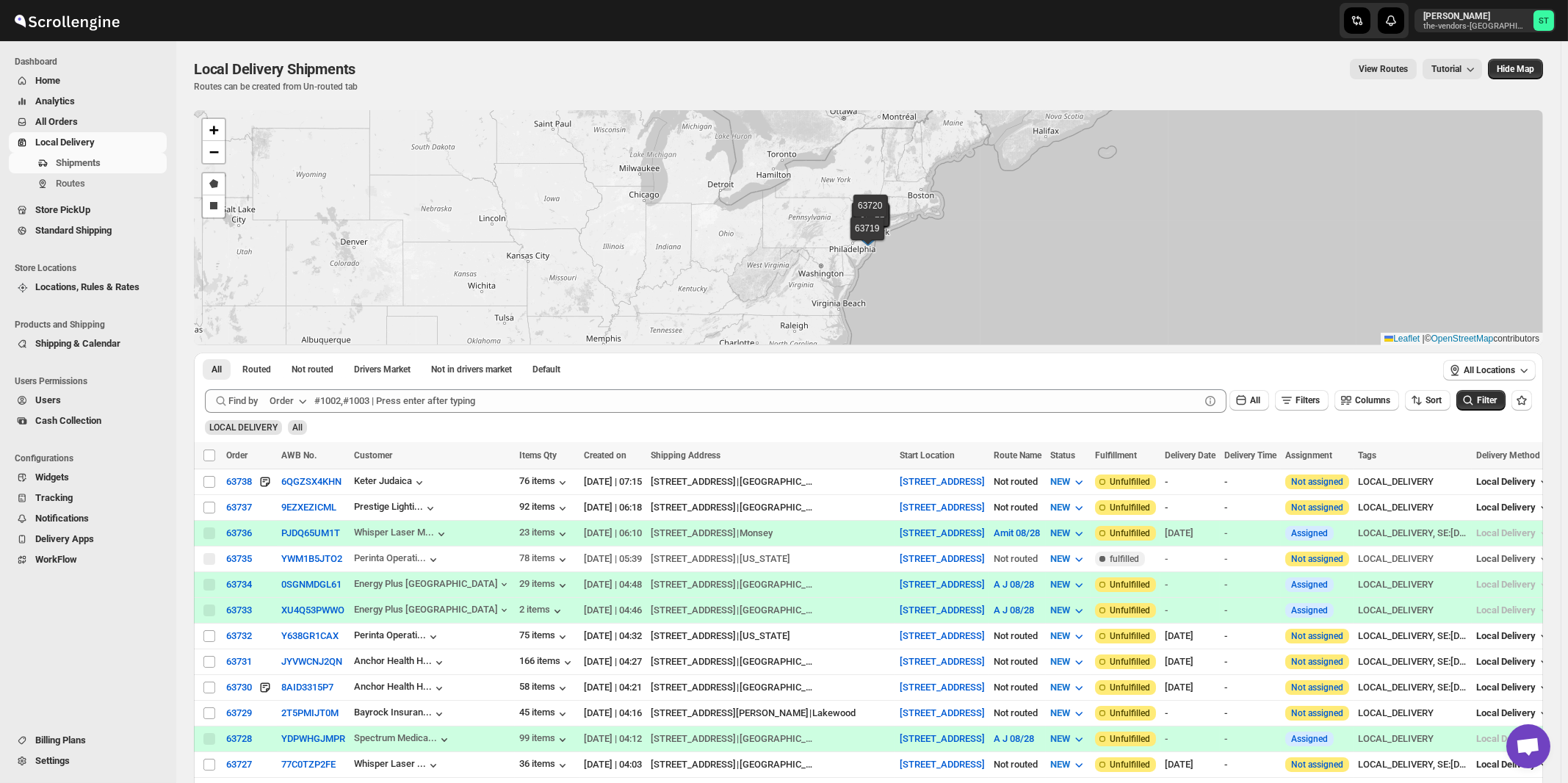
click at [290, 396] on div "Order" at bounding box center [282, 400] width 25 height 15
click at [292, 512] on div "Customer Name" at bounding box center [291, 510] width 68 height 15
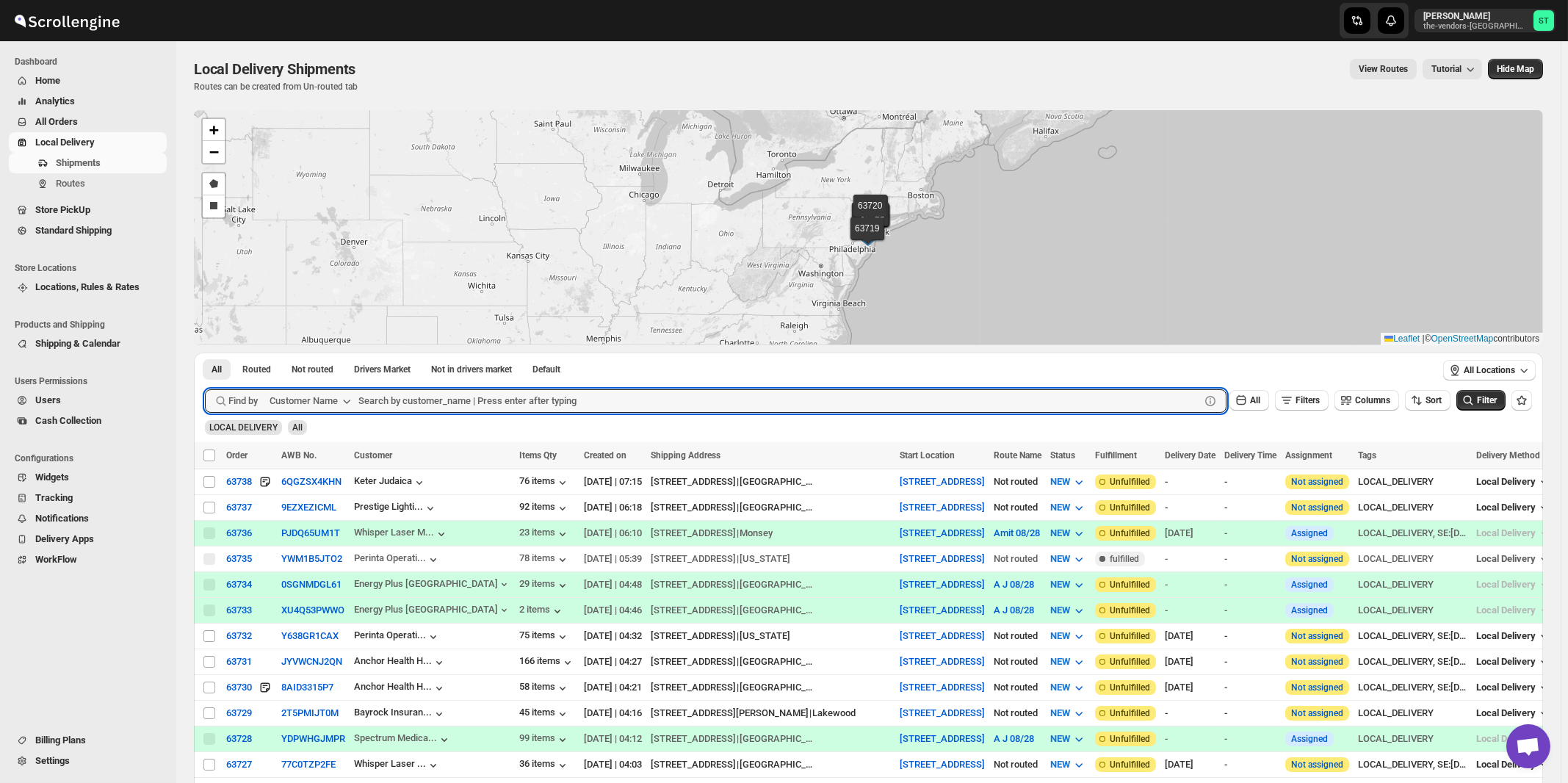
paste input "Advanced Care"
type input "Advanced Care"
click at [205, 353] on button "Submit" at bounding box center [226, 360] width 41 height 15
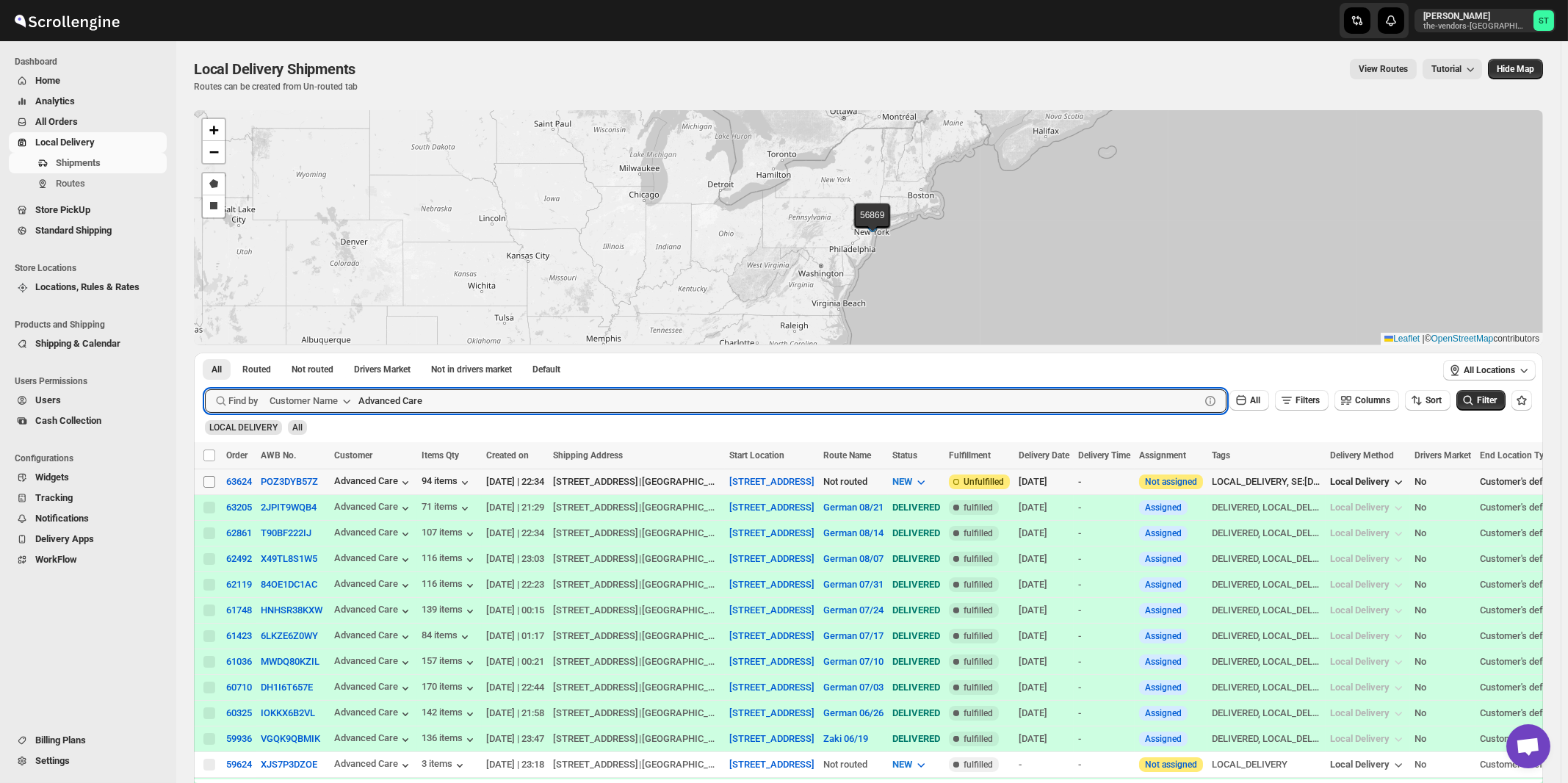
click at [209, 481] on input "Select shipment" at bounding box center [209, 481] width 12 height 12
checkbox input "true"
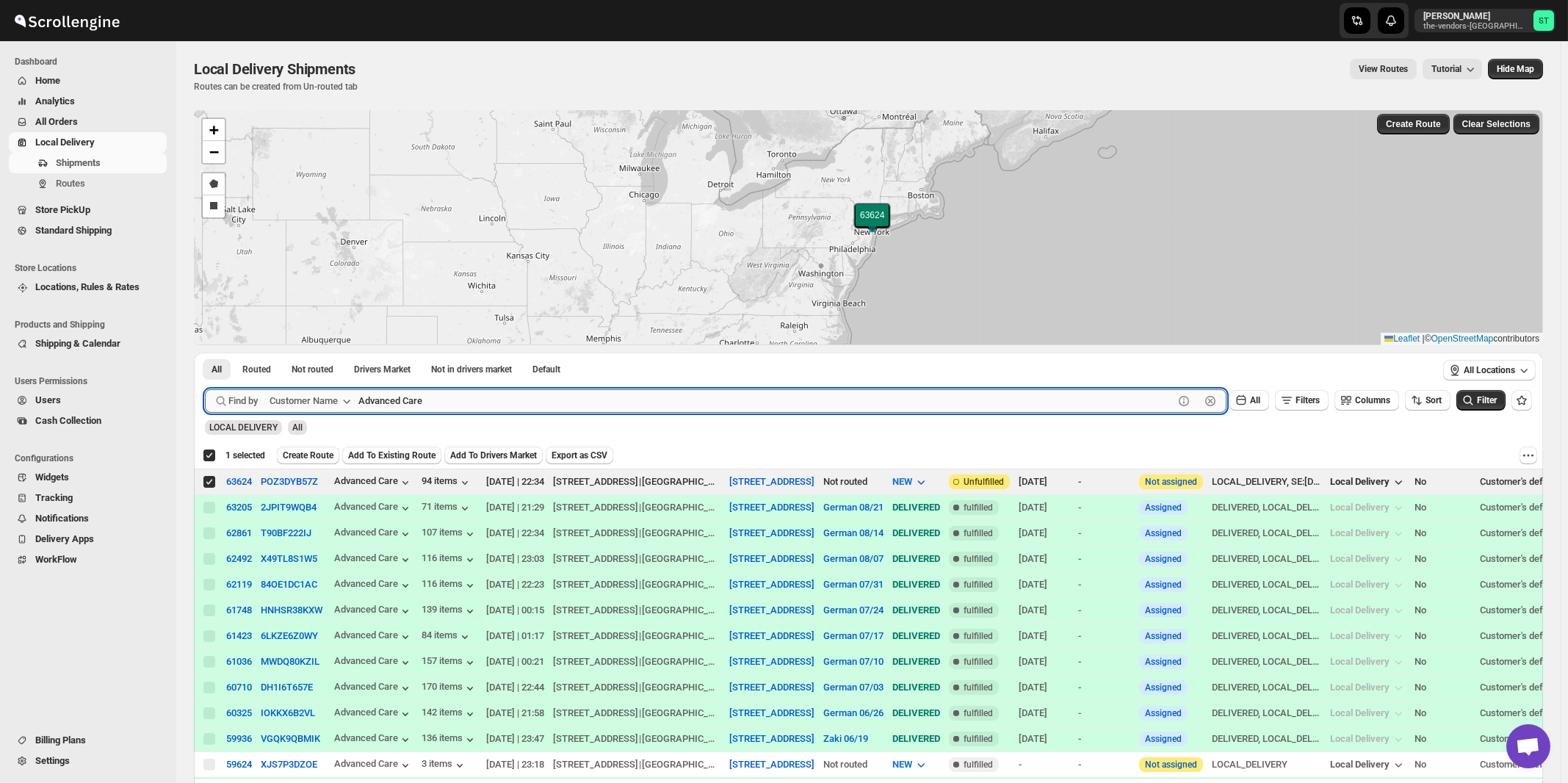
click at [568, 399] on input "Advanced Care" at bounding box center [765, 401] width 815 height 24
paste input "[PERSON_NAME]"
type input "[PERSON_NAME]"
click at [205, 353] on button "Submit" at bounding box center [226, 360] width 41 height 15
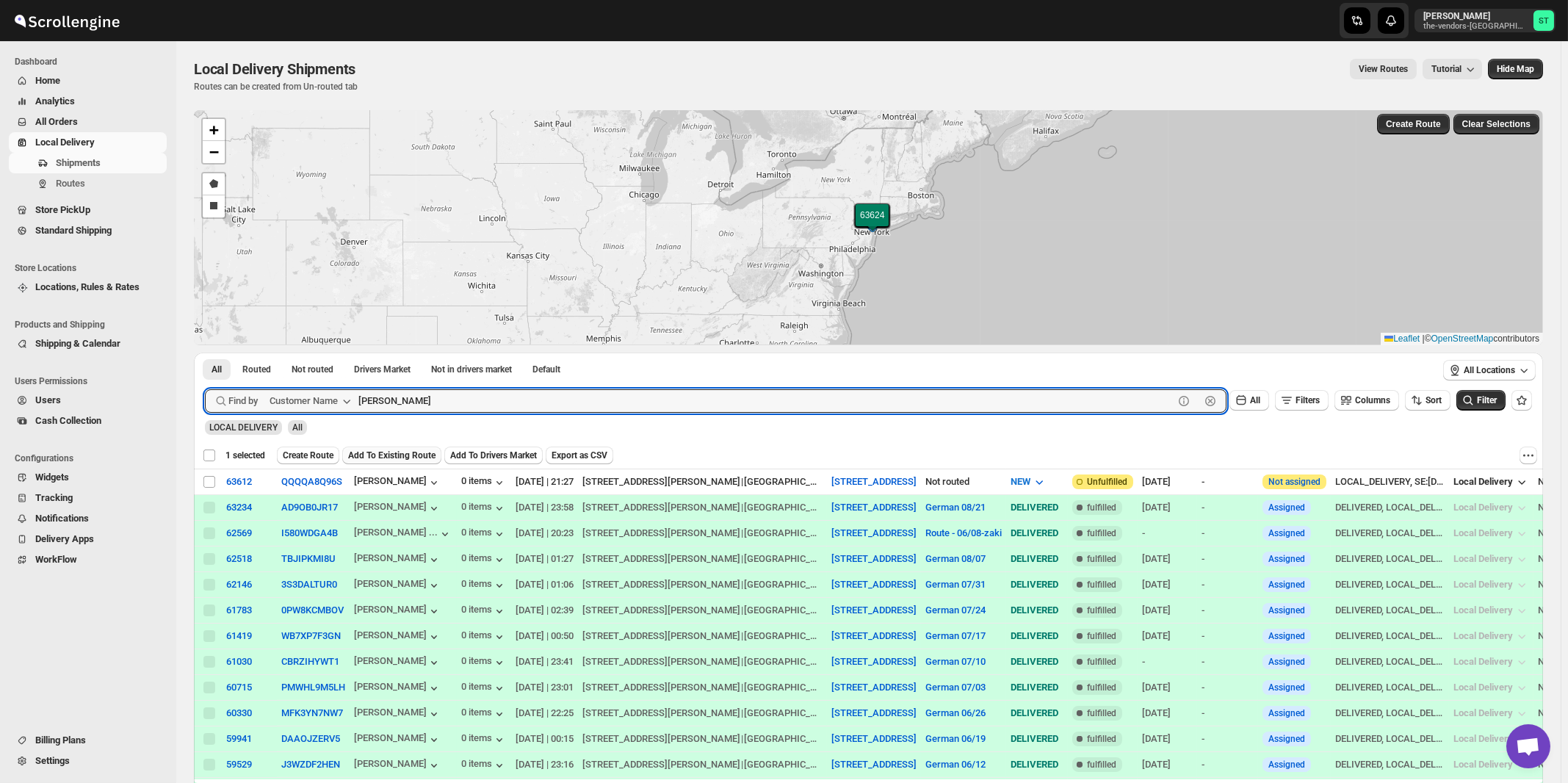
checkbox input "false"
click at [211, 483] on input "Select shipment" at bounding box center [209, 481] width 12 height 12
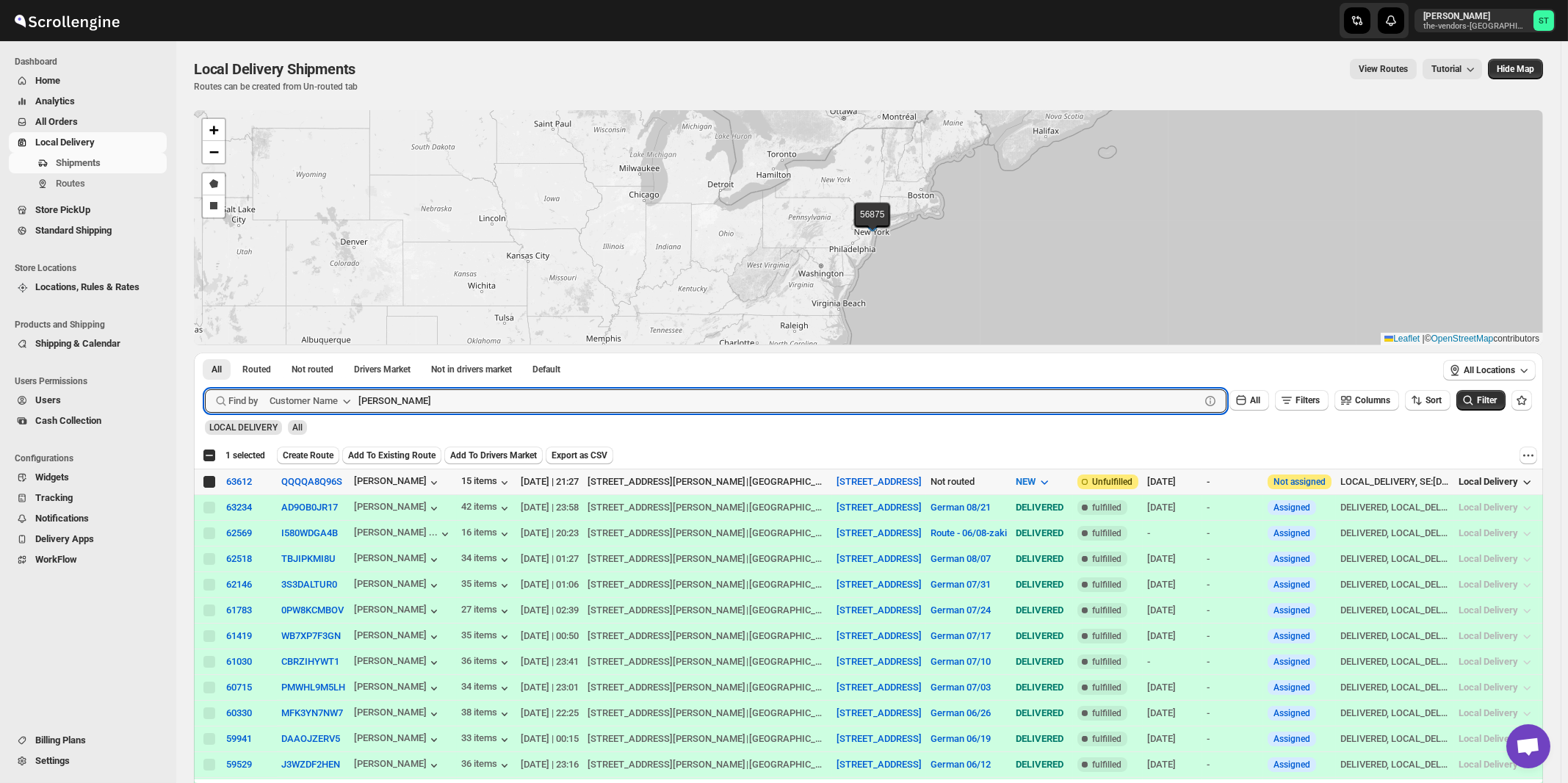
checkbox input "true"
click at [605, 400] on input "[PERSON_NAME]" at bounding box center [765, 401] width 815 height 24
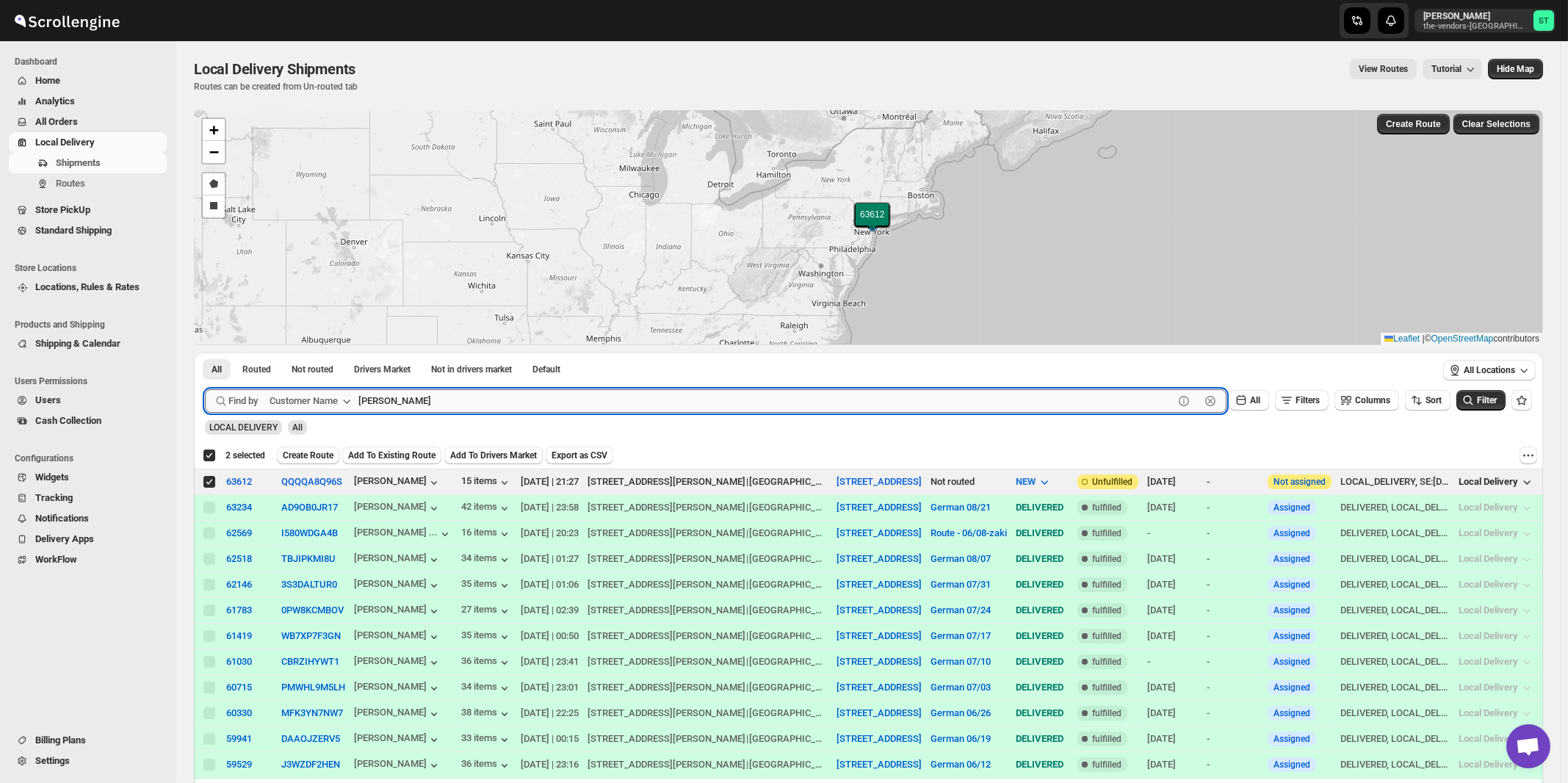
paste input "Hamaspik Of Kings County [GEOGRAPHIC_DATA]"
type input "Hamaspik Of Kings County [GEOGRAPHIC_DATA]"
click at [205, 353] on button "Submit" at bounding box center [226, 360] width 41 height 15
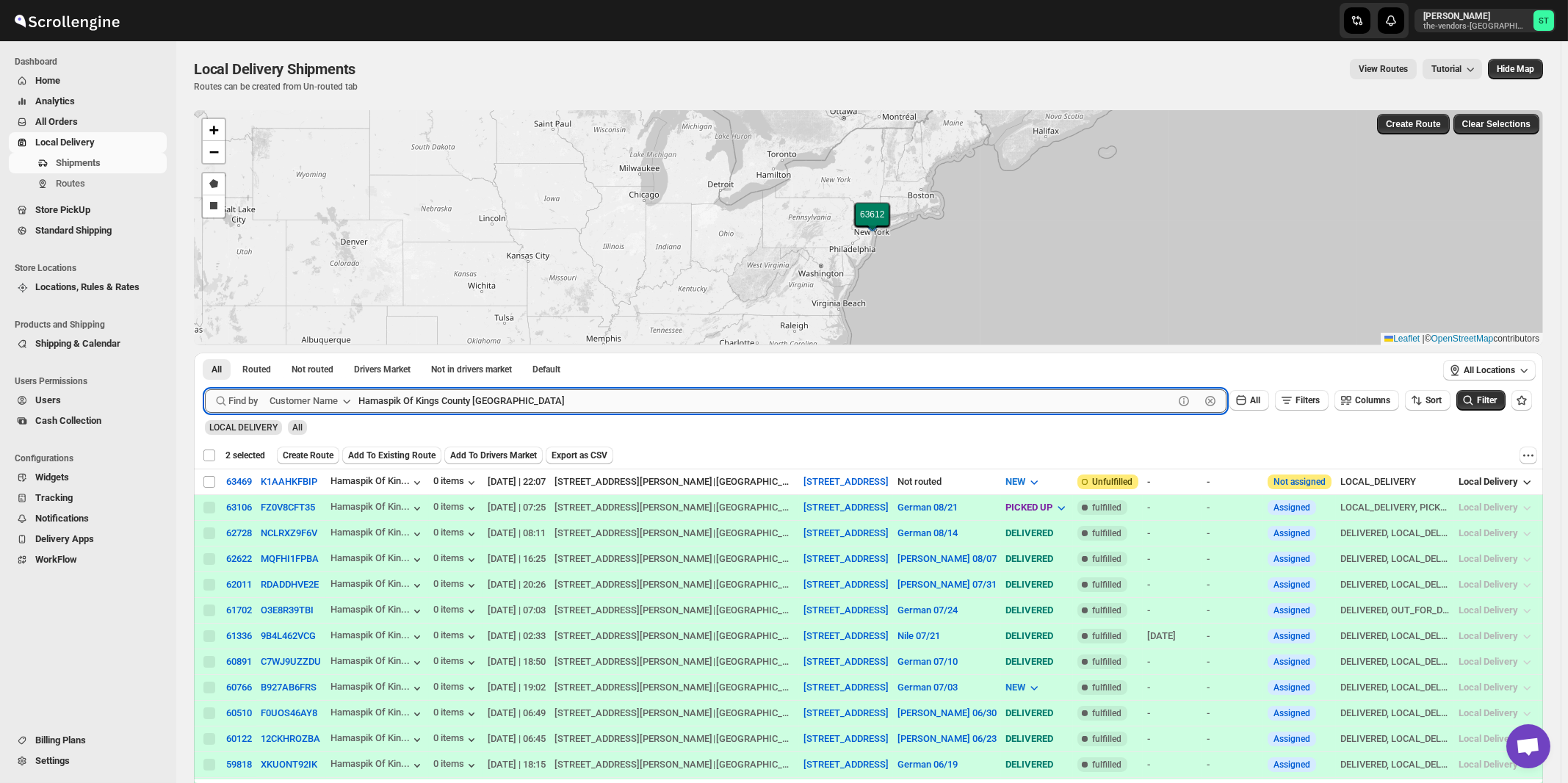
checkbox input "false"
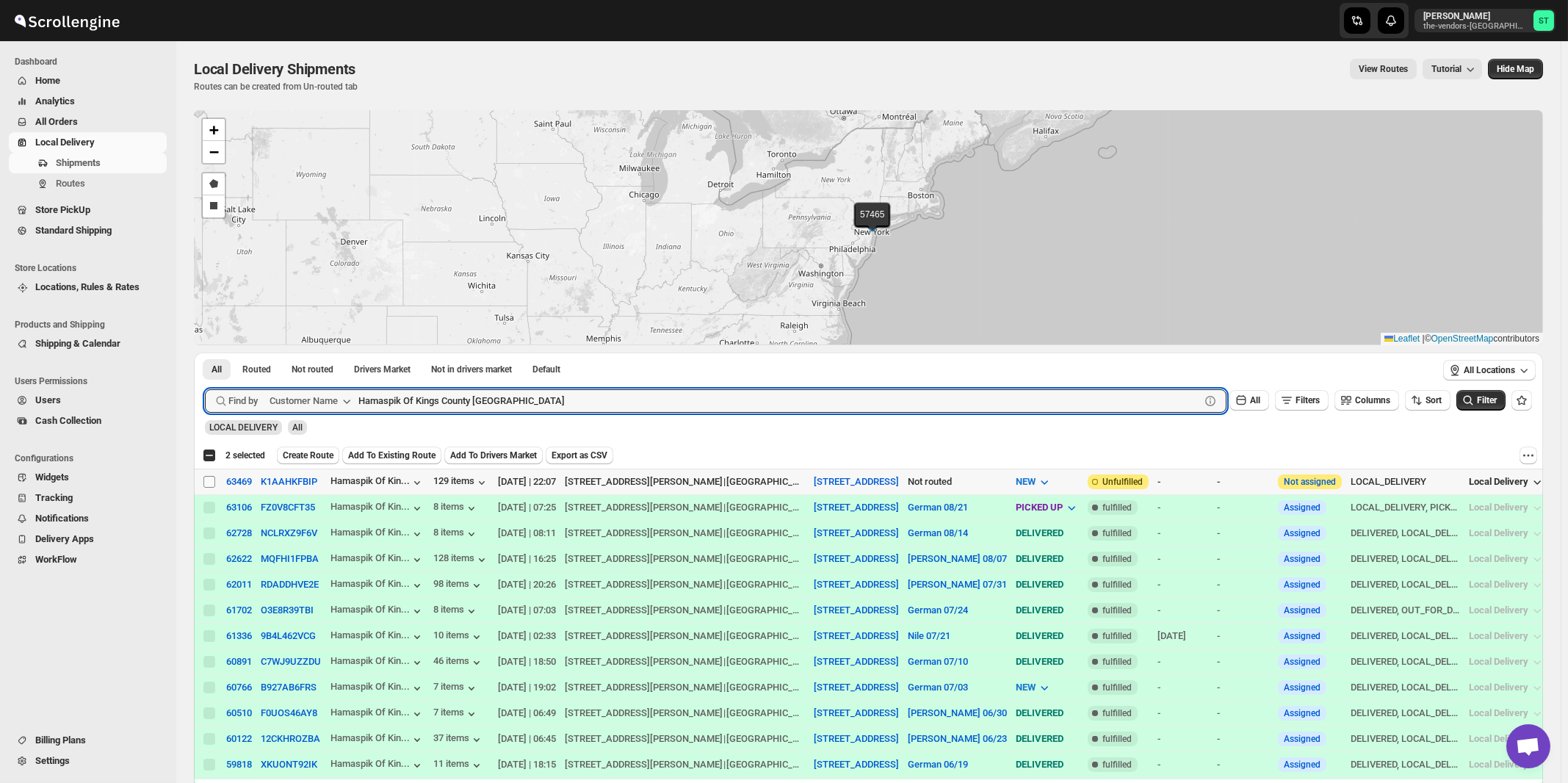
click at [206, 480] on input "Select shipment" at bounding box center [209, 481] width 12 height 12
checkbox input "true"
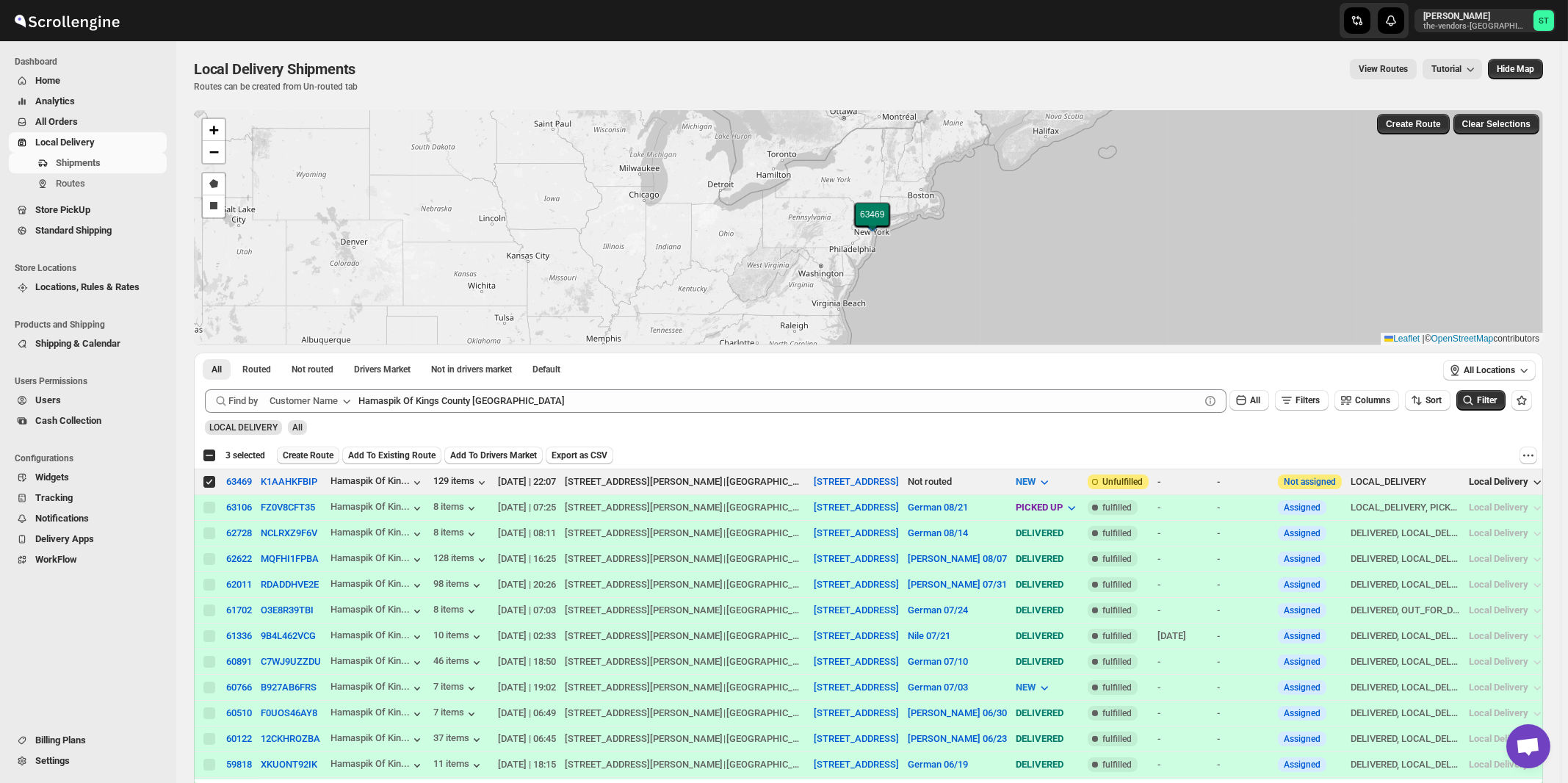
click at [312, 456] on span "Create Route" at bounding box center [308, 455] width 51 height 12
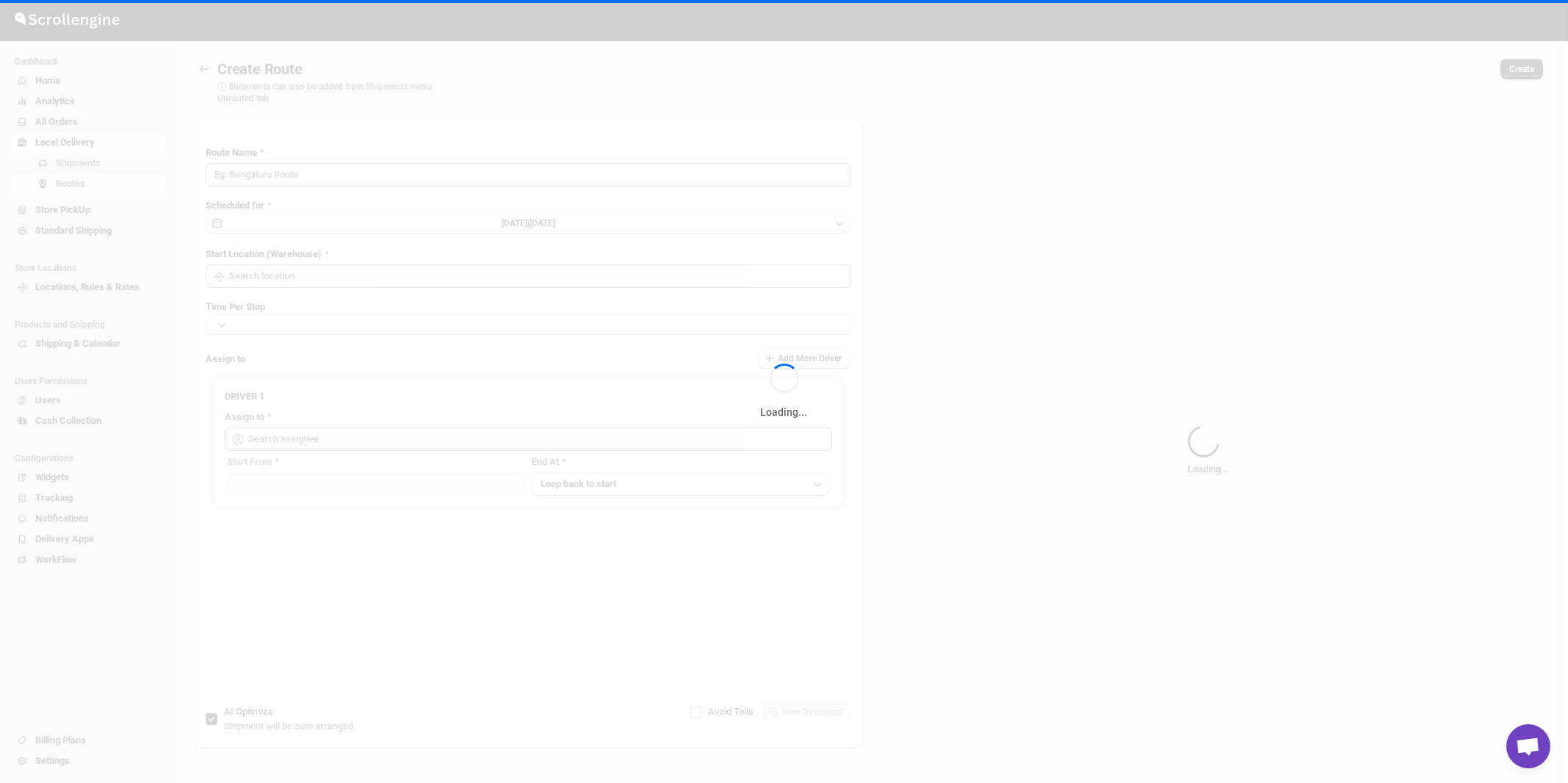
type input "Route - 28/08-1104"
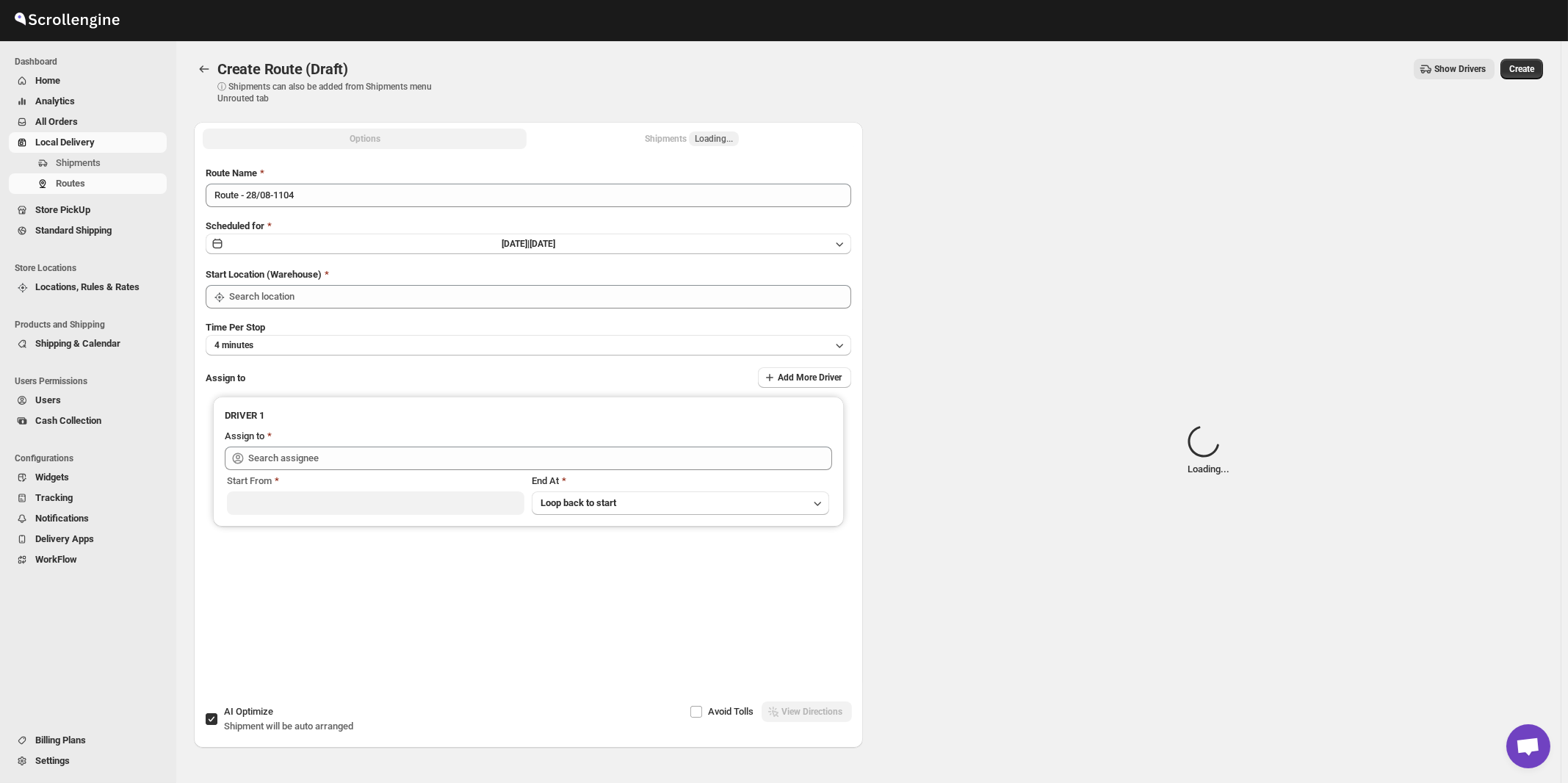
type input "[STREET_ADDRESS]"
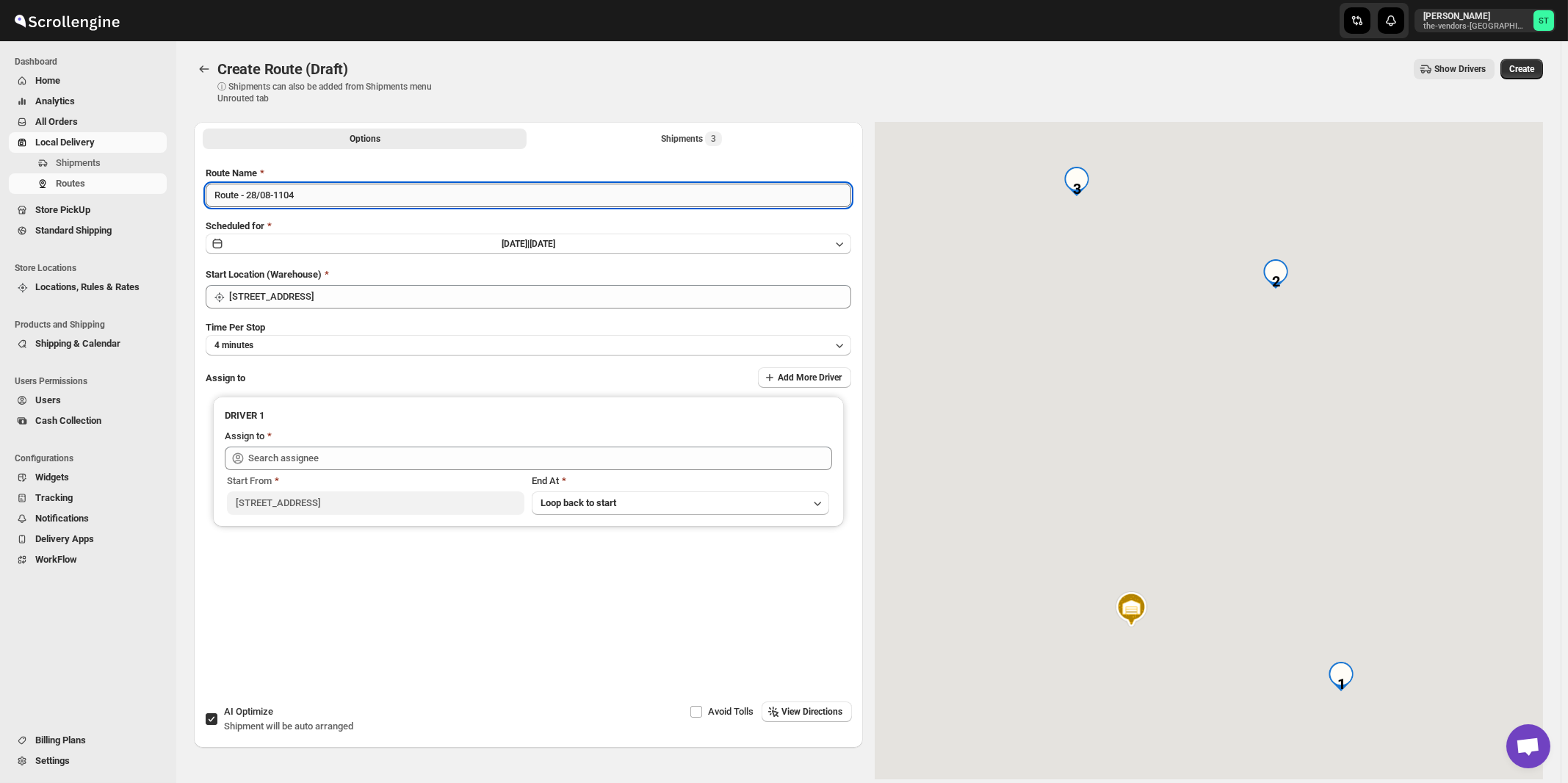
click at [454, 200] on input "Route - 28/08-1104" at bounding box center [529, 195] width 645 height 24
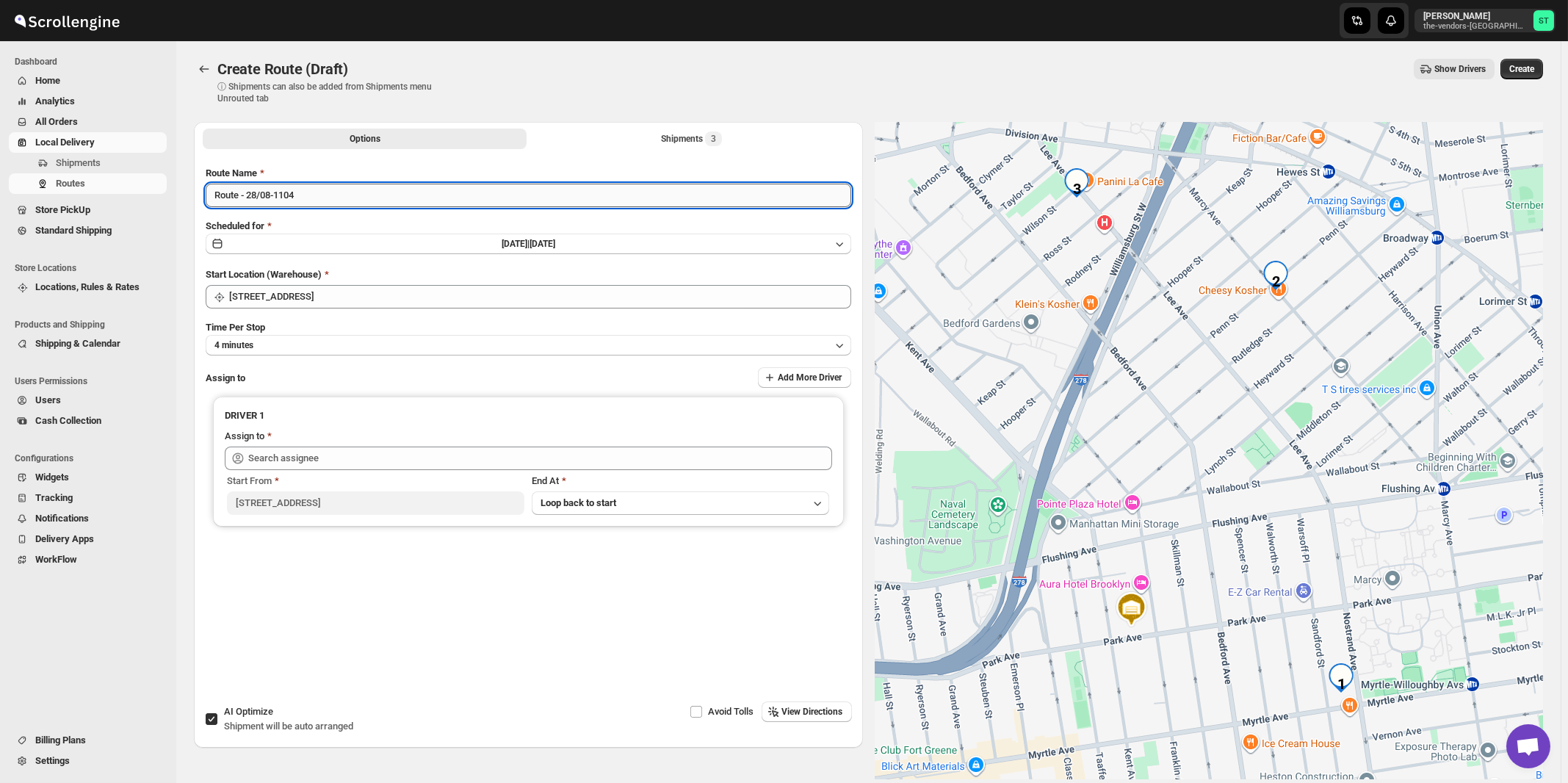
paste input "[PERSON_NAME]"
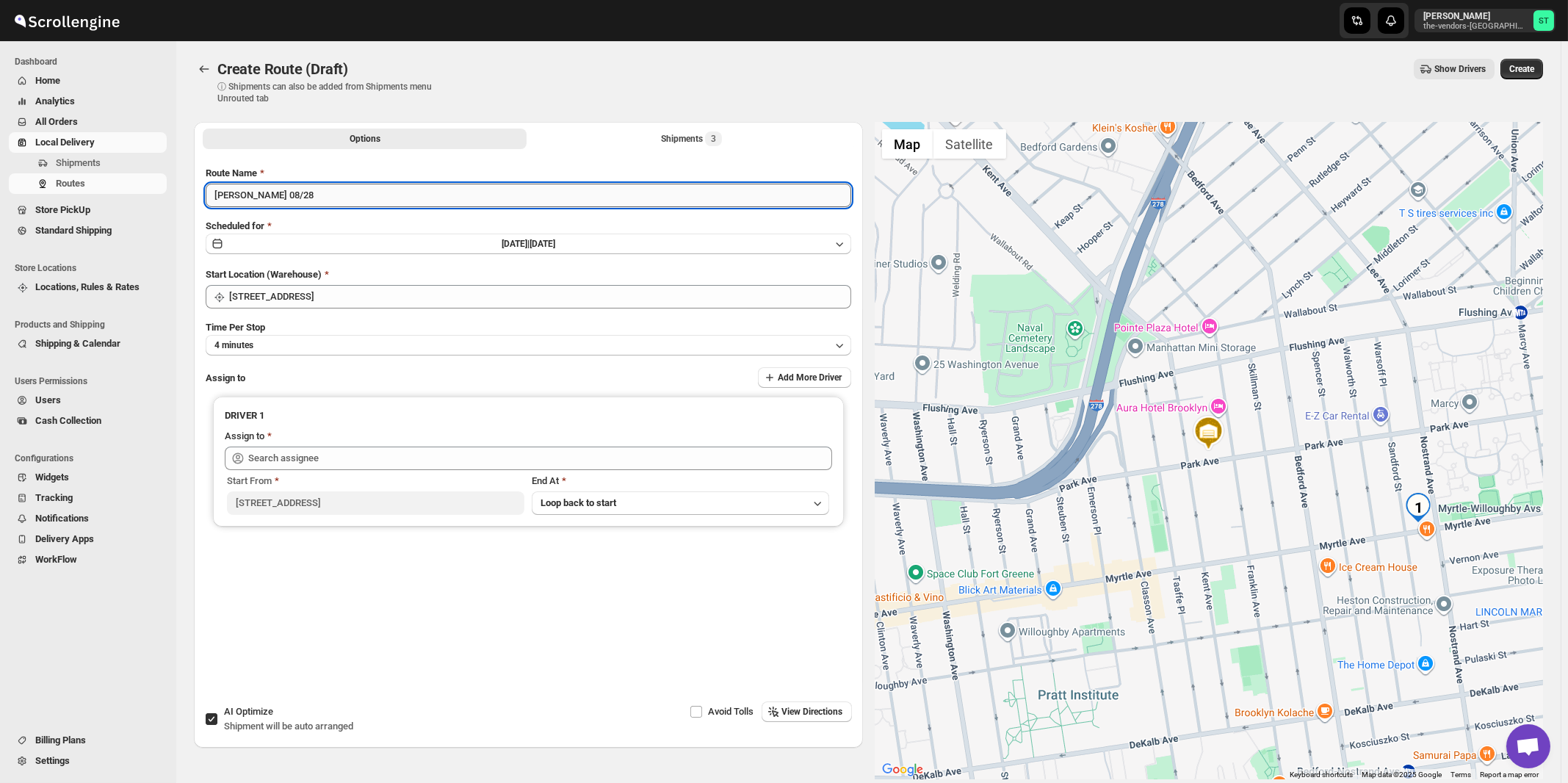
type input "[PERSON_NAME] 08/28"
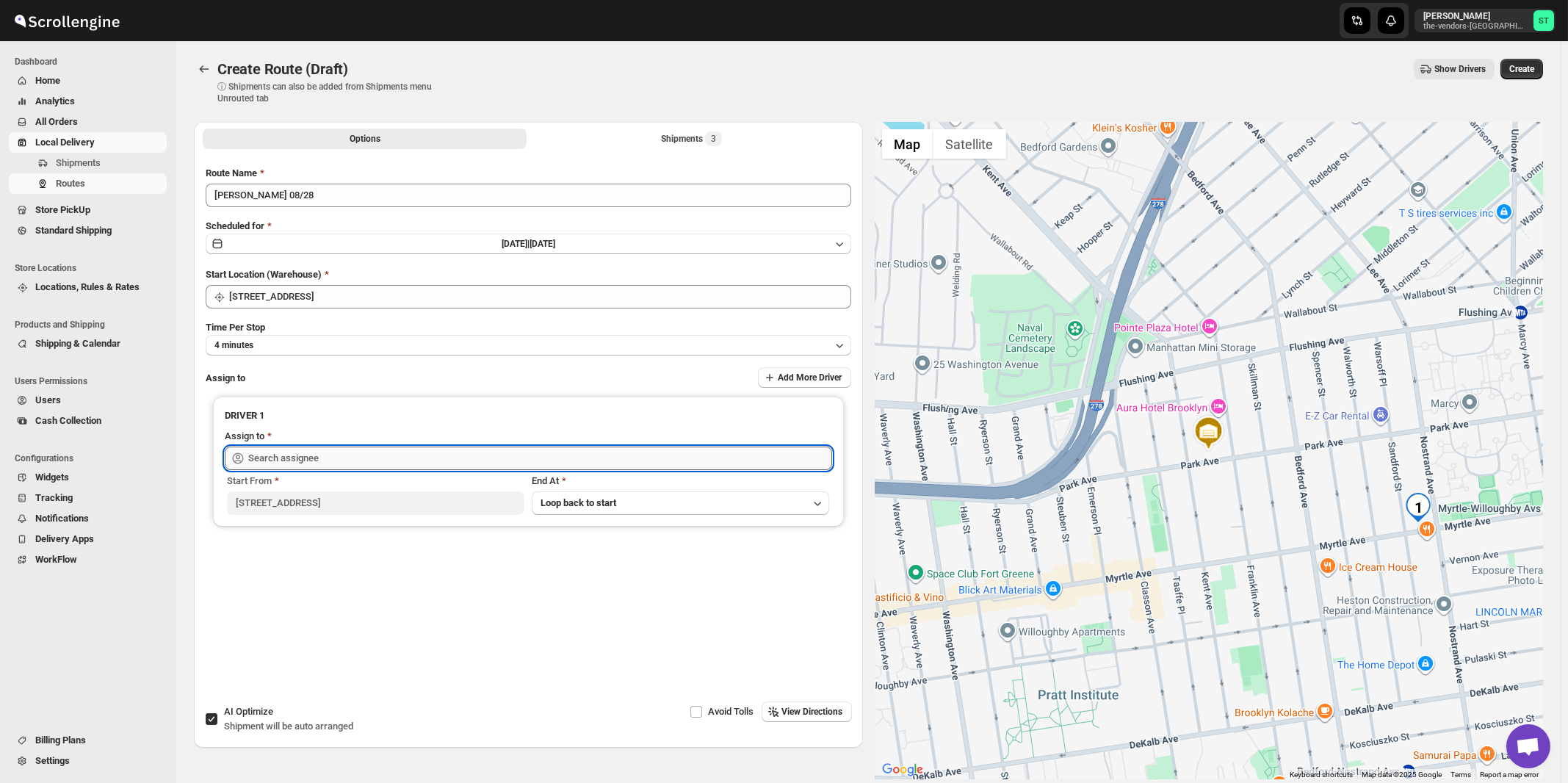
click at [378, 456] on input "text" at bounding box center [540, 458] width 584 height 24
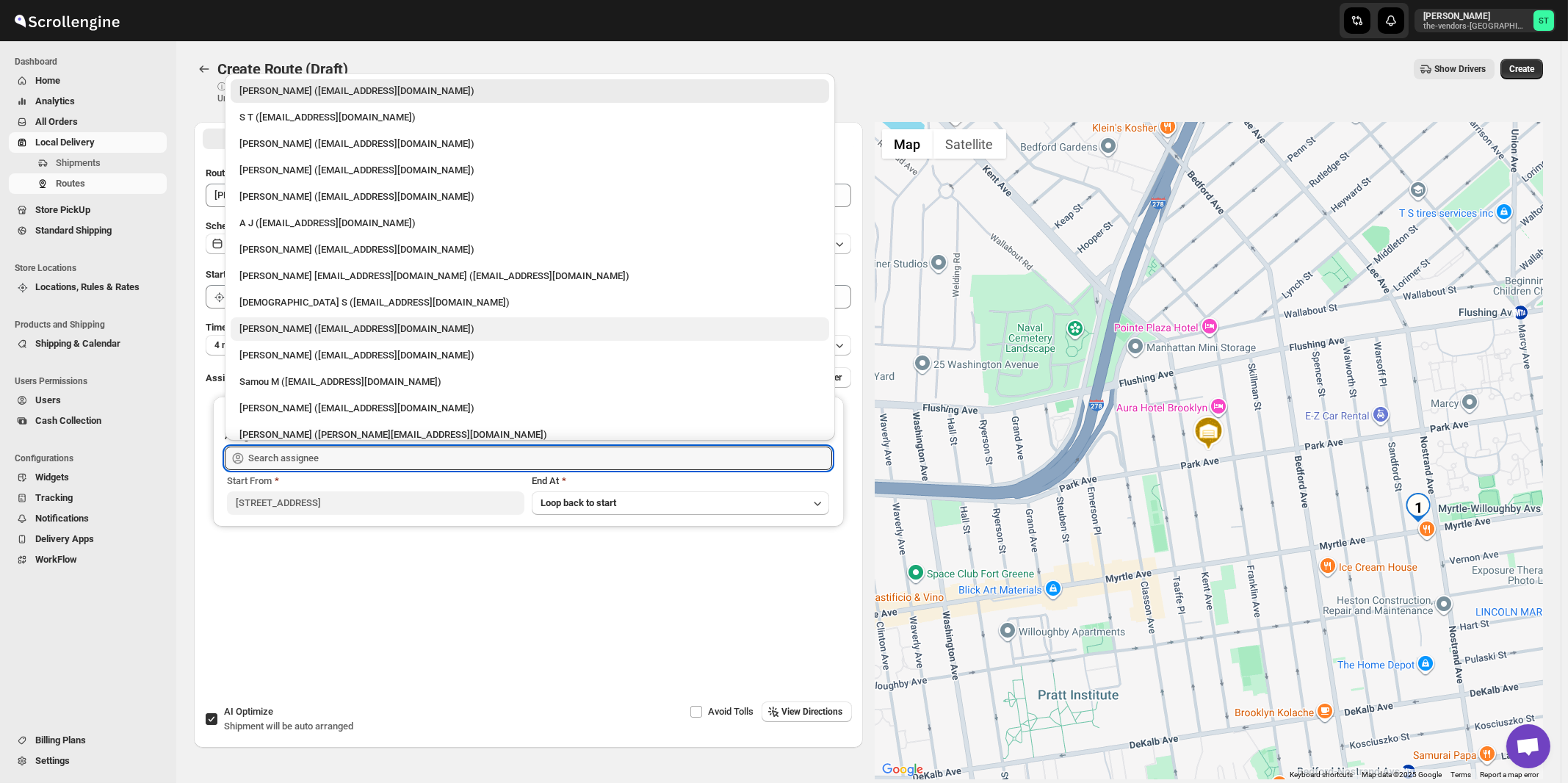
click at [295, 333] on div "[PERSON_NAME] ([EMAIL_ADDRESS][DOMAIN_NAME])" at bounding box center [530, 329] width 581 height 15
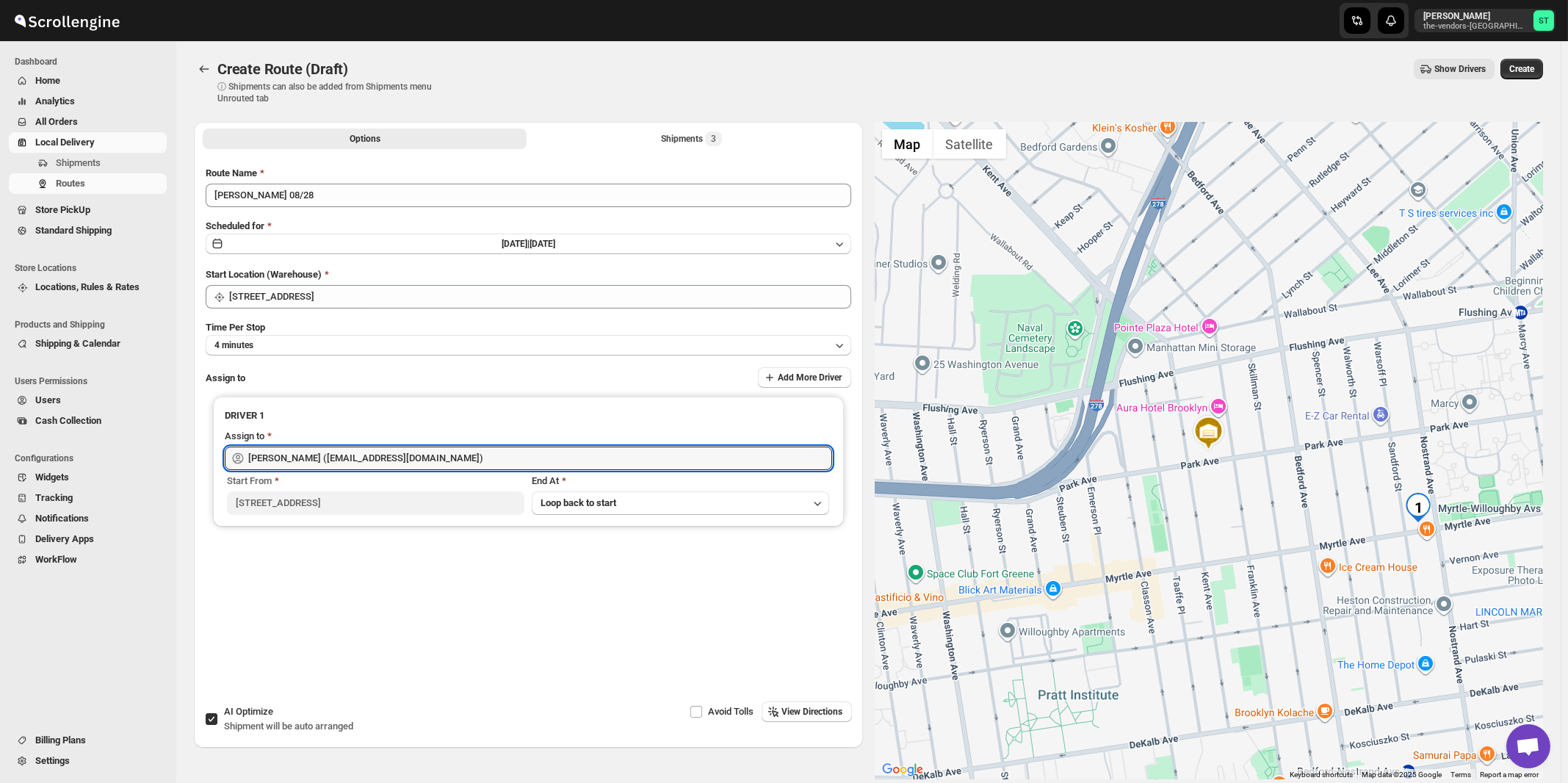
type input "[PERSON_NAME] ([EMAIL_ADDRESS][DOMAIN_NAME])"
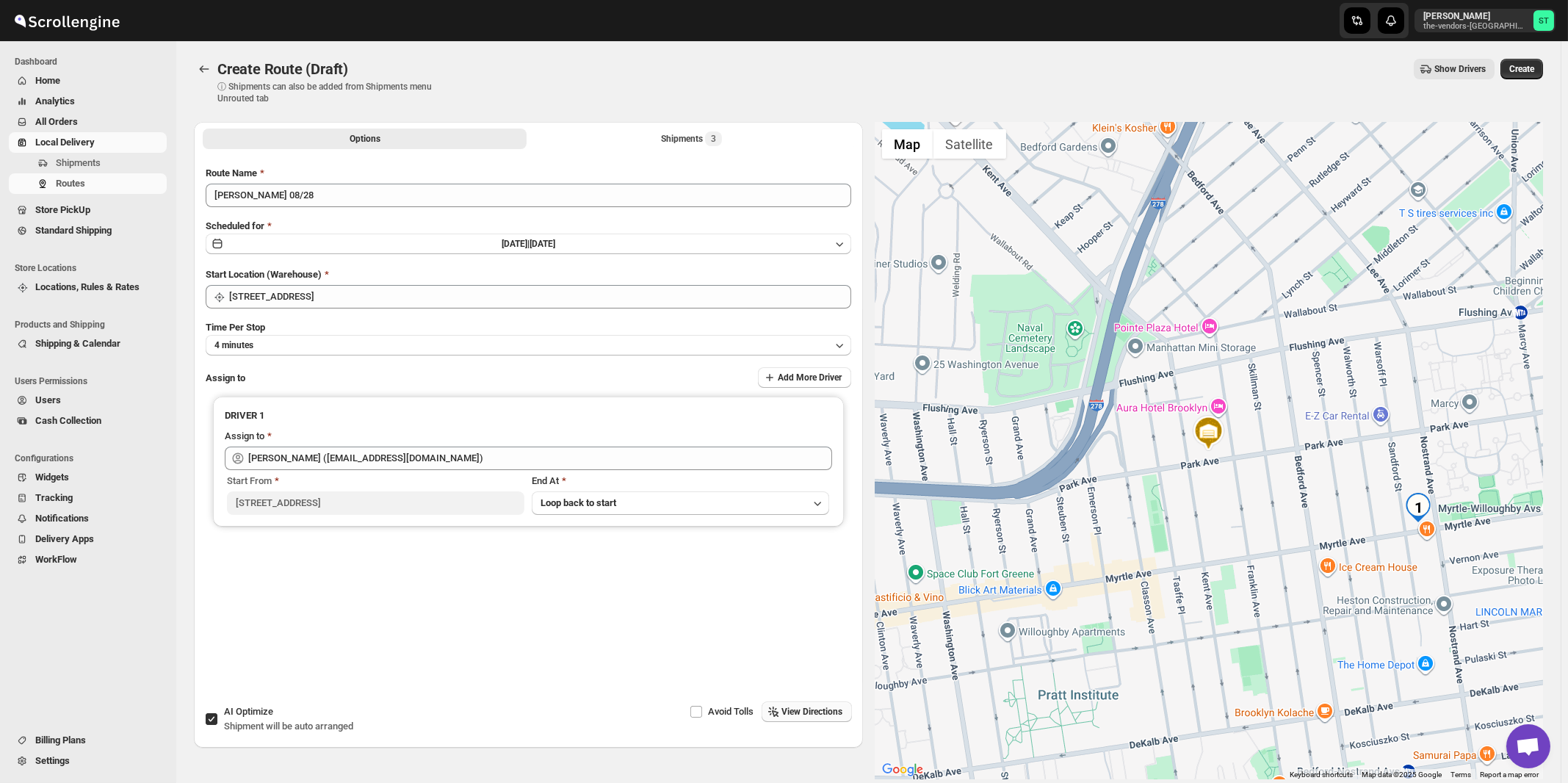
click at [822, 704] on button "View Directions" at bounding box center [807, 712] width 91 height 21
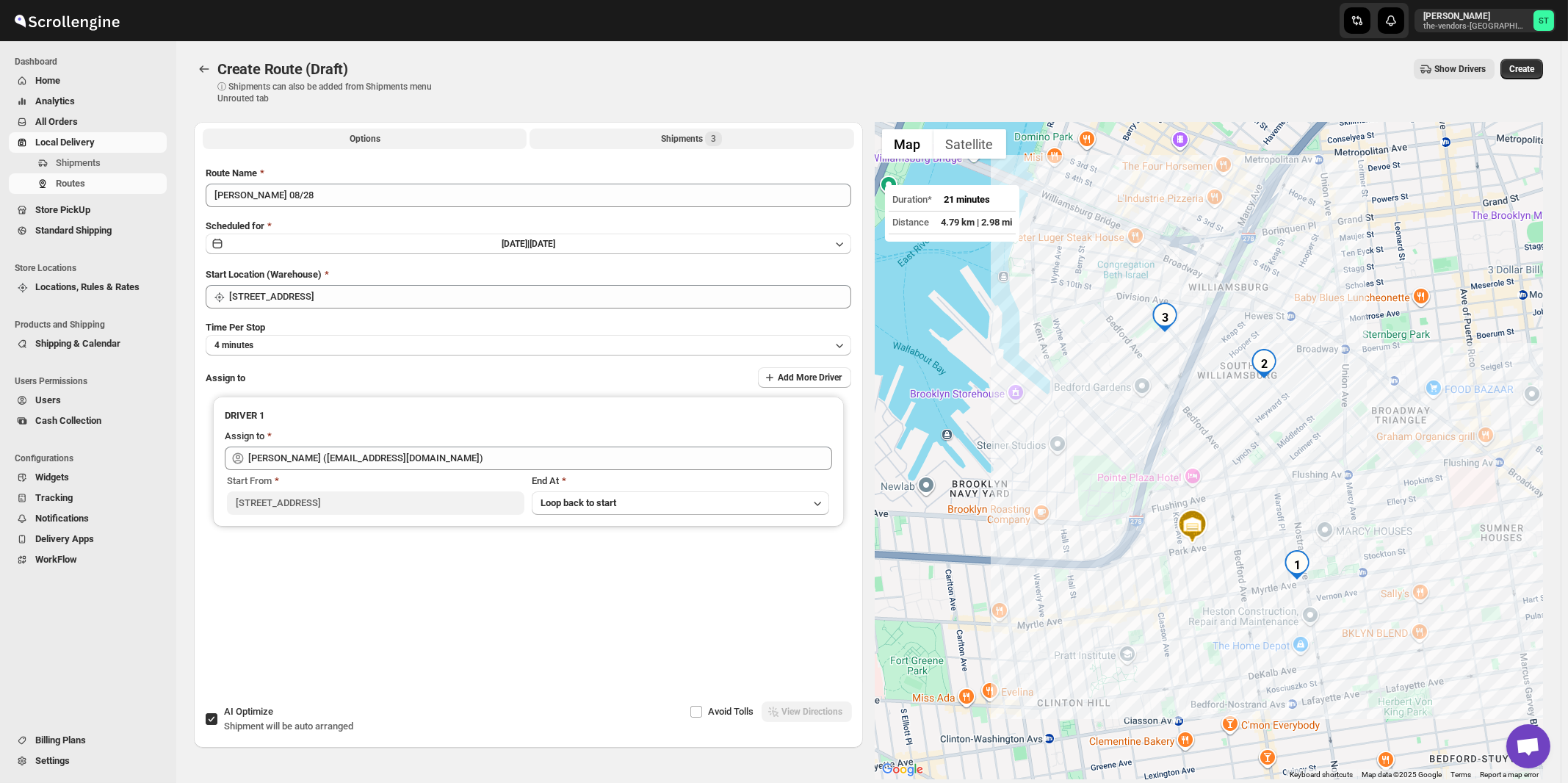
click at [703, 139] on div "Shipments 3" at bounding box center [691, 138] width 61 height 15
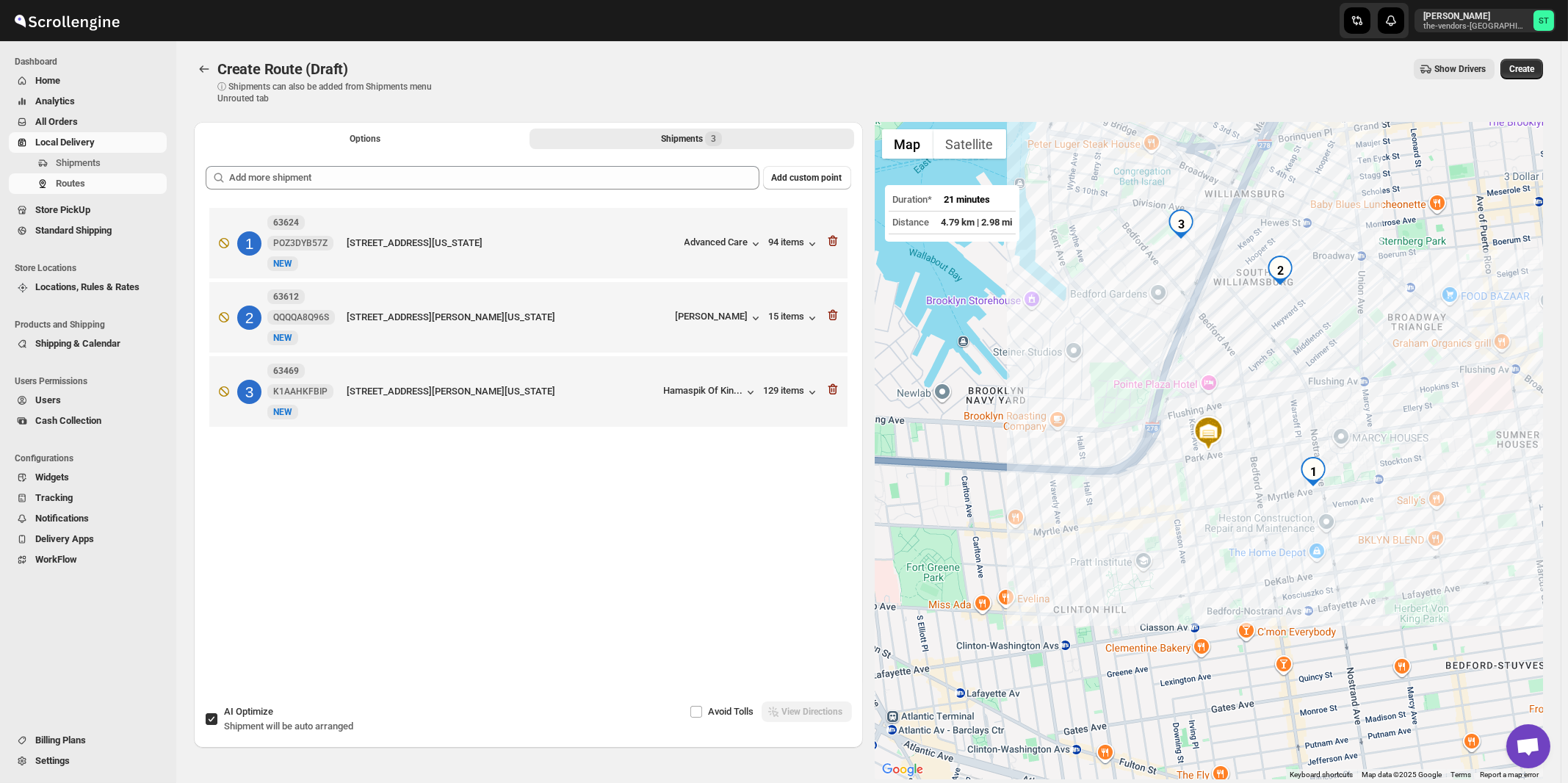
click at [234, 715] on span "AI Optimize" at bounding box center [249, 712] width 49 height 11
click at [217, 715] on input "AI Optimize Shipment will be auto arranged" at bounding box center [211, 718] width 12 height 12
checkbox input "false"
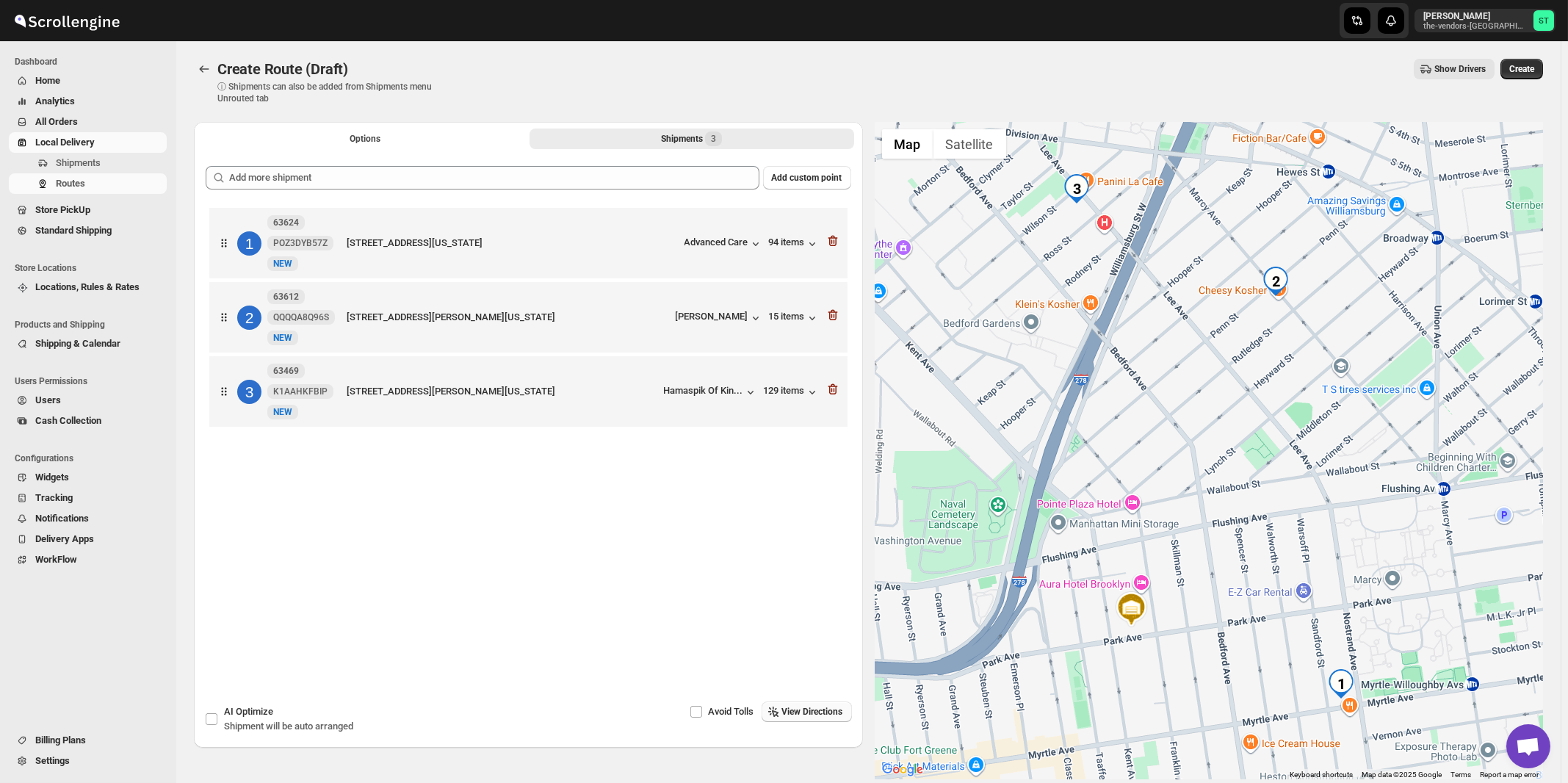
click at [800, 712] on span "View Directions" at bounding box center [812, 712] width 61 height 12
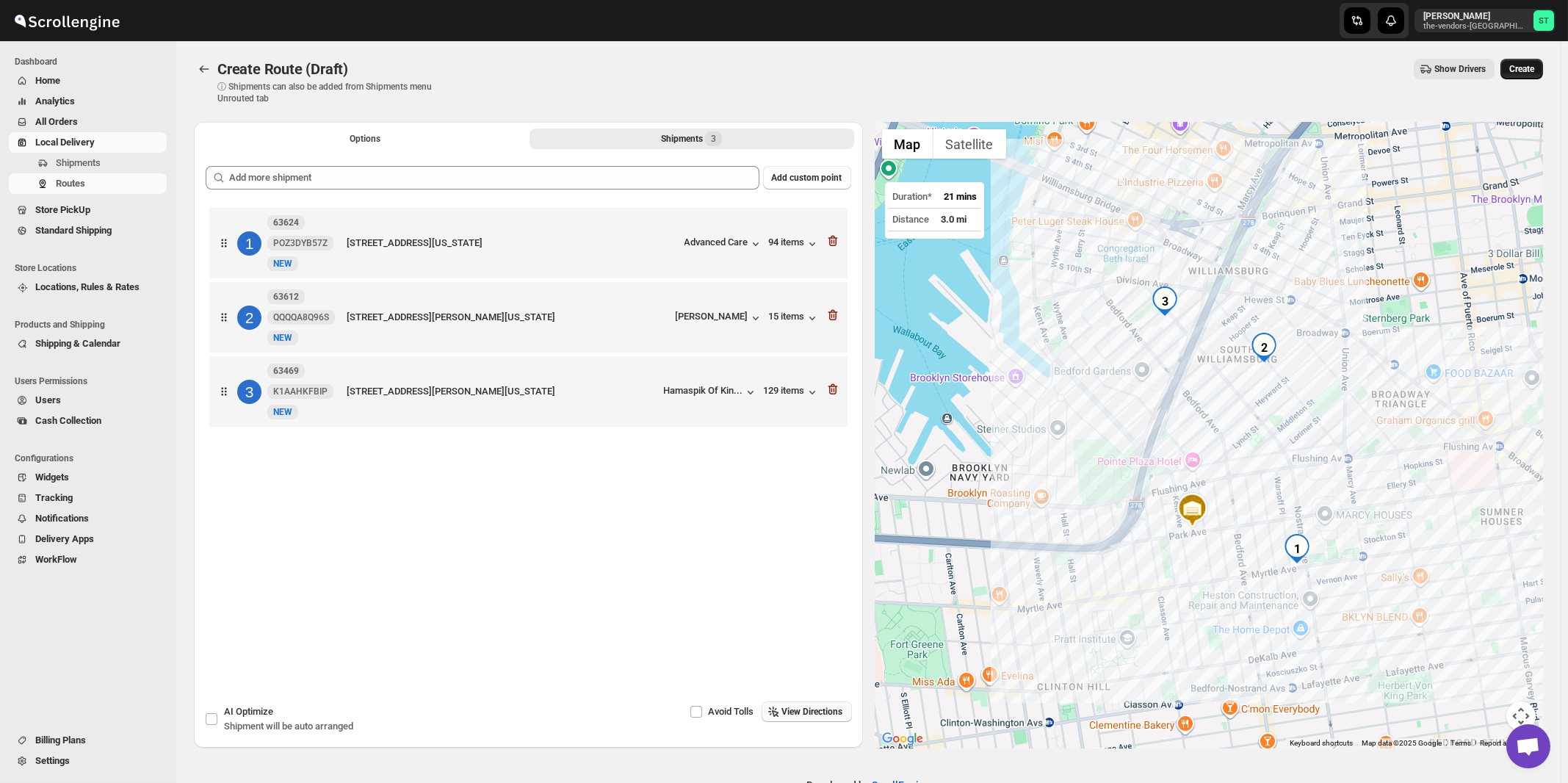
click at [1530, 70] on span "Create" at bounding box center [1521, 68] width 25 height 12
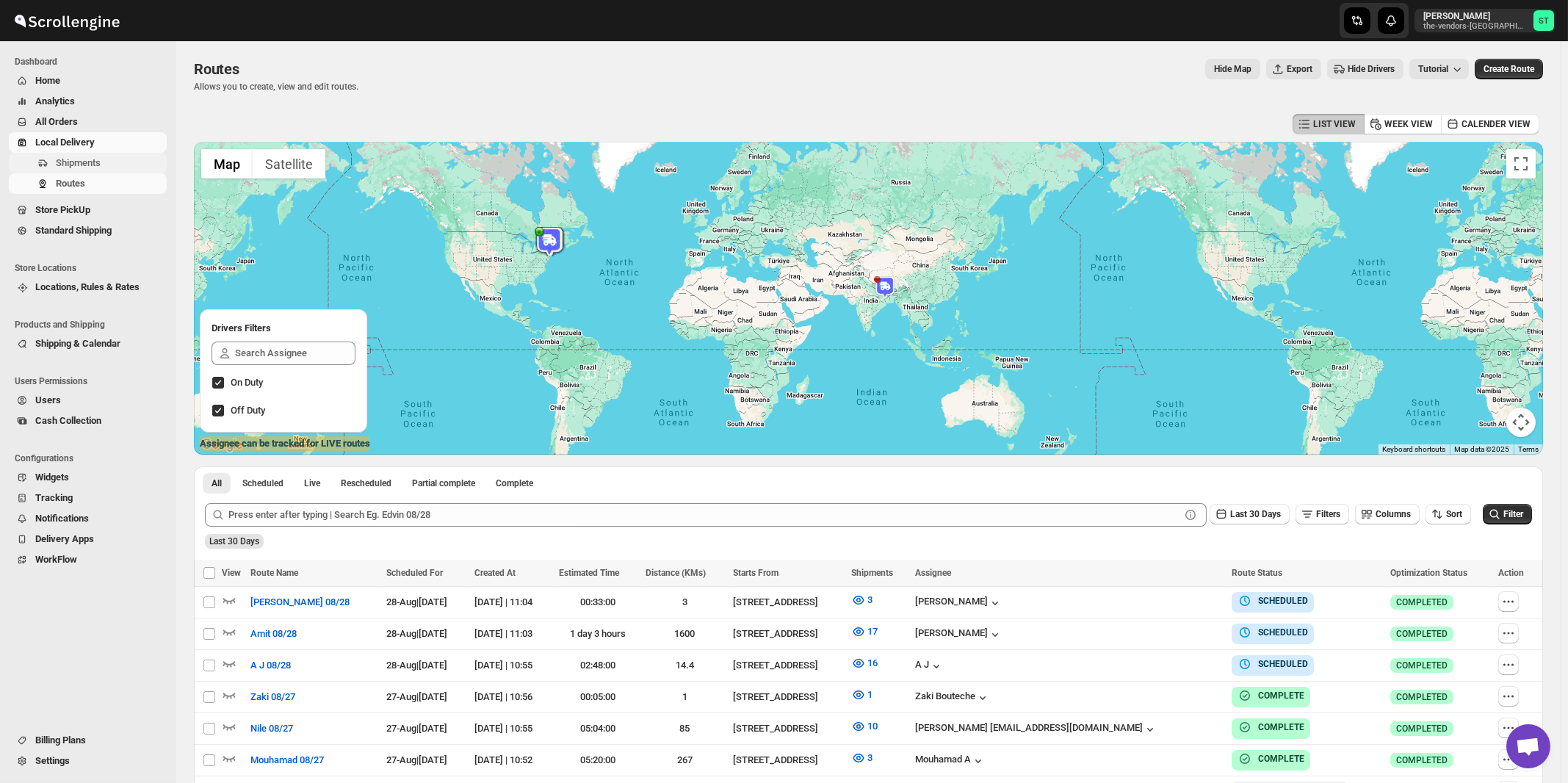
click at [71, 161] on span "Shipments" at bounding box center [78, 163] width 45 height 11
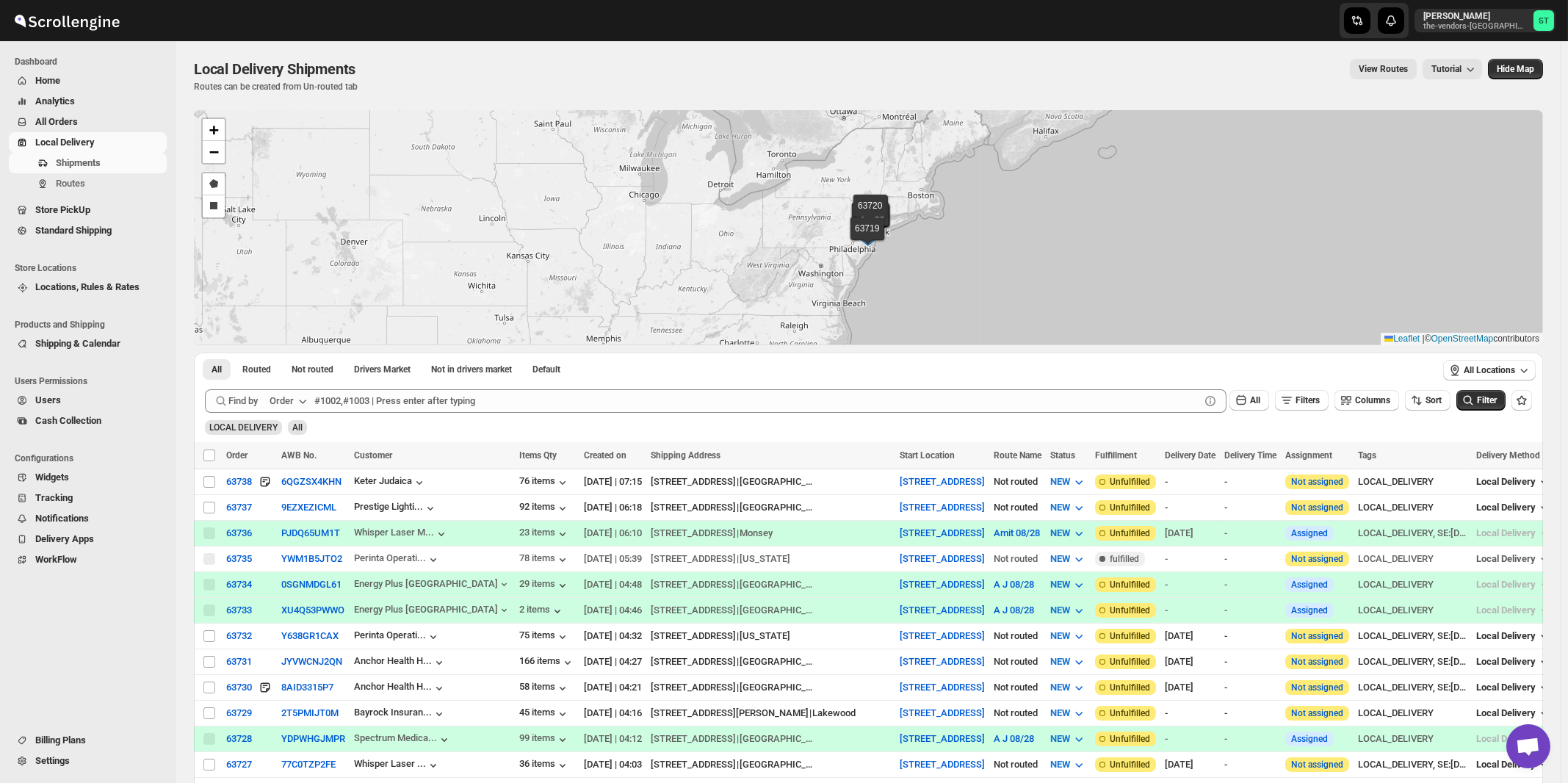
click at [289, 403] on div "Order" at bounding box center [282, 400] width 25 height 15
click at [295, 510] on div "Customer Name" at bounding box center [291, 510] width 68 height 15
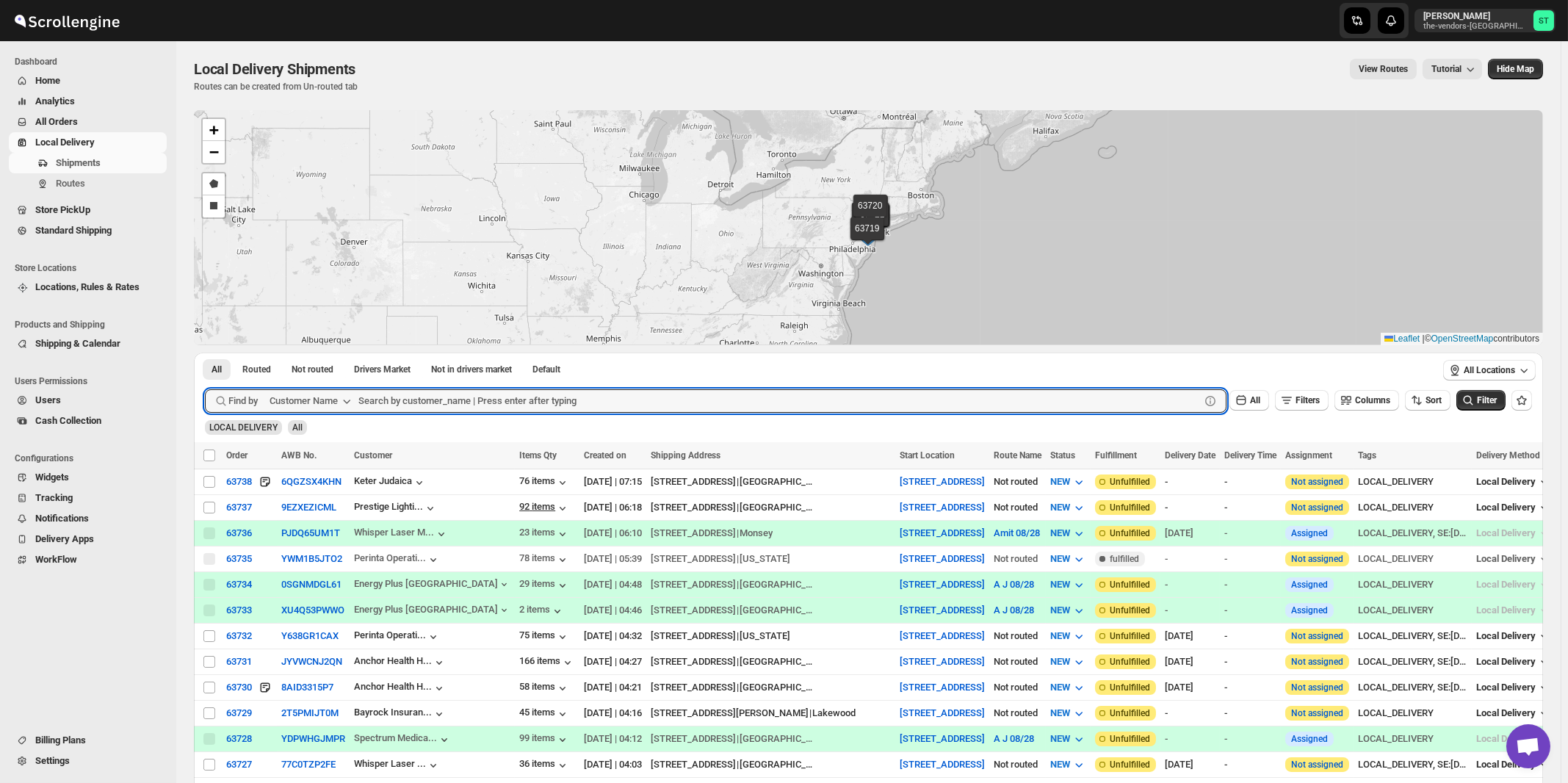
paste input "Yeled V'[PERSON_NAME] ECC Inc"
type input "Yeled V'[PERSON_NAME] ECC Inc"
click at [205, 353] on button "Submit" at bounding box center [226, 360] width 41 height 15
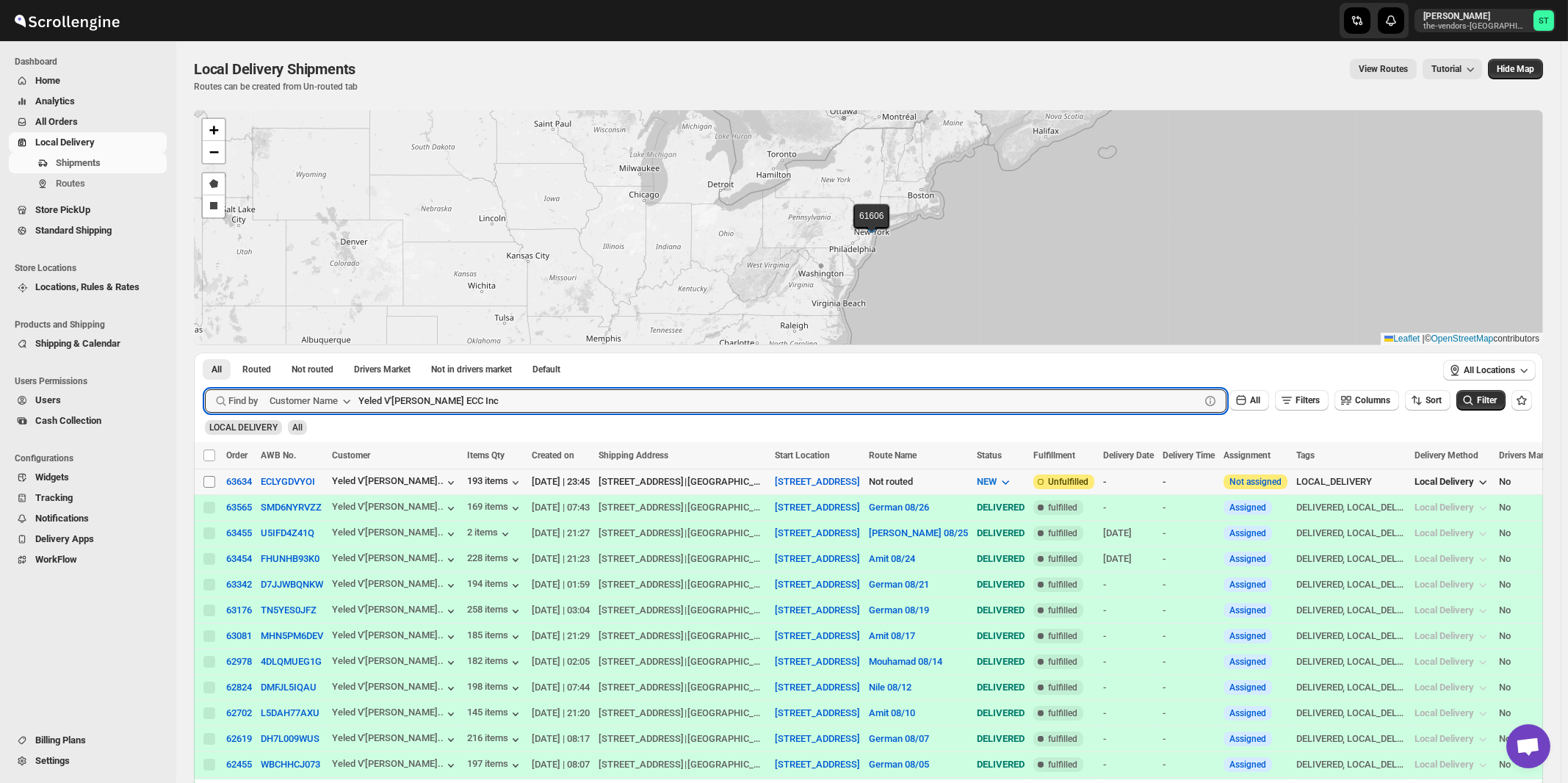
click at [208, 484] on input "Select shipment" at bounding box center [209, 481] width 12 height 12
checkbox input "true"
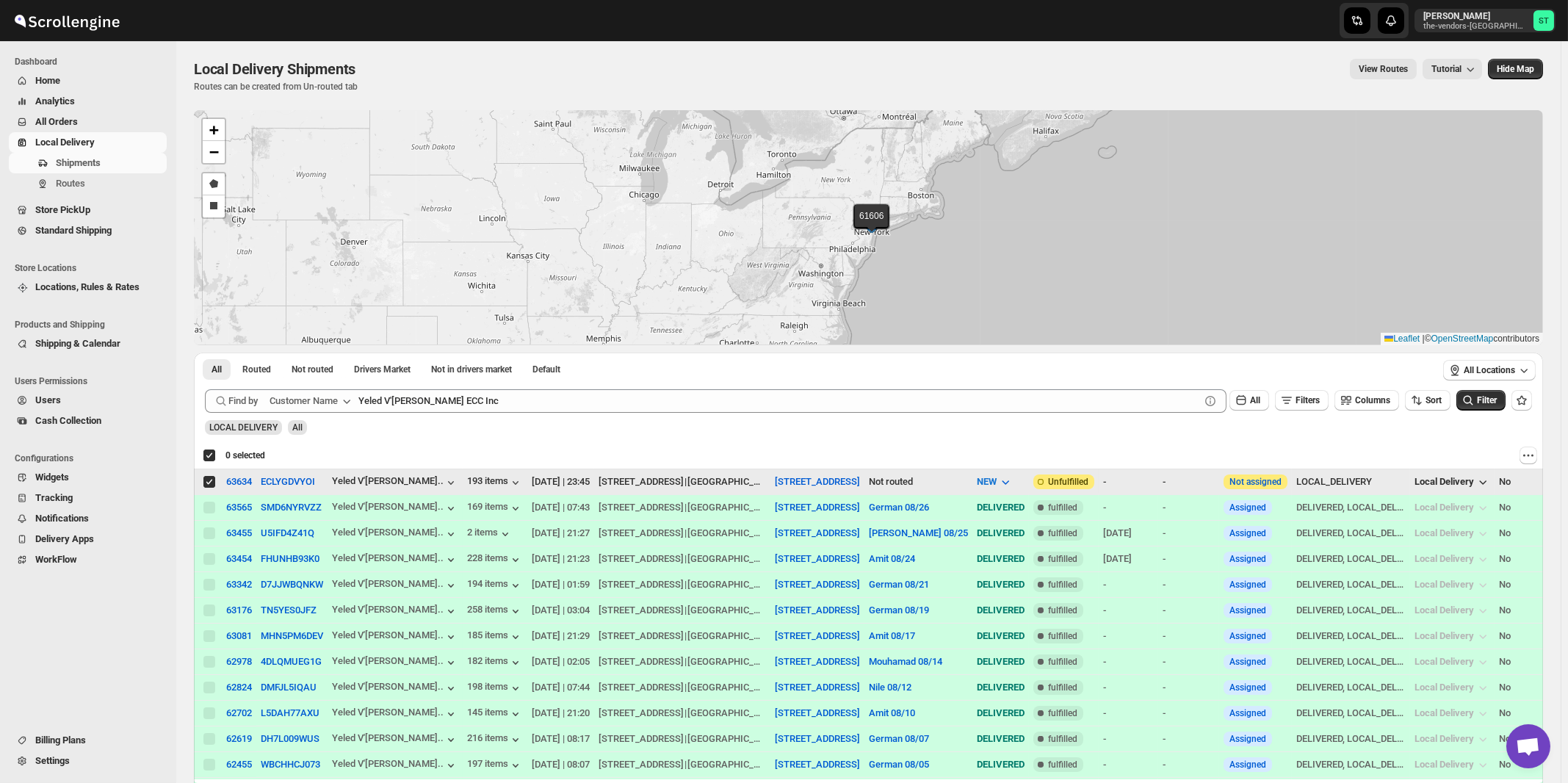
checkbox input "true"
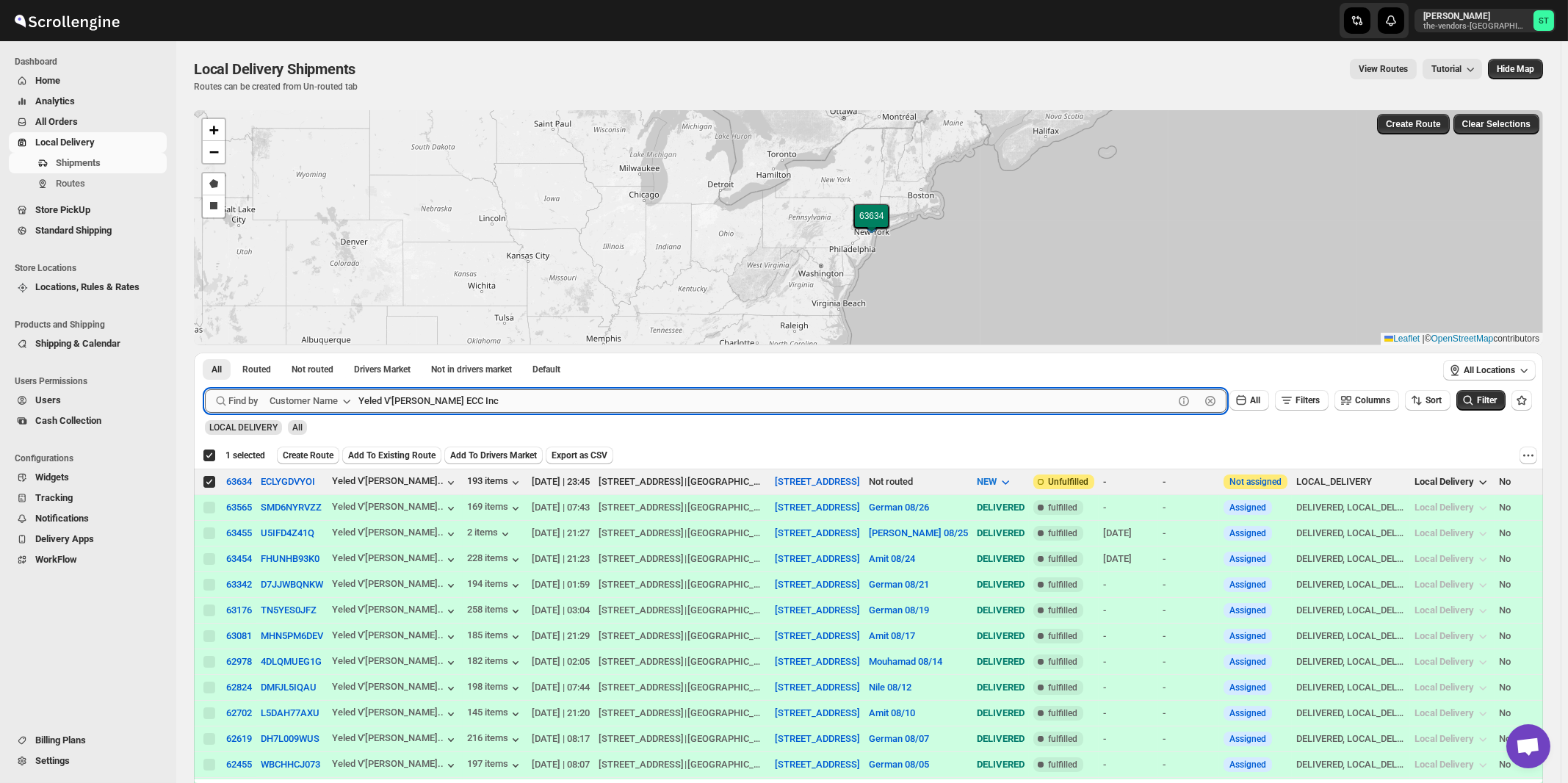
click at [508, 401] on input "Yeled V'[PERSON_NAME] ECC Inc" at bounding box center [765, 401] width 815 height 24
paste input "[GEOGRAPHIC_DATA]"
click at [205, 353] on button "Submit" at bounding box center [226, 360] width 41 height 15
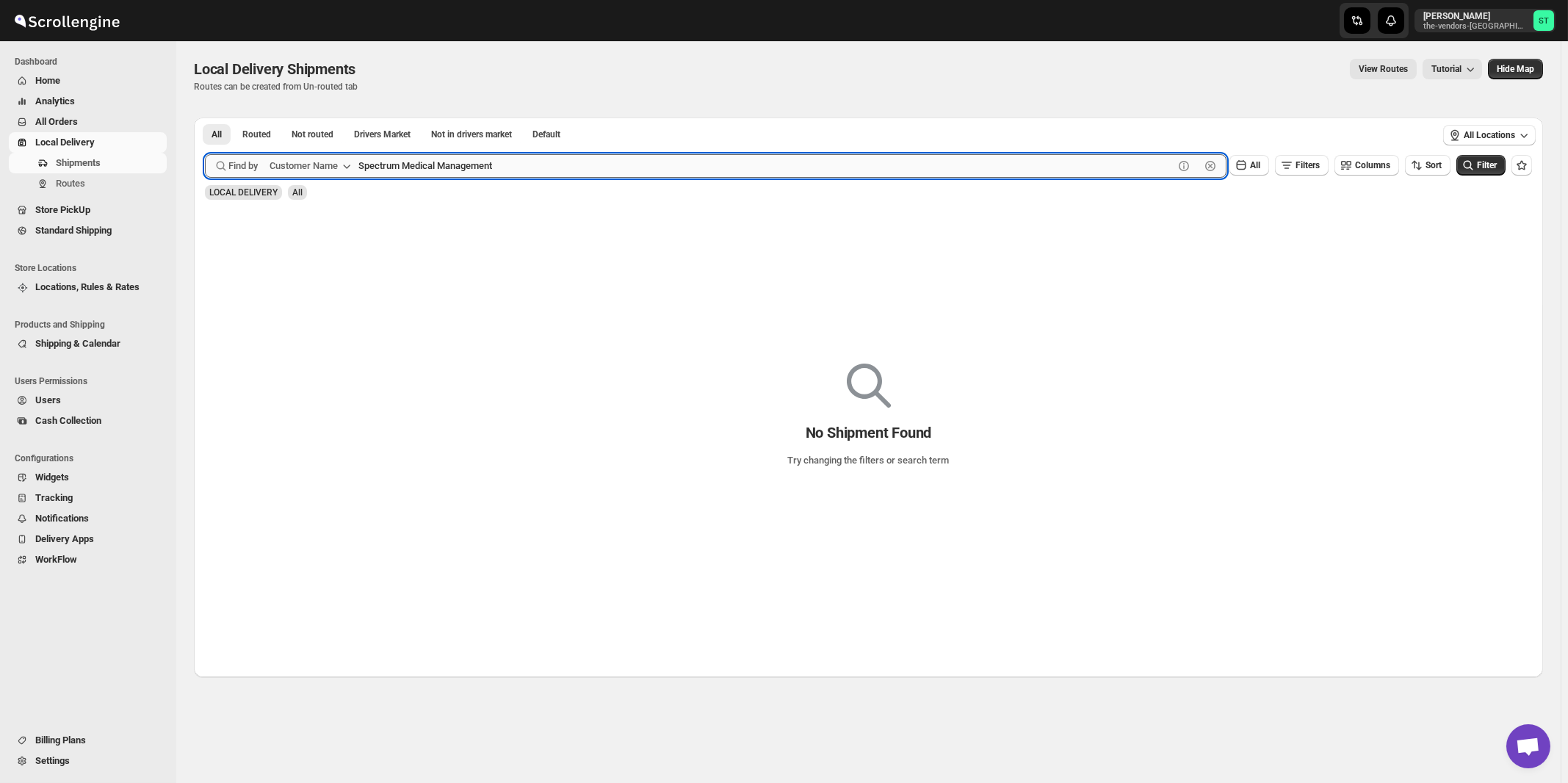
type input "Spectrum Medical Management"
click at [205, 118] on button "Submit" at bounding box center [226, 125] width 41 height 15
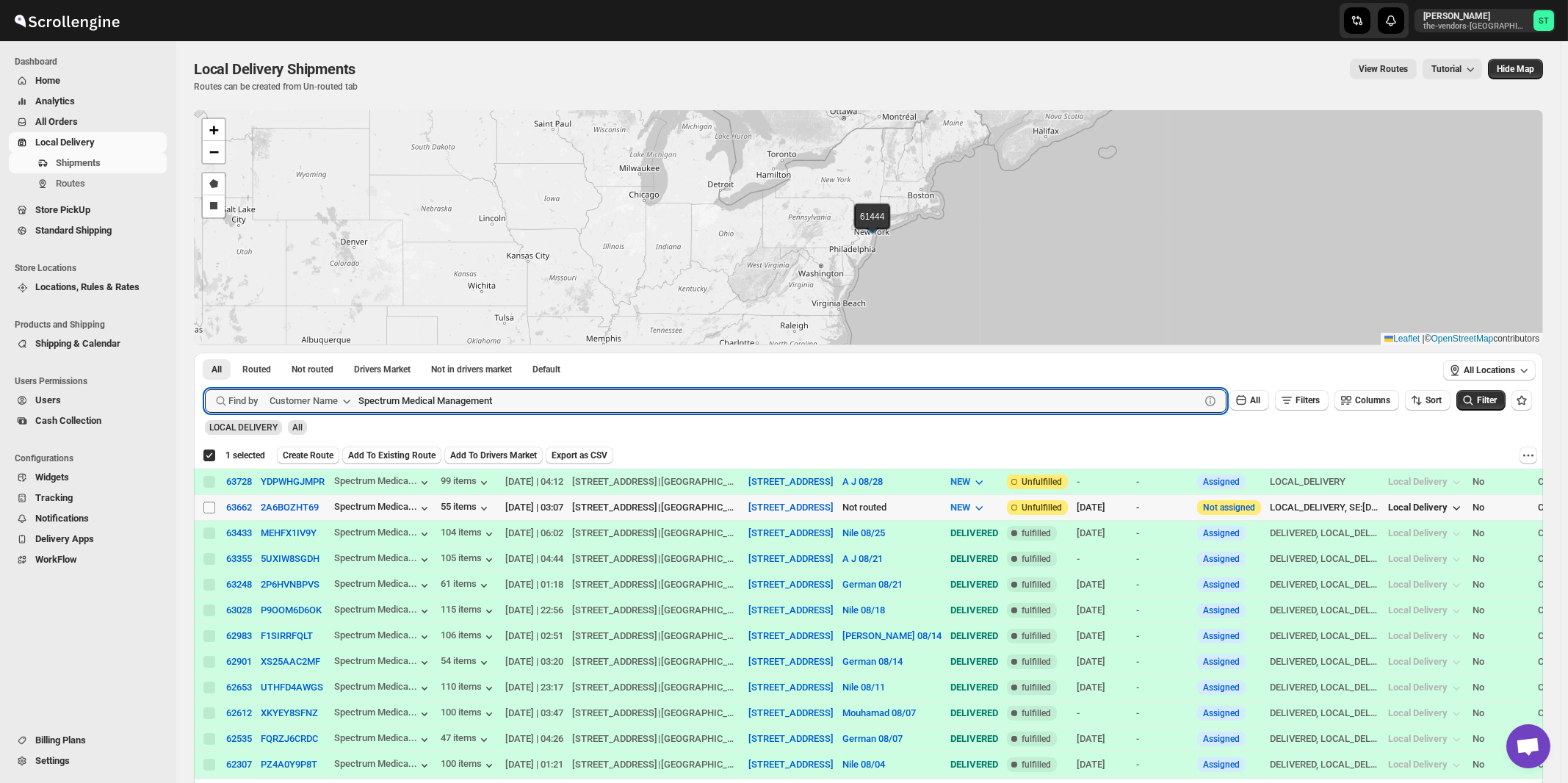
click at [209, 507] on input "Select shipment" at bounding box center [209, 507] width 12 height 12
checkbox input "true"
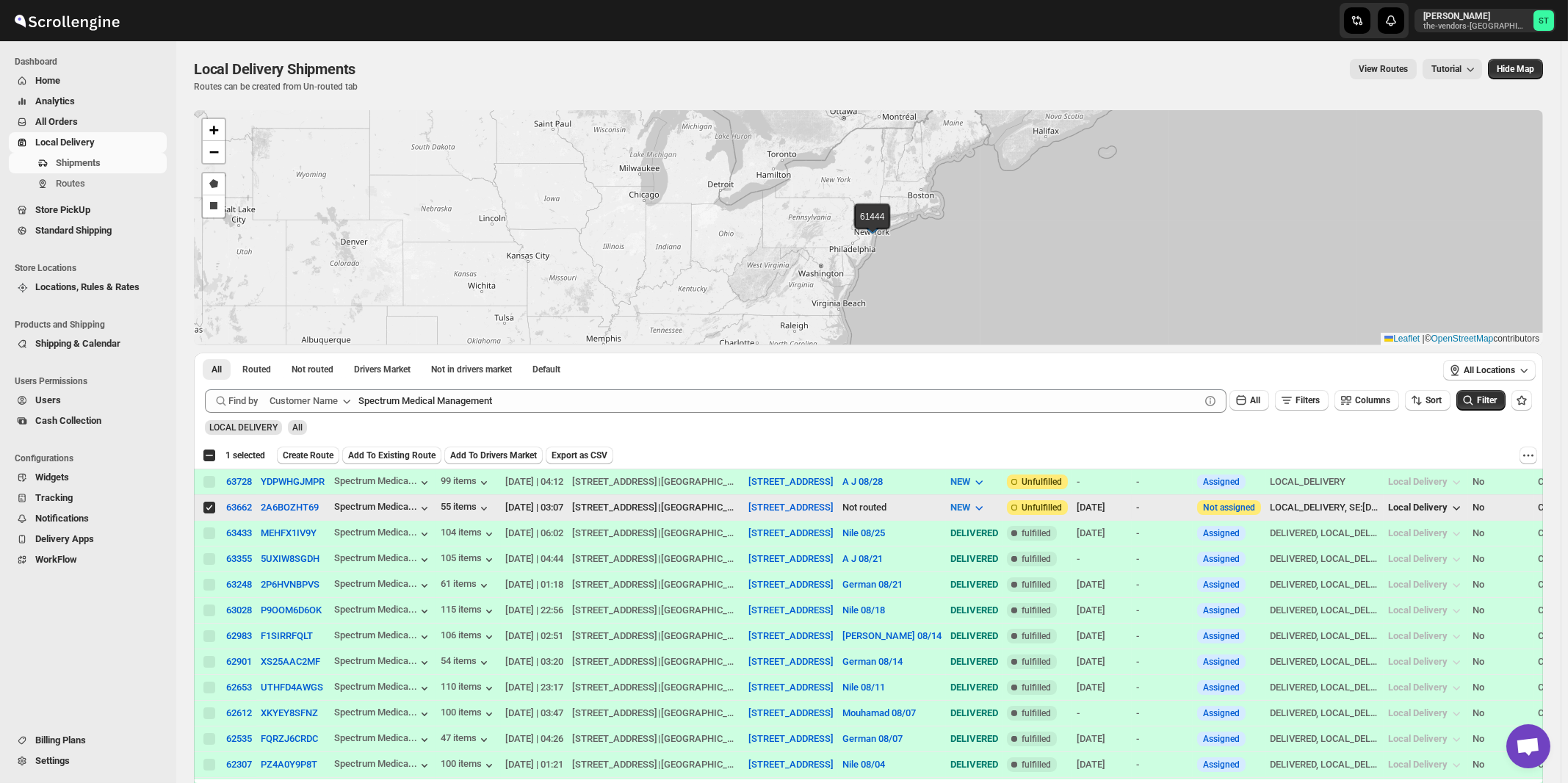
checkbox input "false"
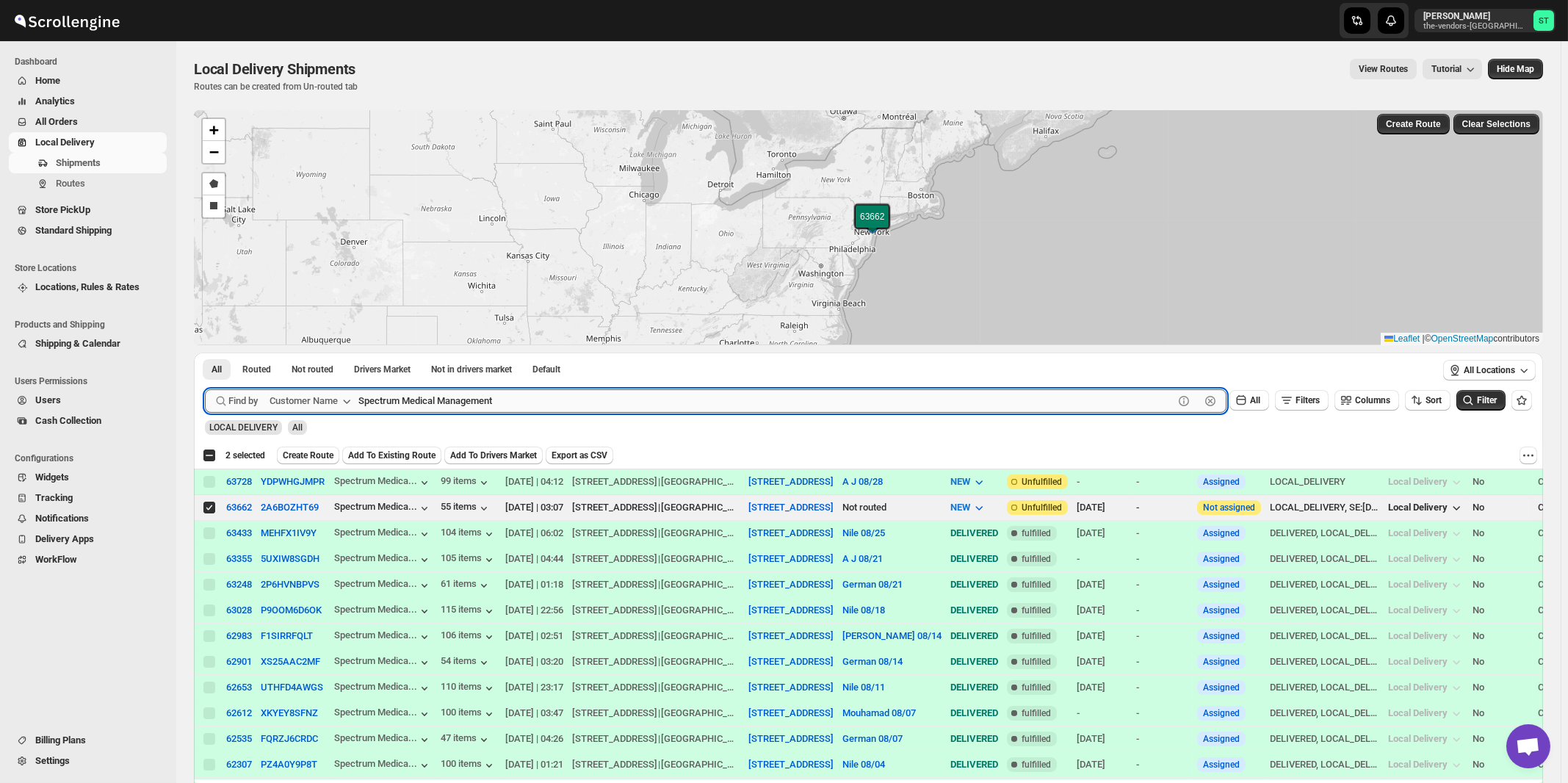
click at [570, 405] on input "Spectrum Medical Management" at bounding box center [765, 401] width 815 height 24
paste input "Tri State Fire Sprinklers"
type input "Tri State"
click at [205, 353] on button "Submit" at bounding box center [226, 360] width 41 height 15
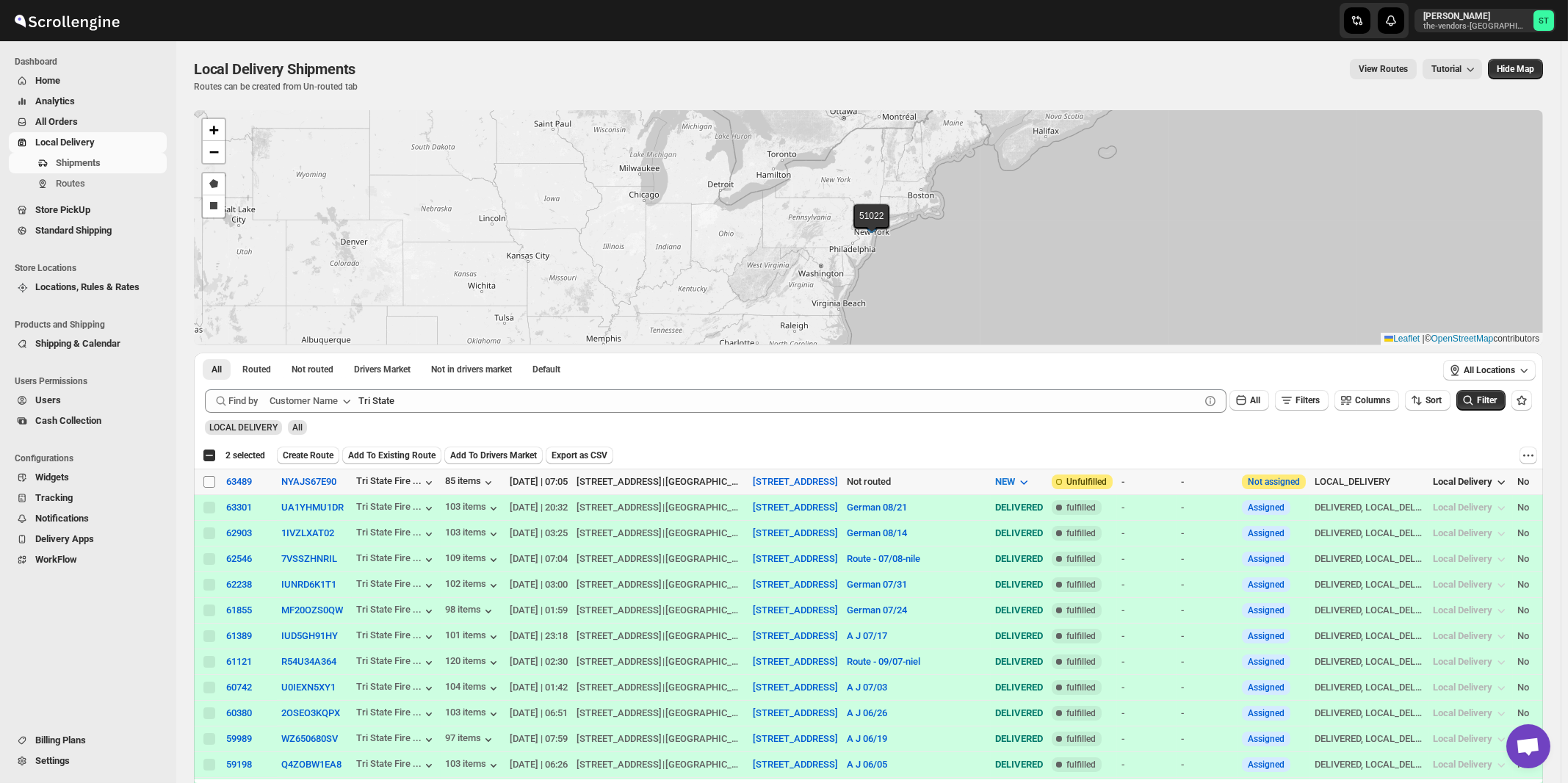
click at [208, 480] on input "Select shipment" at bounding box center [209, 481] width 12 height 12
checkbox input "true"
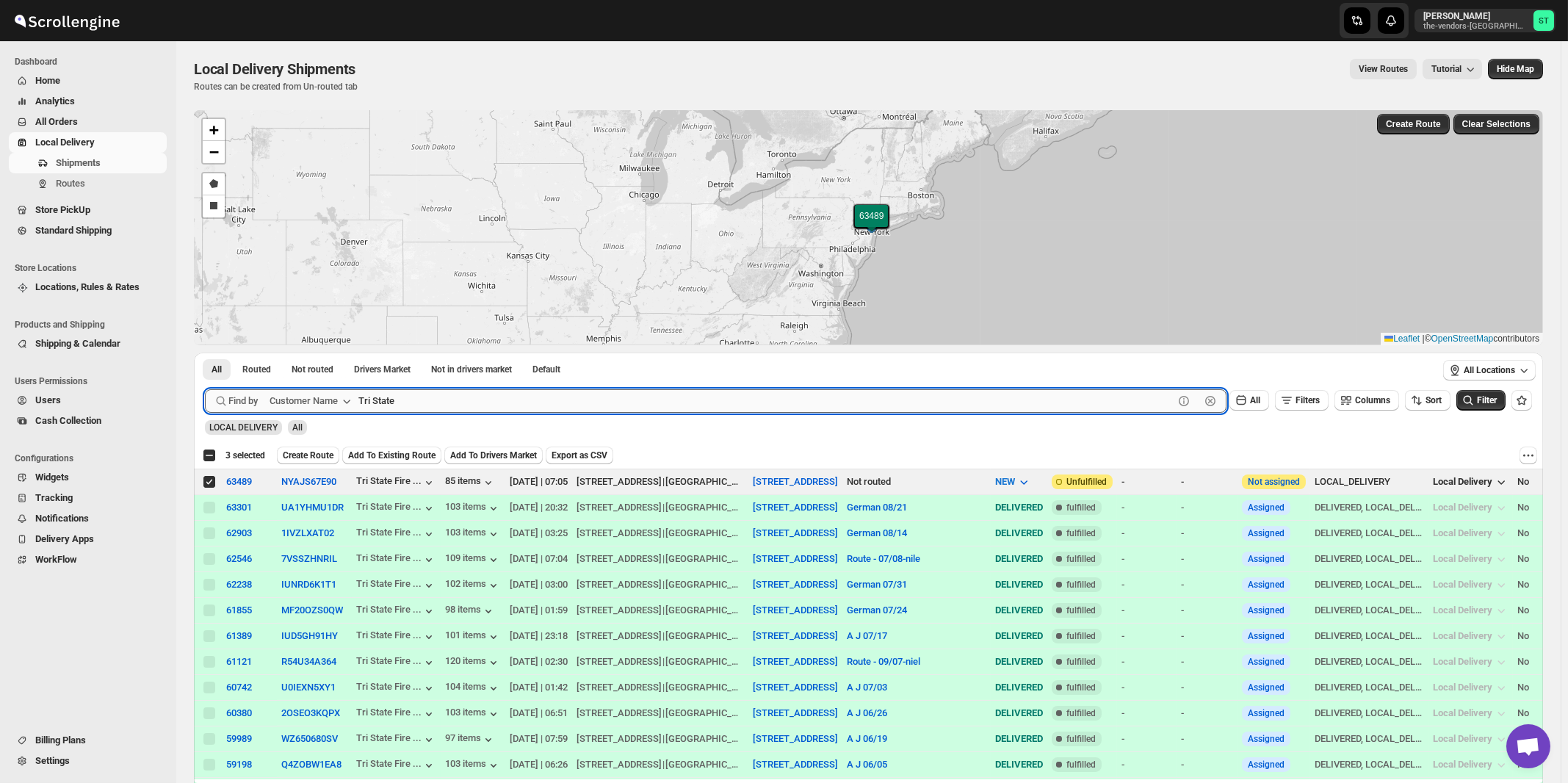
click at [486, 399] on input "Tri State" at bounding box center [765, 401] width 815 height 24
paste input "EZ Filling NY"
type input "EZ Filling NY"
click at [205, 353] on button "Submit" at bounding box center [226, 360] width 41 height 15
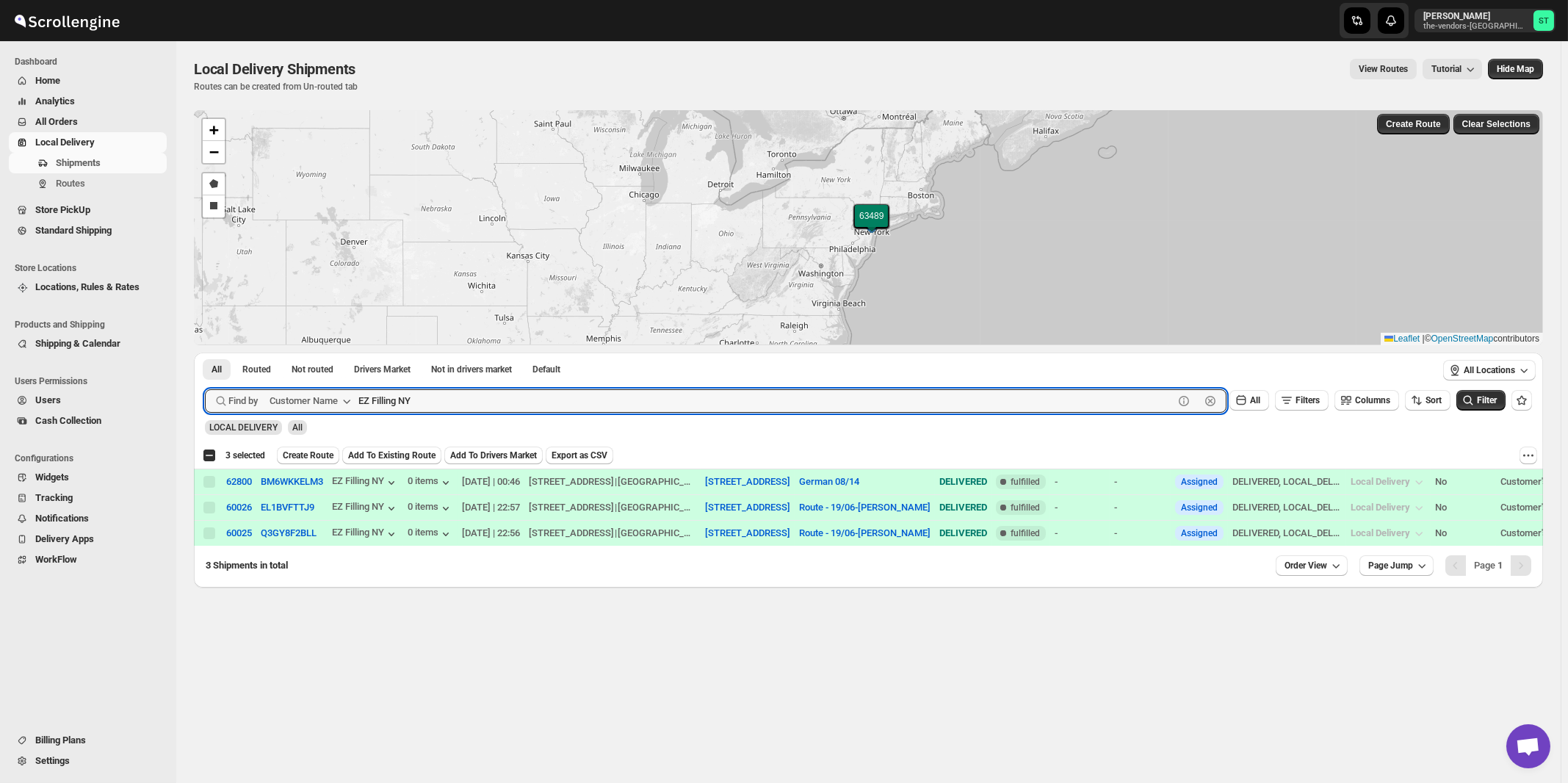
checkbox input "true"
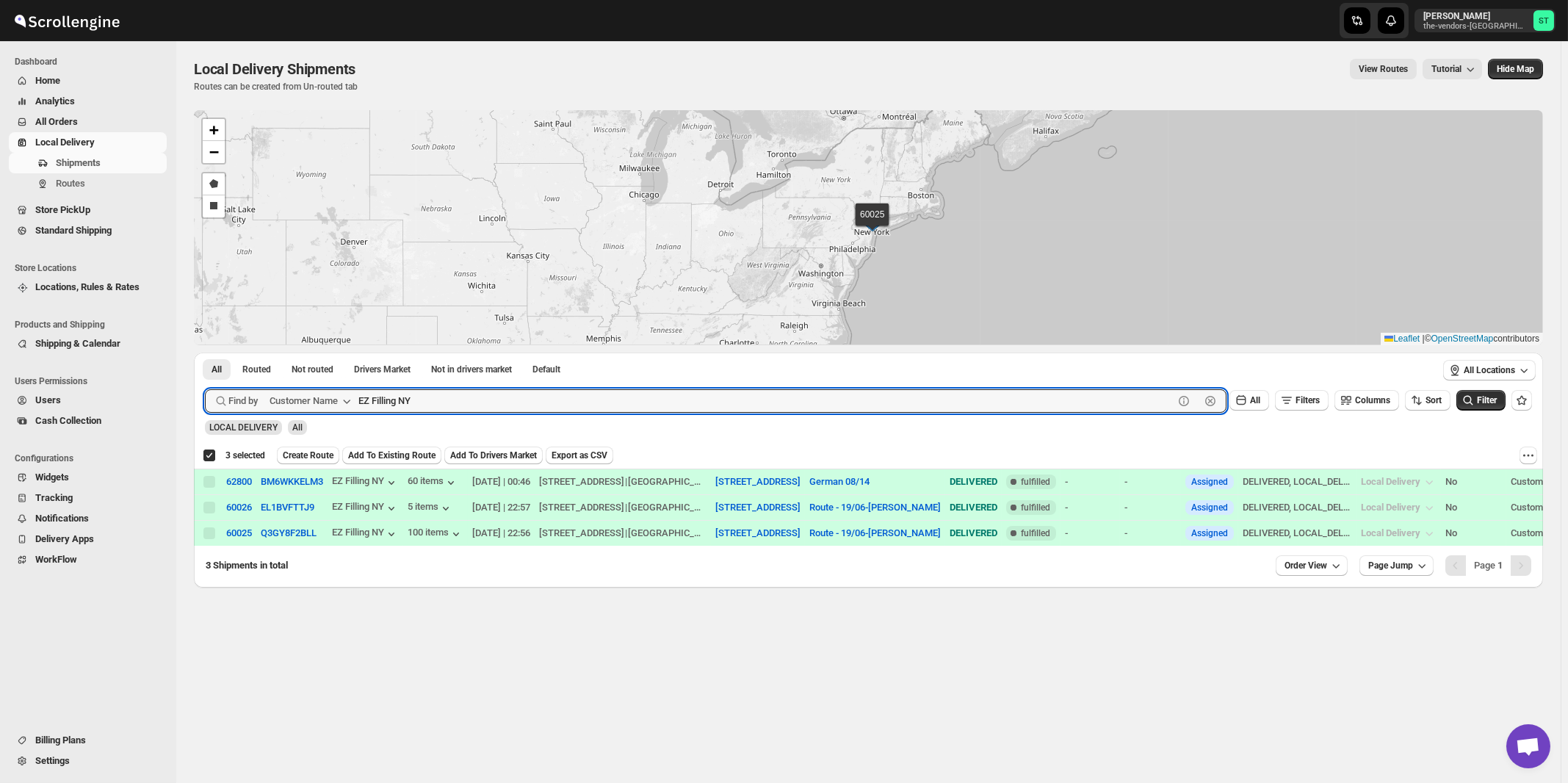
paste input "GNP Brokerage"
type input "GNP Brokerage"
click at [205, 353] on button "Submit" at bounding box center [226, 360] width 41 height 15
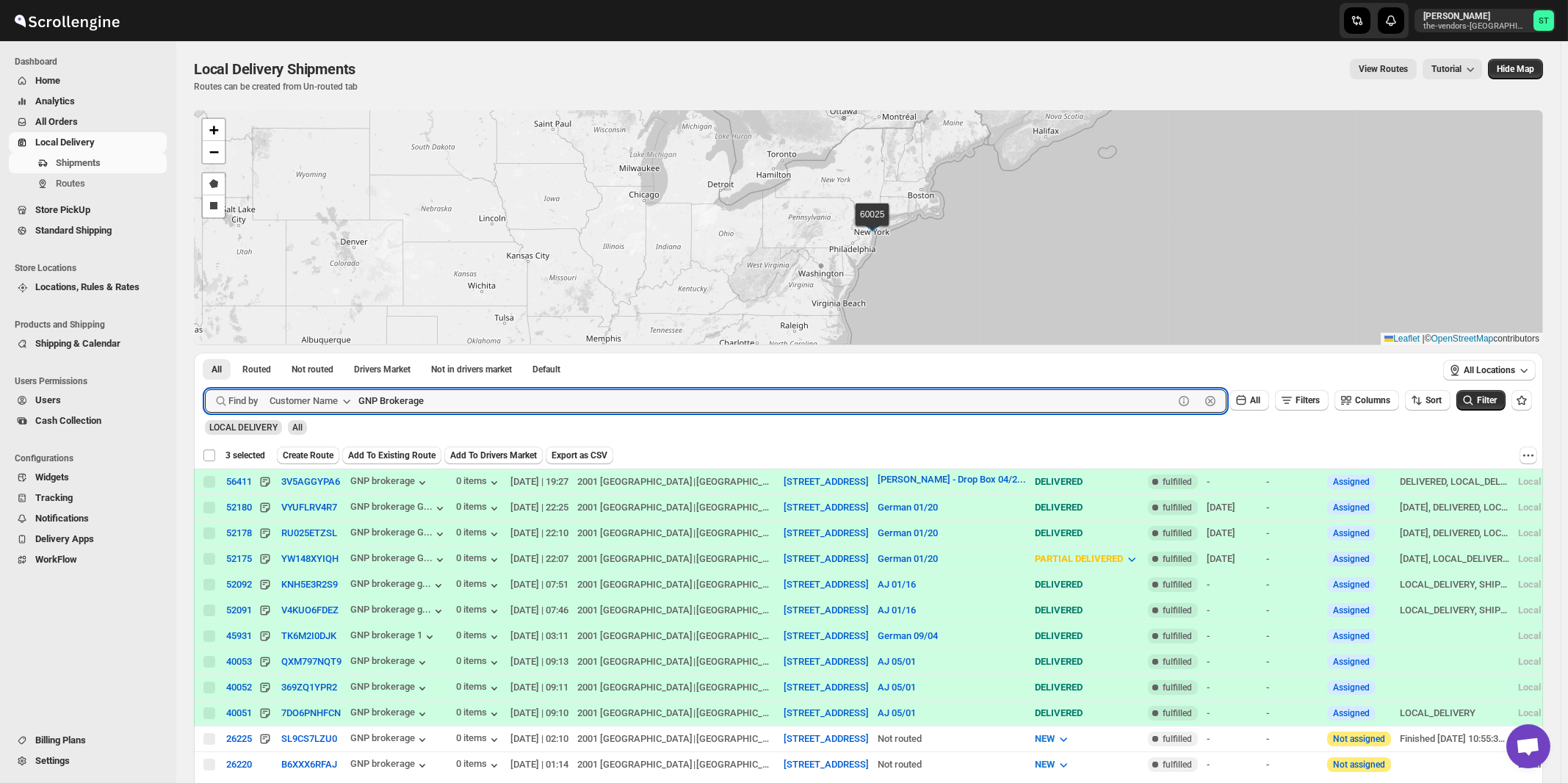
checkbox input "false"
click at [205, 353] on button "Submit" at bounding box center [226, 360] width 41 height 15
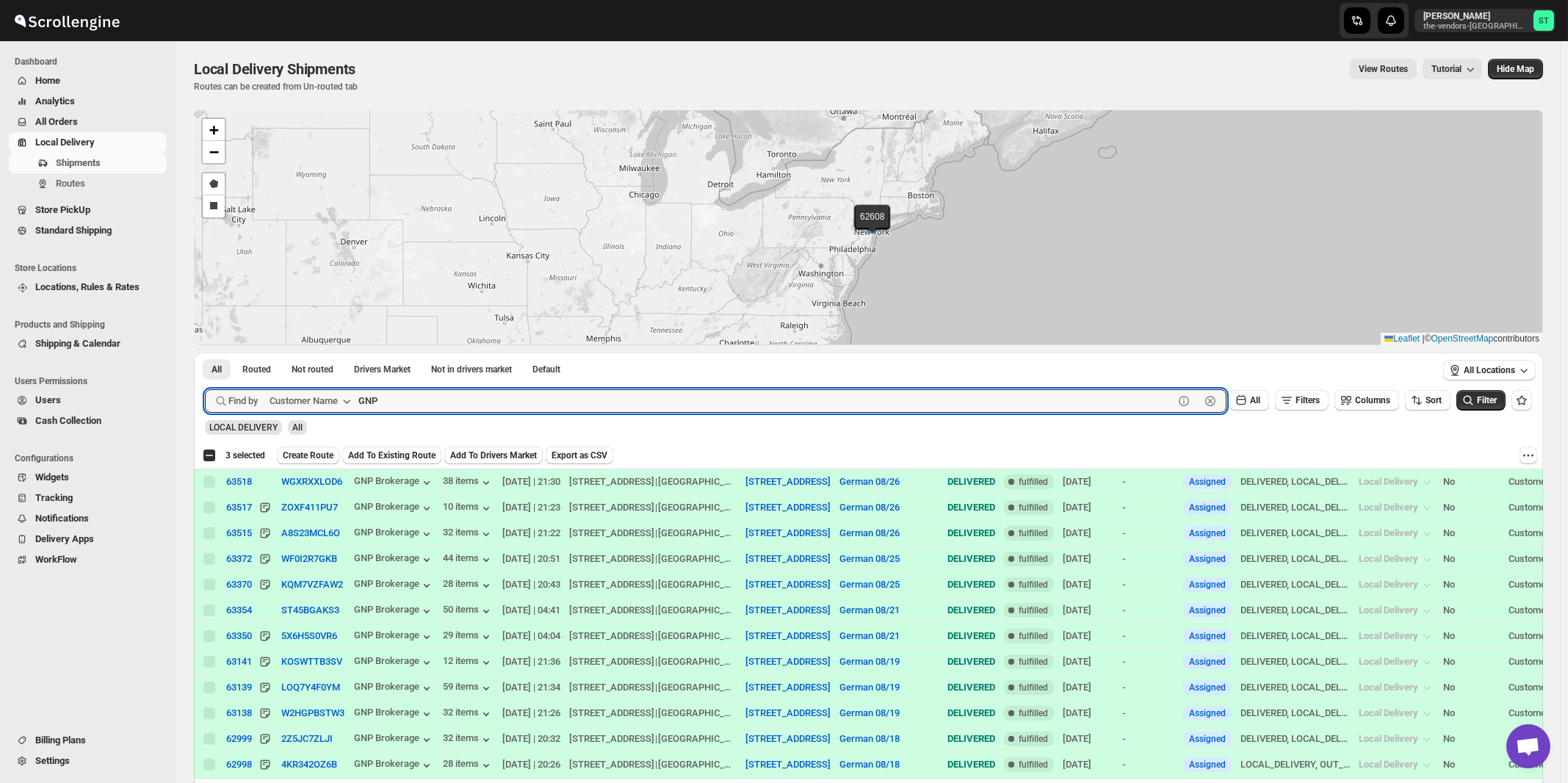
paste input "[PERSON_NAME] production"
click at [205, 353] on button "Submit" at bounding box center [226, 360] width 41 height 15
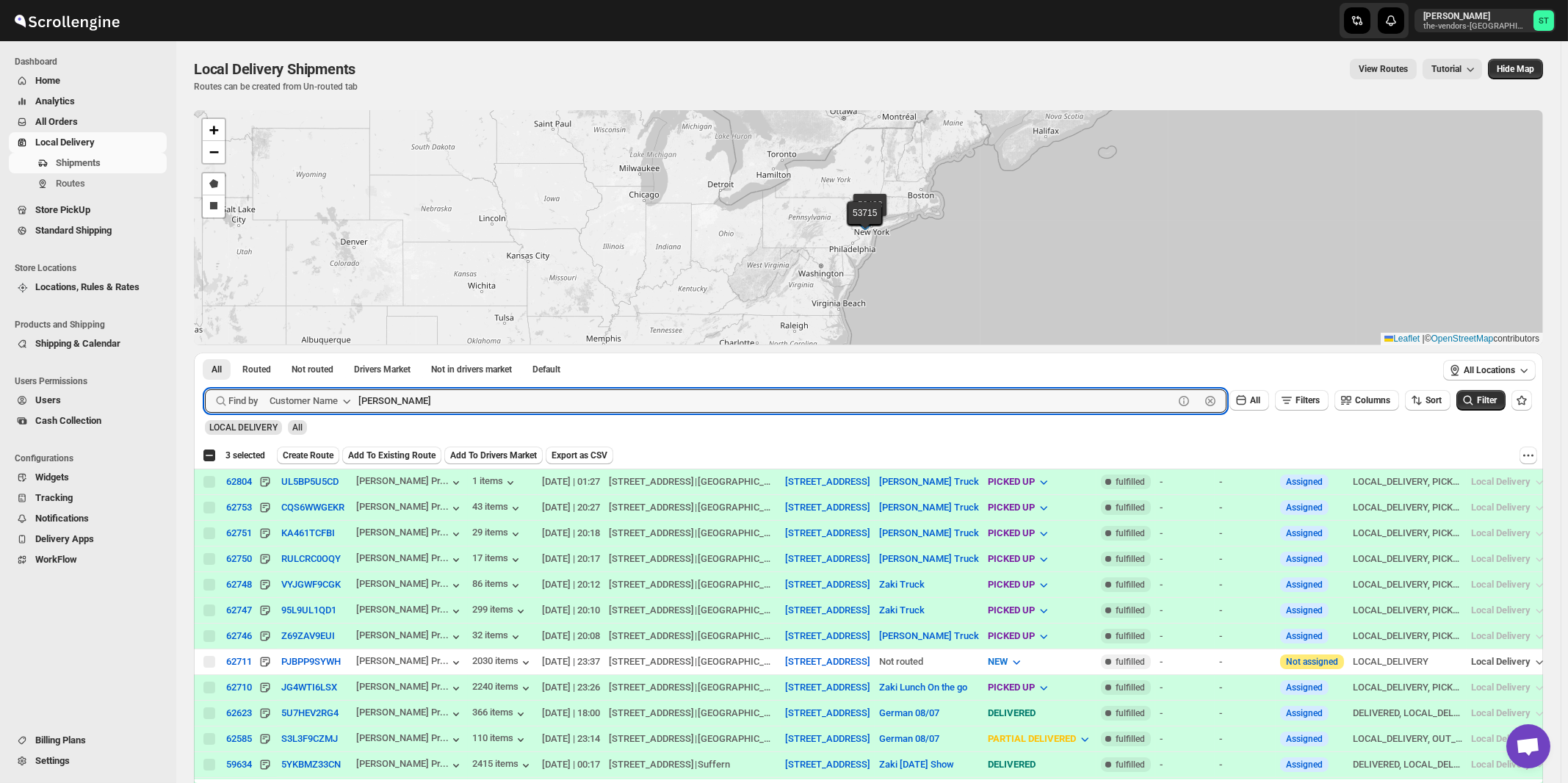
type input "[PERSON_NAME]"
click at [205, 353] on button "Submit" at bounding box center [226, 360] width 41 height 15
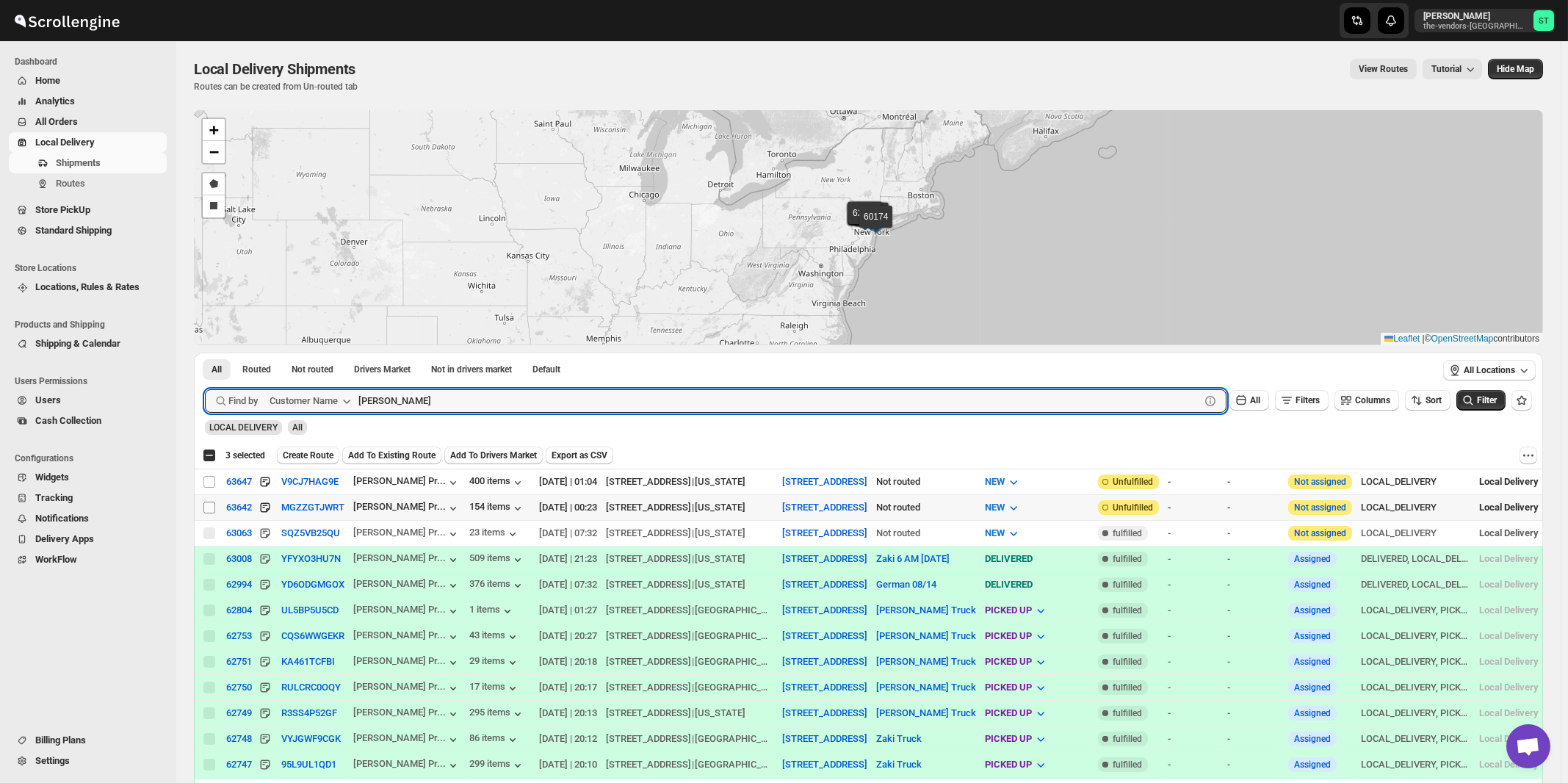
click at [208, 507] on input "Select shipment" at bounding box center [209, 507] width 12 height 12
checkbox input "true"
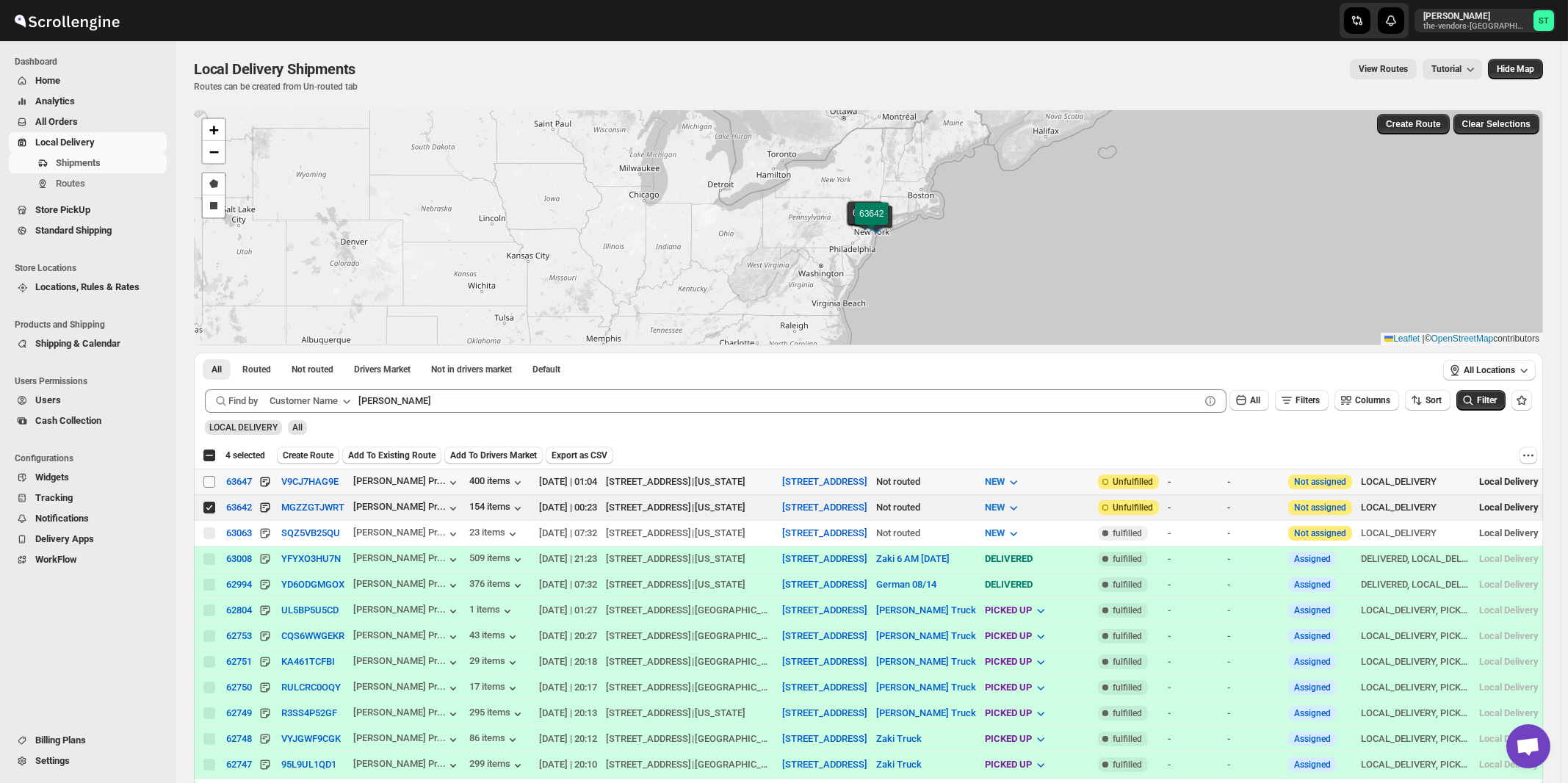
click at [210, 483] on input "Select shipment" at bounding box center [209, 481] width 12 height 12
checkbox input "true"
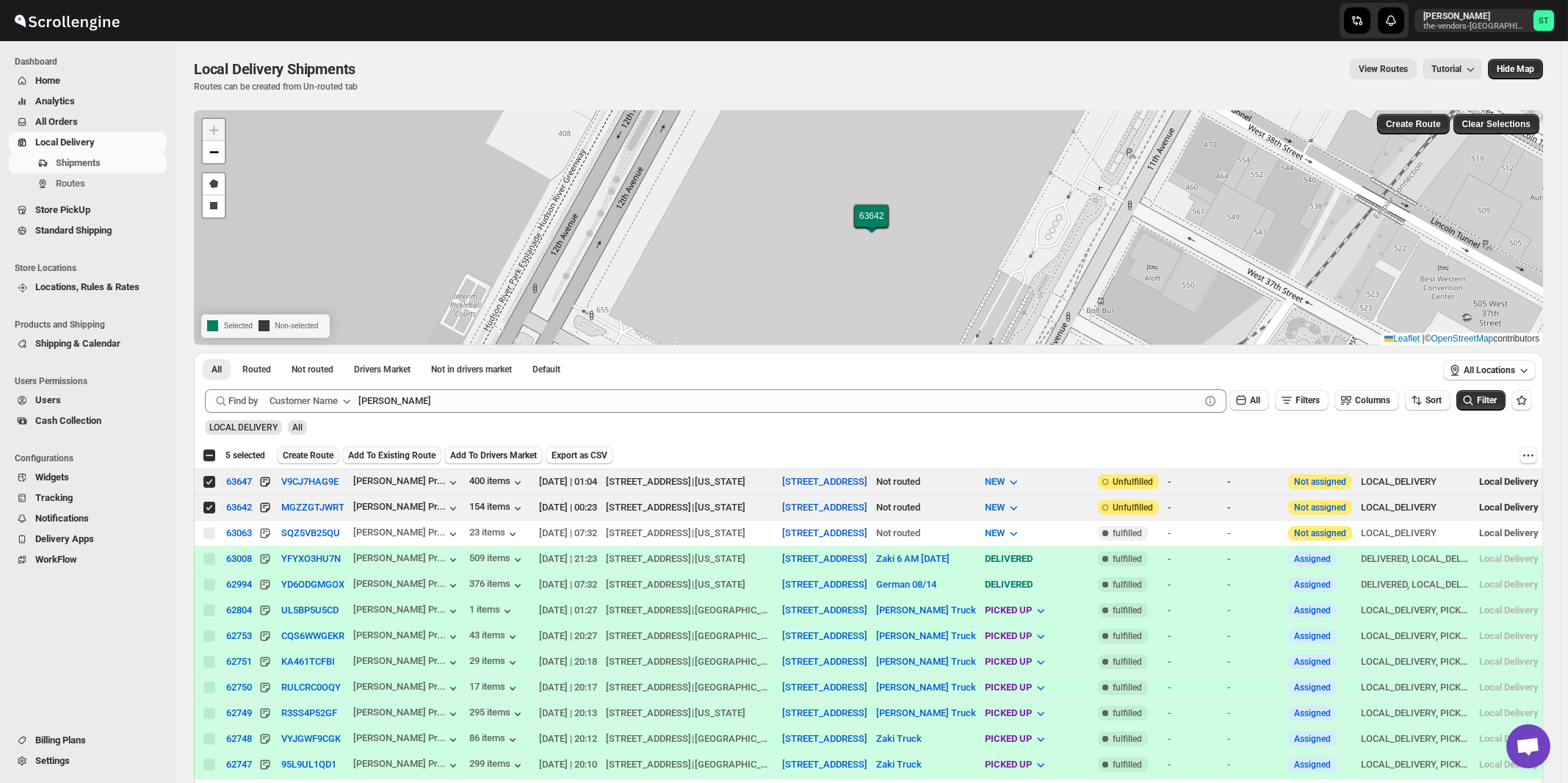
click at [333, 456] on span "Create Route" at bounding box center [308, 455] width 51 height 12
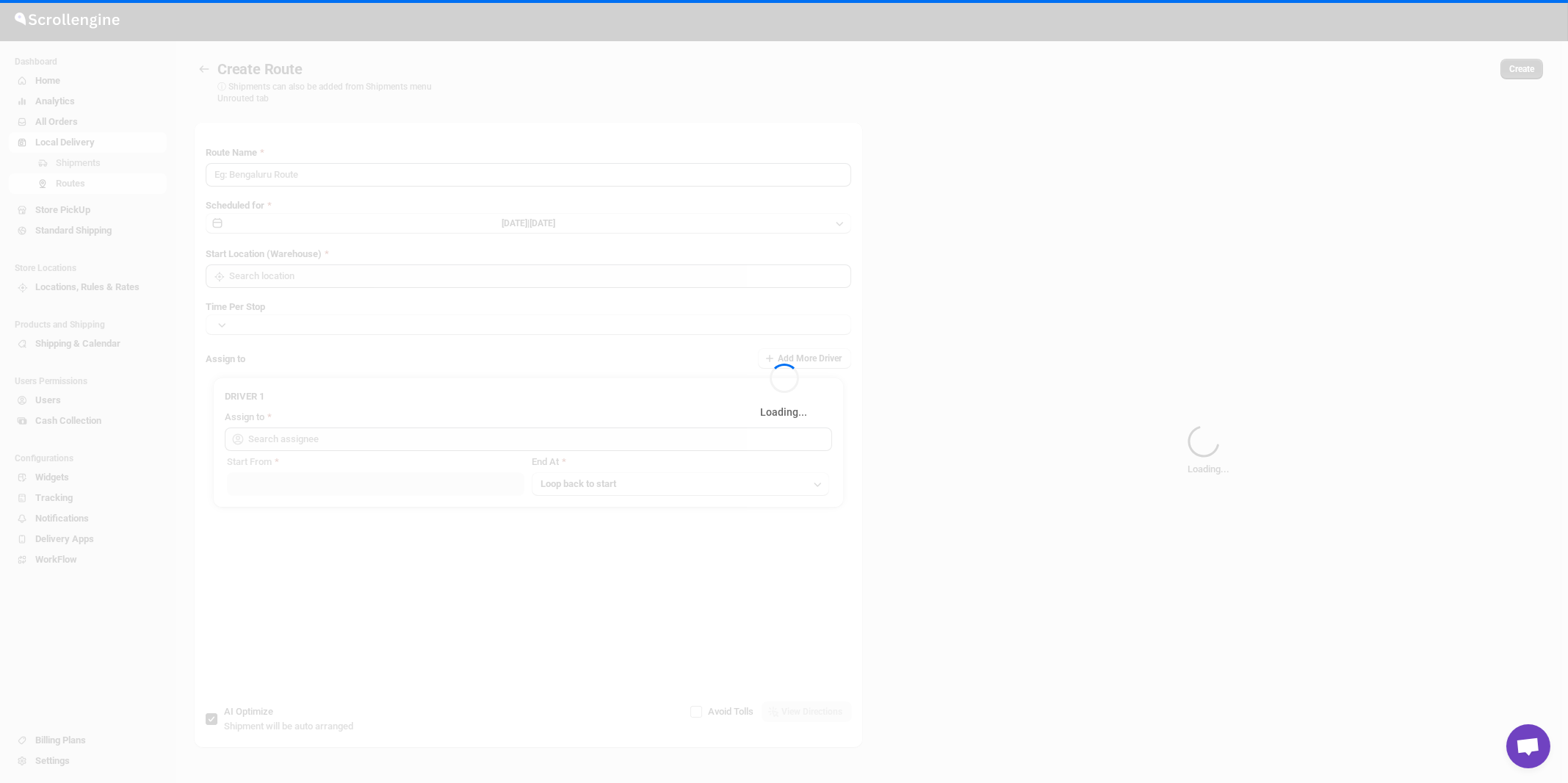
type input "Route - 28/08-1108"
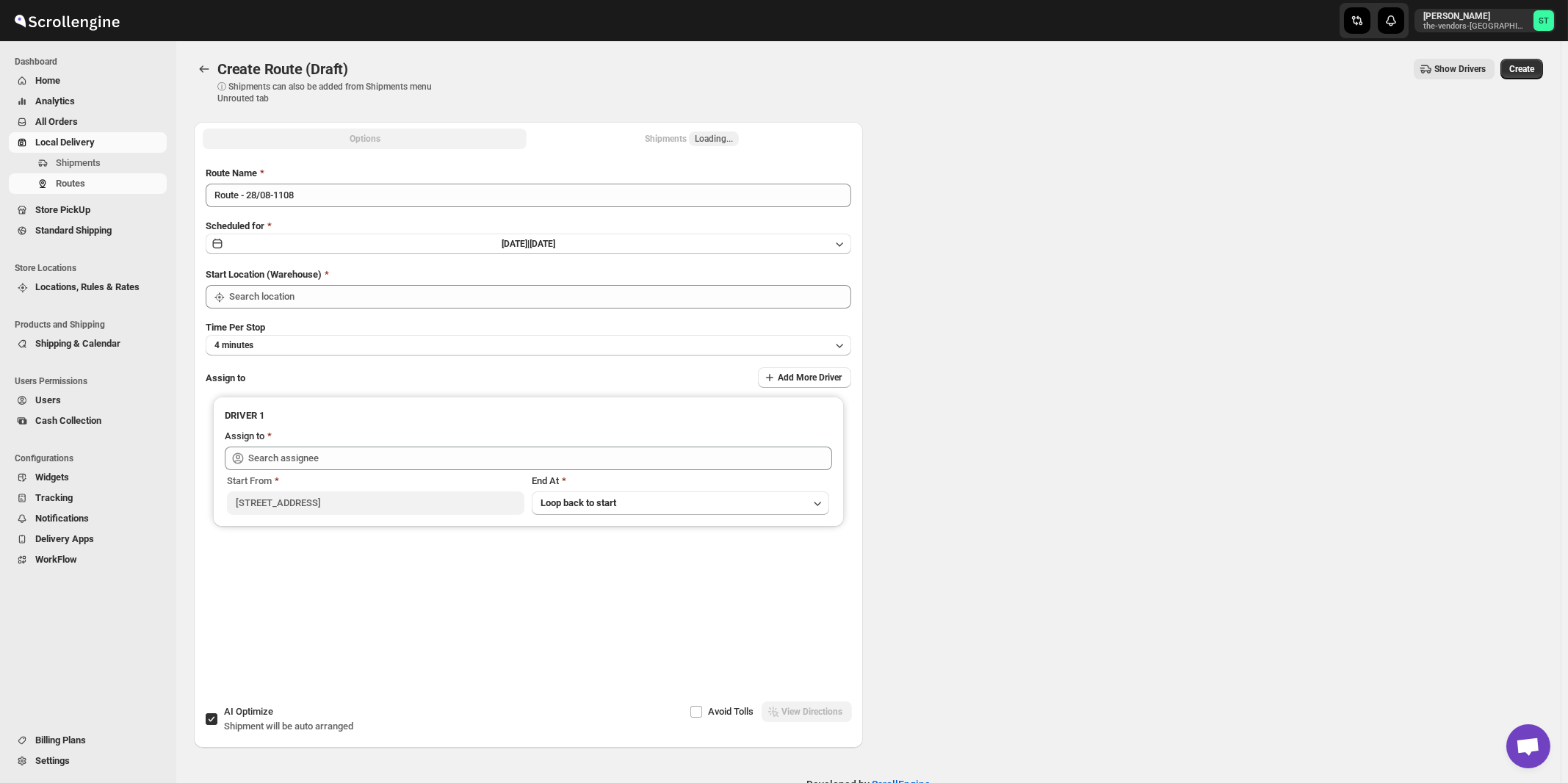
type input "[STREET_ADDRESS]"
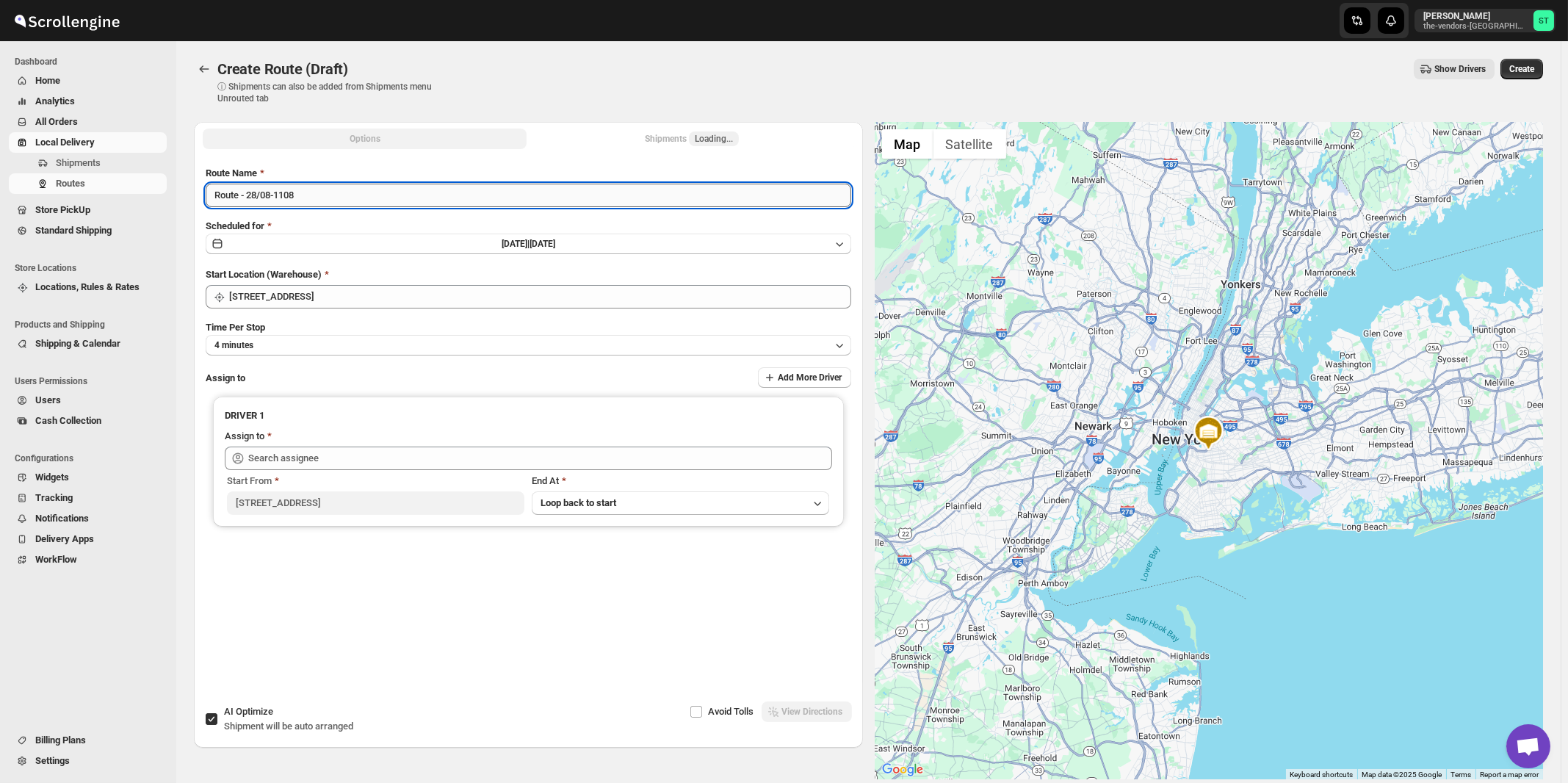
click at [443, 189] on input "Route - 28/08-1108" at bounding box center [529, 195] width 645 height 24
paste input "German"
type input "German 08/28"
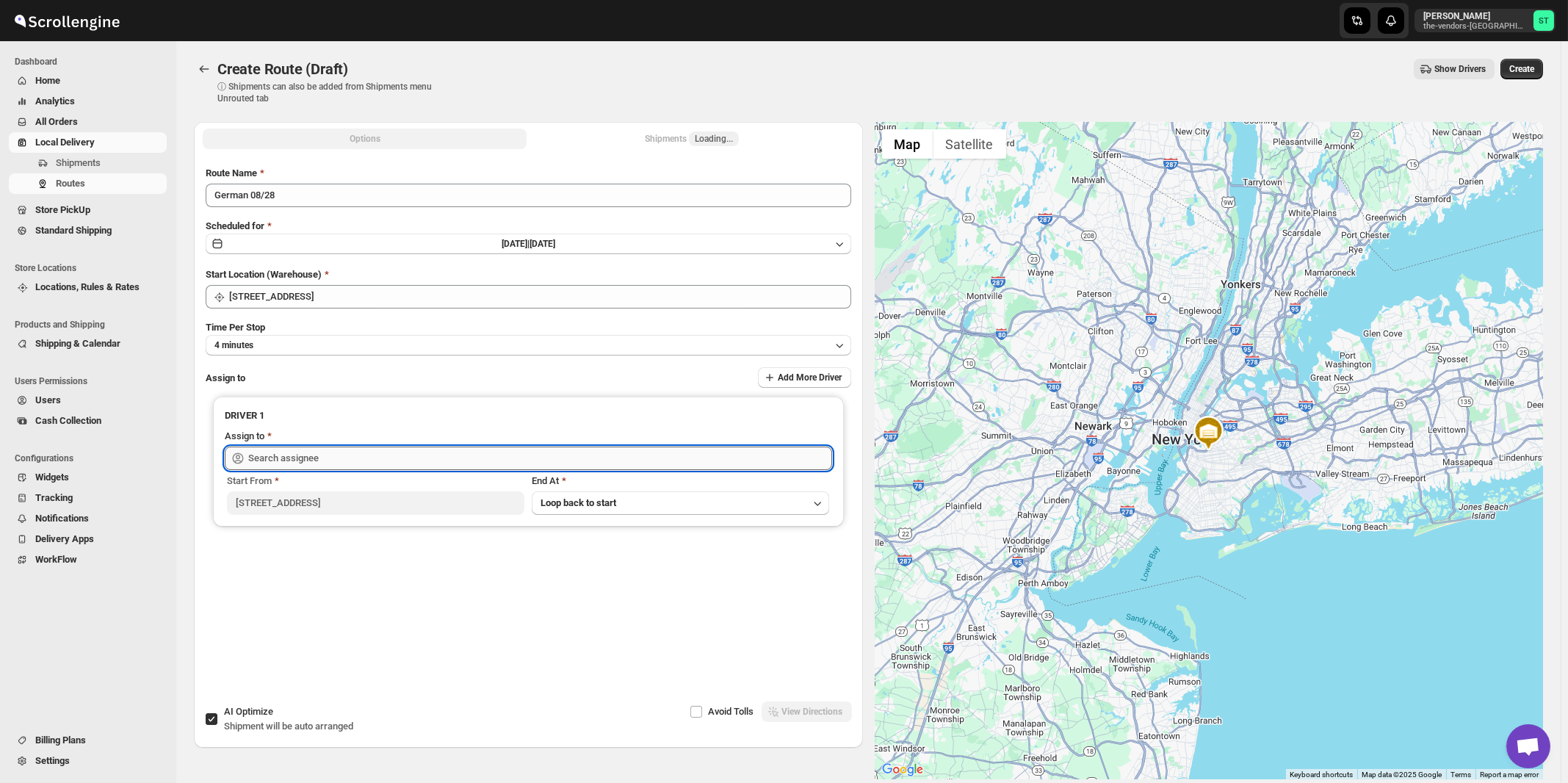
click at [394, 463] on input "text" at bounding box center [540, 458] width 584 height 24
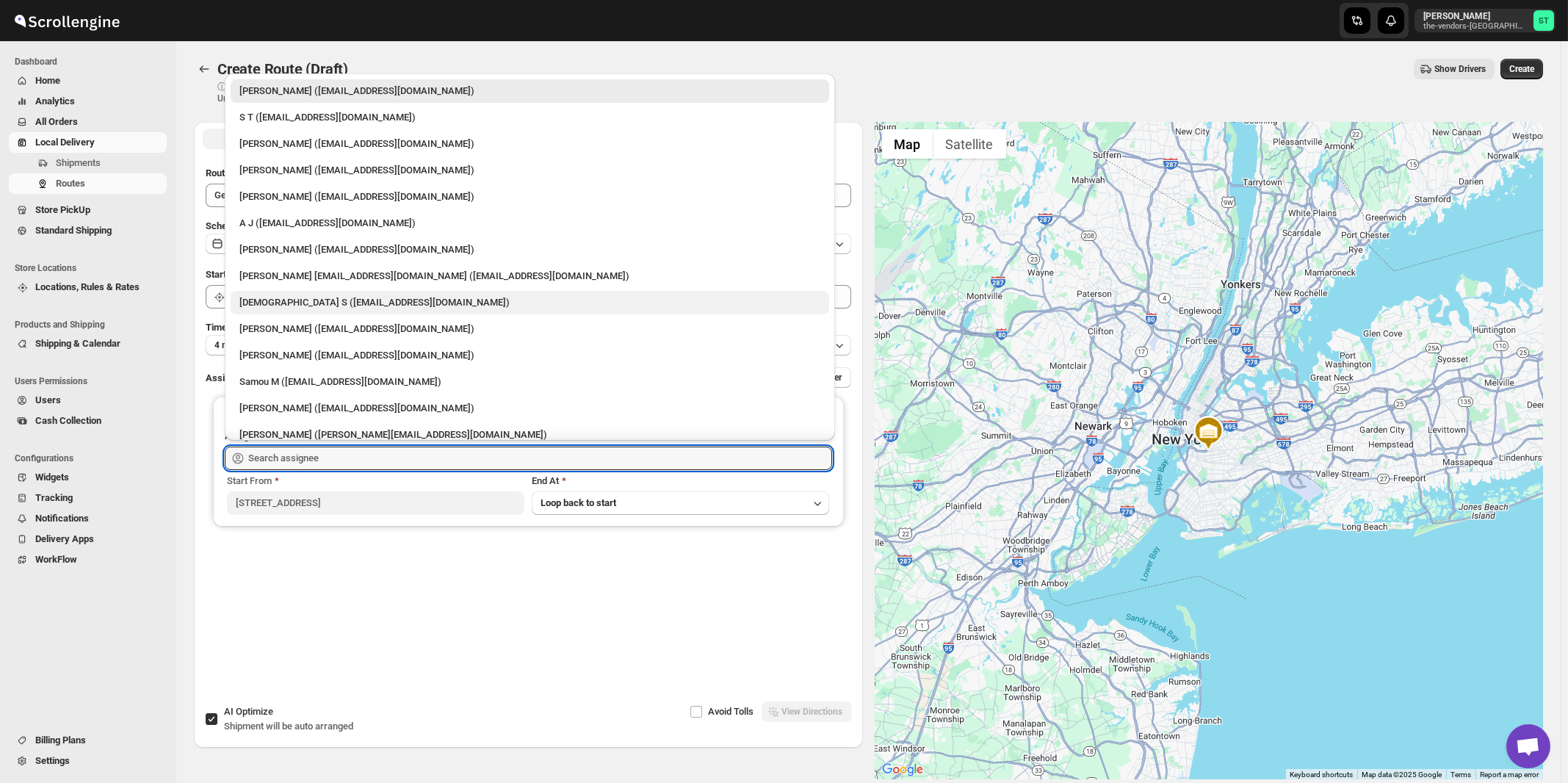
click at [290, 307] on div "[DEMOGRAPHIC_DATA] S ([EMAIL_ADDRESS][DOMAIN_NAME])" at bounding box center [530, 302] width 581 height 15
type input "[DEMOGRAPHIC_DATA] S ([EMAIL_ADDRESS][DOMAIN_NAME])"
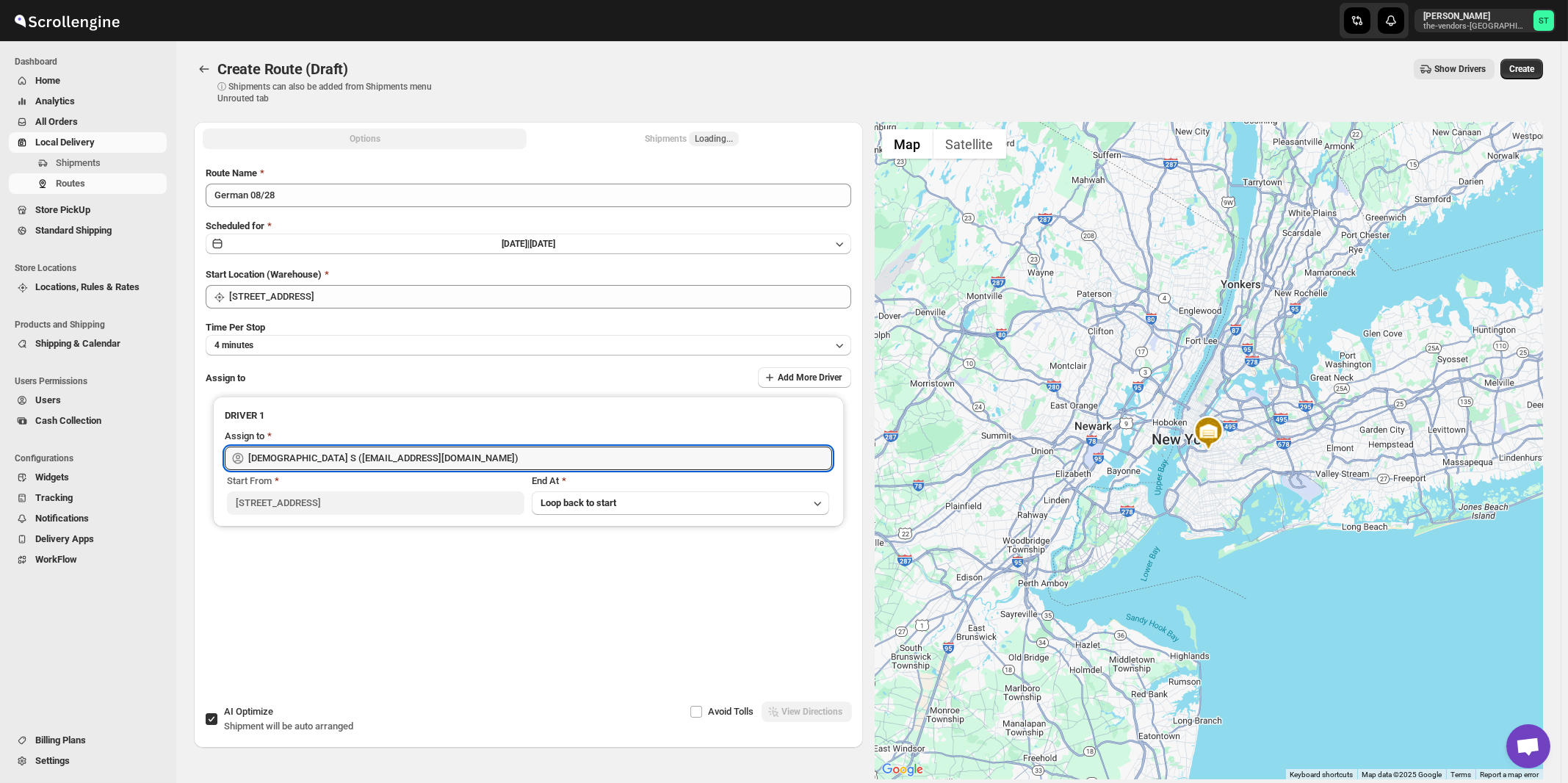
click at [244, 726] on span "Shipment will be auto arranged" at bounding box center [289, 726] width 129 height 11
click at [217, 725] on input "AI Optimize Shipment will be auto arranged" at bounding box center [211, 718] width 12 height 12
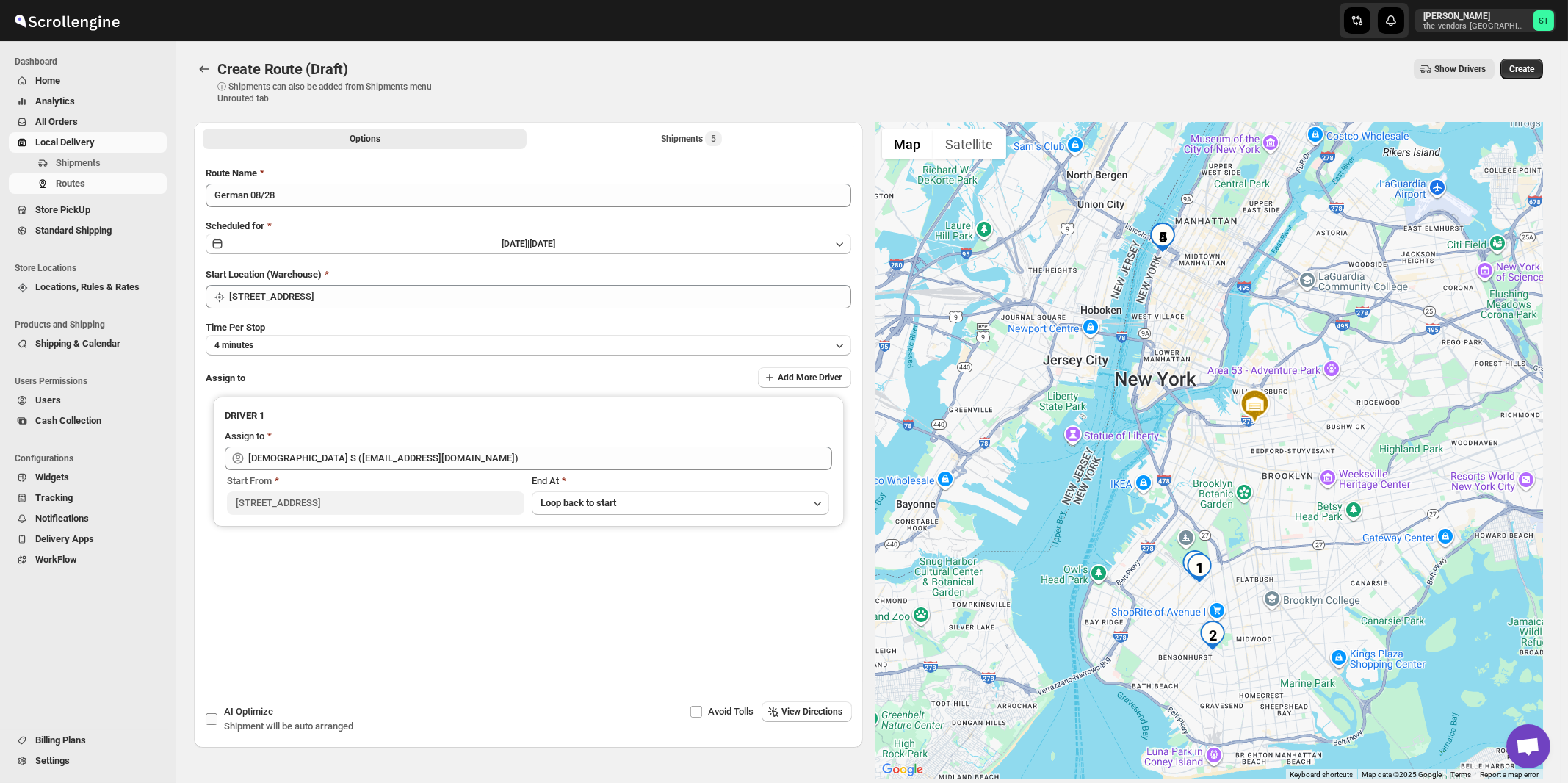
click at [267, 715] on span "AI Optimize" at bounding box center [249, 712] width 49 height 11
click at [217, 715] on input "AI Optimize Shipment will be auto arranged" at bounding box center [211, 718] width 12 height 12
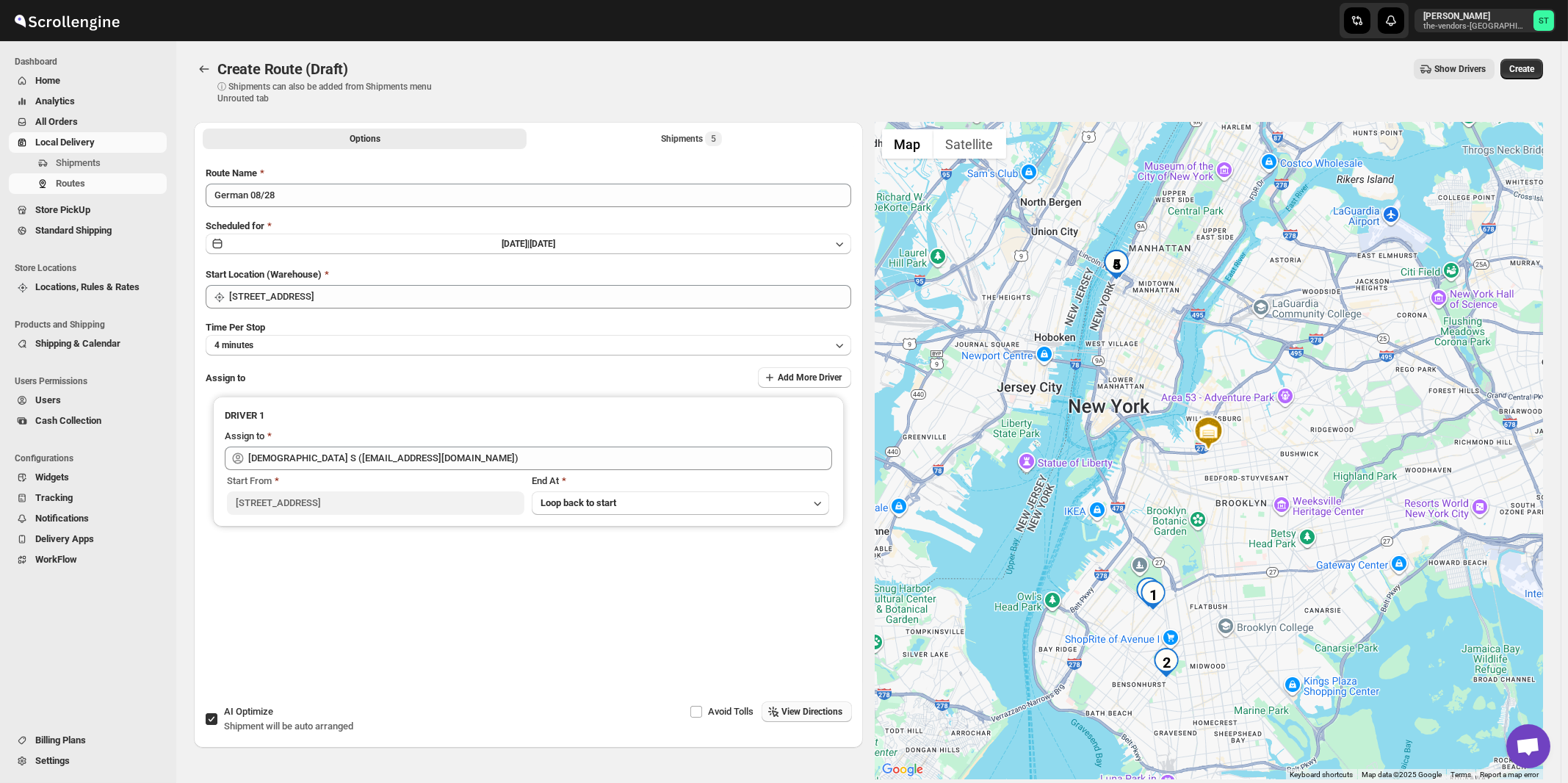
click at [811, 714] on span "View Directions" at bounding box center [812, 712] width 61 height 12
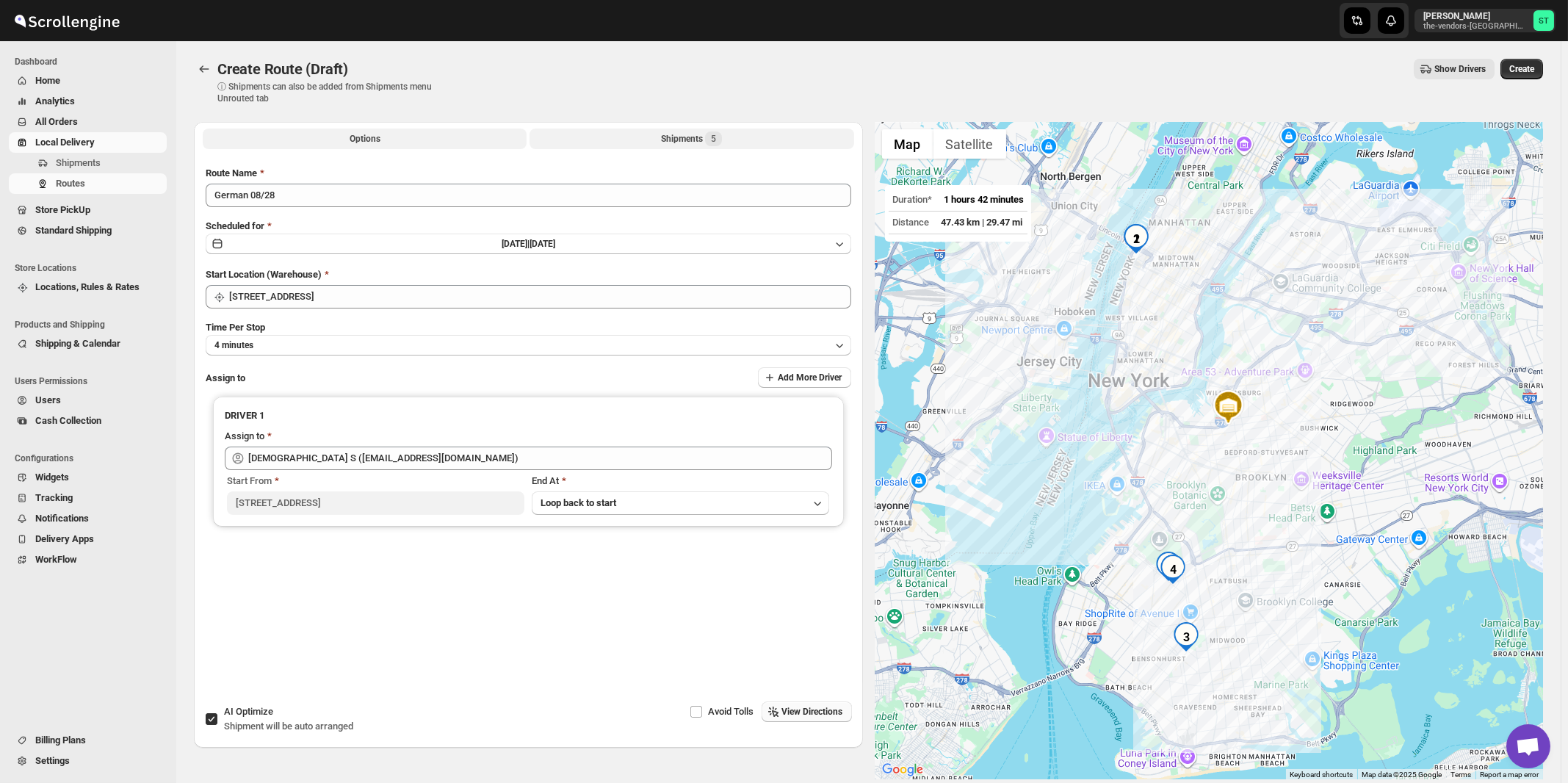
click at [720, 139] on span "5" at bounding box center [714, 138] width 17 height 15
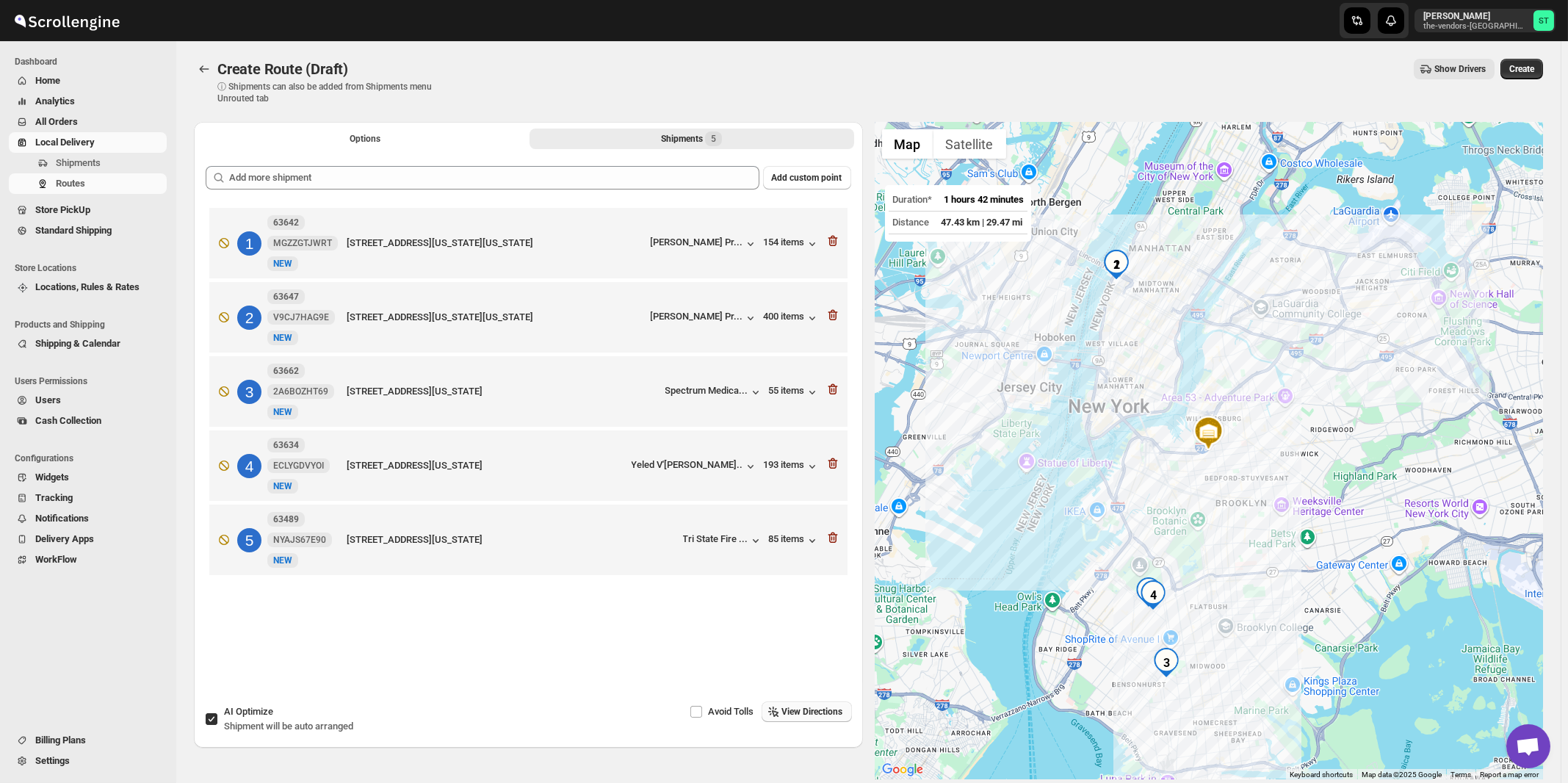
click at [287, 736] on label "AI Optimize Shipment will be auto arranged" at bounding box center [279, 719] width 148 height 35
click at [217, 725] on input "AI Optimize Shipment will be auto arranged" at bounding box center [211, 718] width 12 height 12
checkbox input "false"
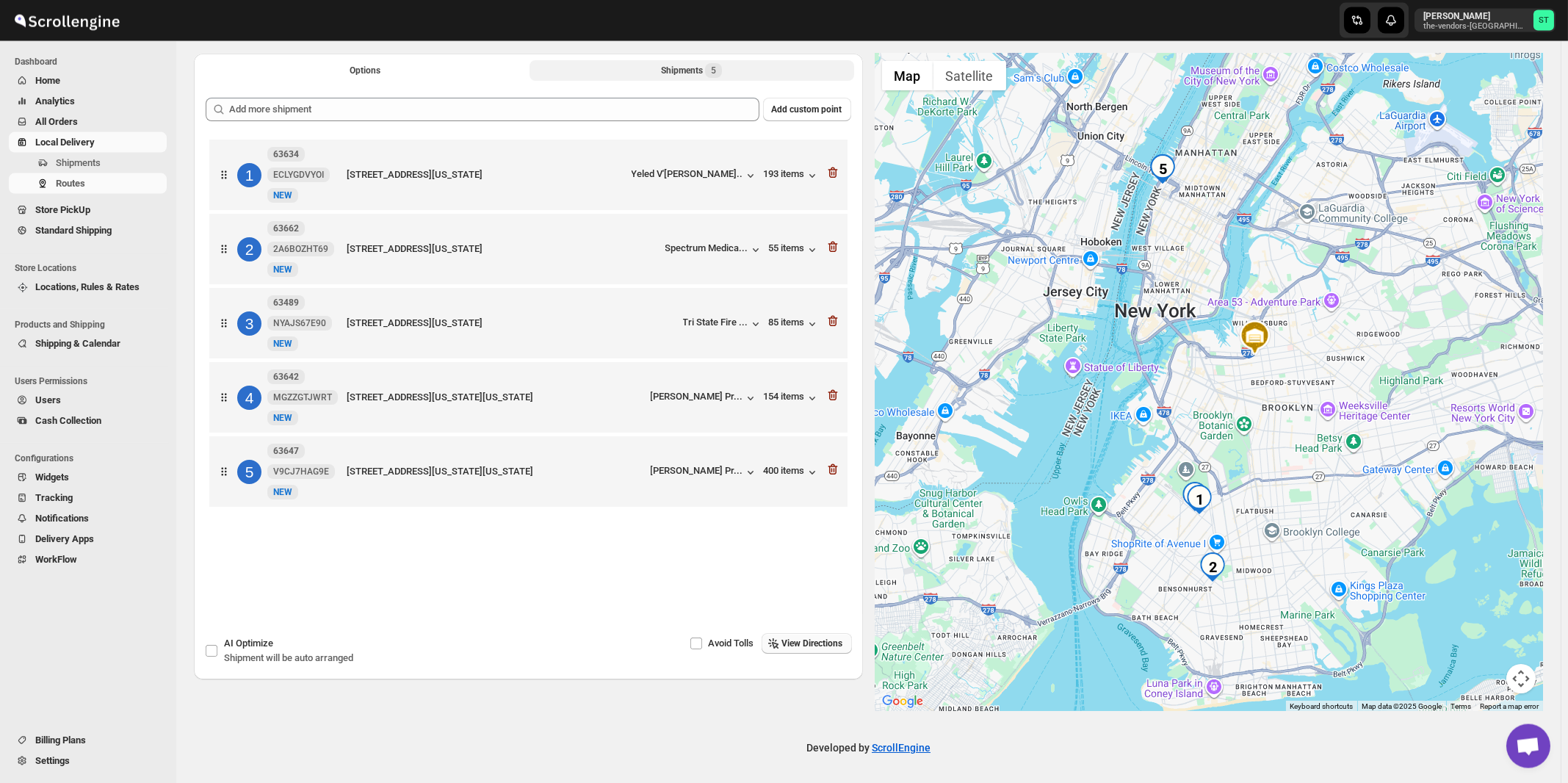
scroll to position [69, 0]
click at [824, 649] on button "View Directions" at bounding box center [807, 642] width 91 height 21
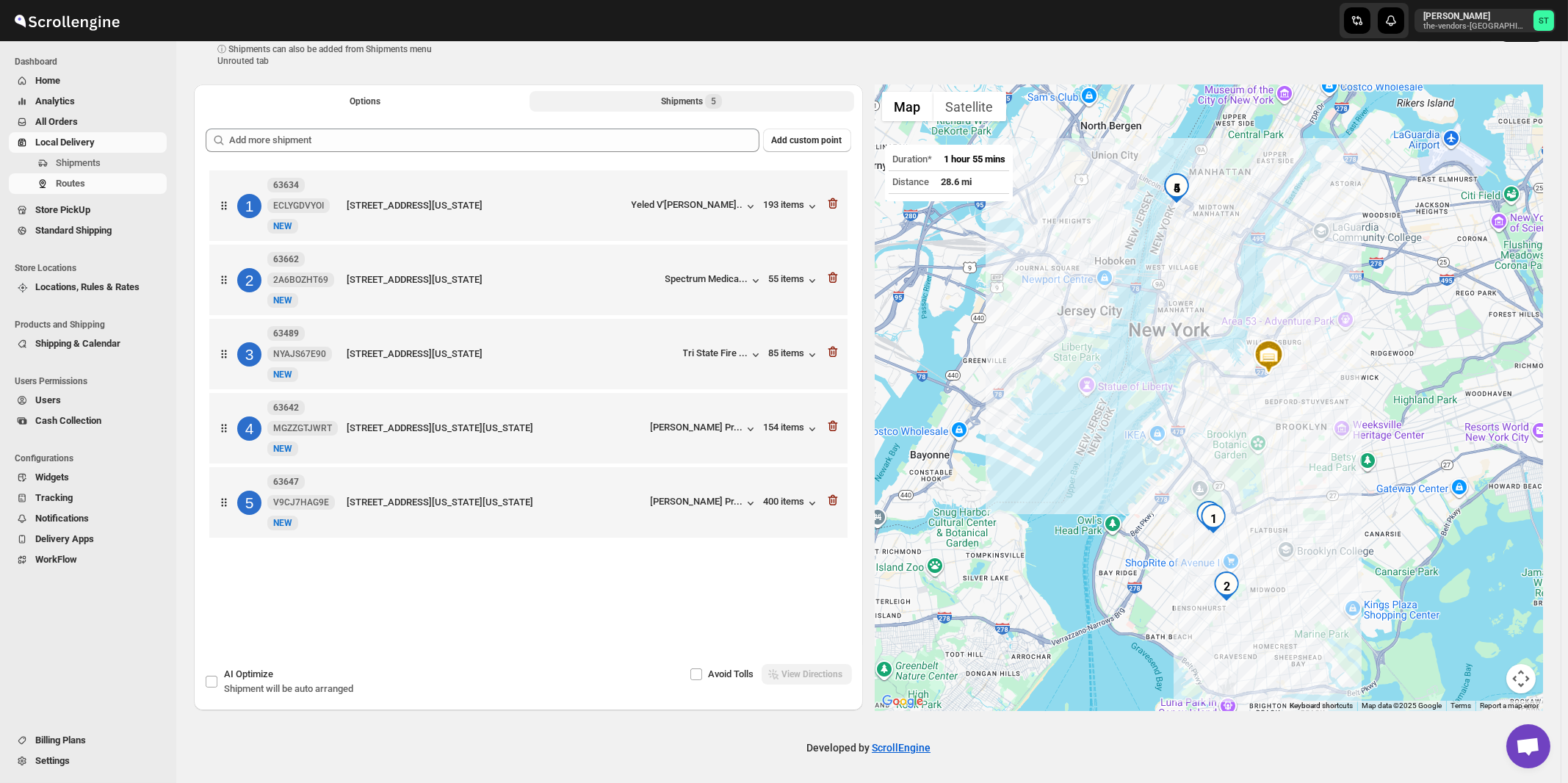
scroll to position [0, 0]
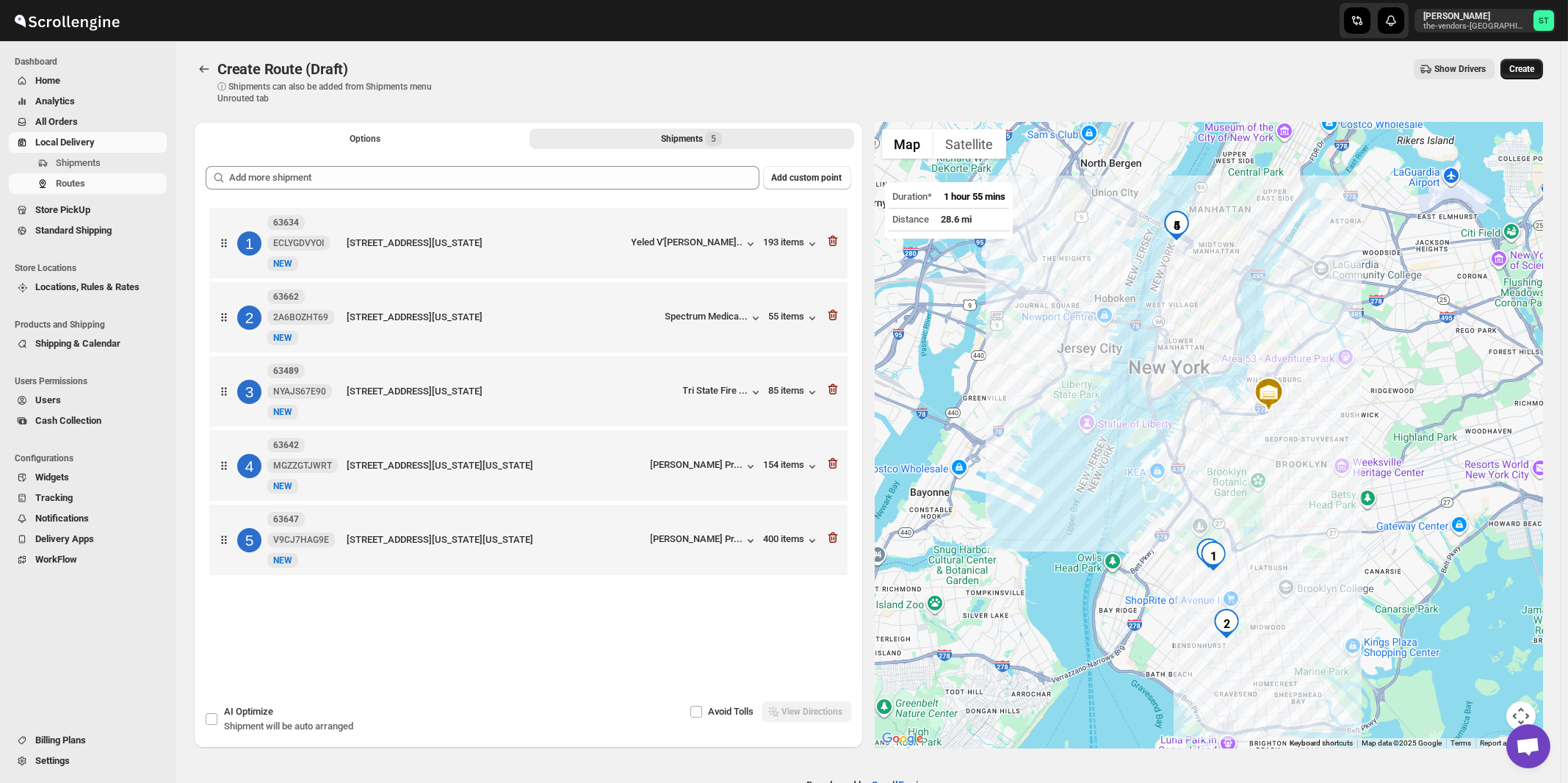
click at [1534, 71] on span "Create" at bounding box center [1521, 68] width 25 height 12
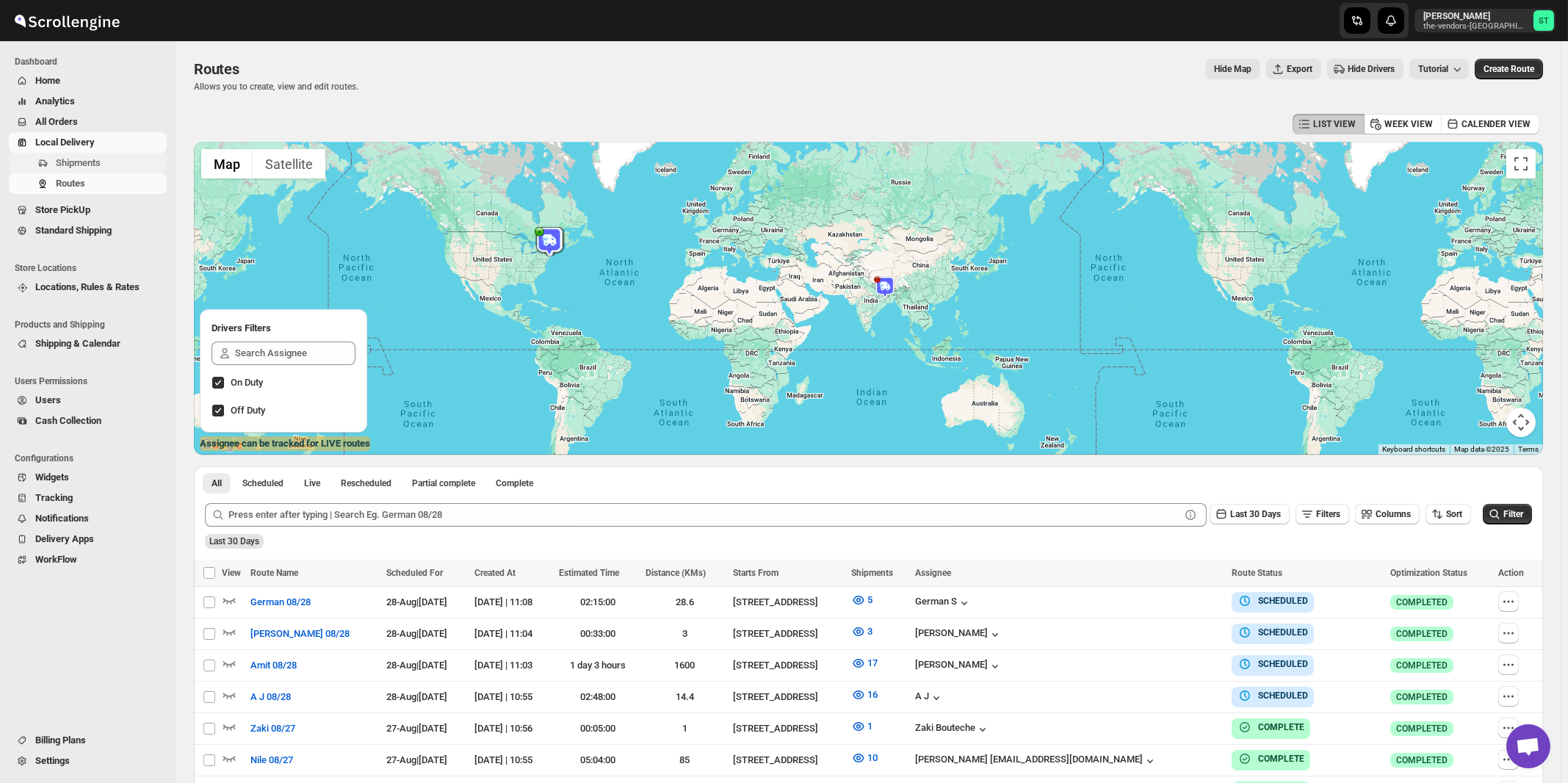
click at [71, 166] on span "Shipments" at bounding box center [78, 163] width 45 height 11
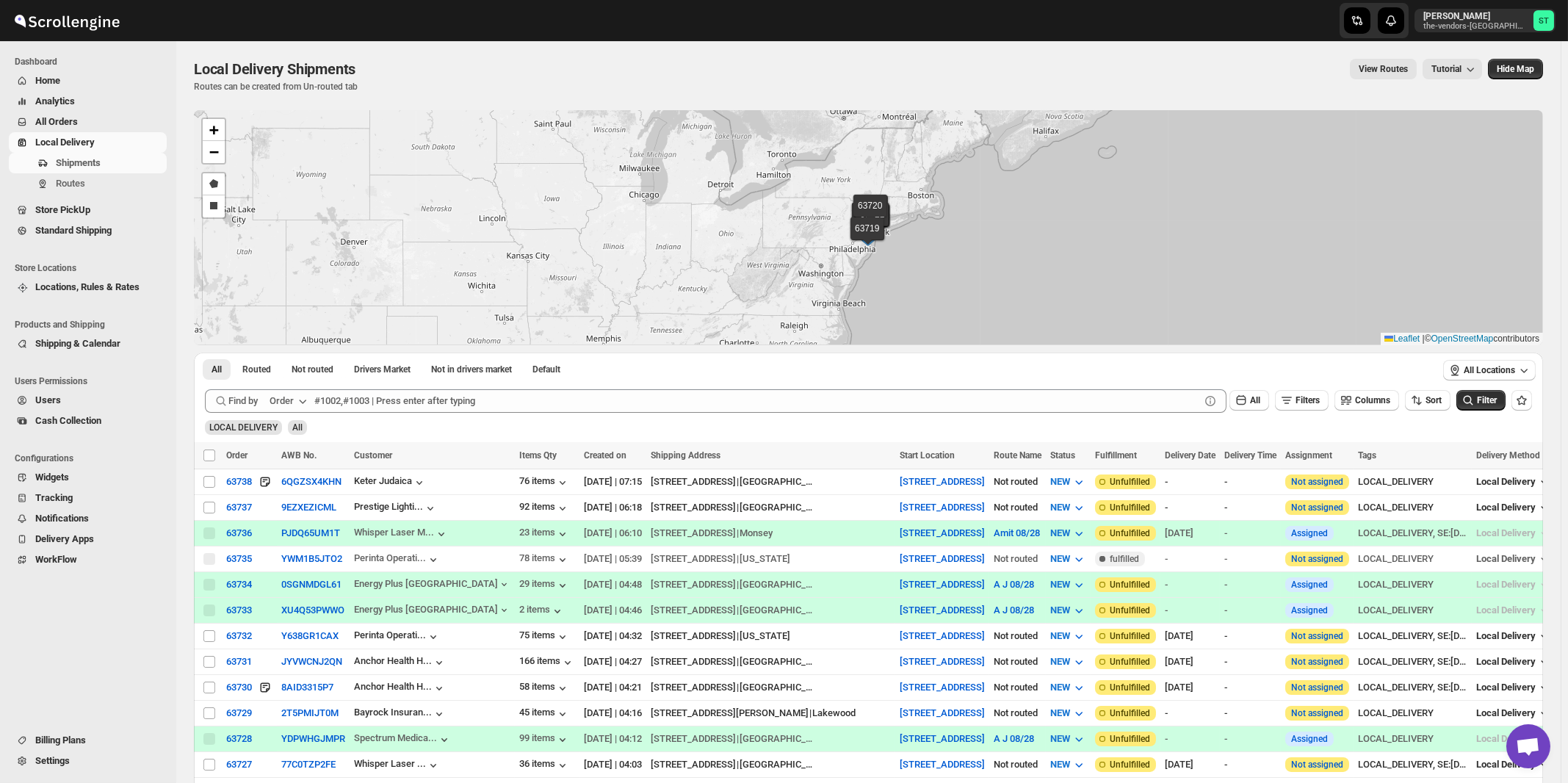
click at [298, 400] on icon "button" at bounding box center [302, 400] width 15 height 15
click at [290, 514] on div "Customer Name" at bounding box center [291, 510] width 68 height 15
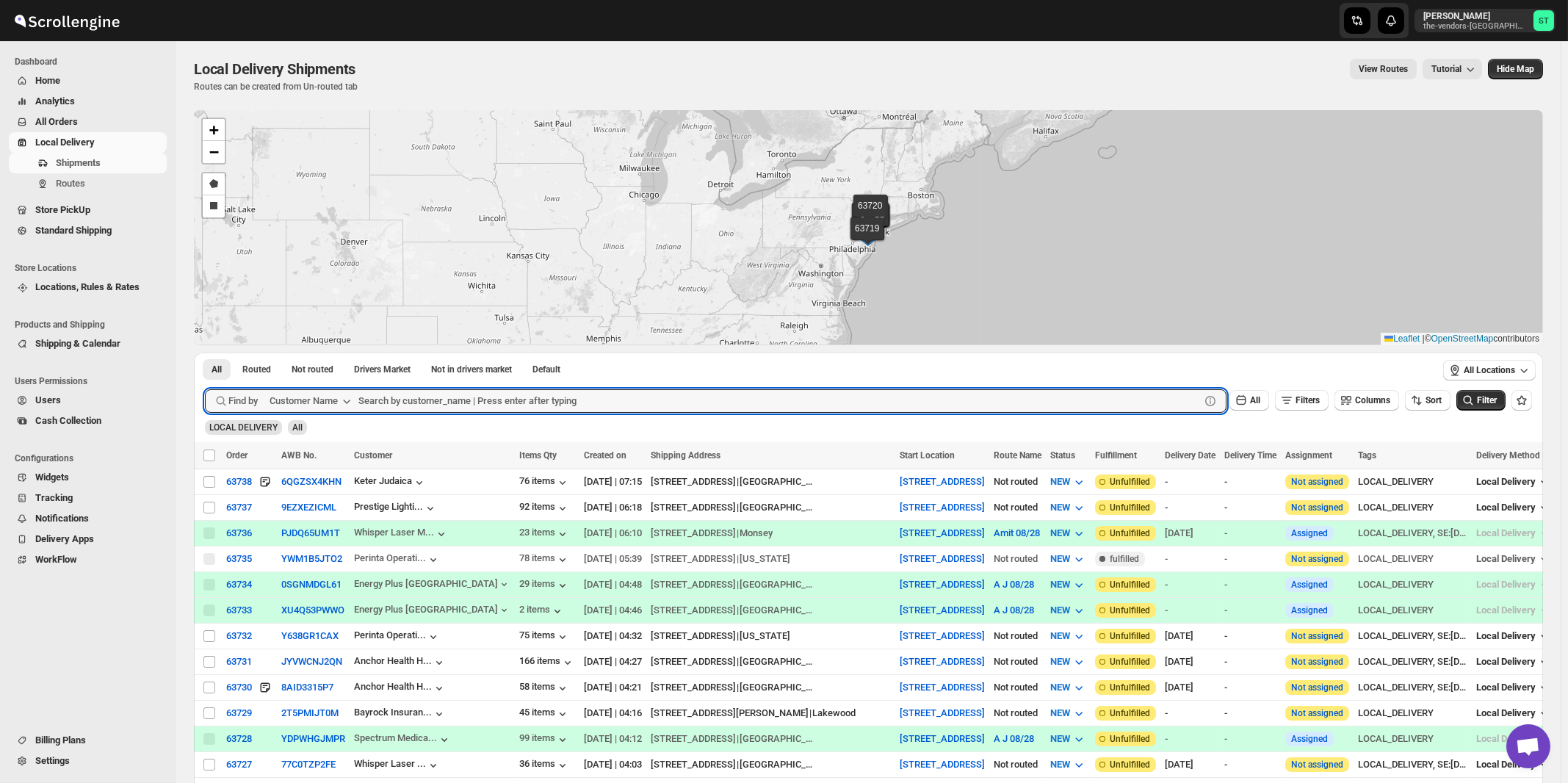
paste input "Twin Group"
type input "Twin Group"
click at [205, 353] on button "Submit" at bounding box center [226, 360] width 41 height 15
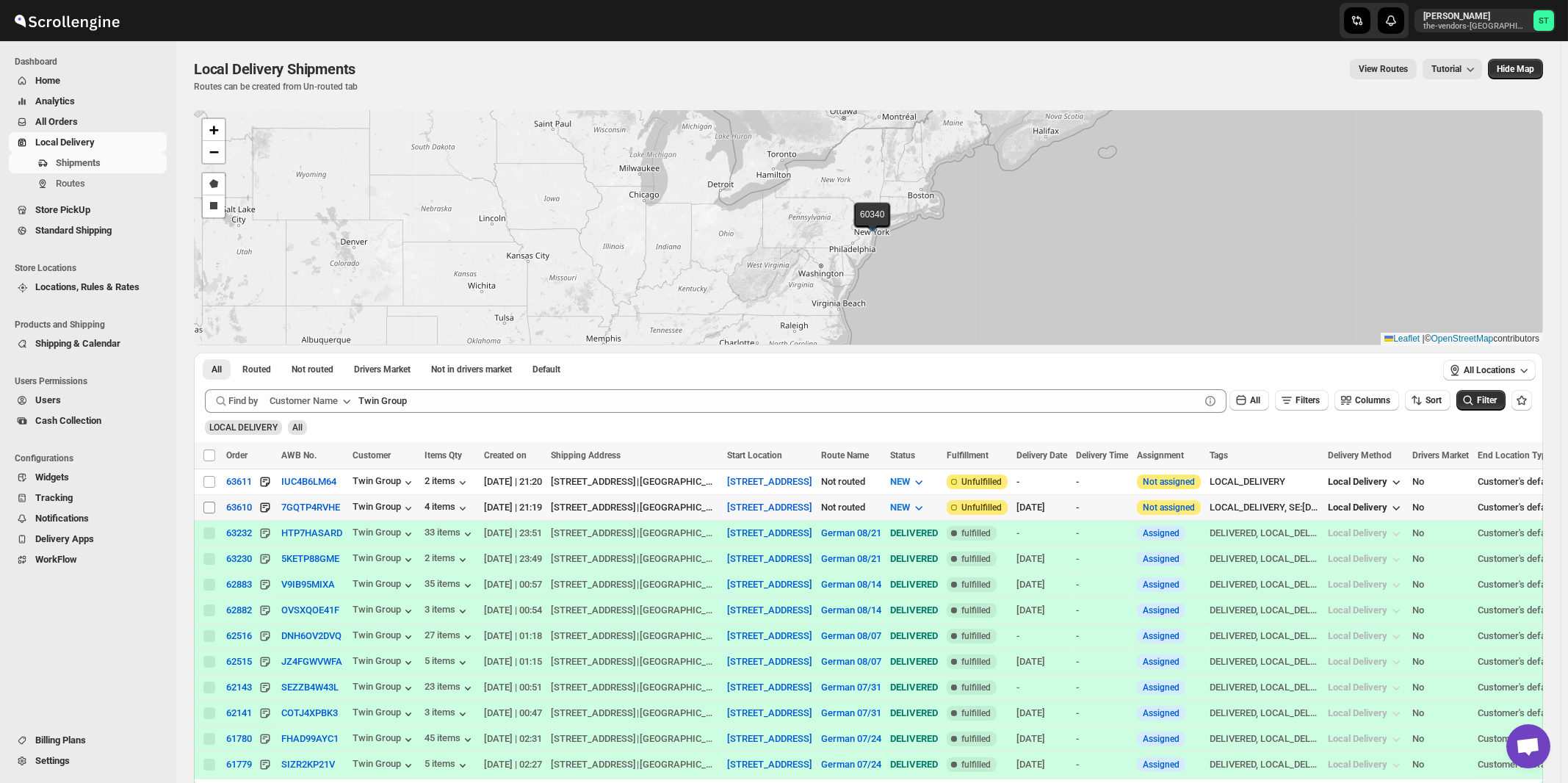
click at [209, 505] on input "Select shipment" at bounding box center [209, 507] width 12 height 12
checkbox input "true"
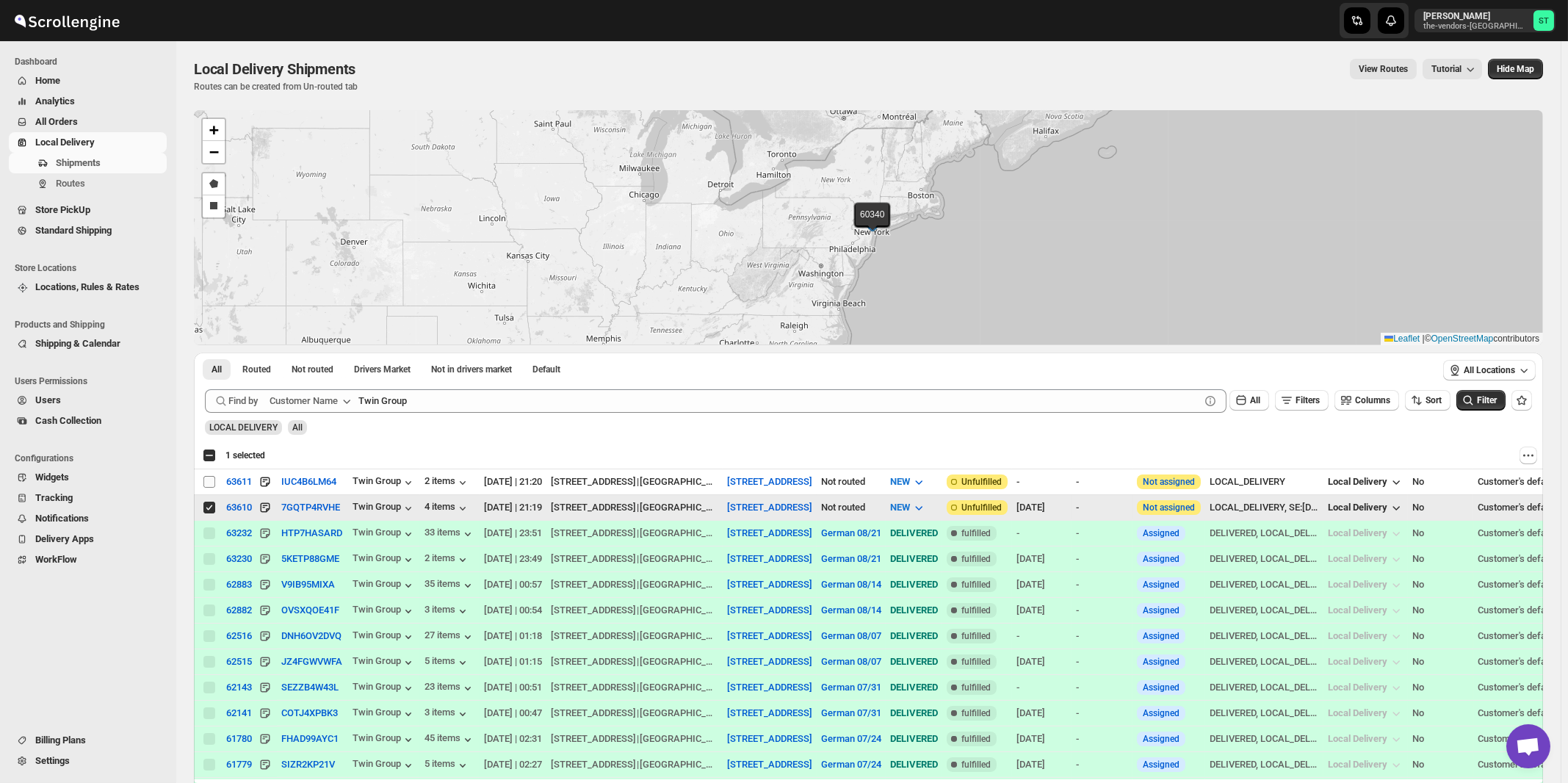
click at [210, 483] on input "Select shipment" at bounding box center [209, 481] width 12 height 12
checkbox input "true"
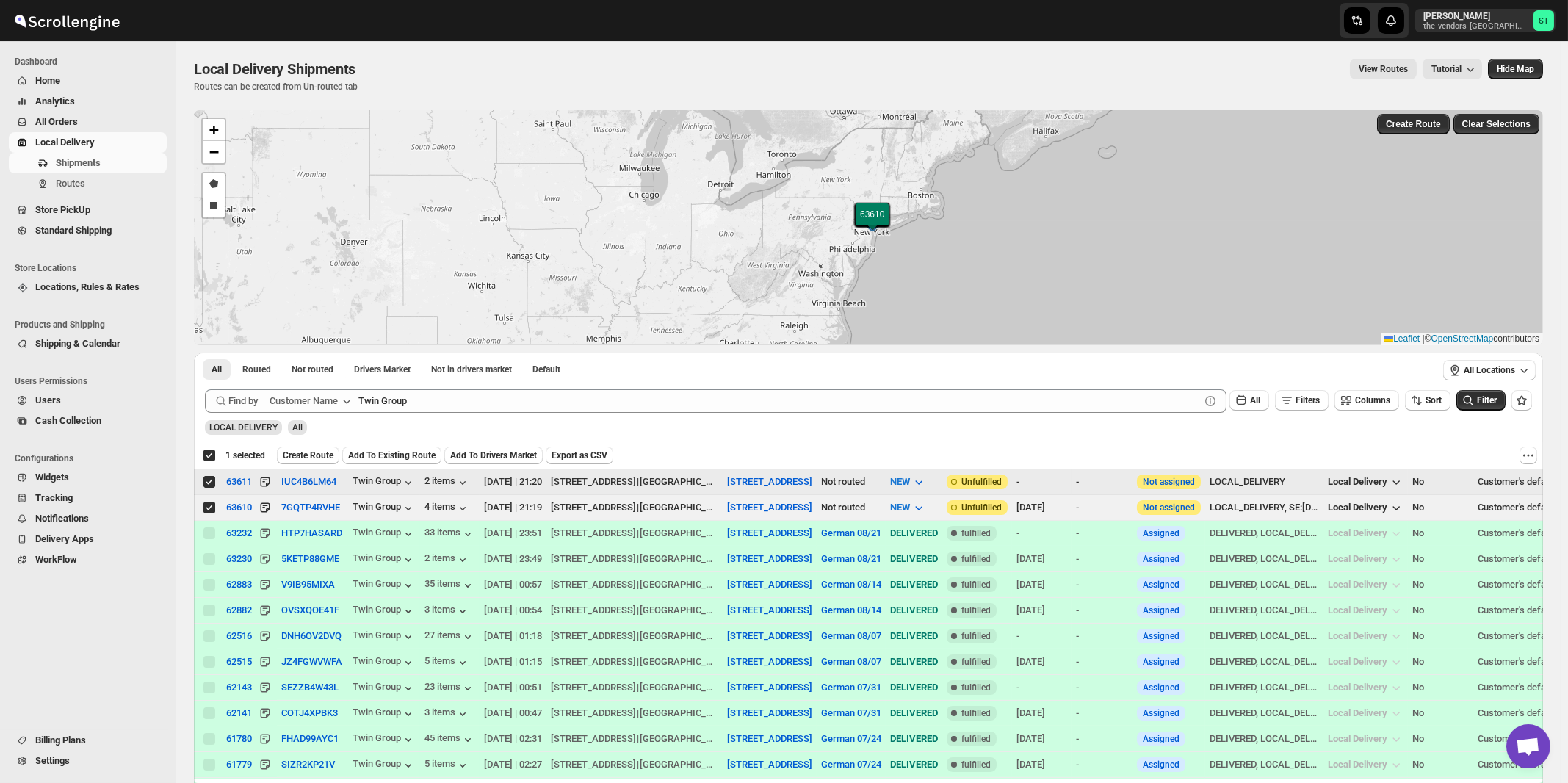
checkbox input "true"
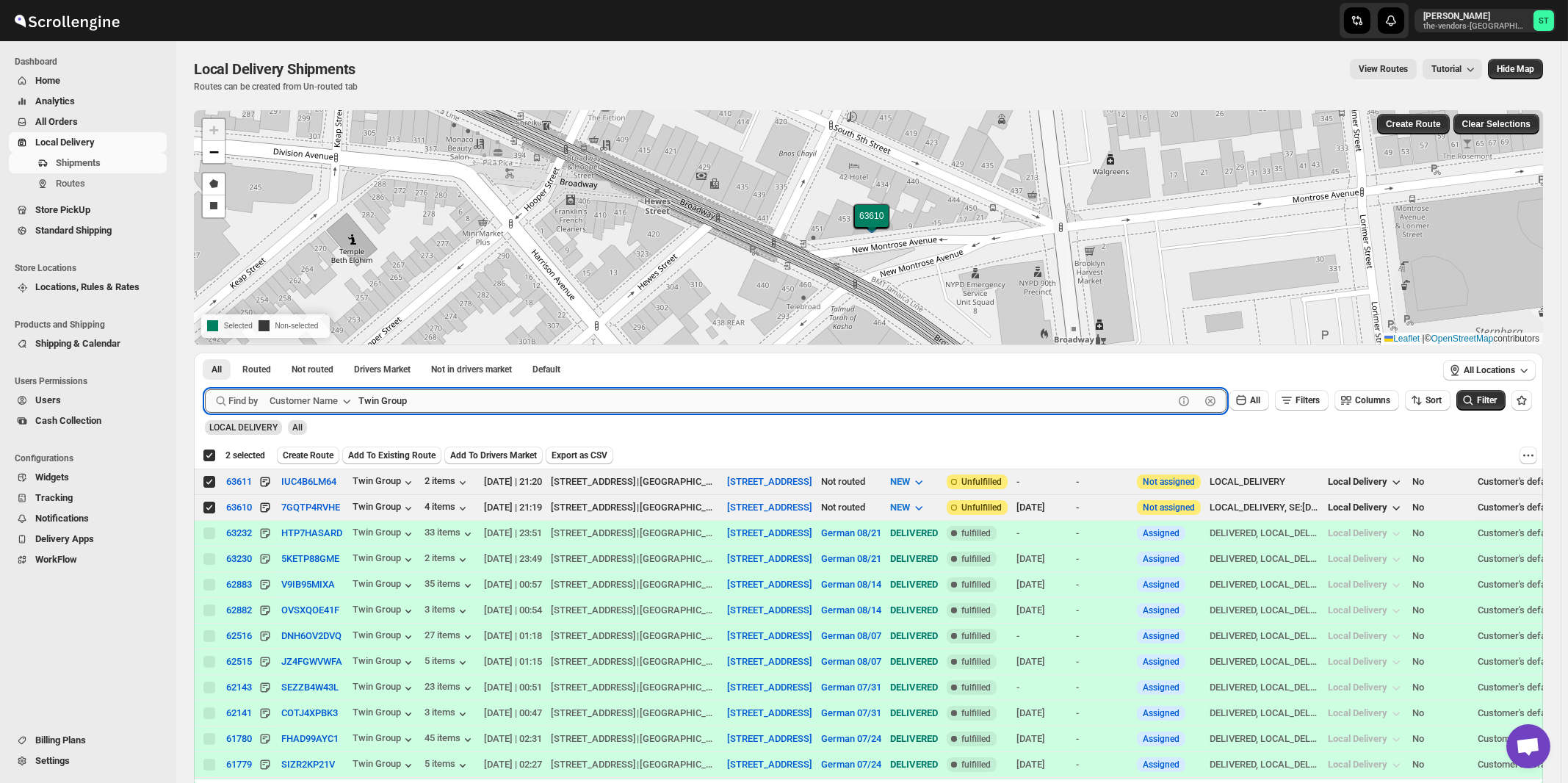
click at [449, 403] on input "Twin Group" at bounding box center [765, 401] width 815 height 24
paste input "Y&Y Realty"
type input "Y&Y Realty Group"
click at [205, 353] on button "Submit" at bounding box center [226, 360] width 41 height 15
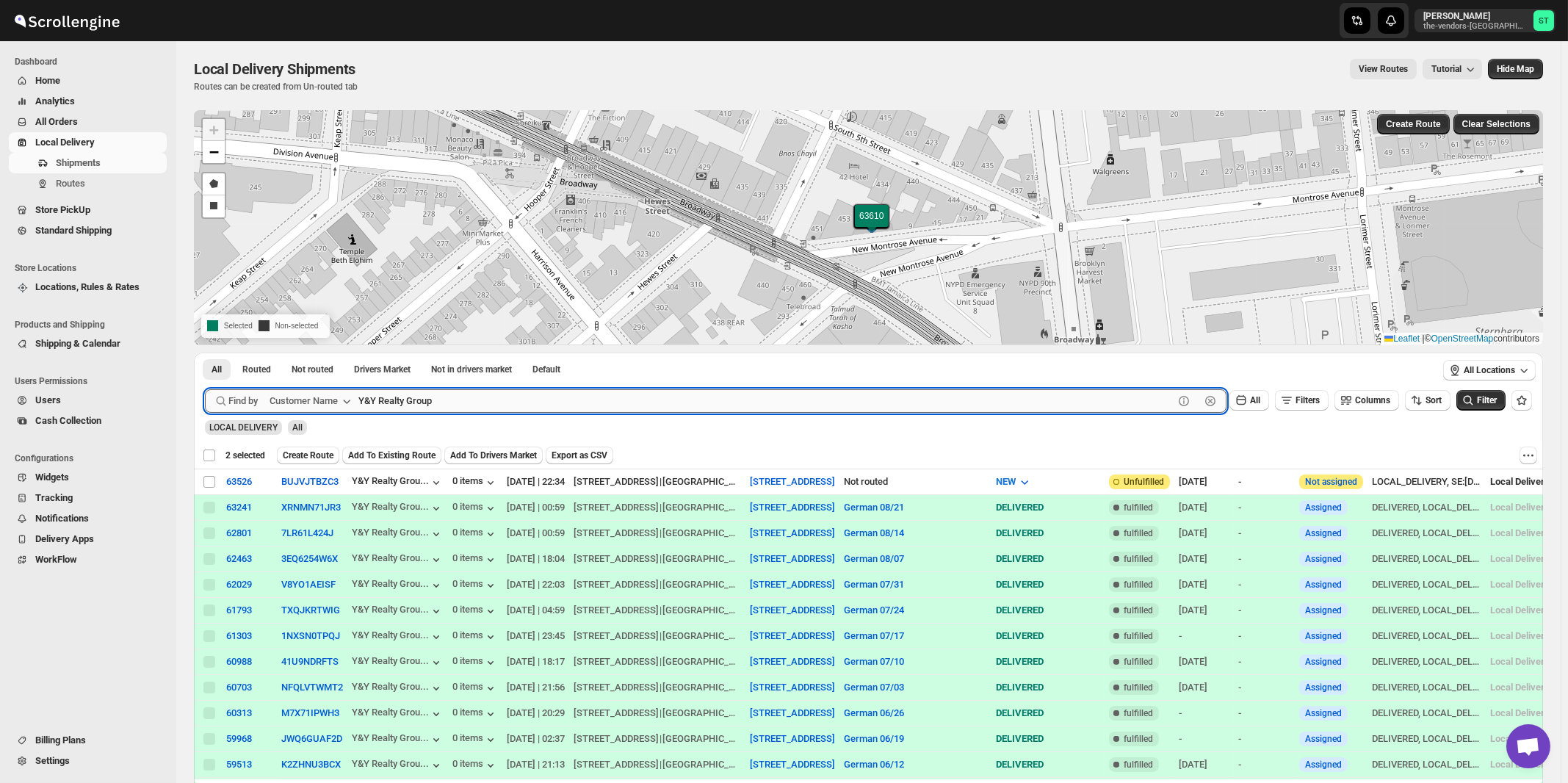
checkbox input "false"
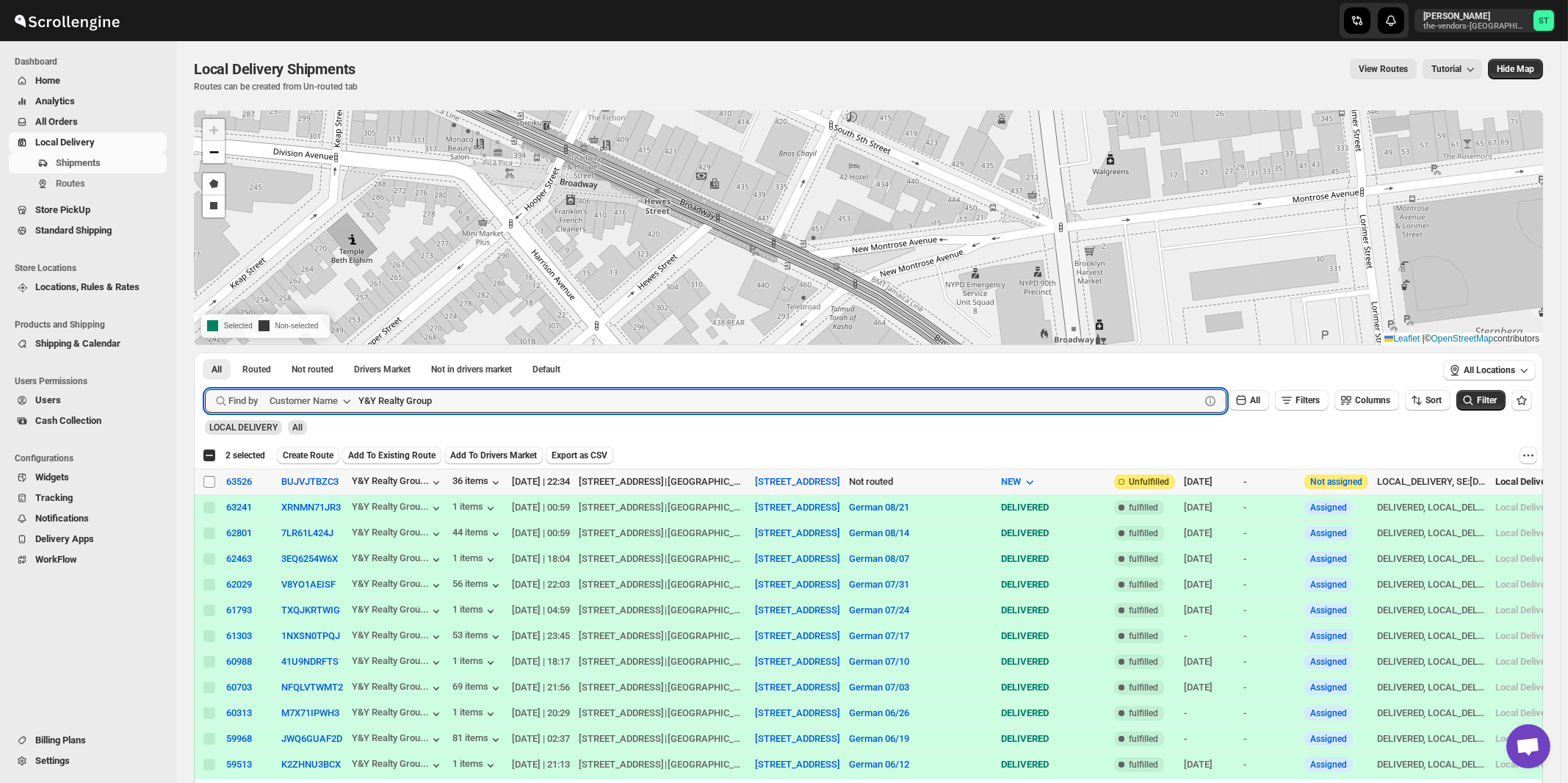
click at [211, 480] on input "Select shipment" at bounding box center [209, 481] width 12 height 12
checkbox input "true"
click at [567, 402] on input "Y&Y Realty Group" at bounding box center [765, 401] width 815 height 24
paste input "Corner Hardware & Print Ctr."
type input "Corner Hardware & Print Ctr."
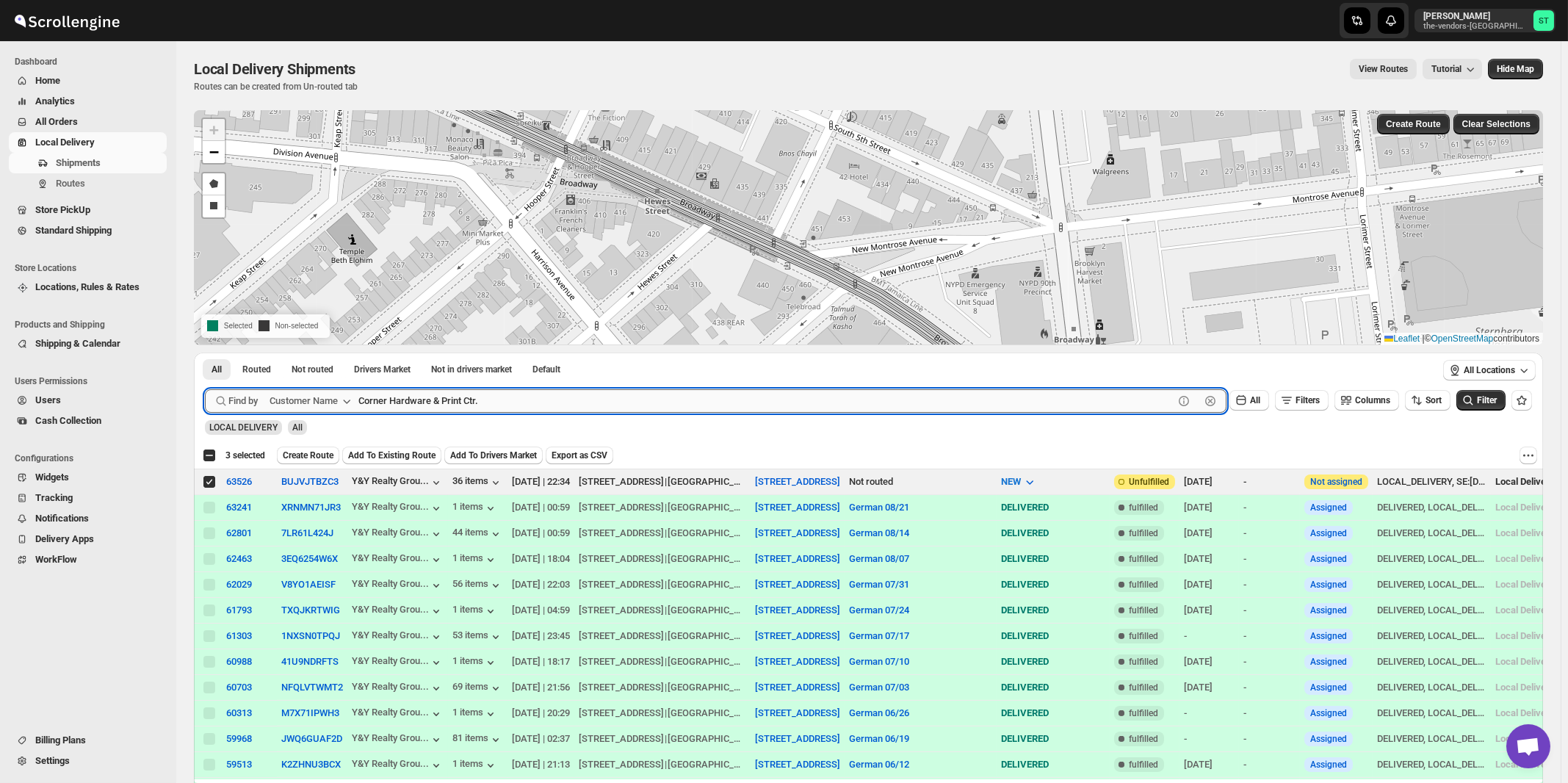
click at [205, 353] on button "Submit" at bounding box center [226, 360] width 41 height 15
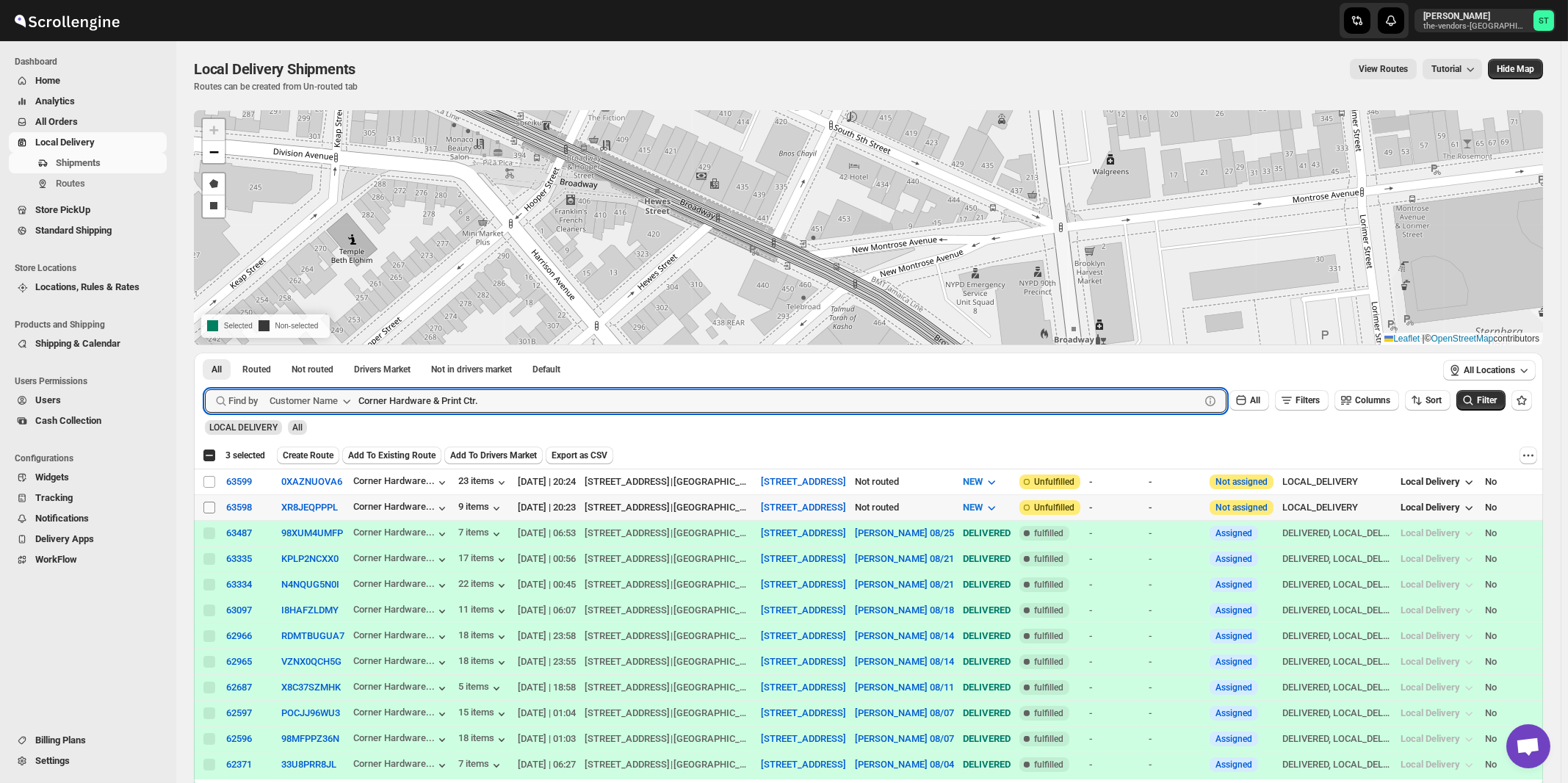
click at [209, 506] on input "Select shipment" at bounding box center [209, 507] width 12 height 12
checkbox input "true"
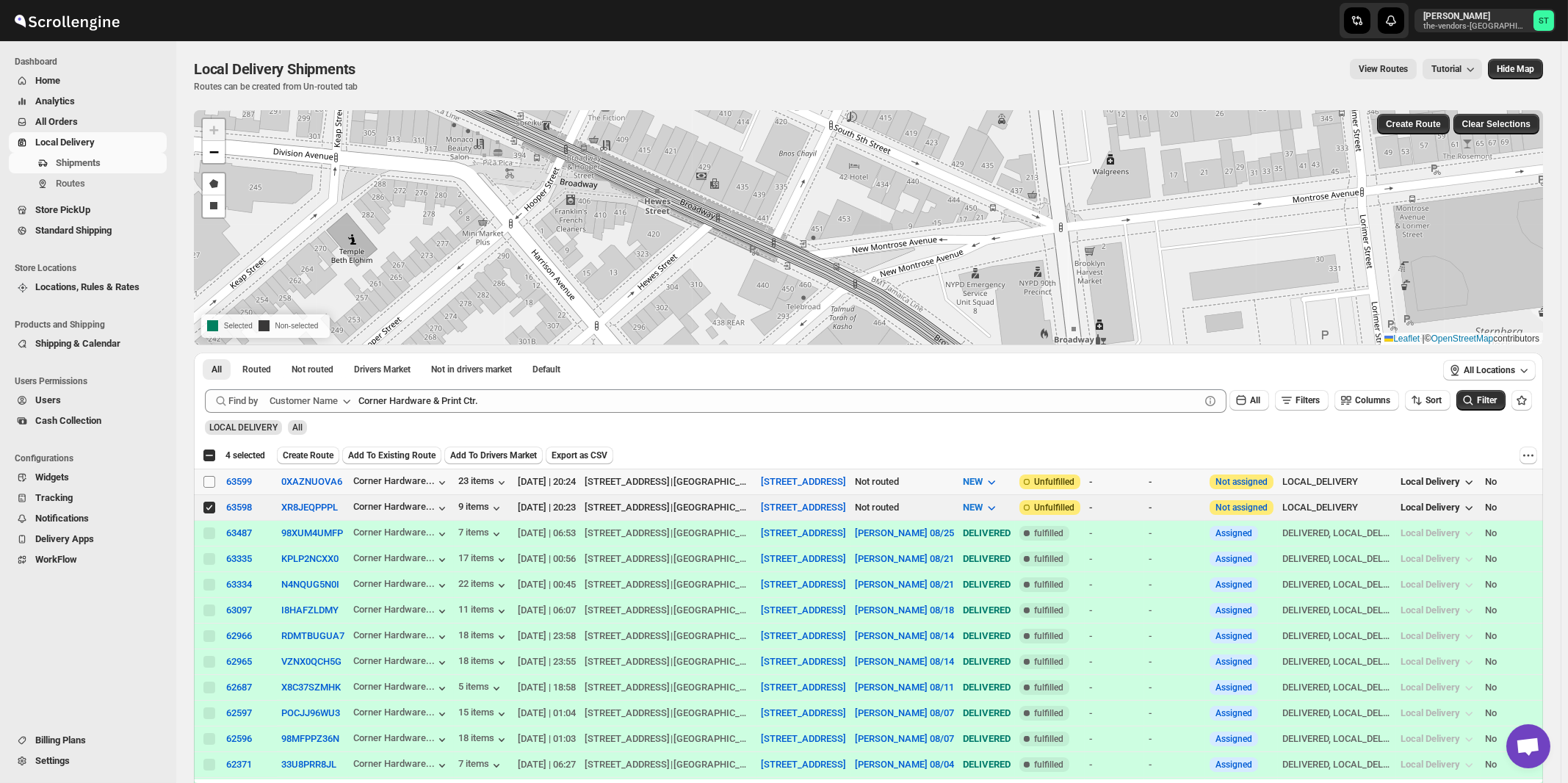
click at [208, 483] on input "Select shipment" at bounding box center [209, 481] width 12 height 12
checkbox input "true"
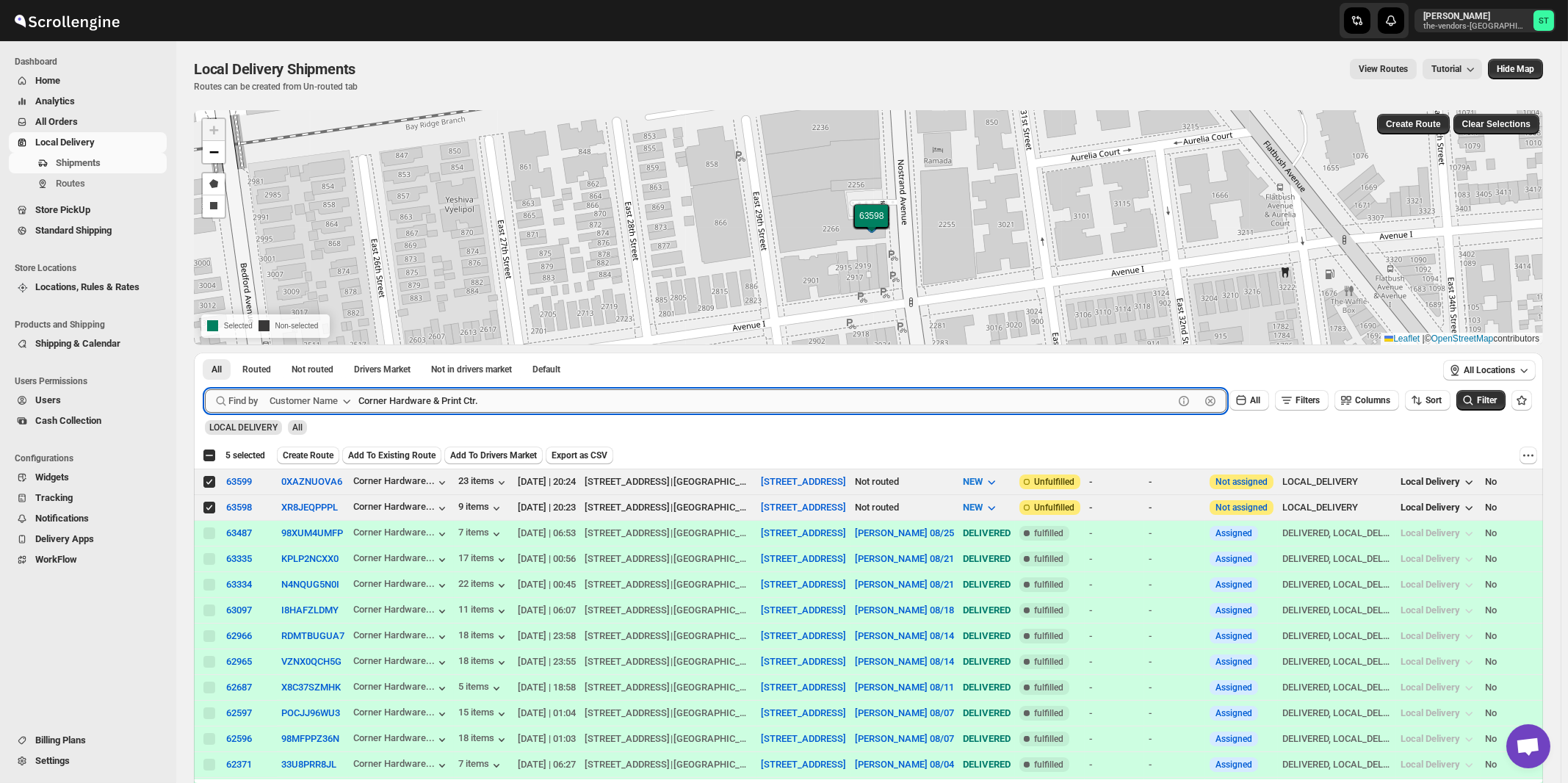
click at [475, 410] on input "Corner Hardware & Print Ctr." at bounding box center [765, 401] width 815 height 24
paste input "Dialog Marketing [GEOGRAPHIC_DATA]"
type input "Dialog Marketing [GEOGRAPHIC_DATA]"
click at [205, 353] on button "Submit" at bounding box center [226, 360] width 41 height 15
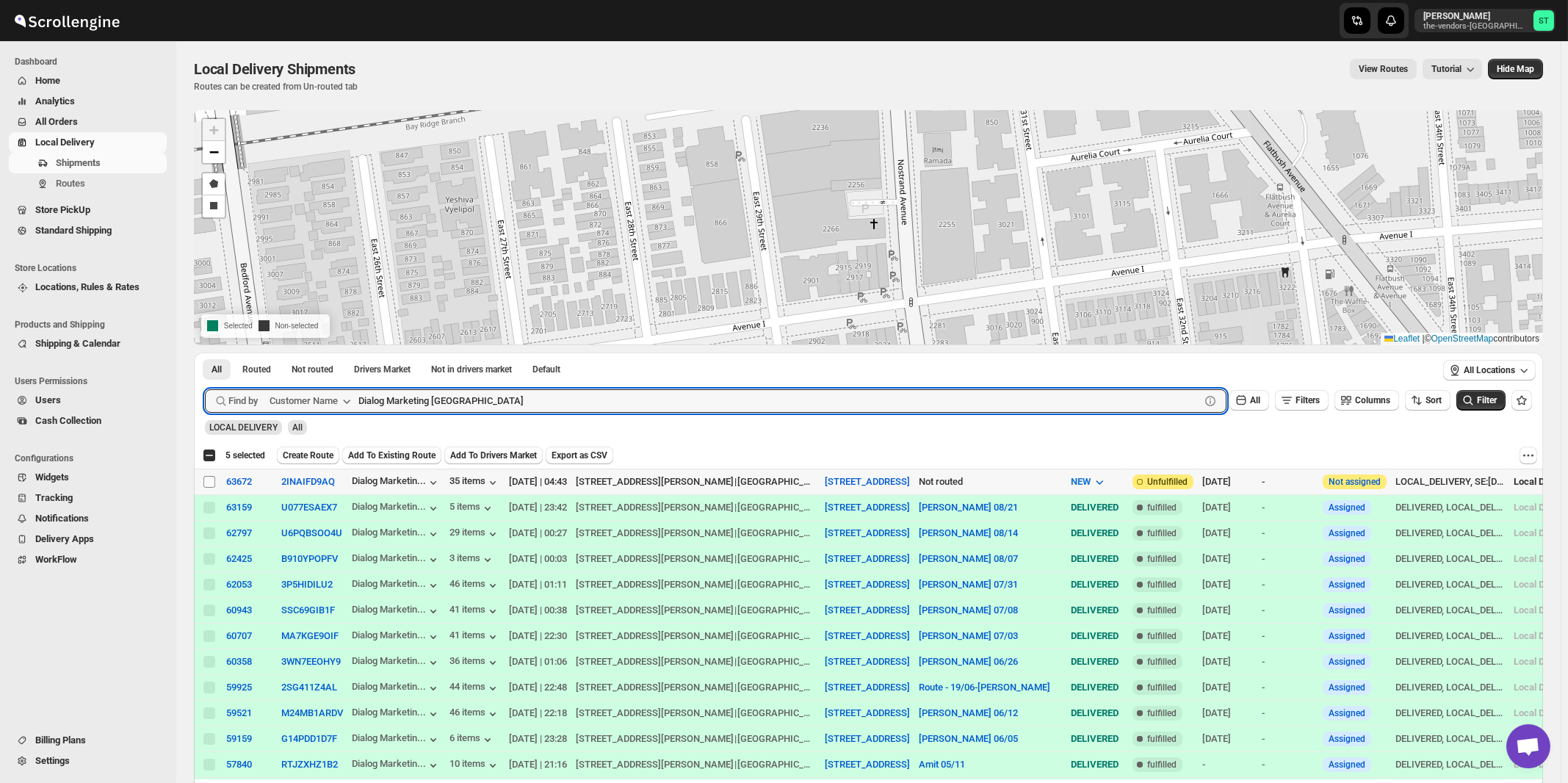
click at [207, 479] on input "Select shipment" at bounding box center [209, 481] width 12 height 12
checkbox input "true"
click at [481, 401] on input "Dialog Marketing [GEOGRAPHIC_DATA]" at bounding box center [765, 401] width 815 height 24
paste input "Funding Nexus"
type input "Funding Nexus"
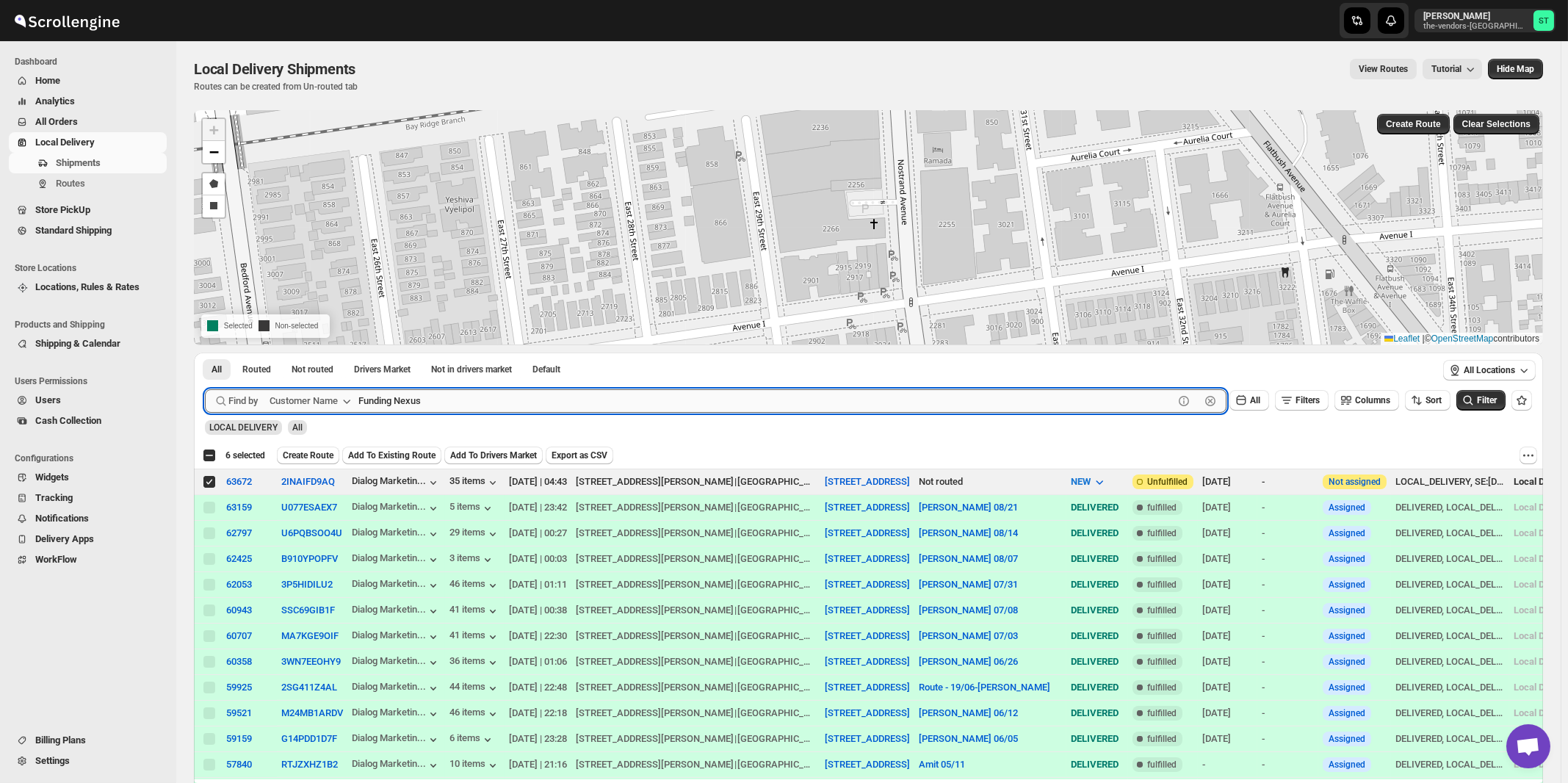
click at [205, 353] on button "Submit" at bounding box center [226, 360] width 41 height 15
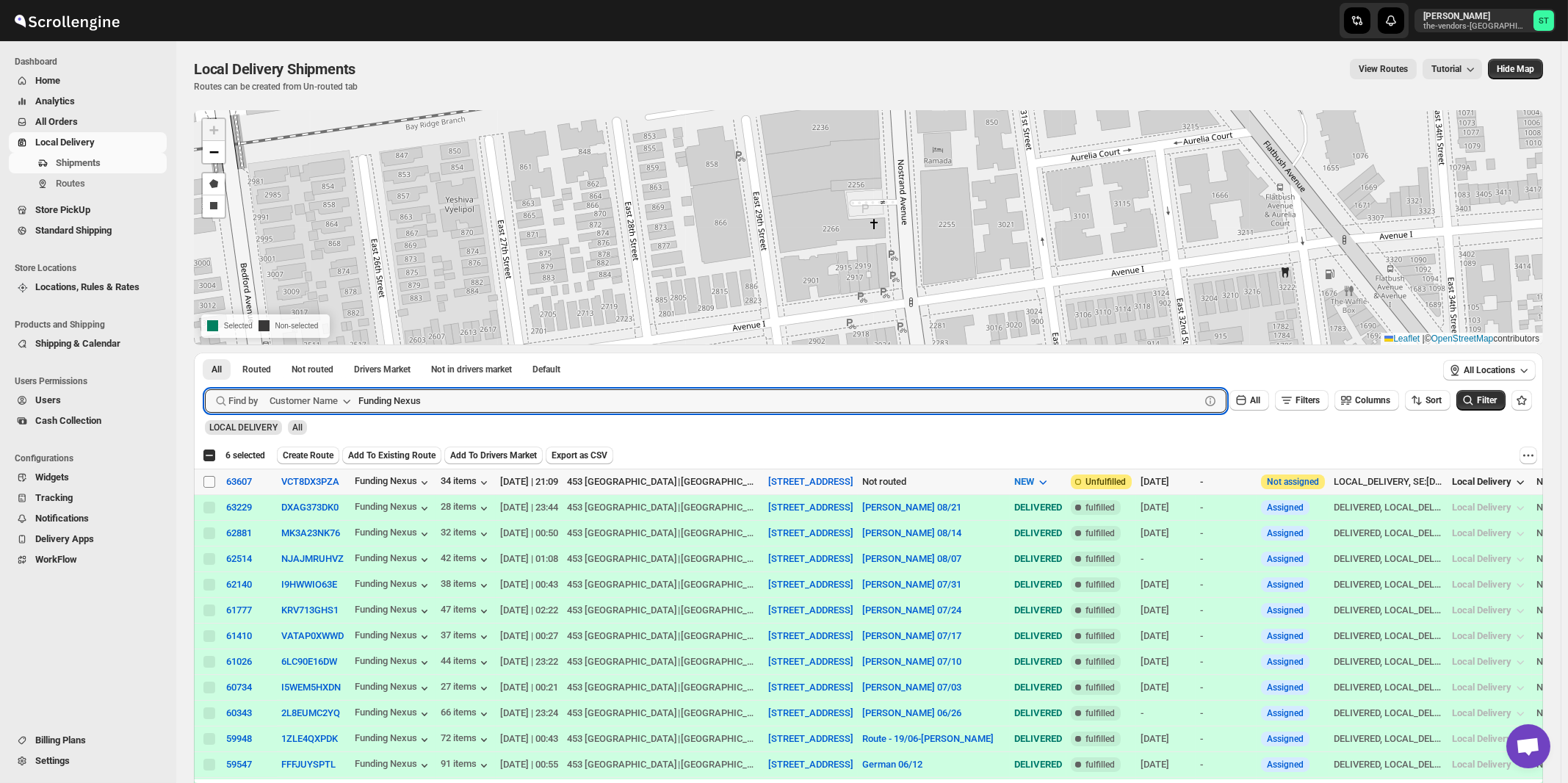
click at [210, 484] on input "Select shipment" at bounding box center [209, 481] width 12 height 12
checkbox input "true"
click at [506, 400] on input "Funding Nexus" at bounding box center [765, 401] width 815 height 24
paste input "Hospitality Opening"
type input "Hospitality Openings"
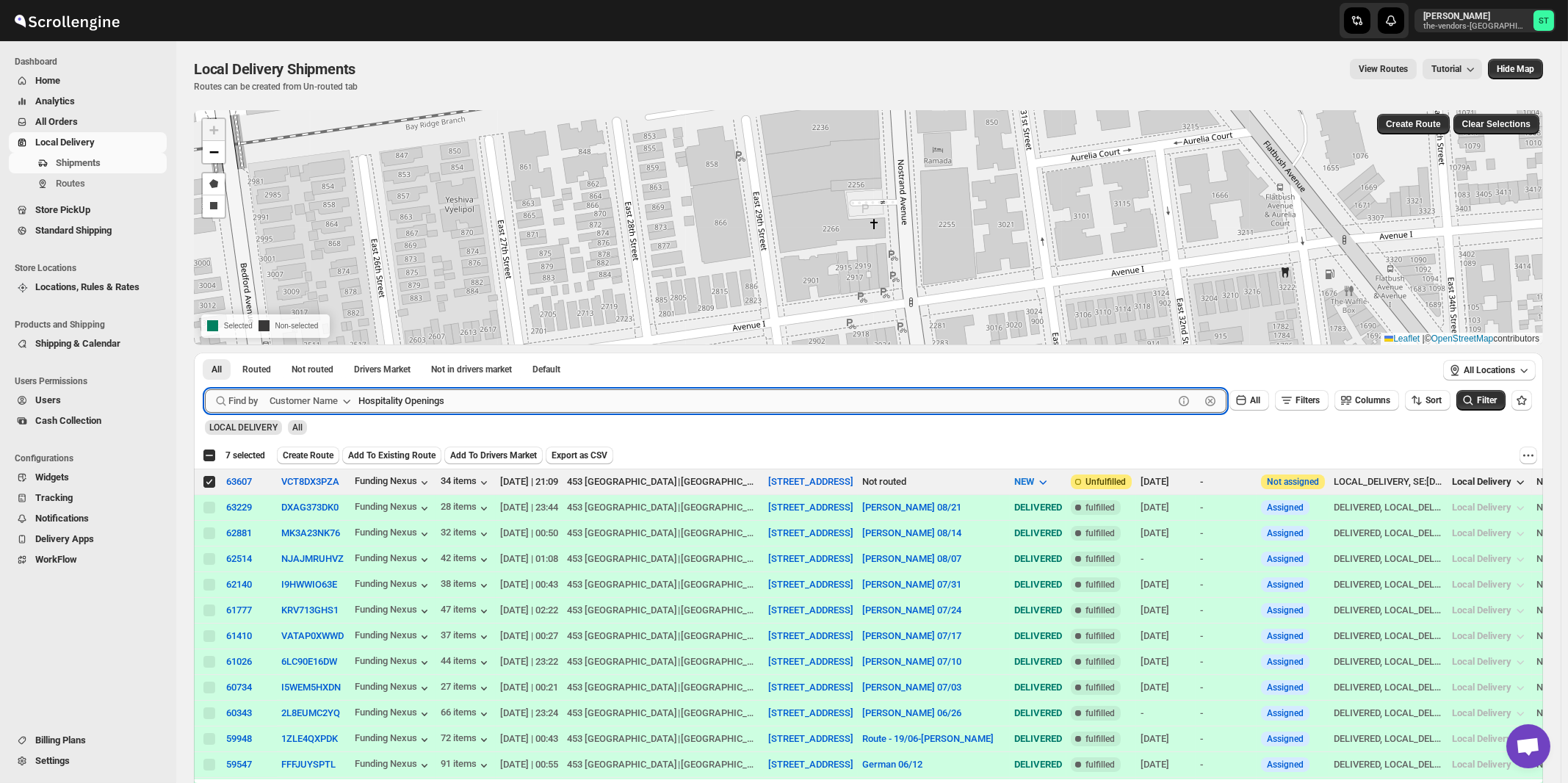
click at [205, 353] on button "Submit" at bounding box center [226, 360] width 41 height 15
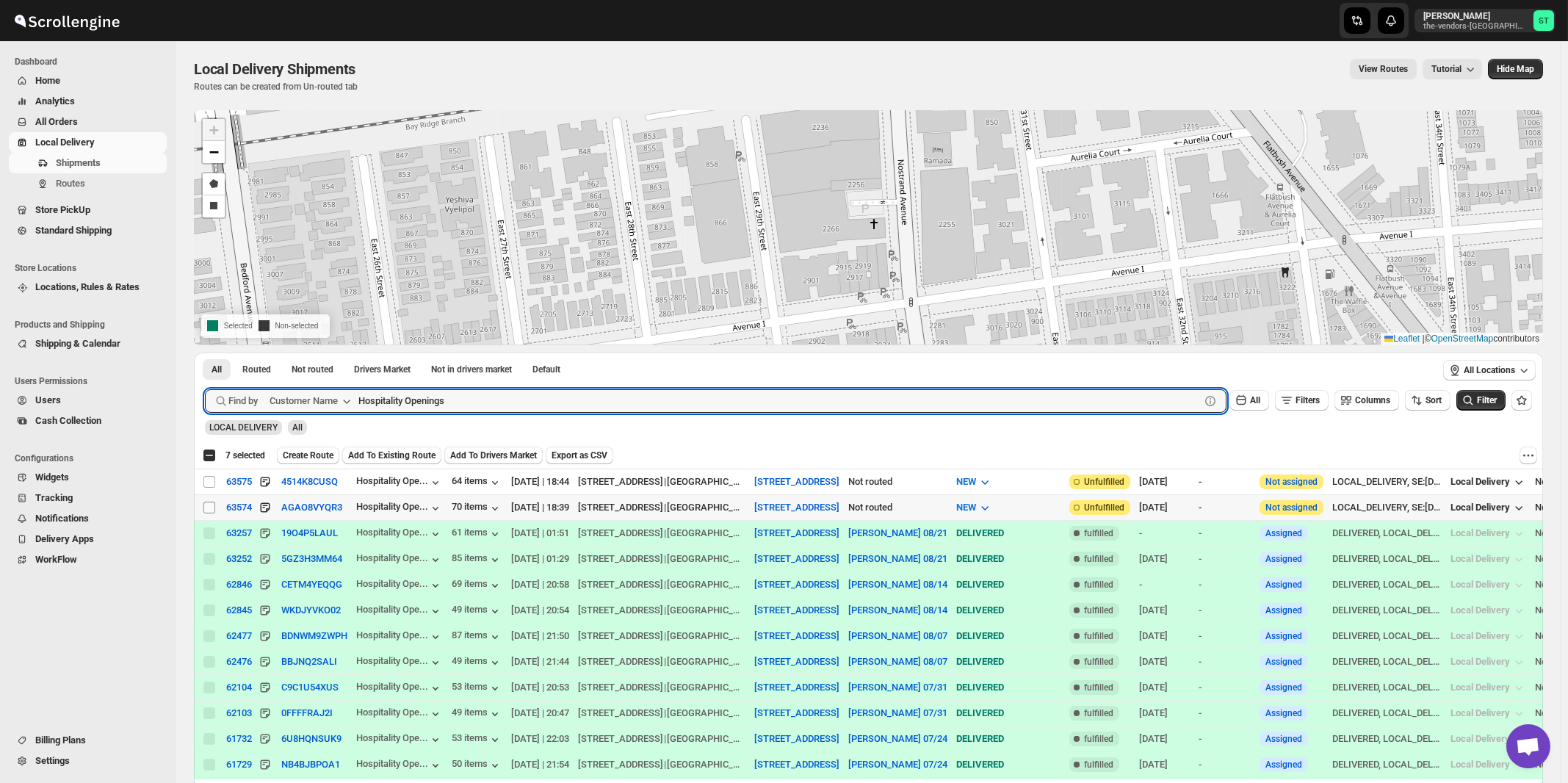
click at [211, 506] on input "Select shipment" at bounding box center [209, 507] width 12 height 12
checkbox input "true"
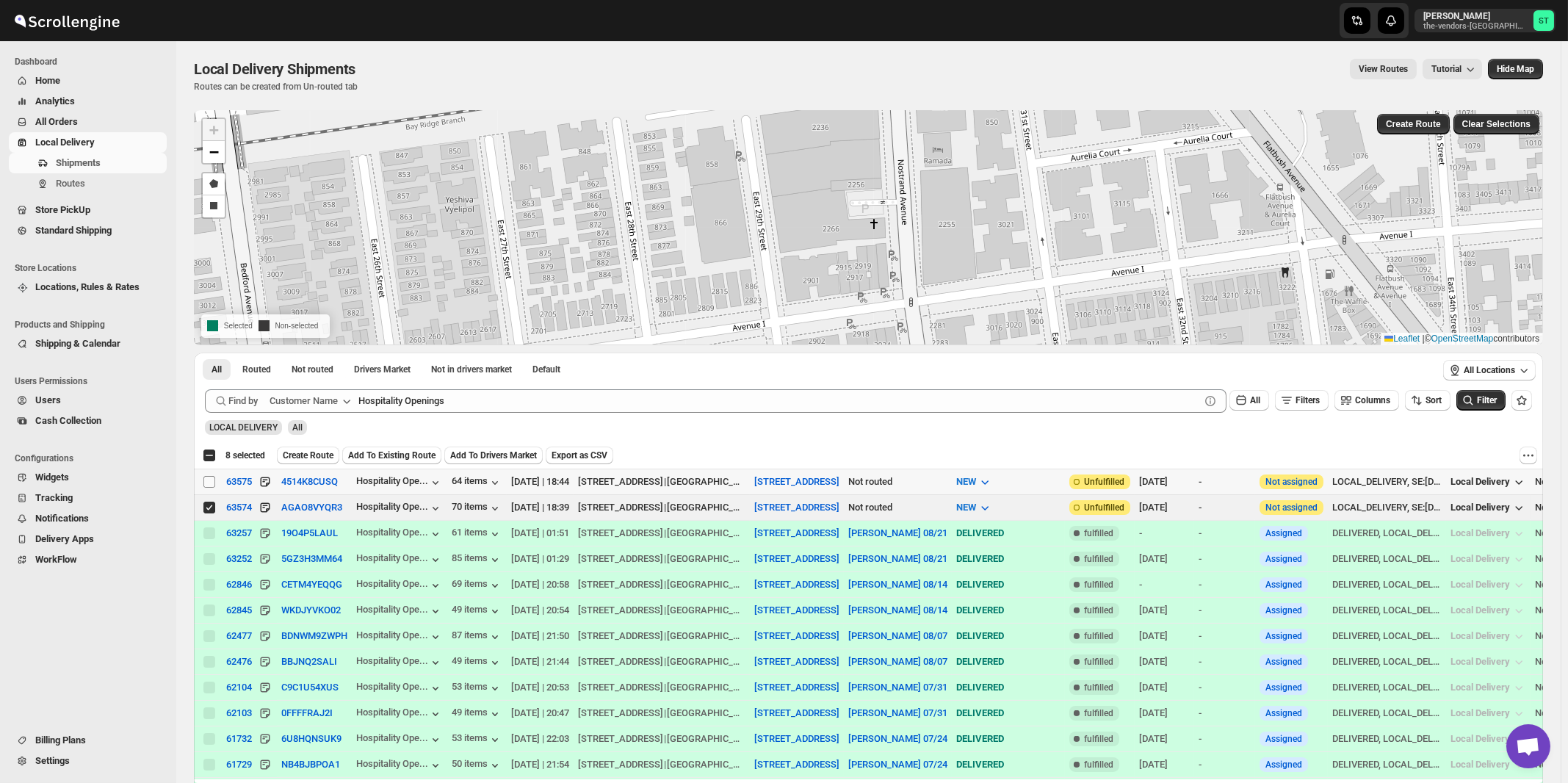
click at [208, 480] on input "Select shipment" at bounding box center [209, 481] width 12 height 12
checkbox input "true"
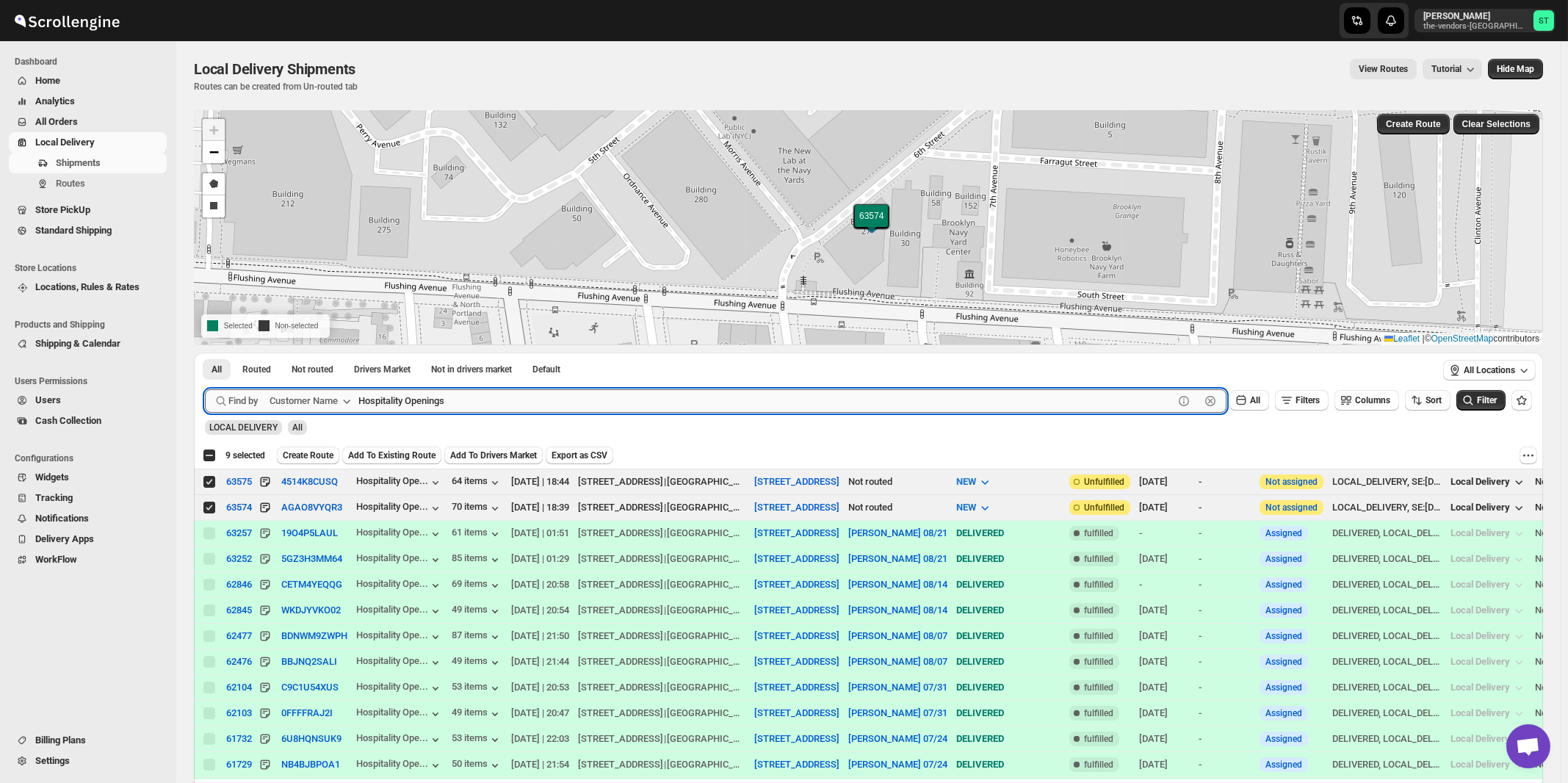
click at [427, 405] on input "Hospitality Openings" at bounding box center [765, 401] width 815 height 24
paste input "Smart Cafe Anchor Health Homecare Services Inc"
type input "Smart Cafe Anchor Health Homecare Services Inc"
click at [205, 353] on button "Submit" at bounding box center [226, 360] width 41 height 15
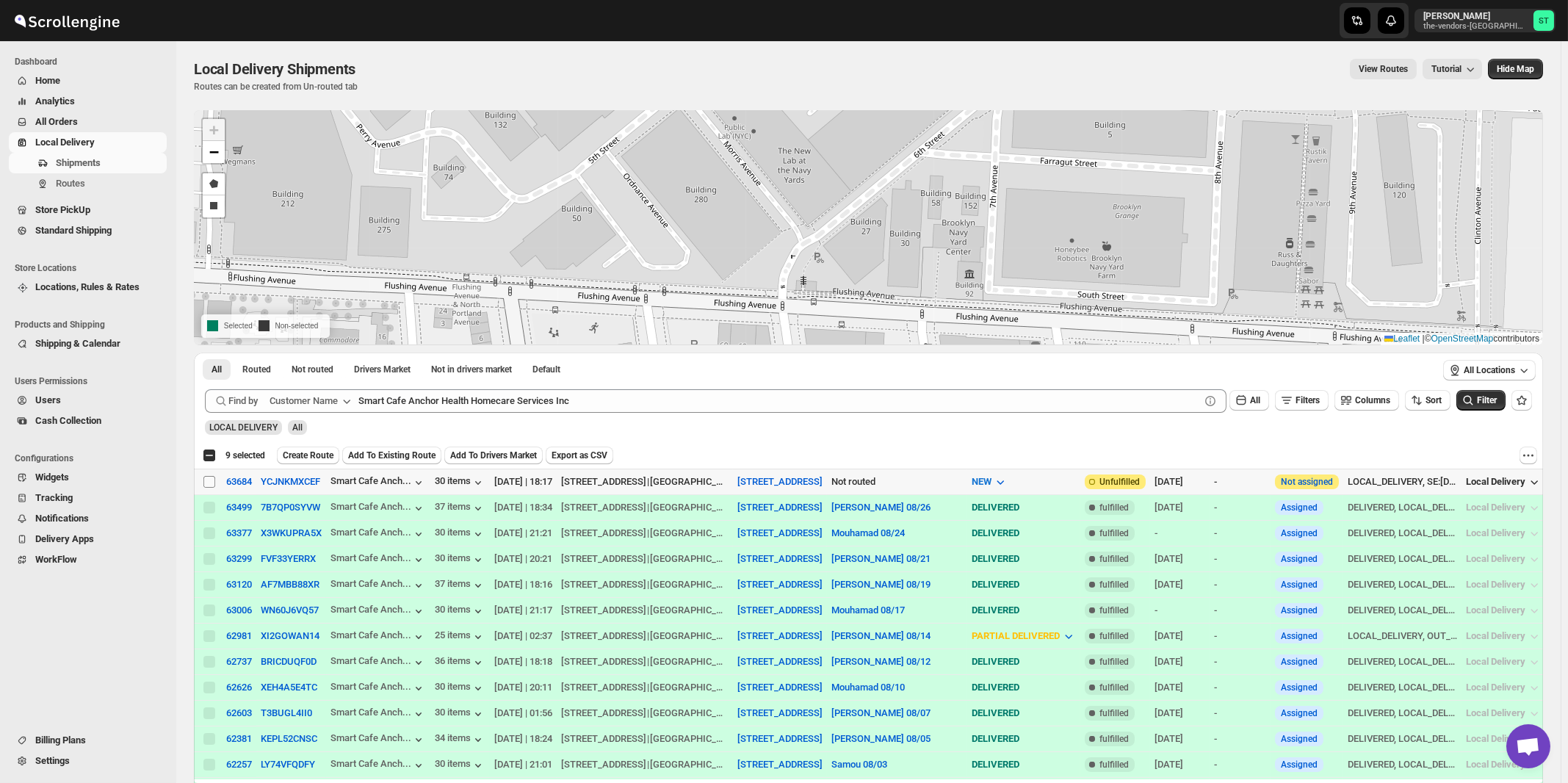
click at [211, 480] on input "Select shipment" at bounding box center [209, 481] width 12 height 12
checkbox input "true"
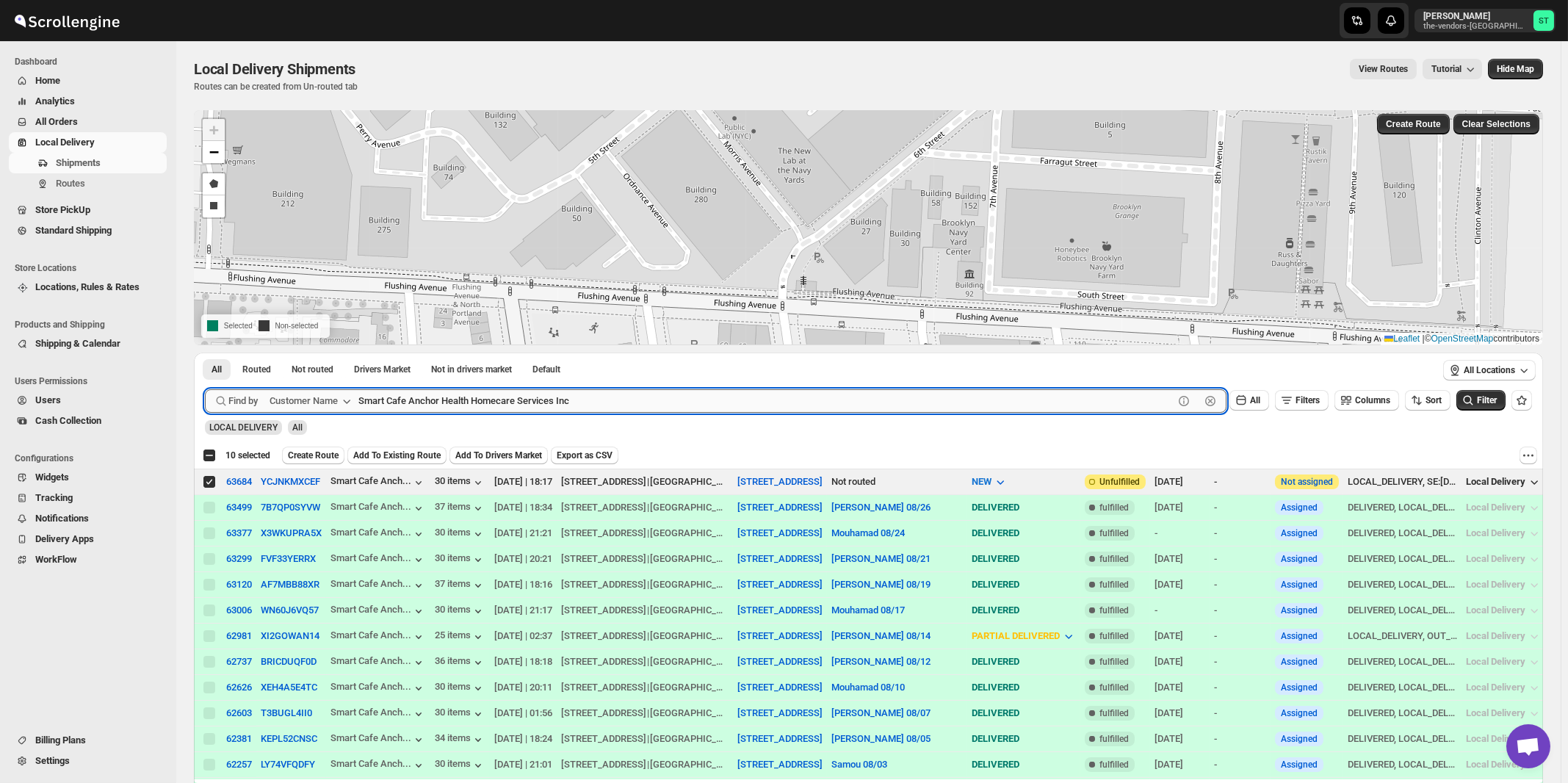
click at [458, 409] on input "Smart Cafe Anchor Health Homecare Services Inc" at bounding box center [765, 401] width 815 height 24
paste input "The Vendors - [PERSON_NAME]"
type input "The Vendors - [PERSON_NAME]"
click at [205, 353] on button "Submit" at bounding box center [226, 360] width 41 height 15
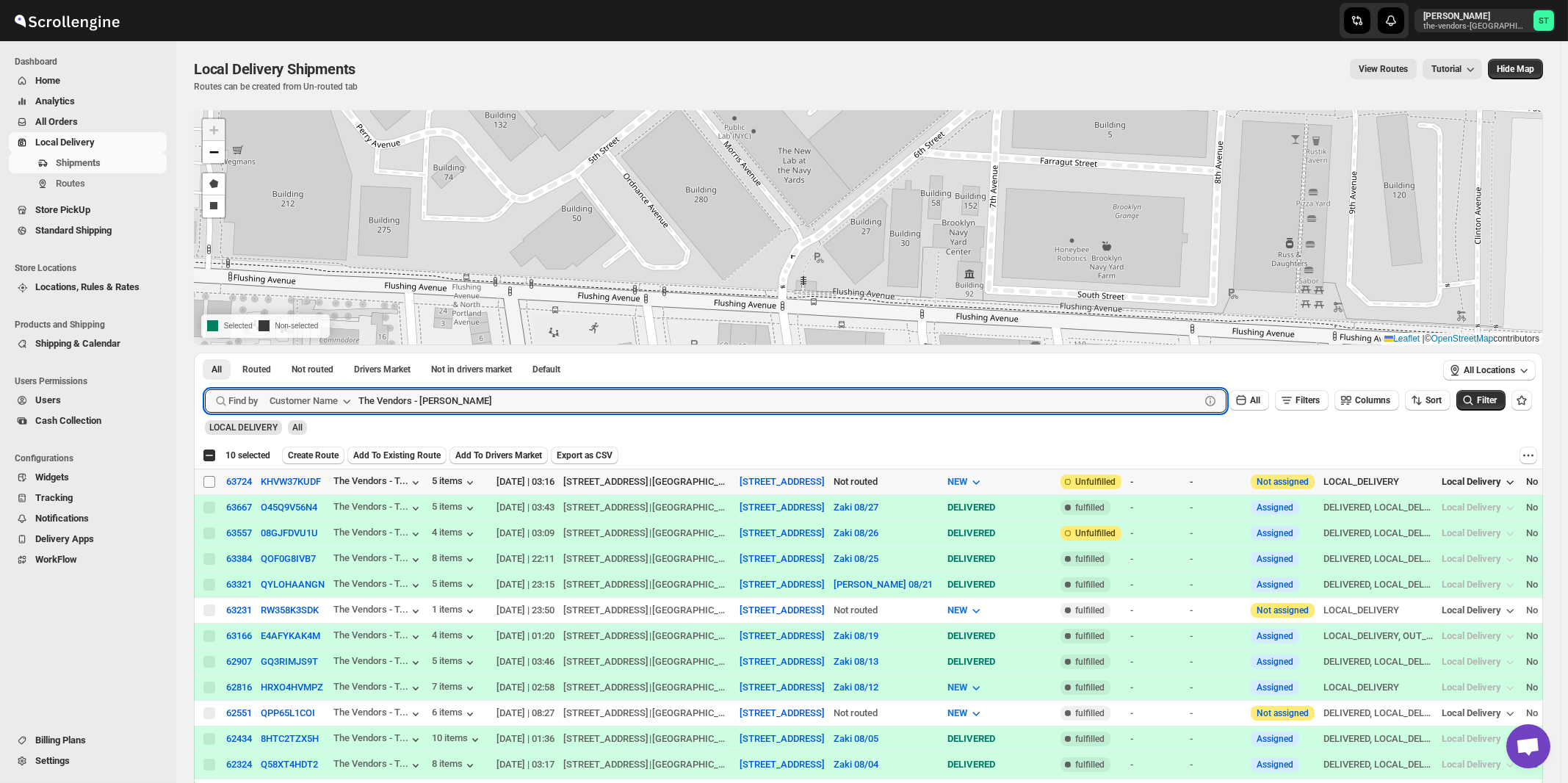
click at [207, 481] on input "Select shipment" at bounding box center [209, 481] width 12 height 12
checkbox input "true"
click at [447, 398] on input "The Vendors - [PERSON_NAME]" at bounding box center [765, 401] width 815 height 24
paste input "[PERSON_NAME] - Pesach Tikvah 3rd floo"
type input "[PERSON_NAME] - Pesach Tikvah 3rd floor"
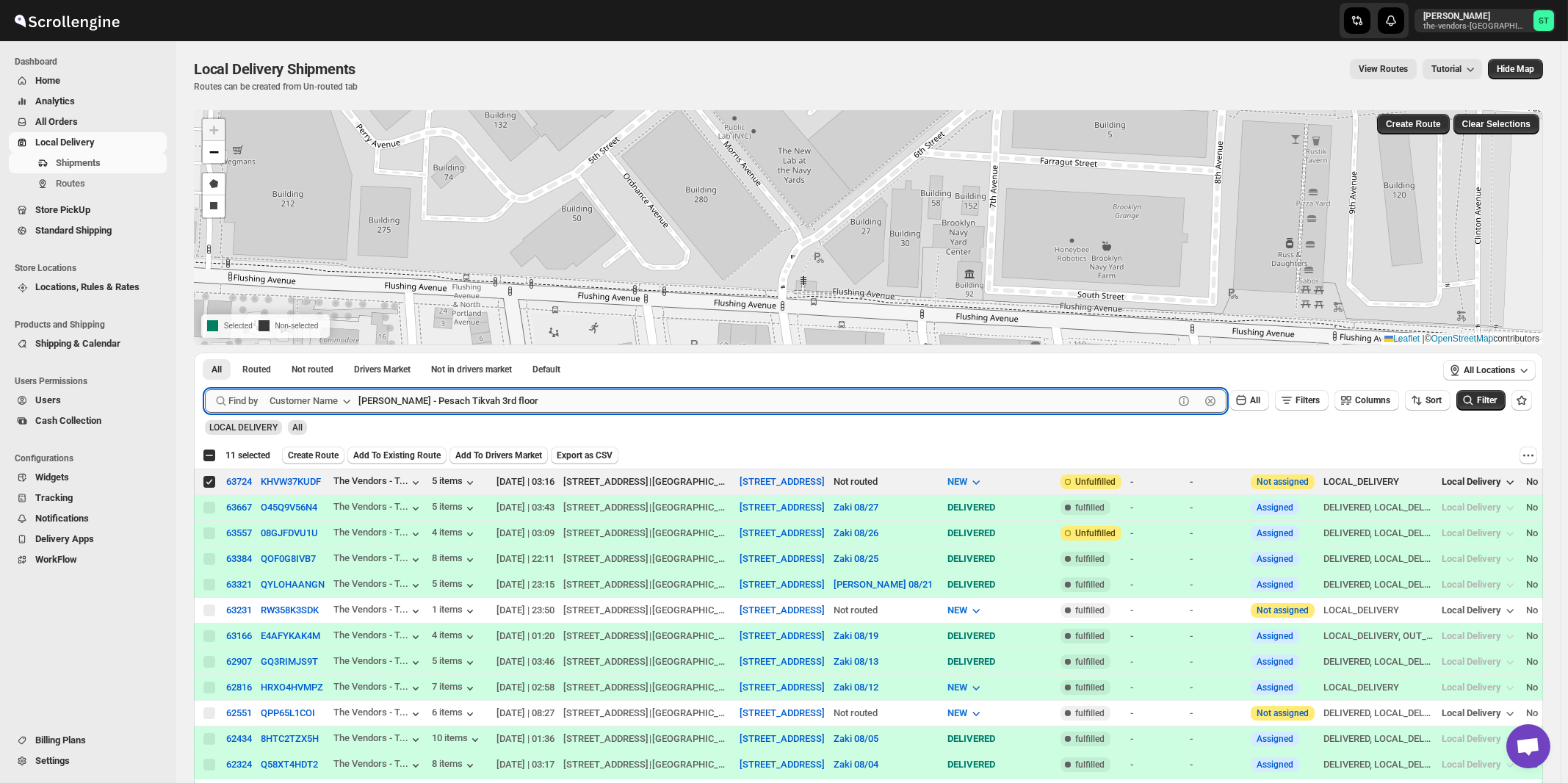
click at [205, 353] on button "Submit" at bounding box center [226, 360] width 41 height 15
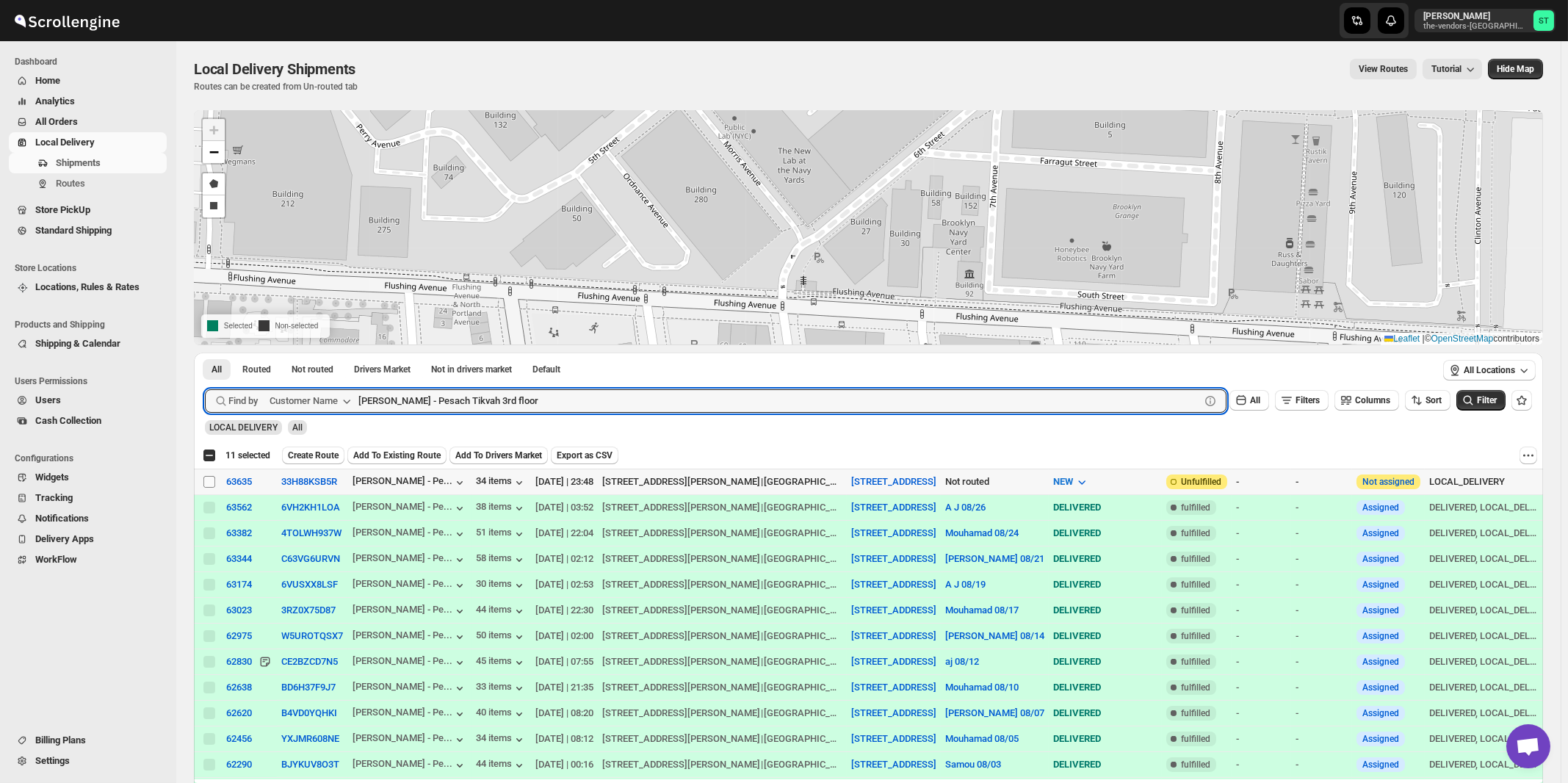
click at [208, 480] on input "Select shipment" at bounding box center [209, 481] width 12 height 12
checkbox input "true"
click at [497, 409] on input "[PERSON_NAME] - Pesach Tikvah 3rd floor" at bounding box center [765, 401] width 815 height 24
paste input "Anchor Health Homecare Services Inc."
type input "Anchor Health Homecare Services Inc."
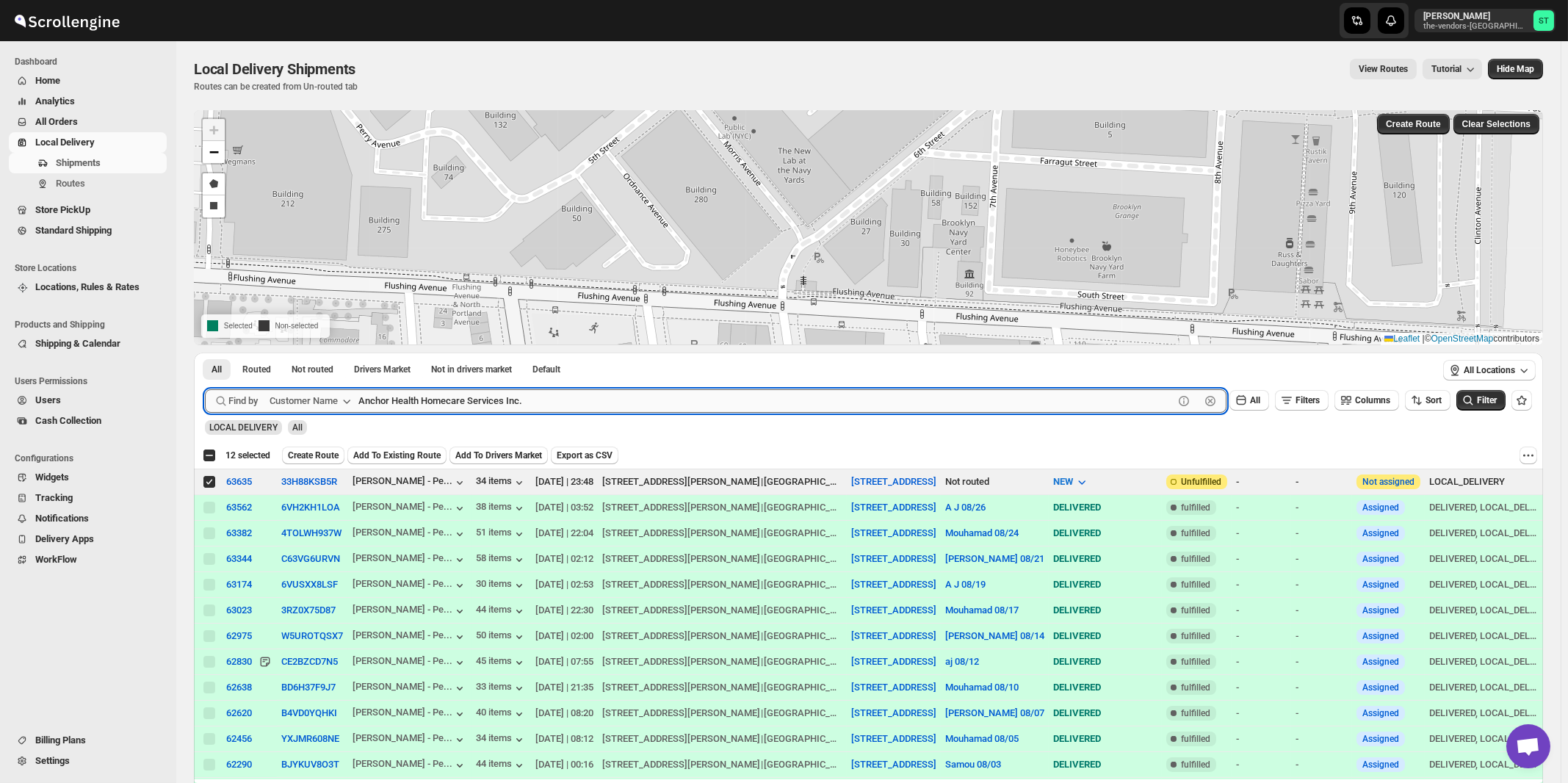
click at [205, 353] on button "Submit" at bounding box center [226, 360] width 41 height 15
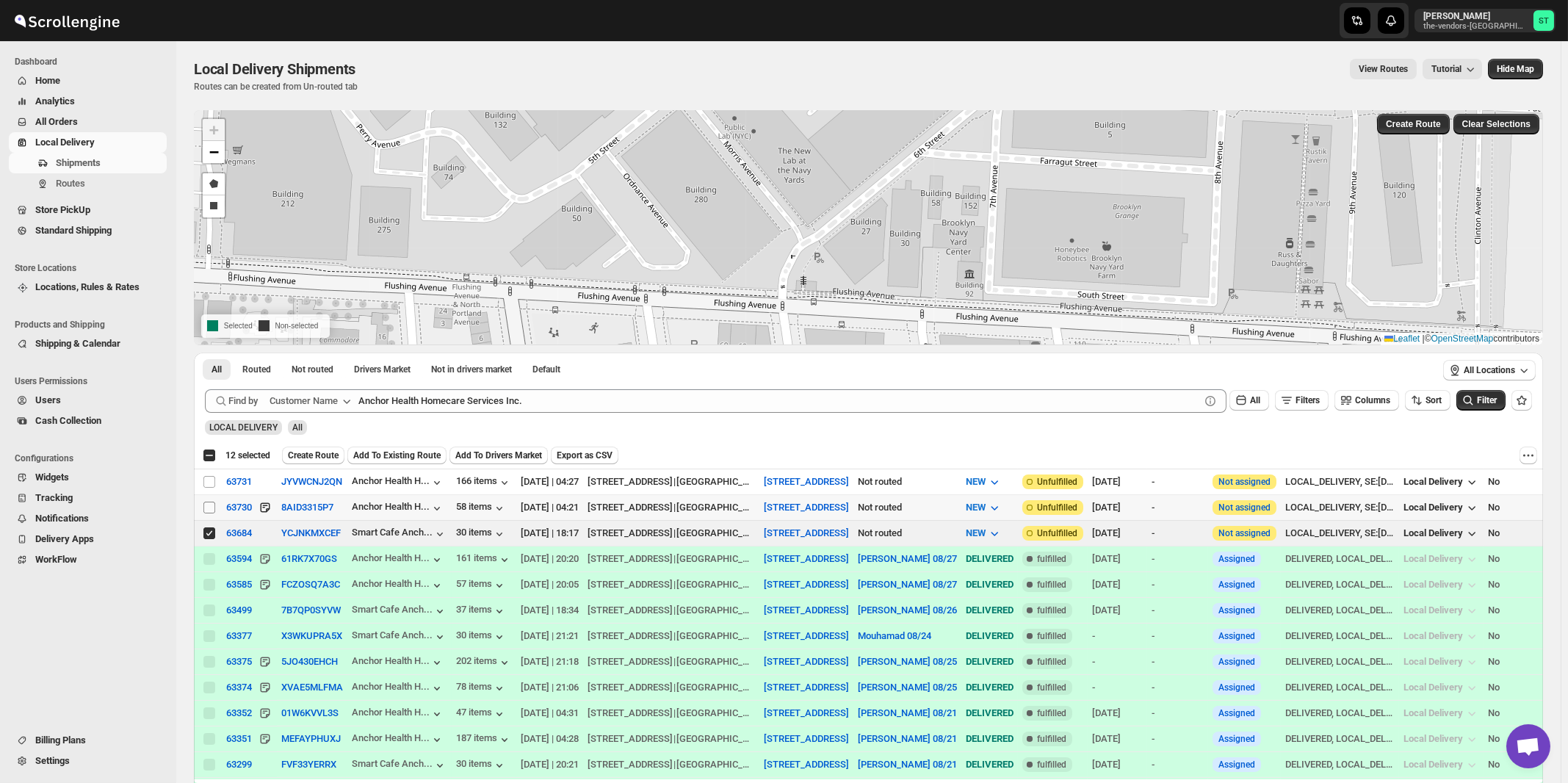
click at [208, 505] on input "Select shipment" at bounding box center [209, 507] width 12 height 12
checkbox input "true"
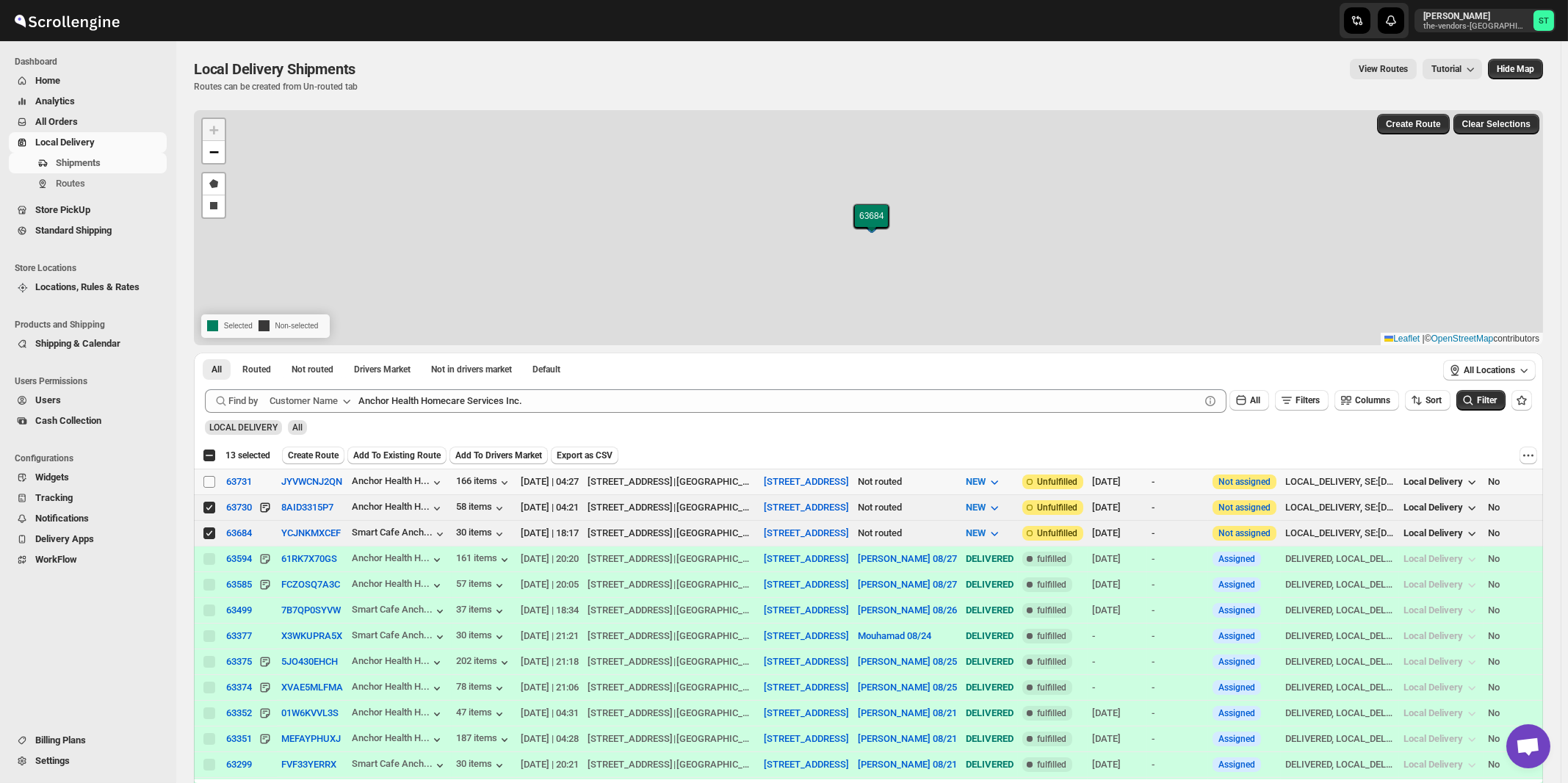
click at [210, 485] on input "Select shipment" at bounding box center [209, 481] width 12 height 12
checkbox input "true"
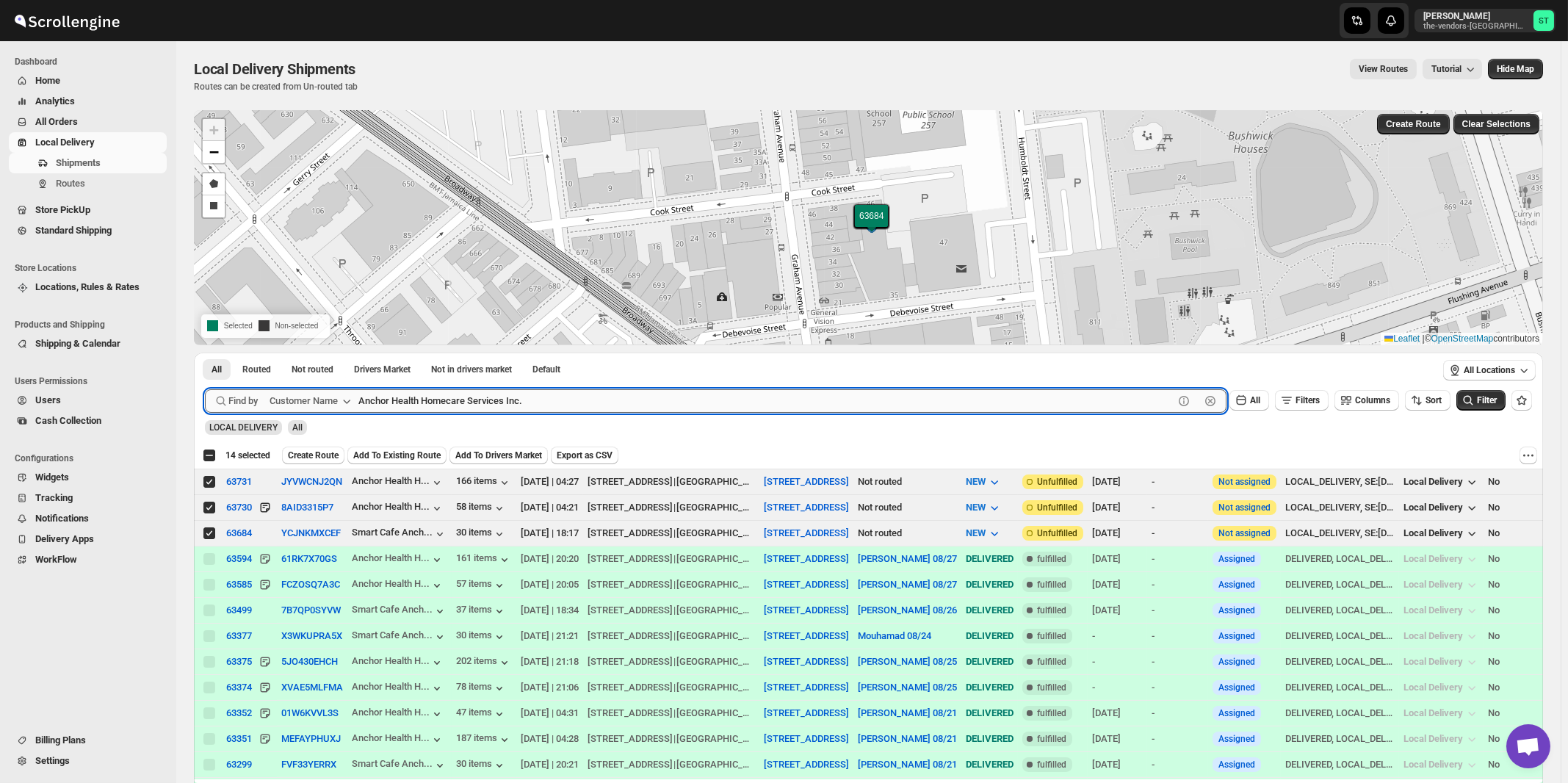
click at [589, 405] on input "Anchor Health Homecare Services Inc." at bounding box center [765, 401] width 815 height 24
paste input "Signature Management"
type input "Signature Management"
click at [205, 353] on button "Submit" at bounding box center [226, 360] width 41 height 15
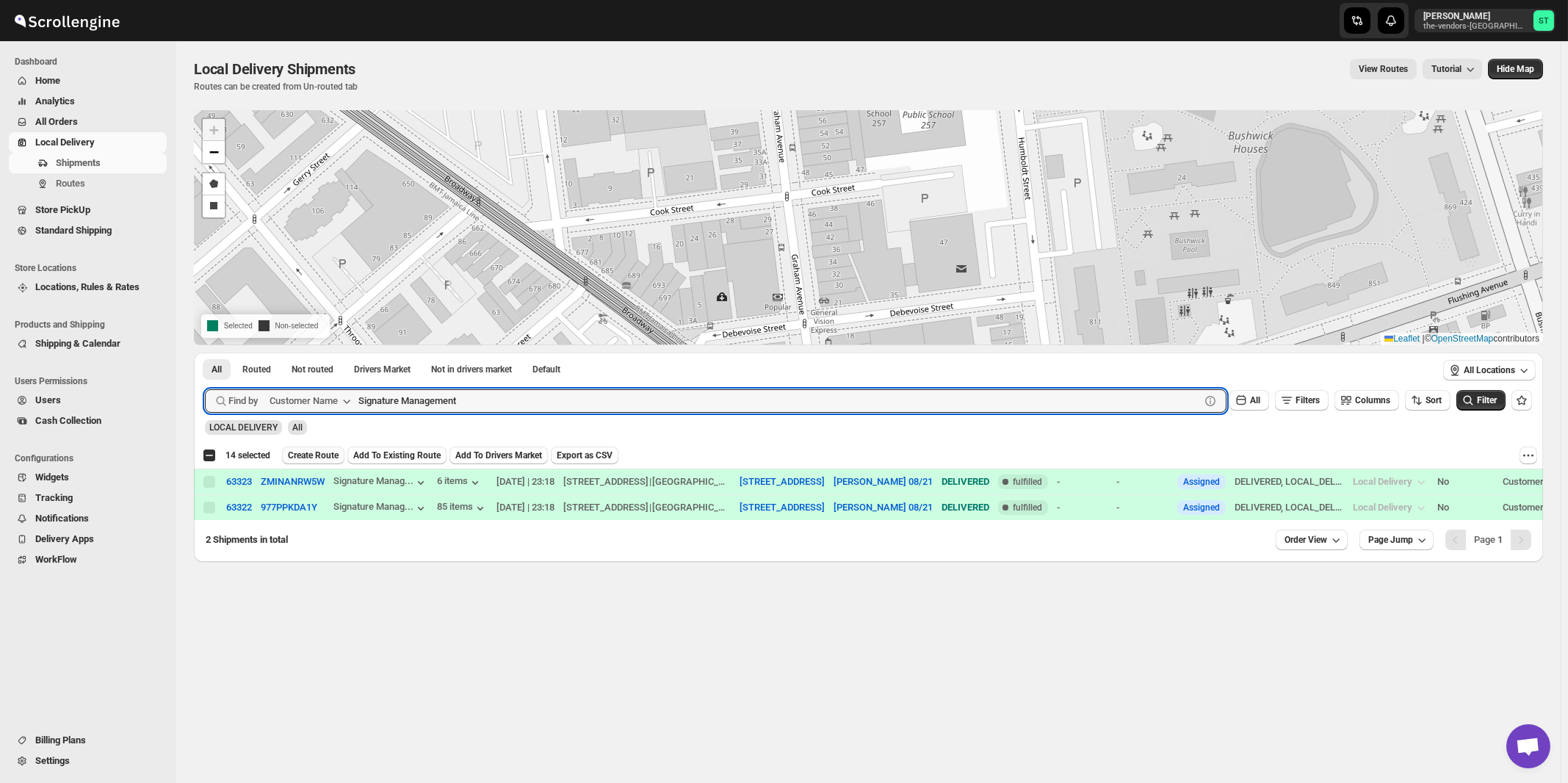
click at [315, 456] on span "Create Route" at bounding box center [313, 455] width 51 height 12
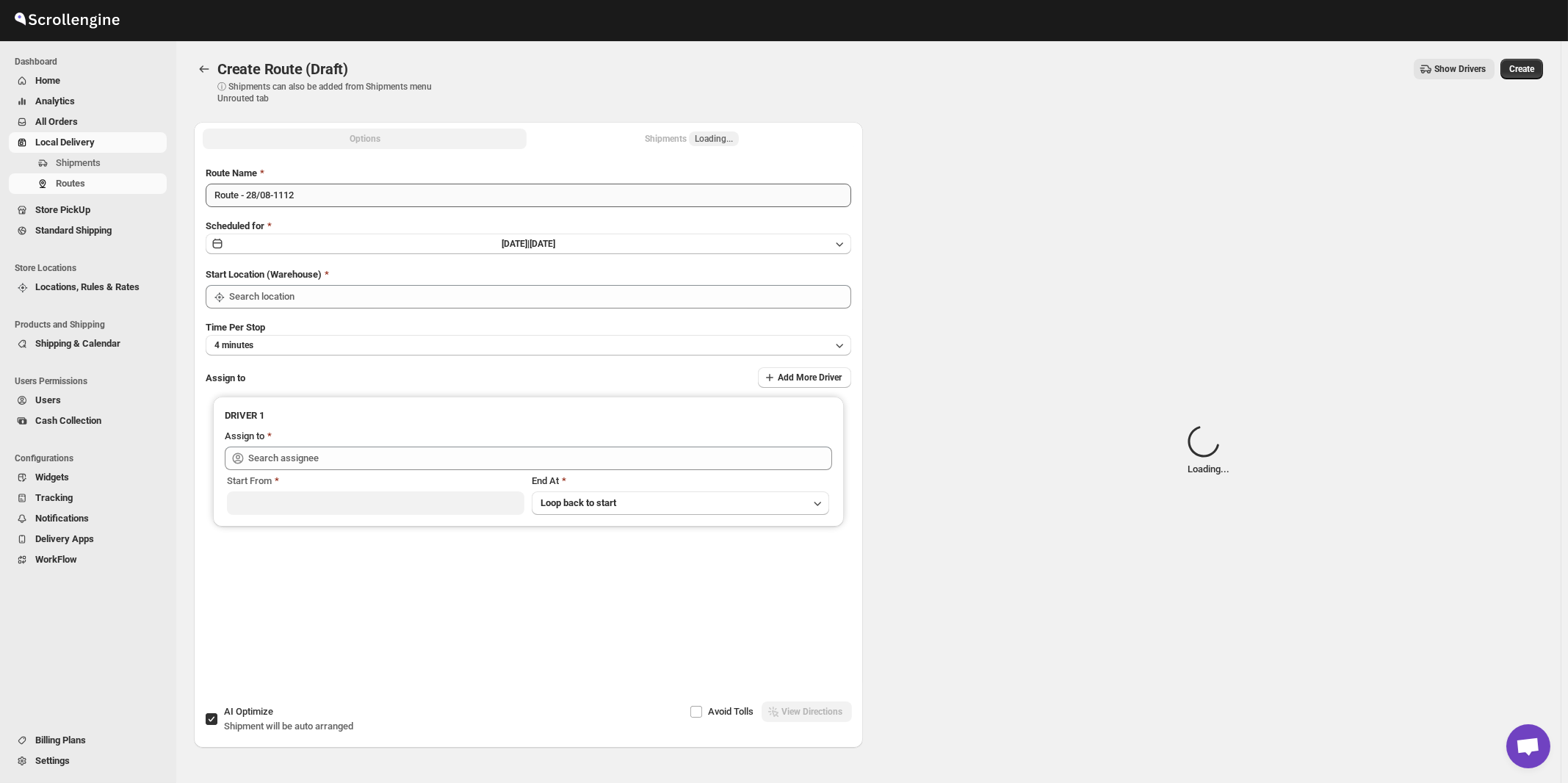
type input "[STREET_ADDRESS]"
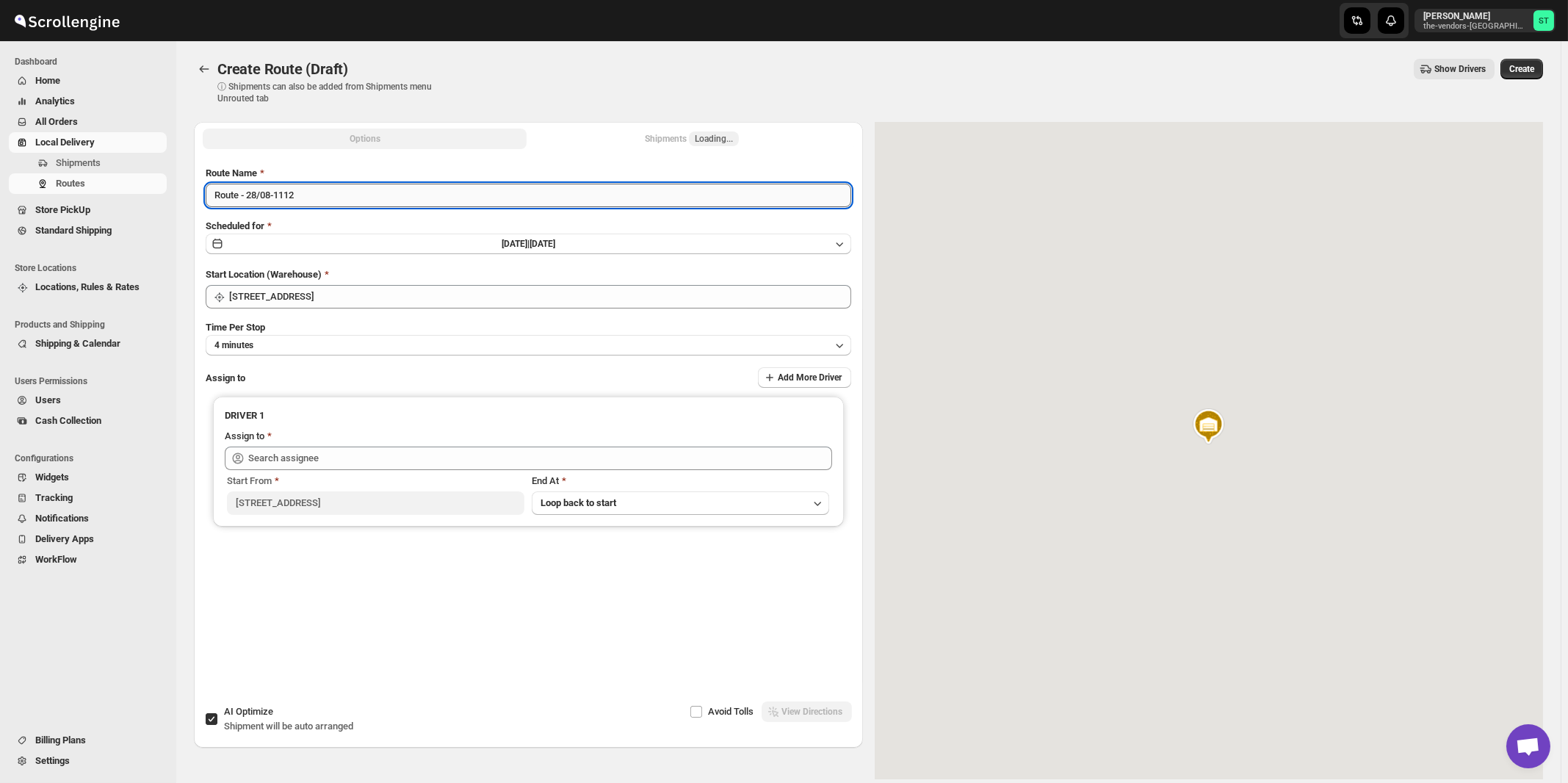
click at [385, 204] on input "Route - 28/08-1112" at bounding box center [529, 195] width 645 height 24
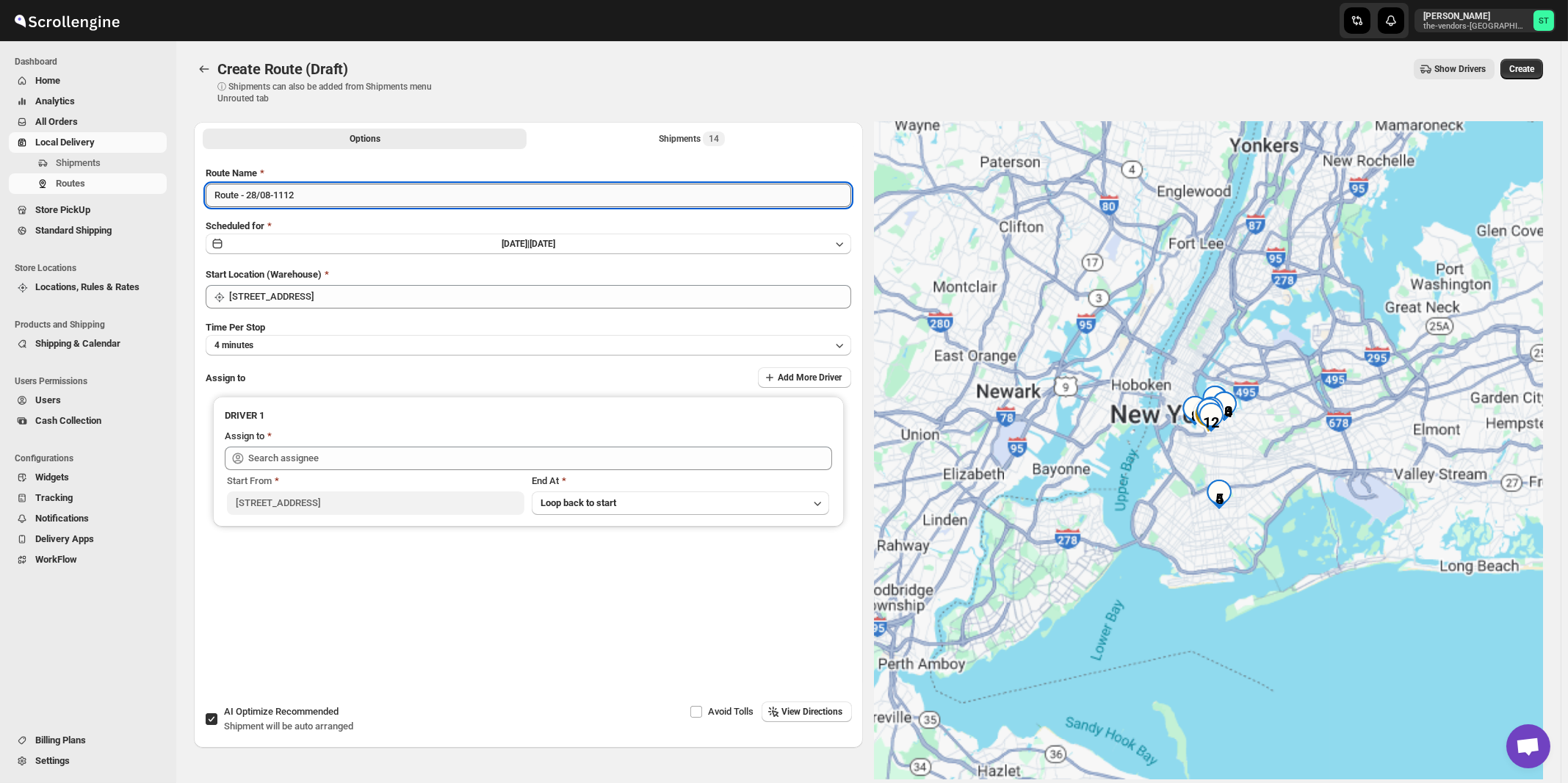
paste input "[PERSON_NAME]"
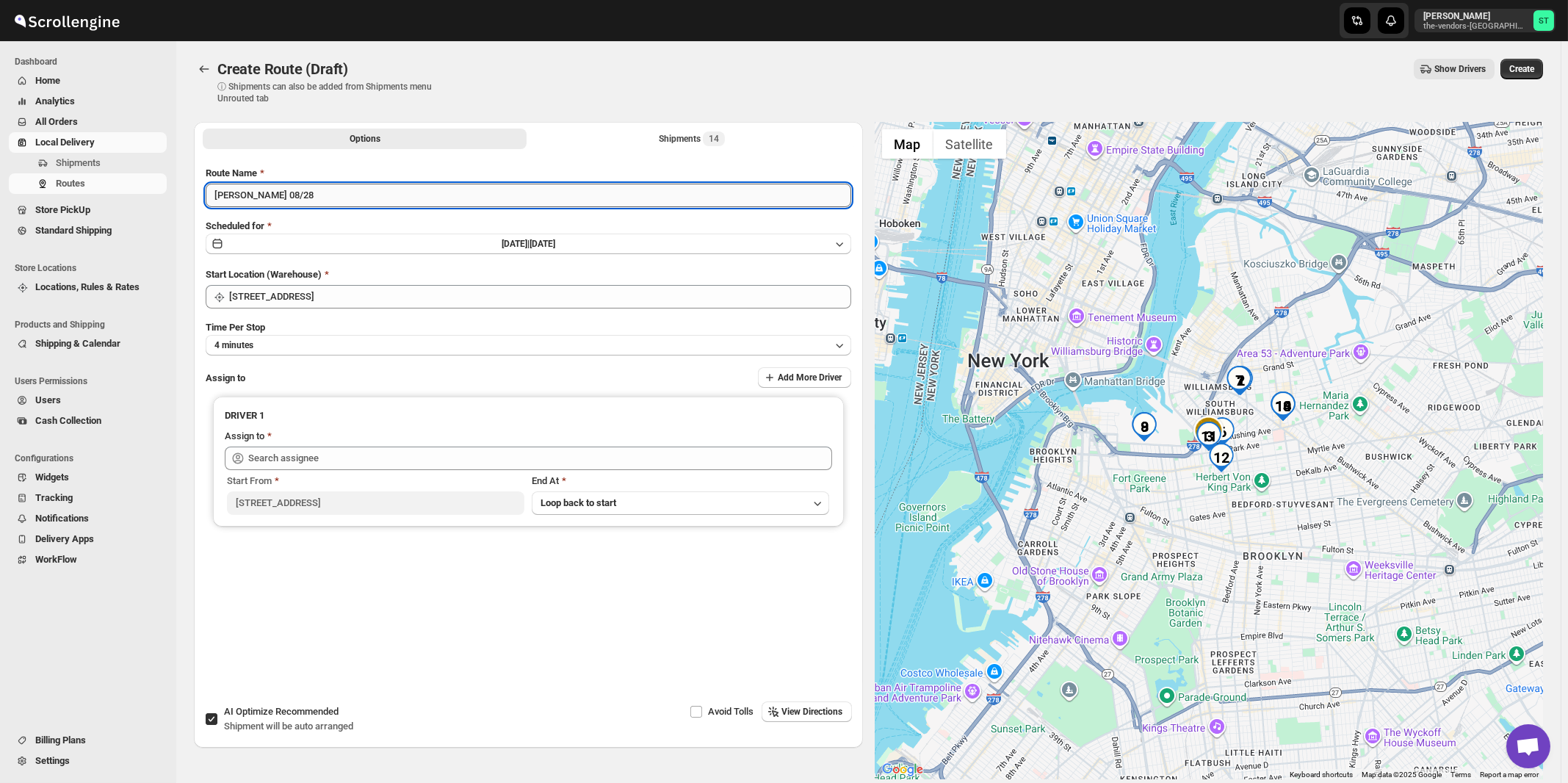
type input "[PERSON_NAME] 08/28"
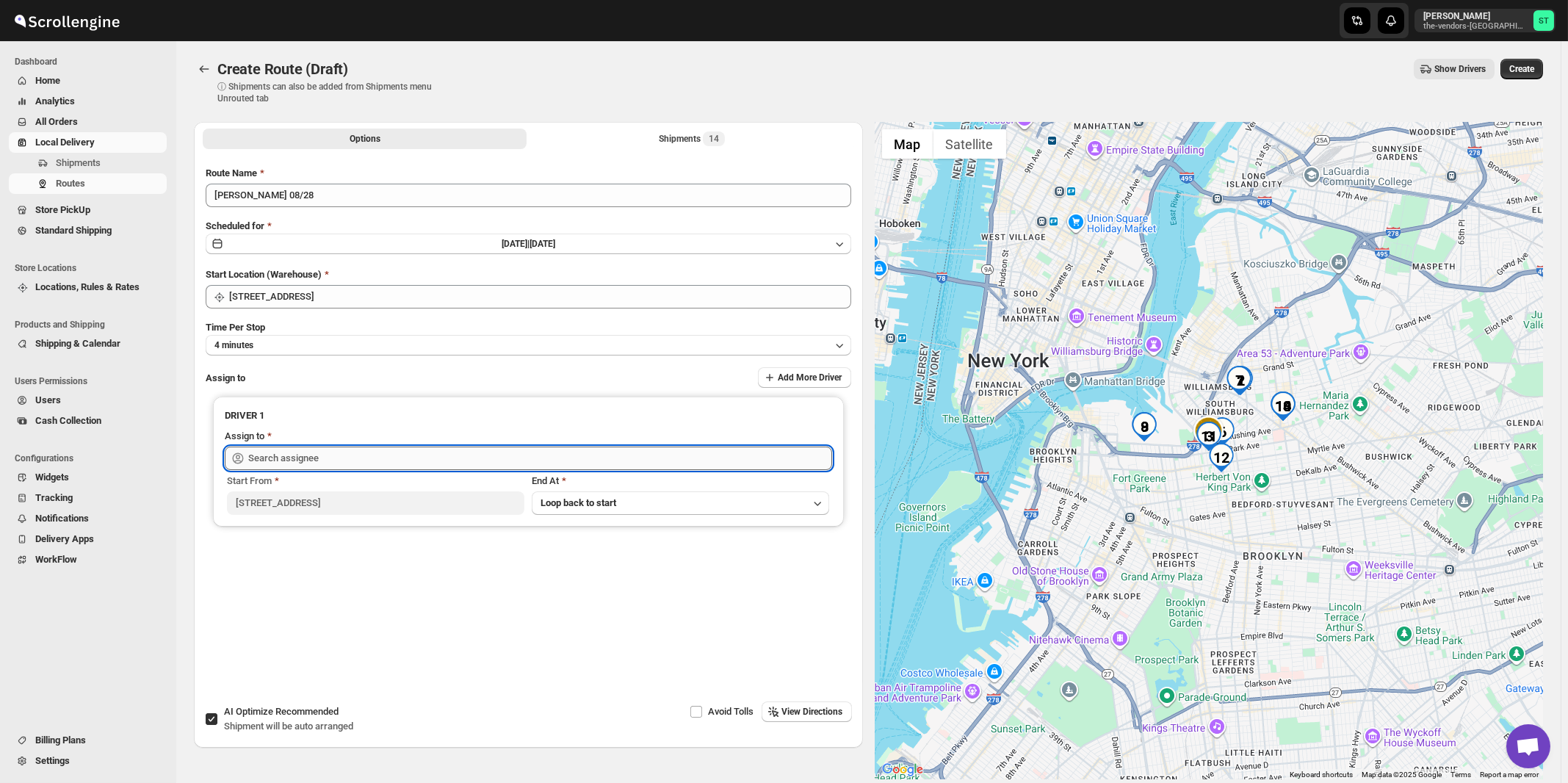
click at [336, 462] on input "text" at bounding box center [540, 458] width 584 height 24
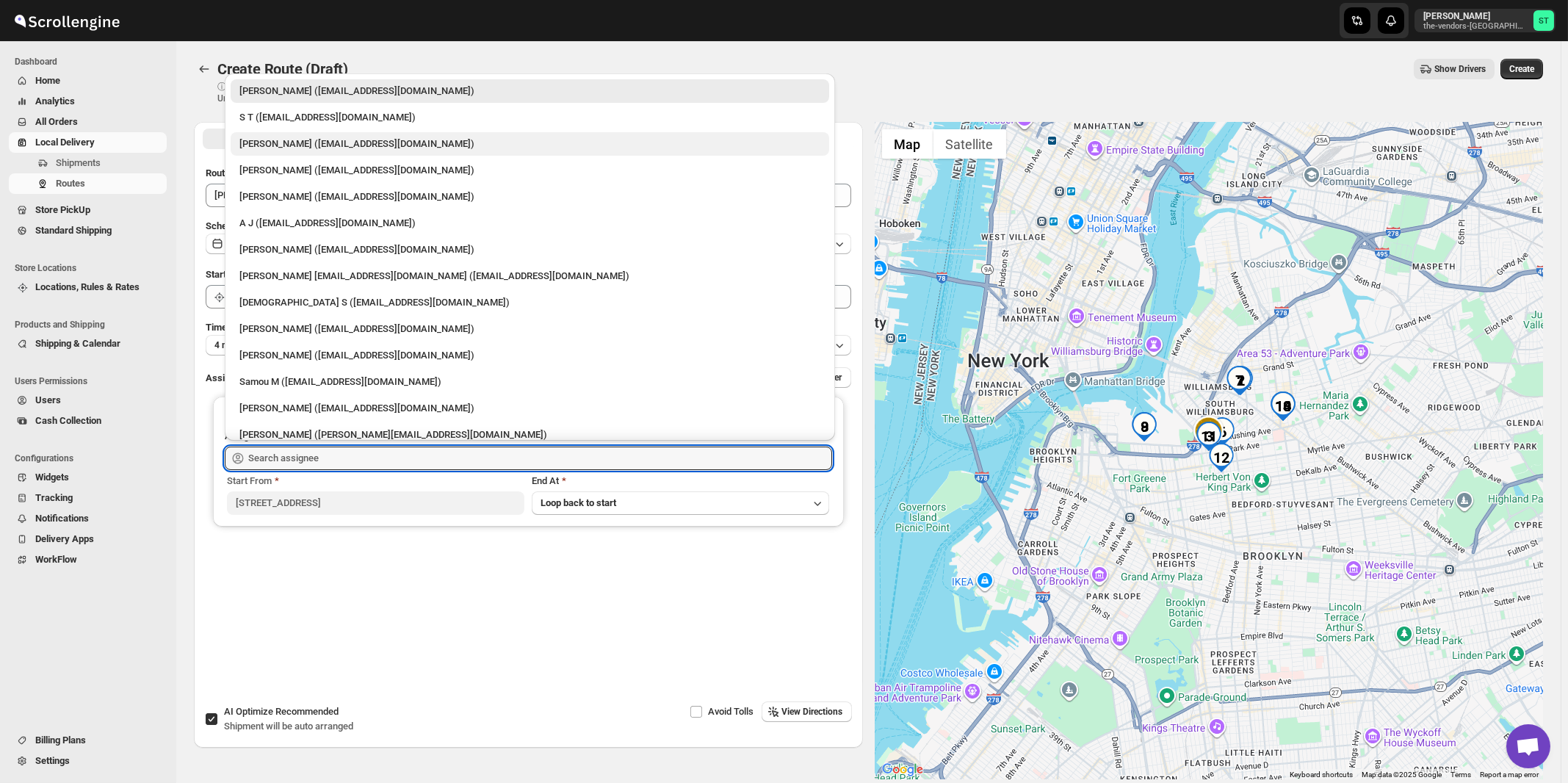
click at [281, 141] on div "[PERSON_NAME] ([EMAIL_ADDRESS][DOMAIN_NAME])" at bounding box center [530, 144] width 581 height 15
type input "[PERSON_NAME] ([EMAIL_ADDRESS][DOMAIN_NAME])"
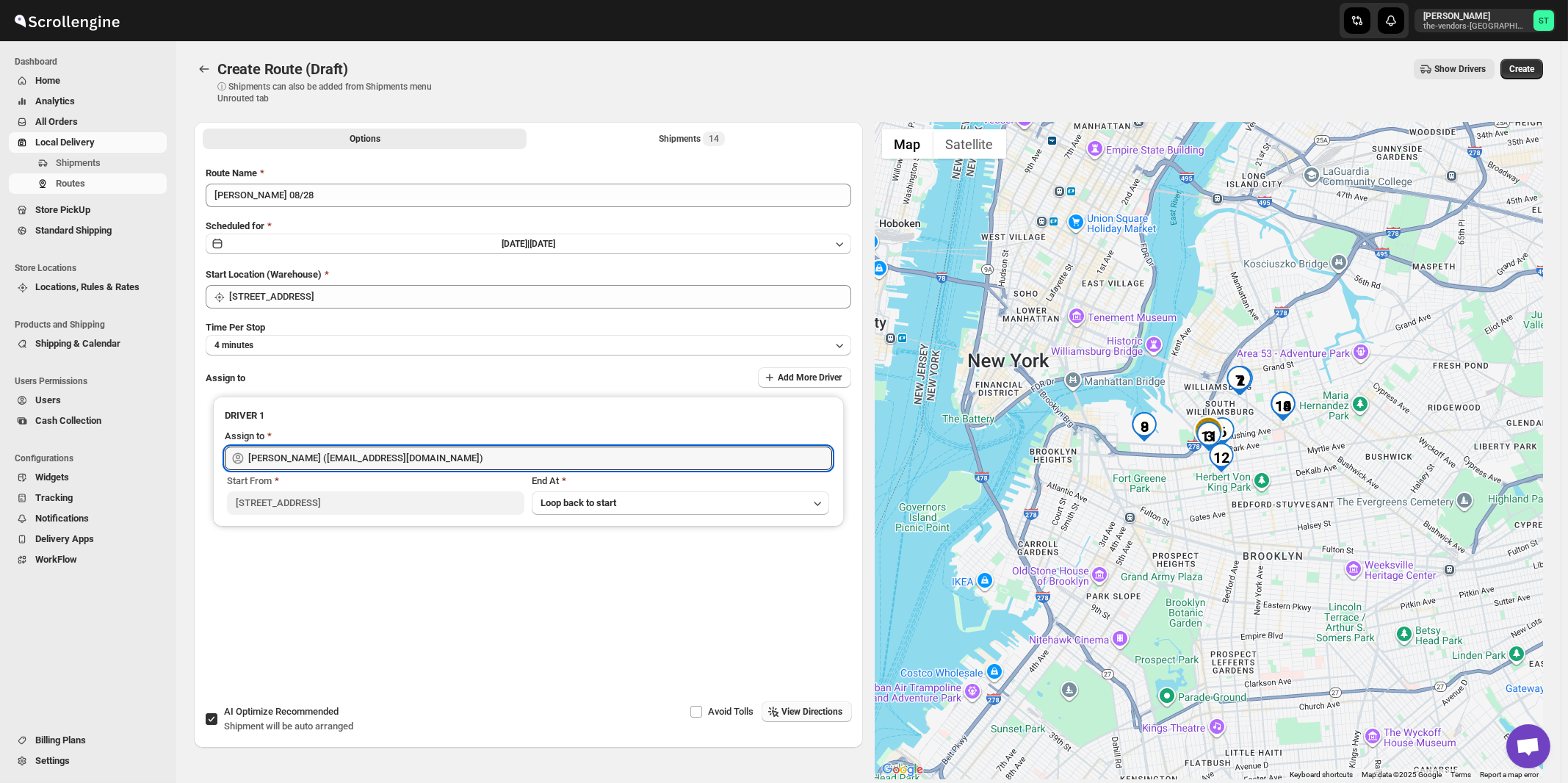
click at [820, 708] on span "View Directions" at bounding box center [812, 712] width 61 height 12
